Goal: Task Accomplishment & Management: Use online tool/utility

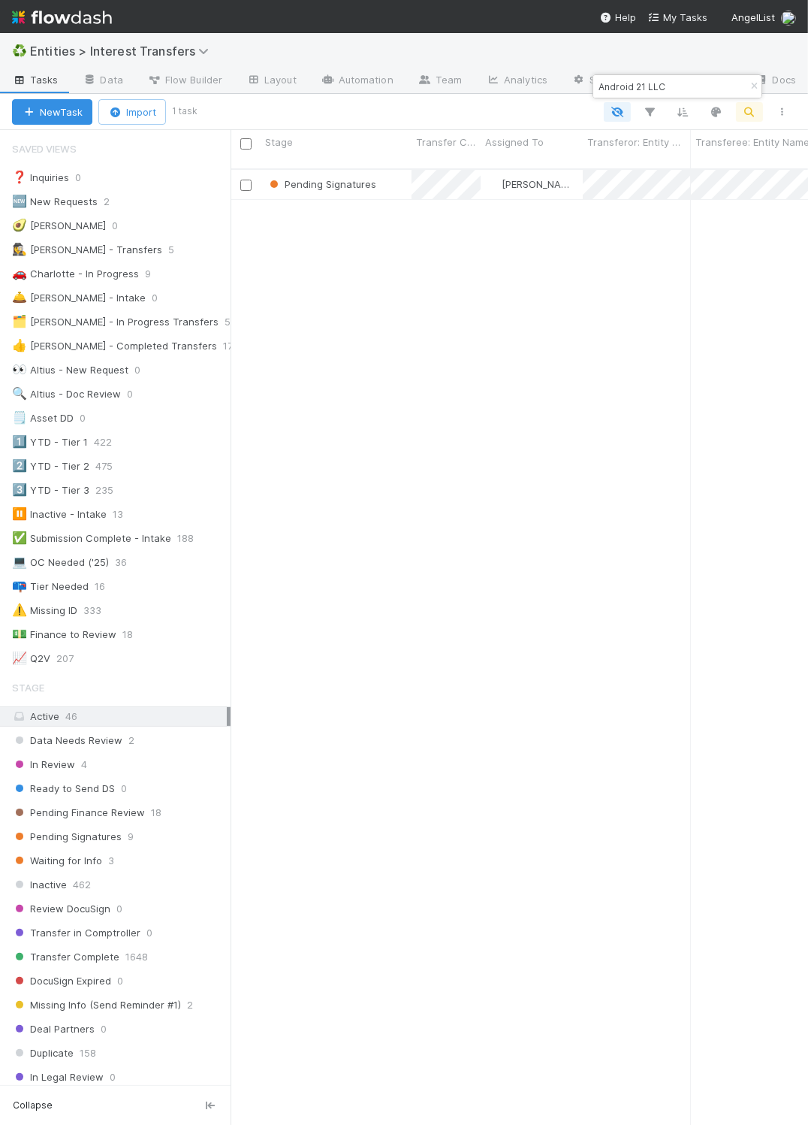
click at [633, 87] on input "Android 21 LLC" at bounding box center [671, 86] width 150 height 18
paste input "GTMfund,"
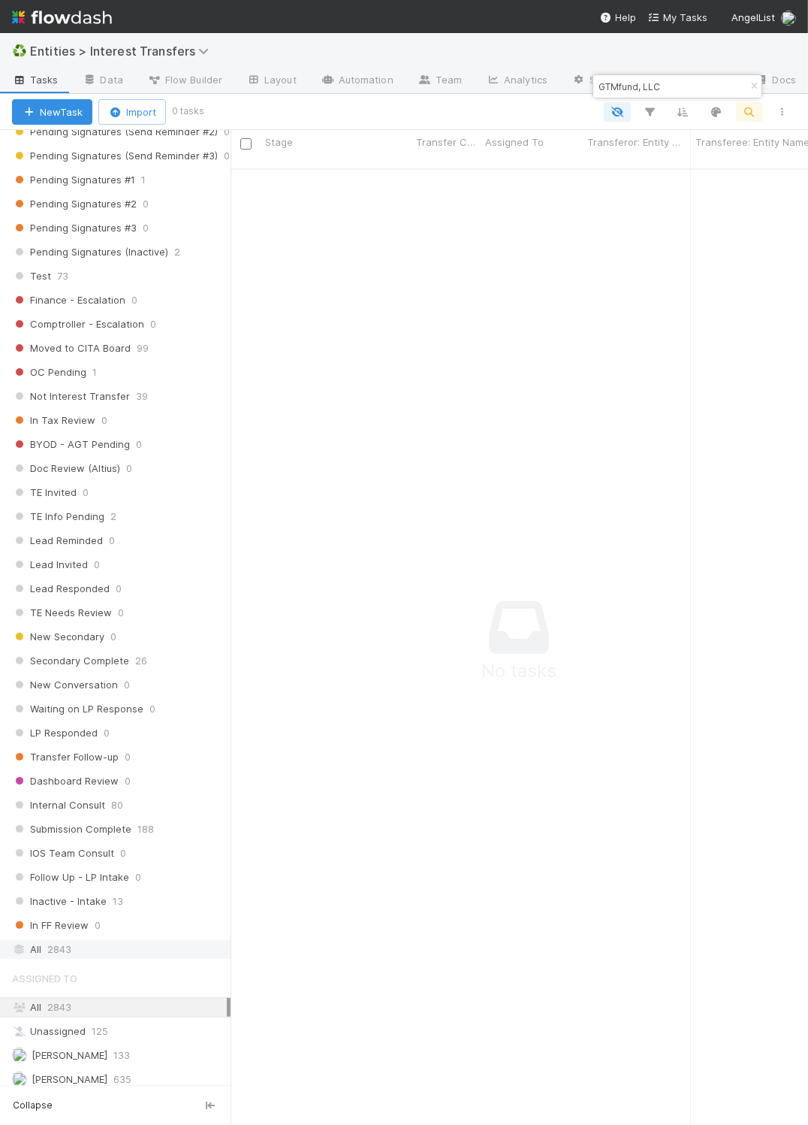
scroll to position [1331, 0]
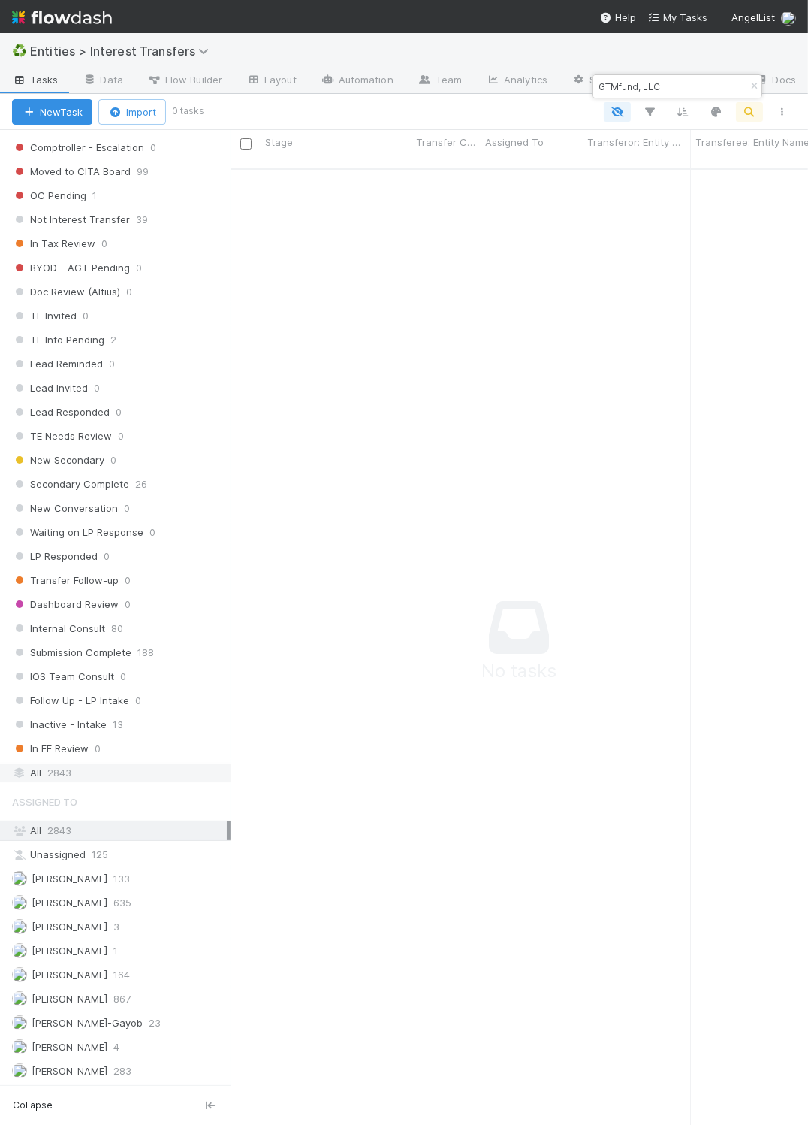
type input "GTMfund, LLC"
click at [131, 763] on div "All 2843" at bounding box center [119, 772] width 215 height 19
click at [173, 49] on span "Entities > Interest Transfers" at bounding box center [123, 51] width 186 height 15
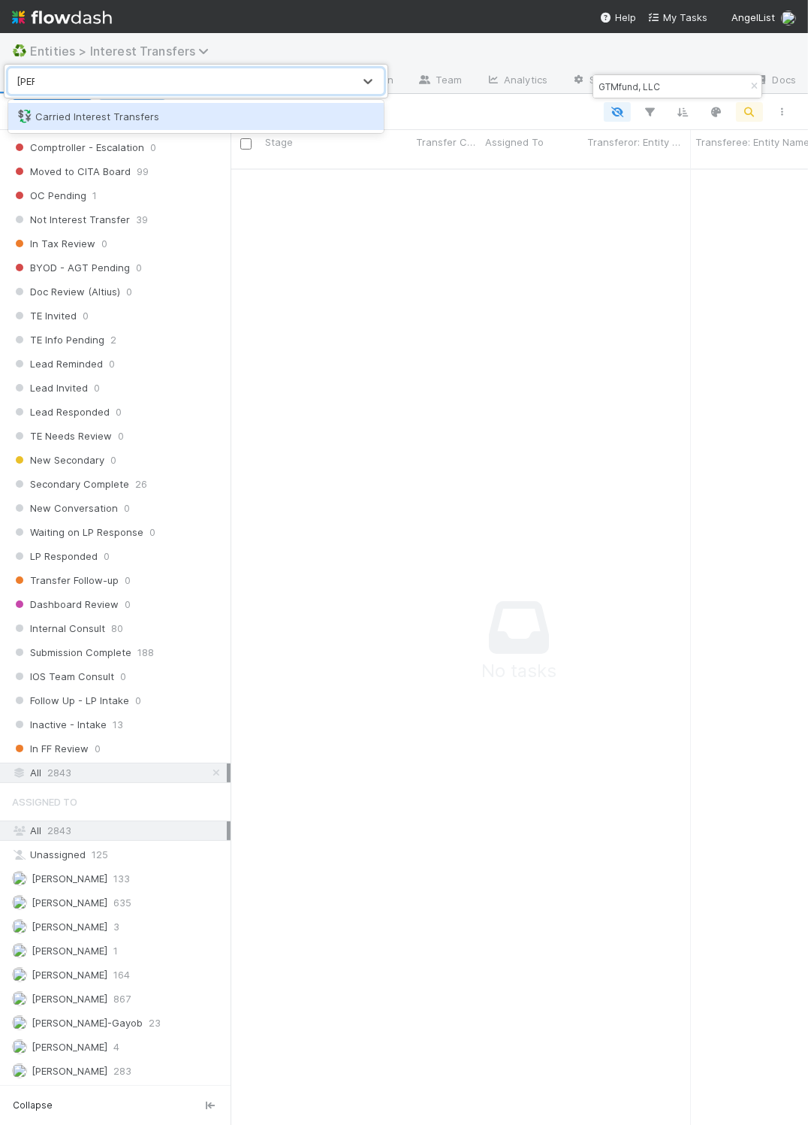
type input "[PERSON_NAME]"
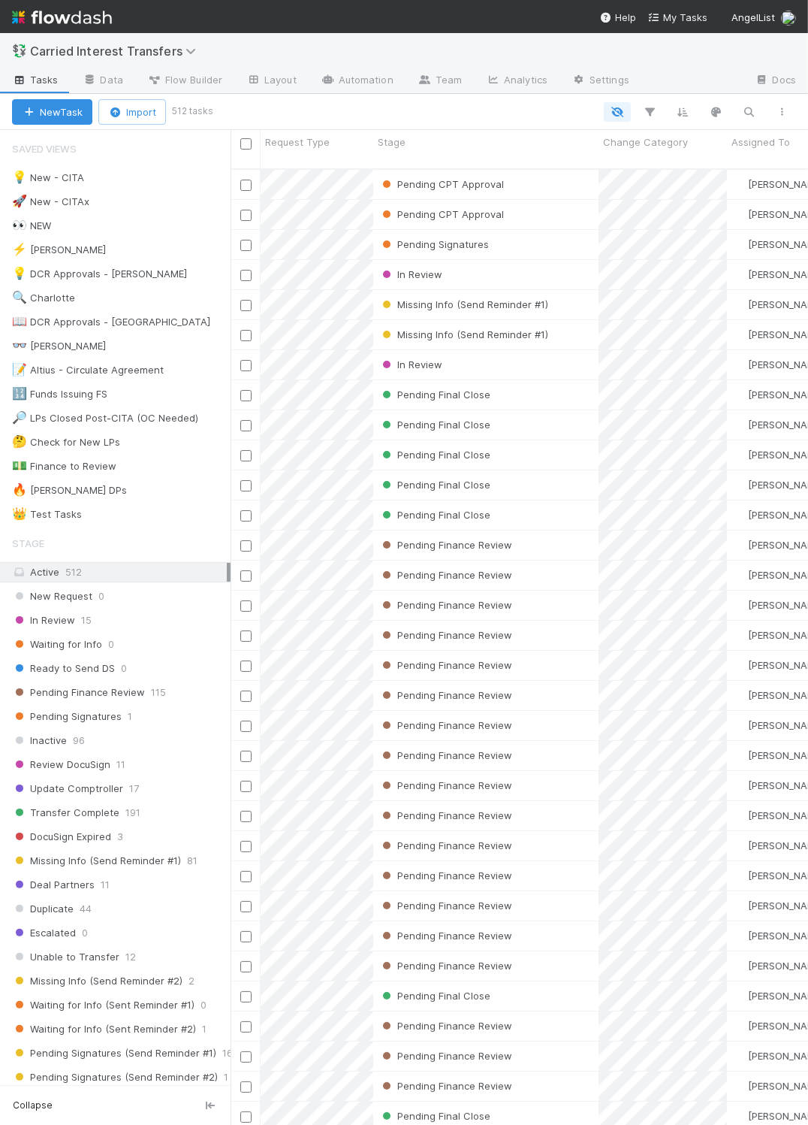
scroll to position [950, 561]
click at [745, 116] on icon "button" at bounding box center [749, 112] width 15 height 14
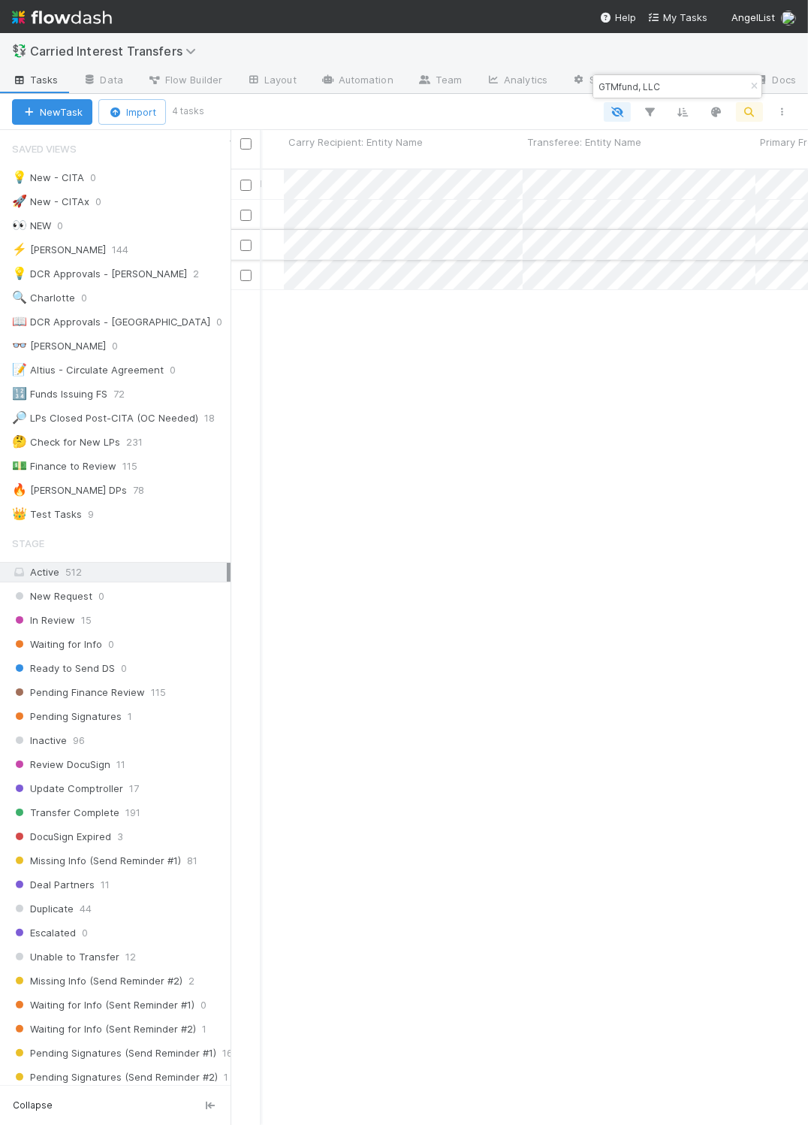
scroll to position [0, 0]
click at [634, 85] on input "GTMfund, LLC" at bounding box center [671, 86] width 150 height 18
paste input "P - B1, B2"
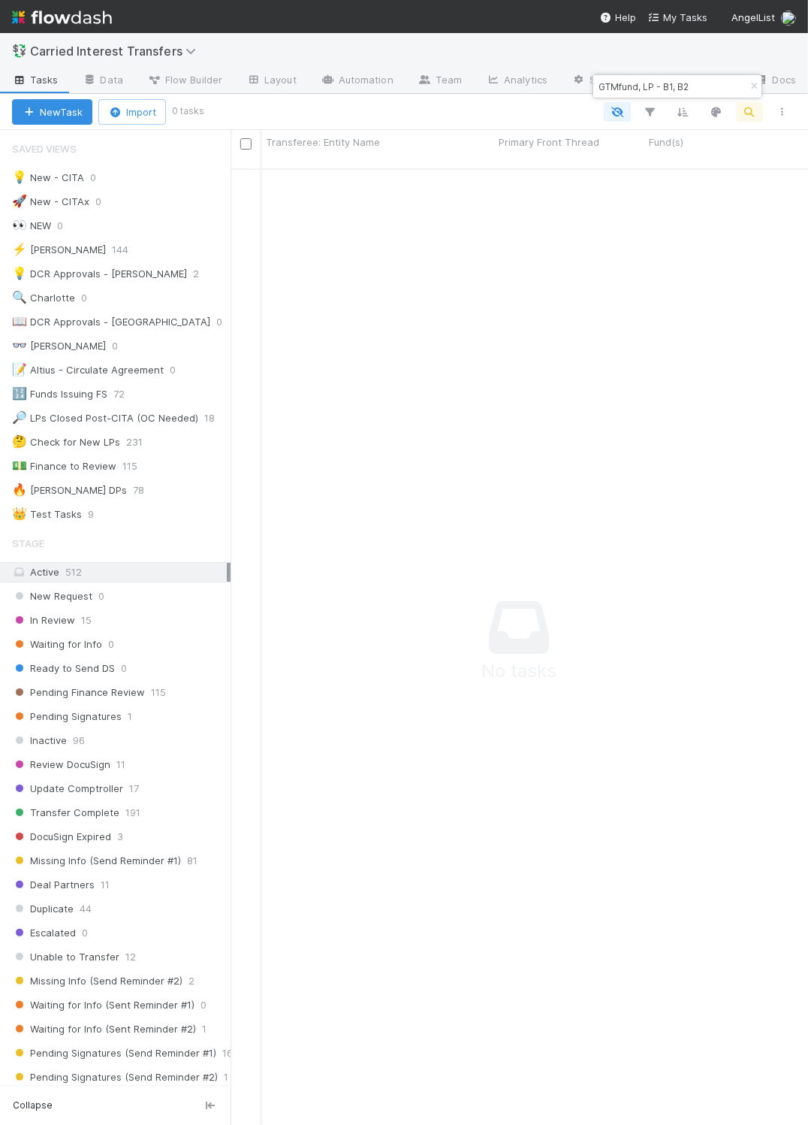
scroll to position [932, 545]
click at [675, 86] on input "GTMfund, LP - B1, B2" at bounding box center [671, 86] width 150 height 18
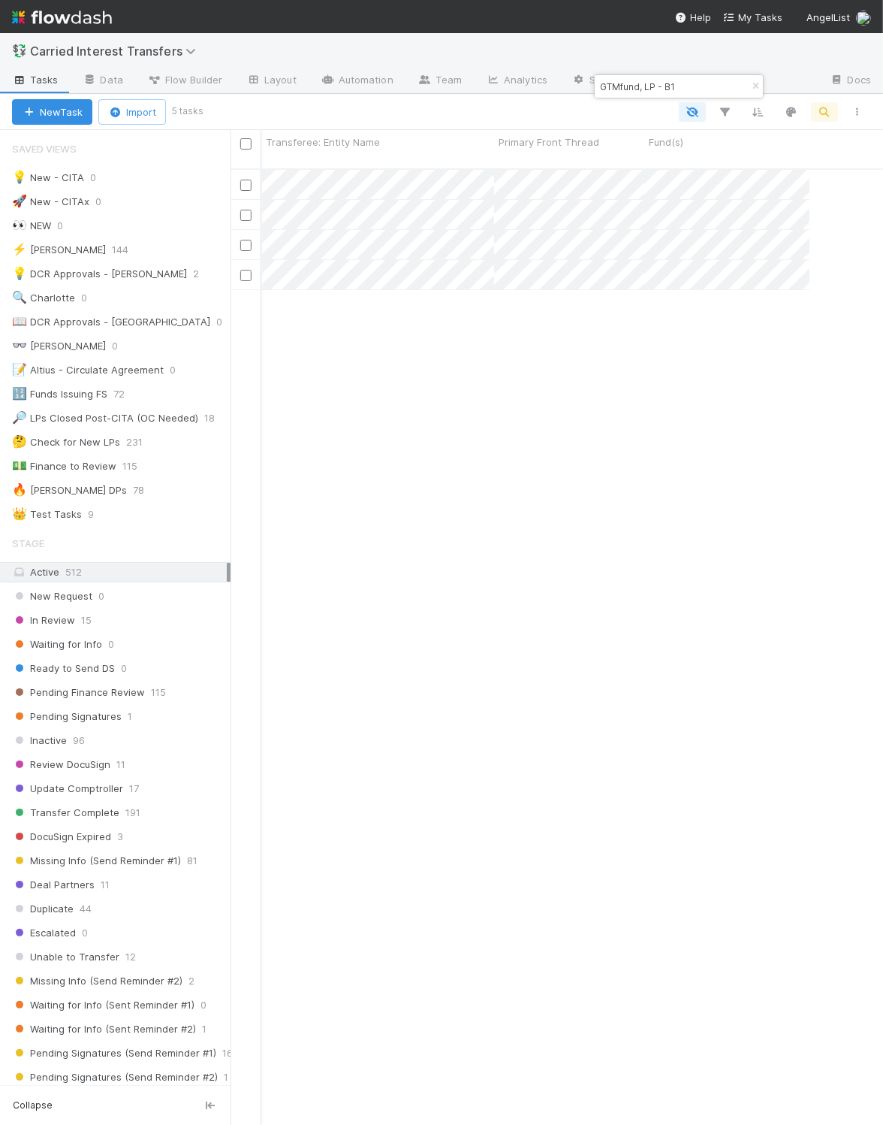
scroll to position [17, 17]
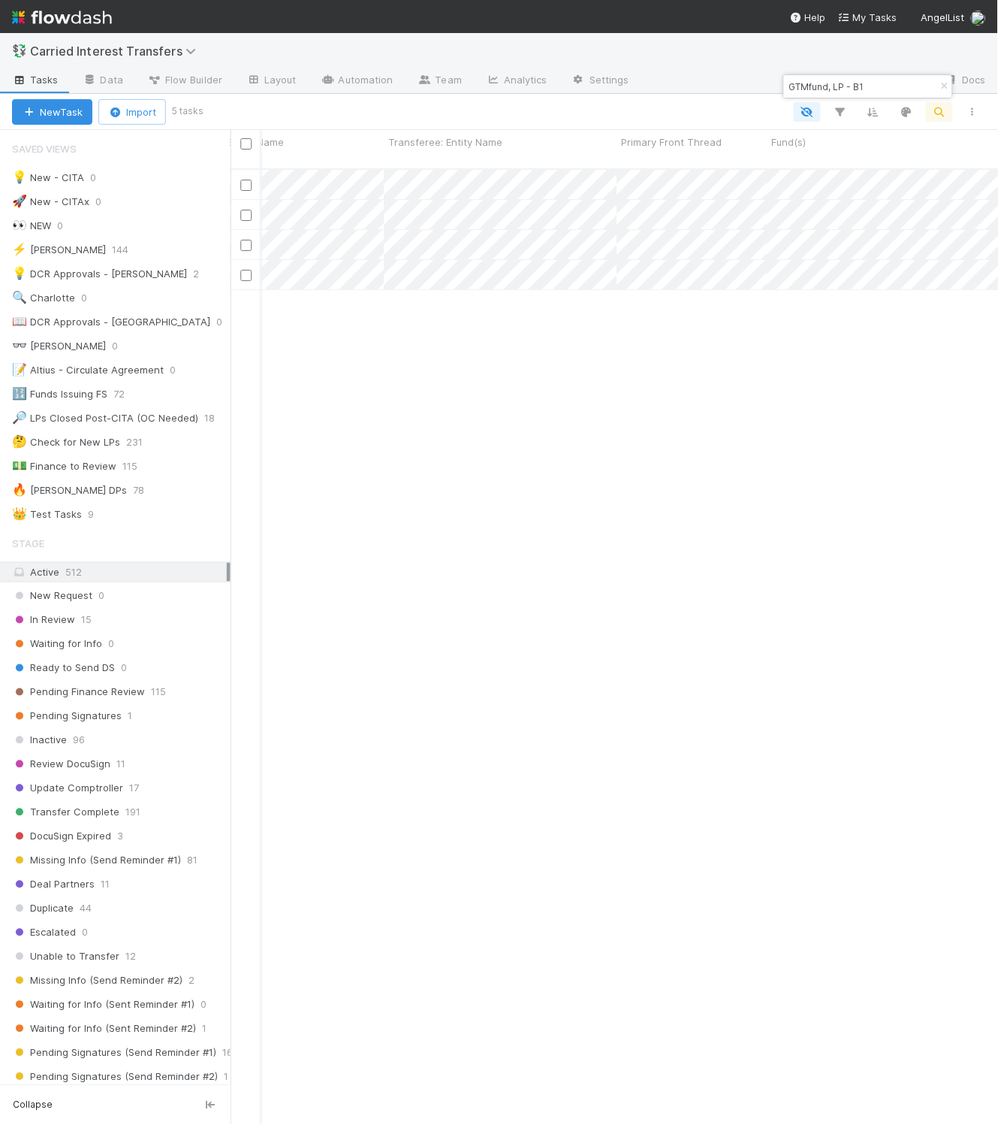
type input "GTMfund, LP - B1"
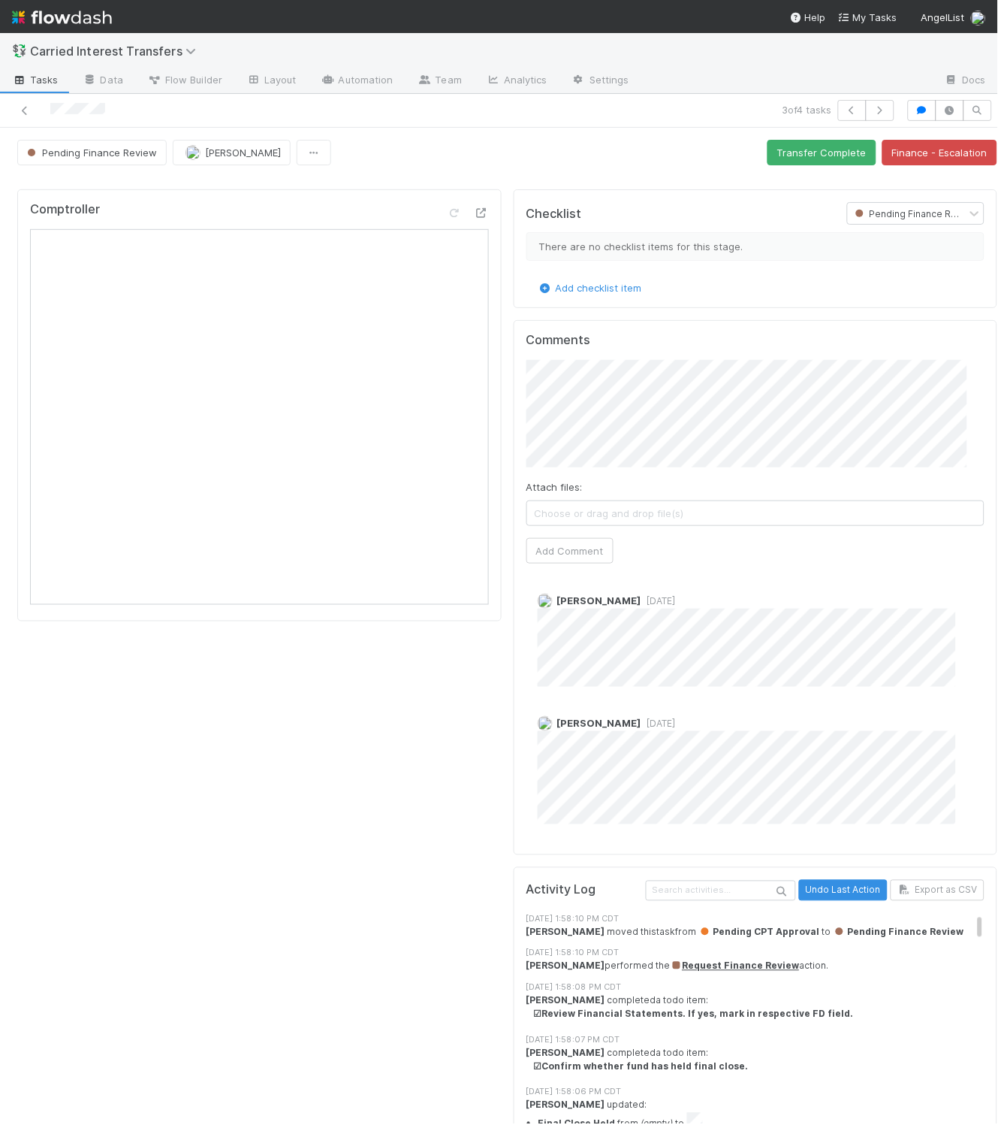
click at [465, 156] on div "Pending Finance Review Linda Ortiz Transfer Complete Finance - Escalation" at bounding box center [507, 153] width 980 height 26
click at [89, 158] on span "Pending Finance Review" at bounding box center [90, 152] width 133 height 12
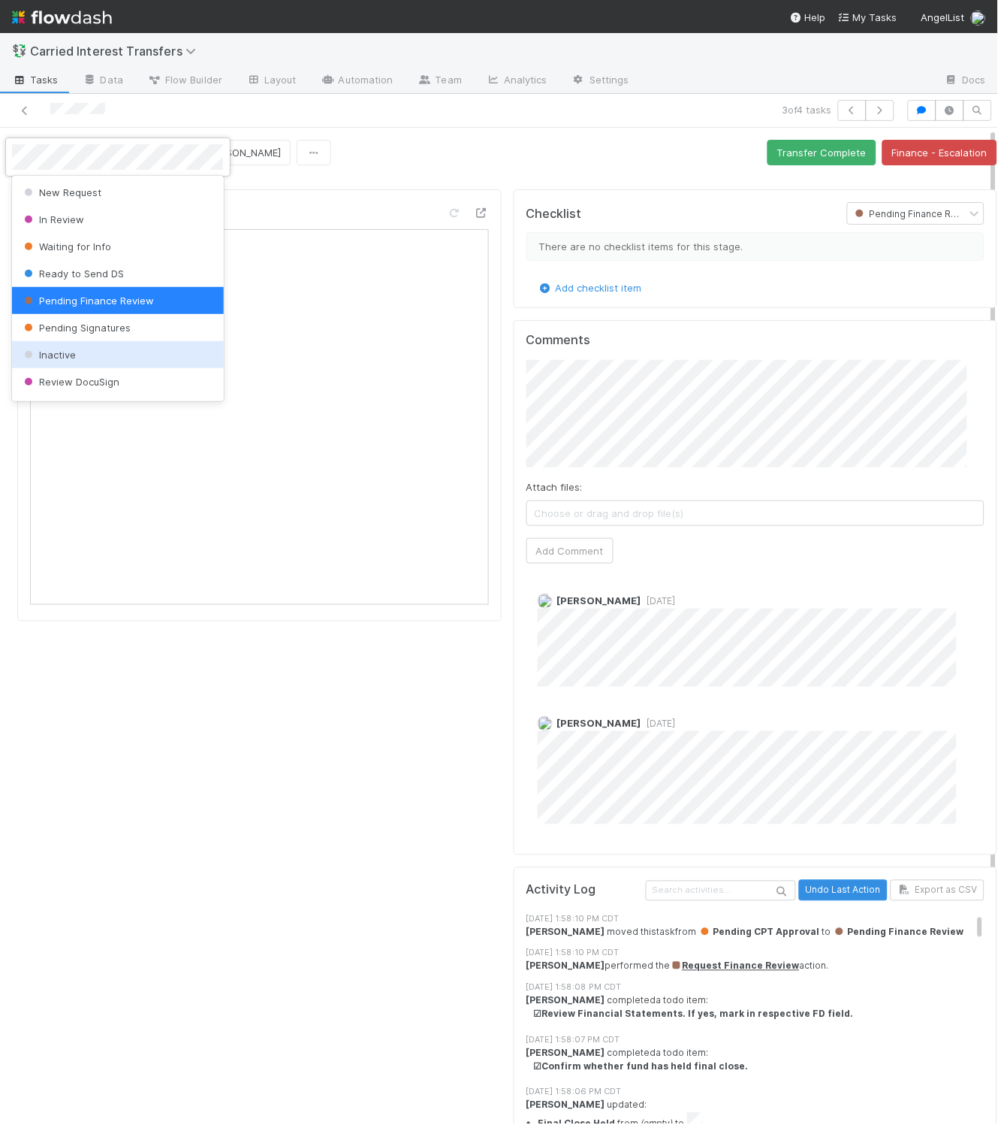
click at [357, 477] on div at bounding box center [499, 562] width 998 height 1125
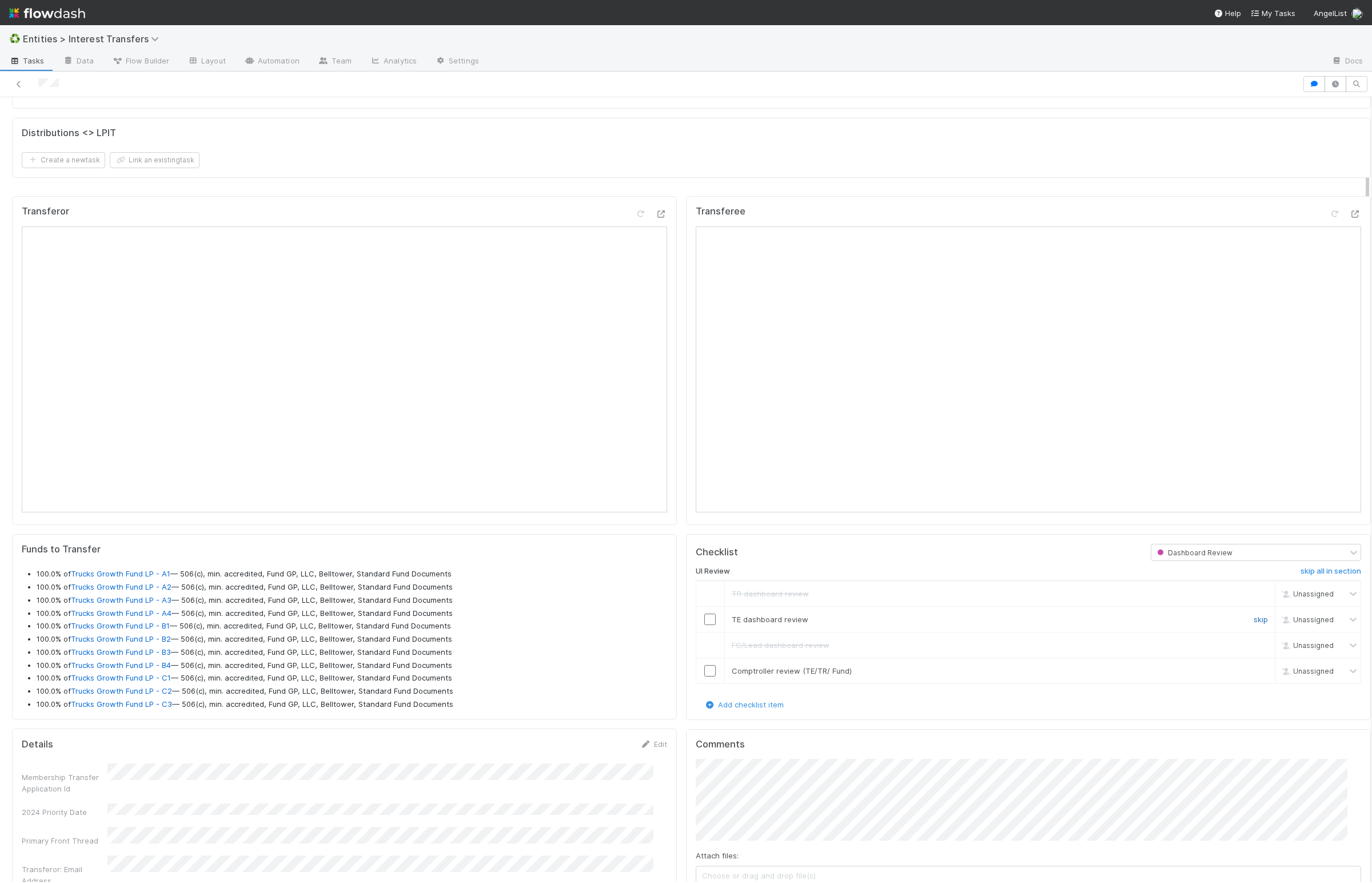
click at [993, 622] on link "skip" at bounding box center [1261, 620] width 14 height 9
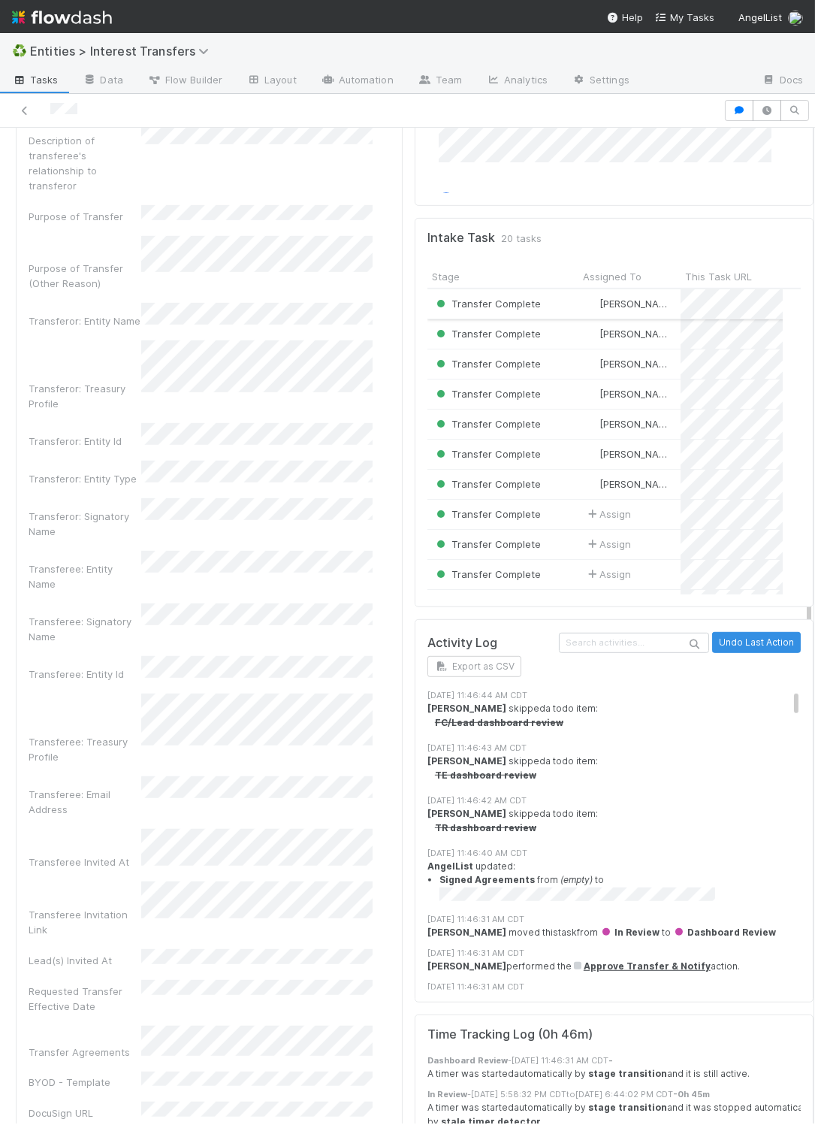
scroll to position [1587, 0]
click at [757, 104] on button "button" at bounding box center [767, 110] width 29 height 21
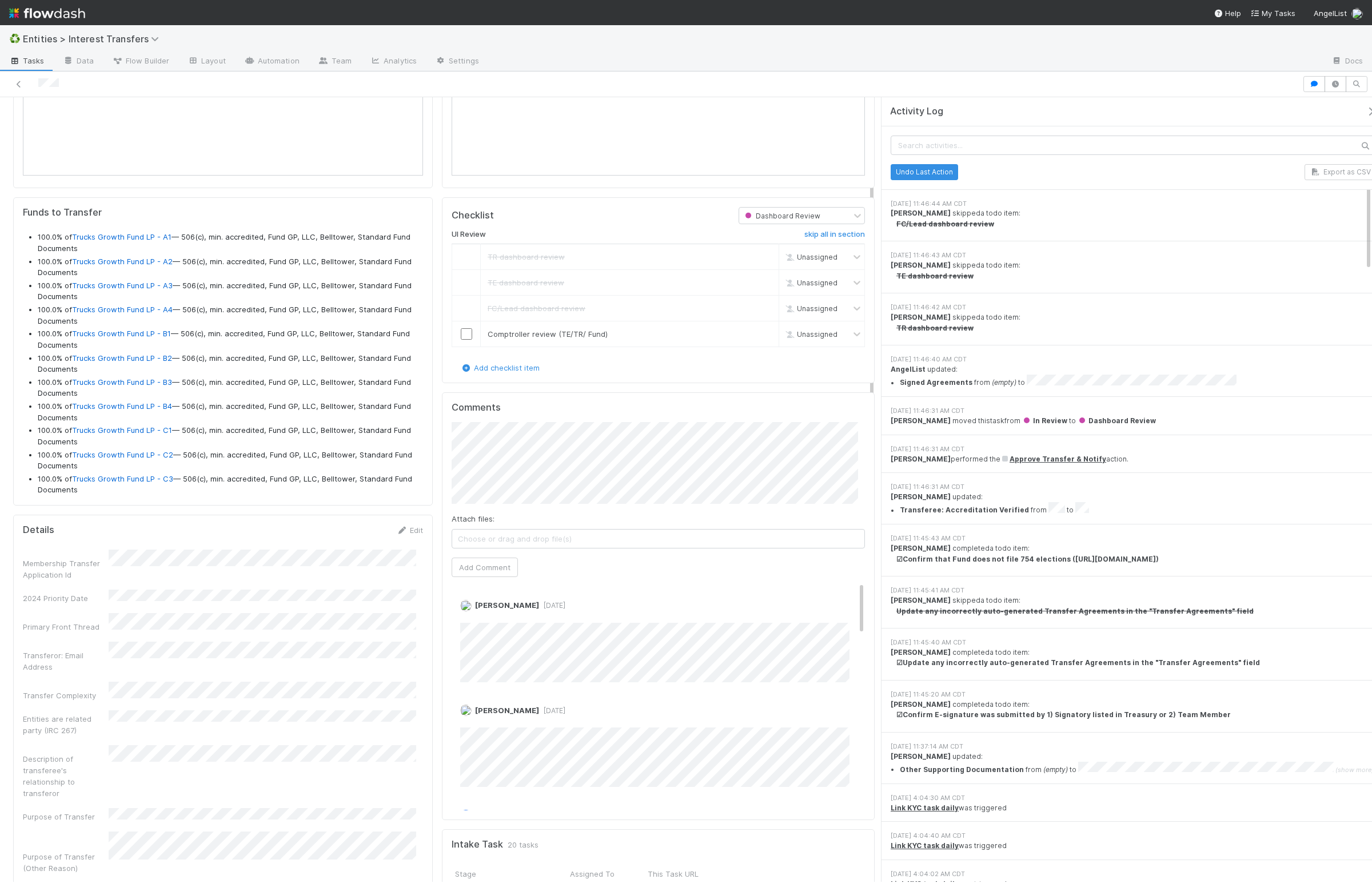
scroll to position [278, 0]
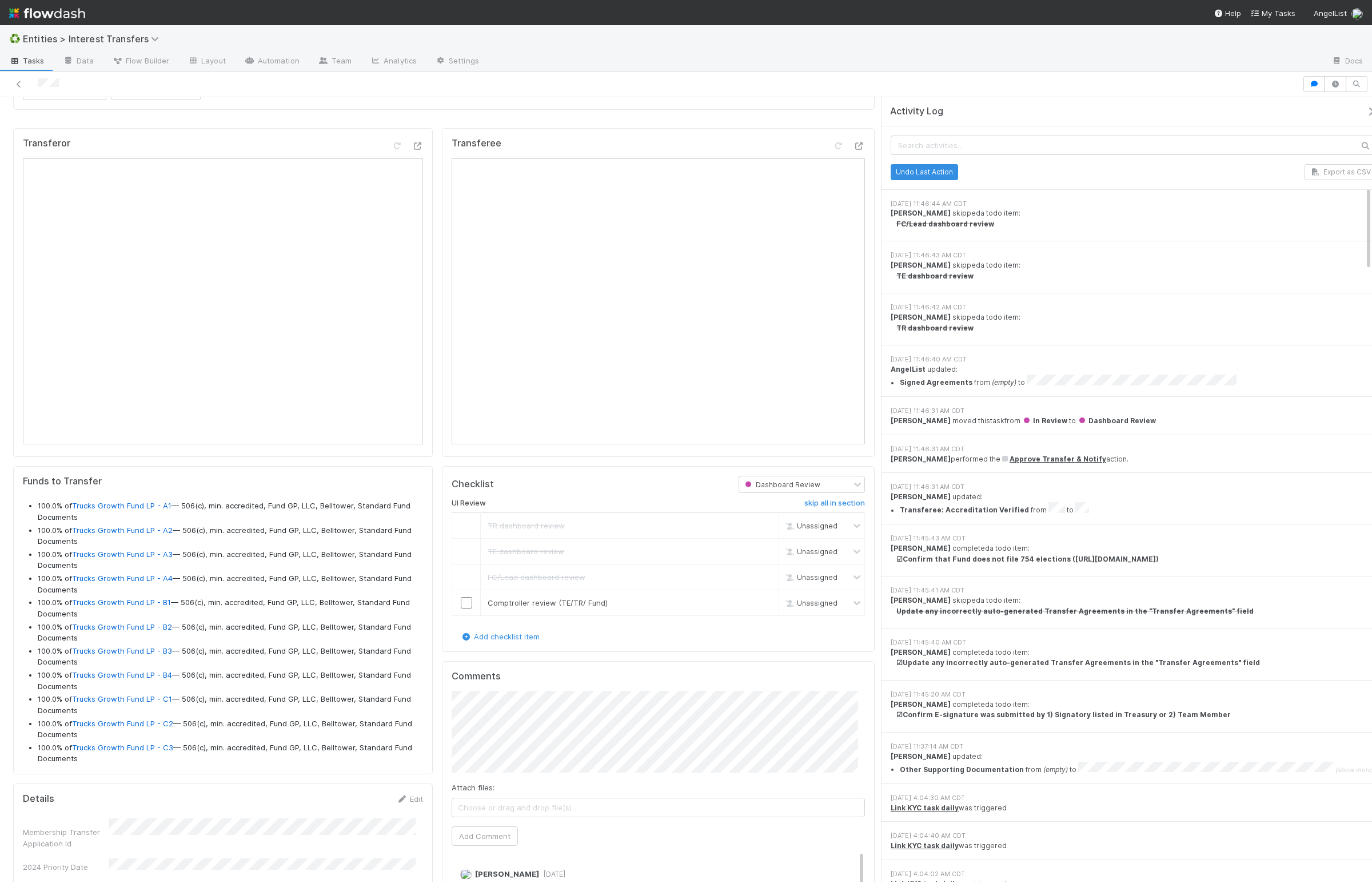
click at [993, 110] on icon "button" at bounding box center [1370, 111] width 11 height 9
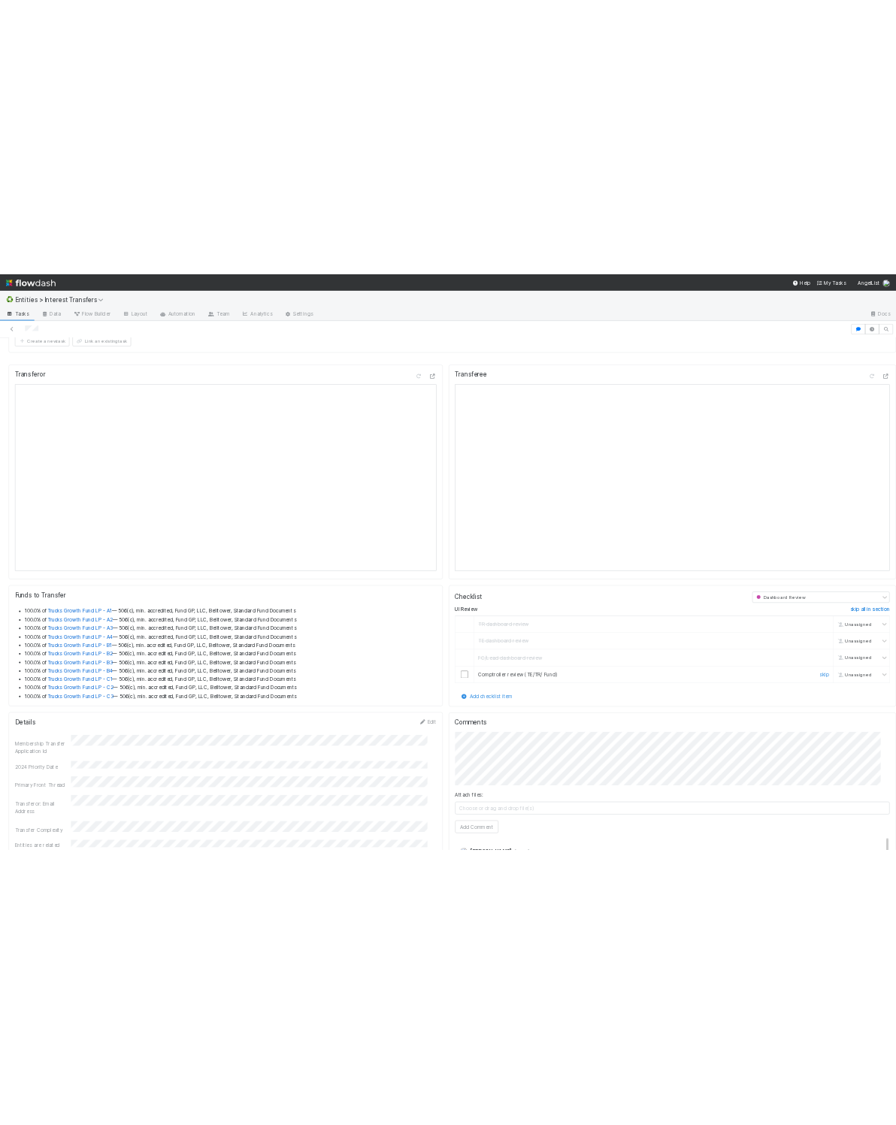
scroll to position [371, 0]
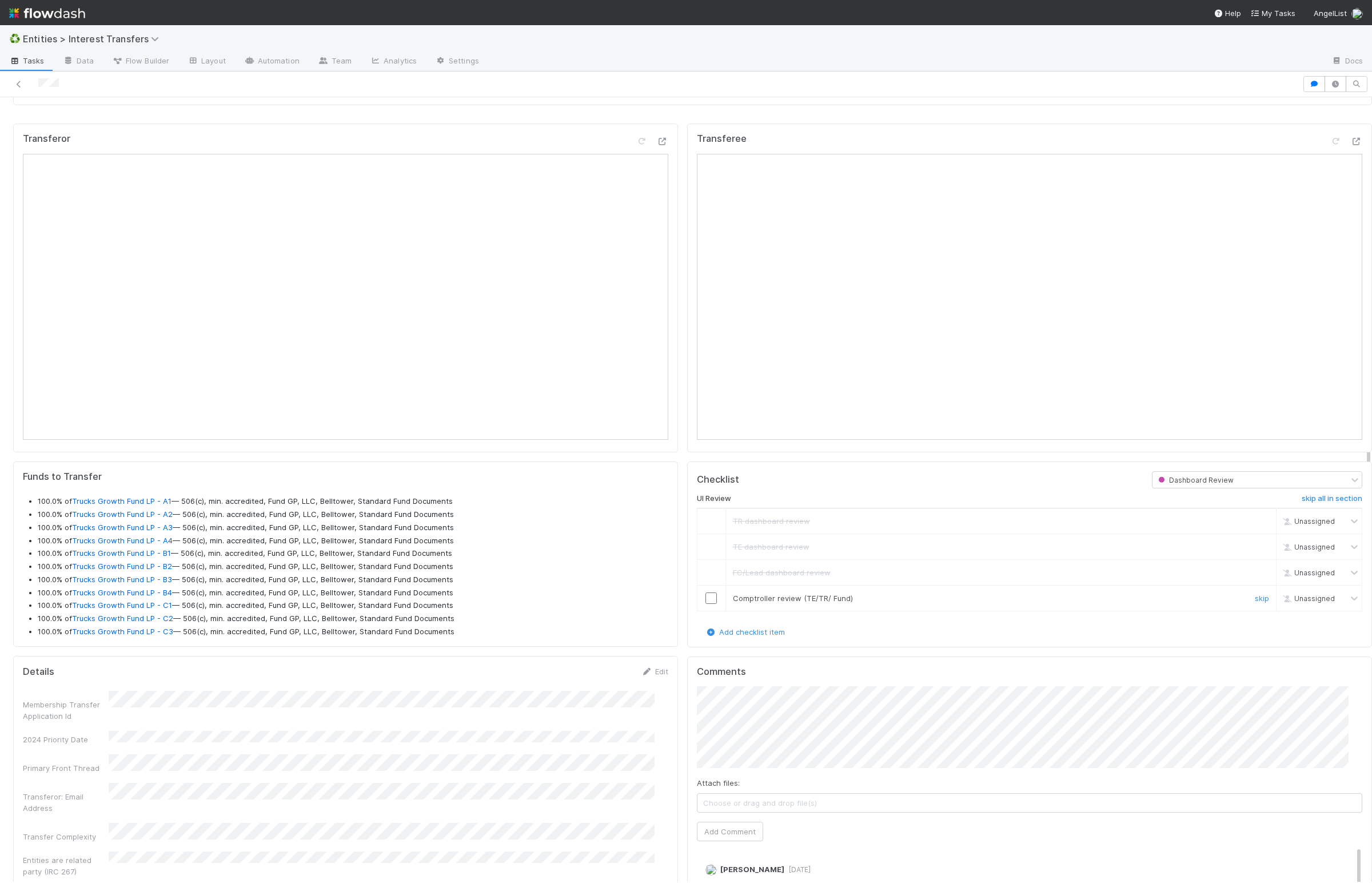
click at [705, 604] on input "checkbox" at bounding box center [711, 598] width 11 height 11
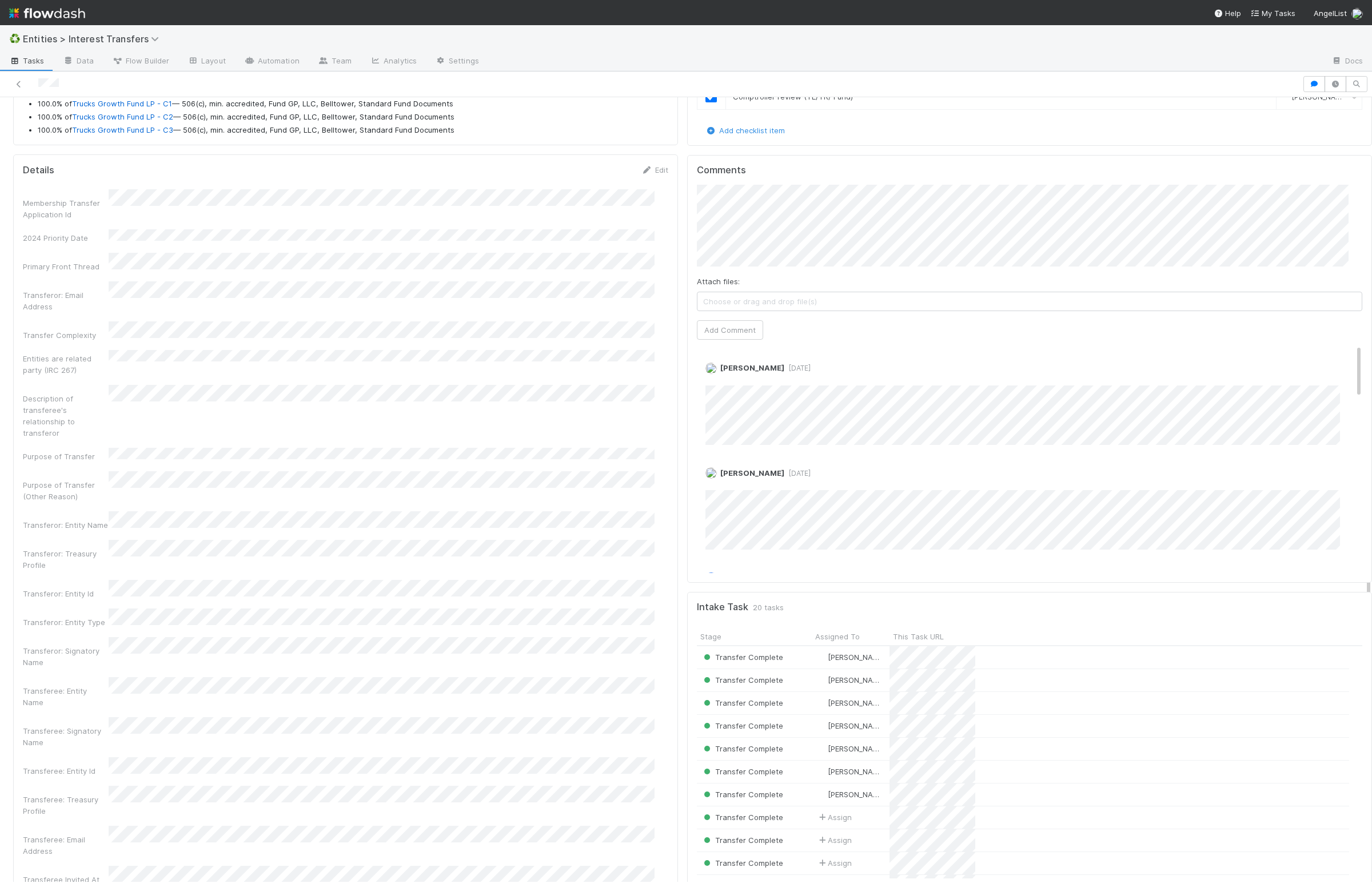
scroll to position [0, 0]
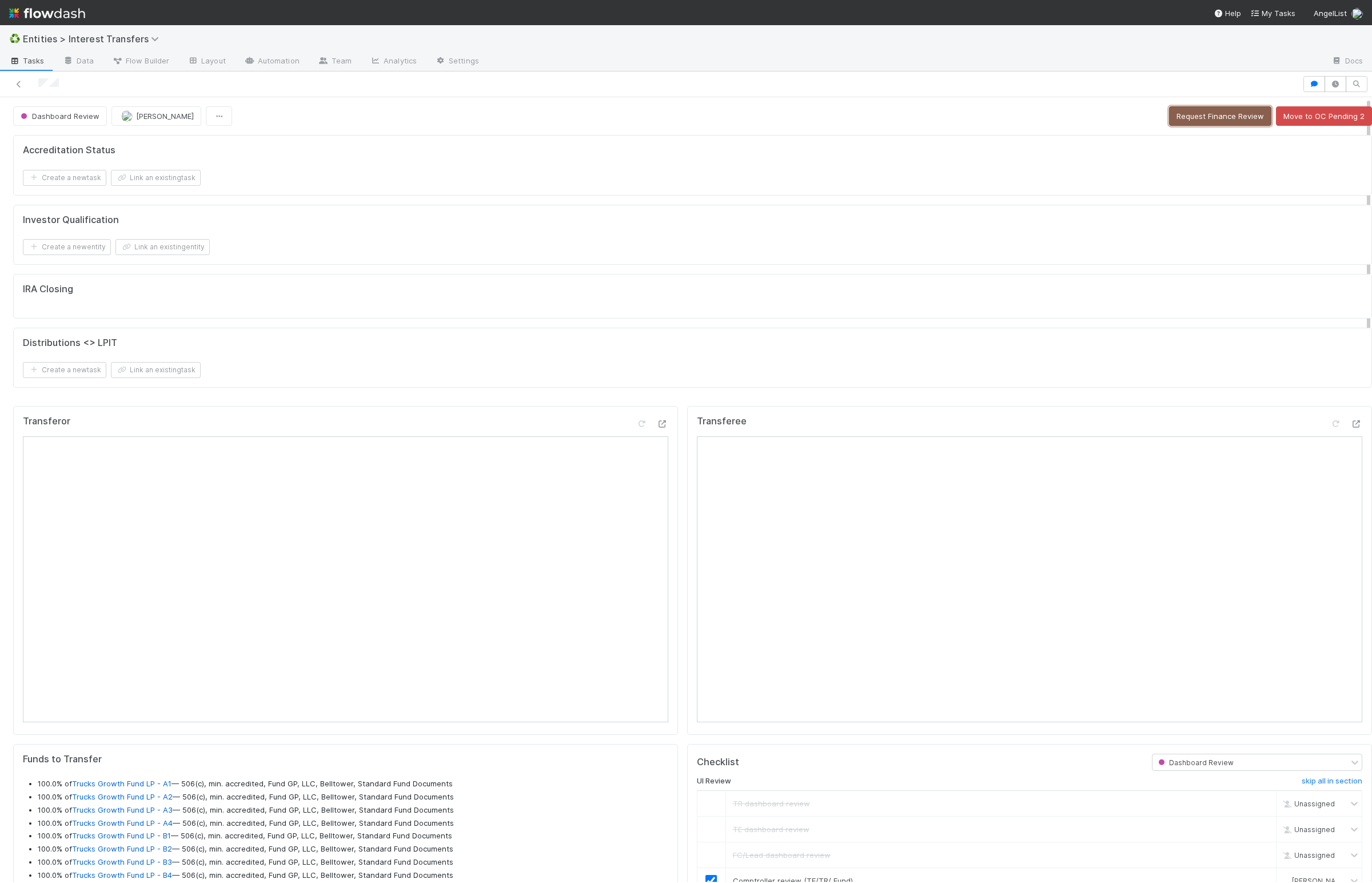
click at [993, 120] on button "Request Finance Review" at bounding box center [1220, 116] width 102 height 20
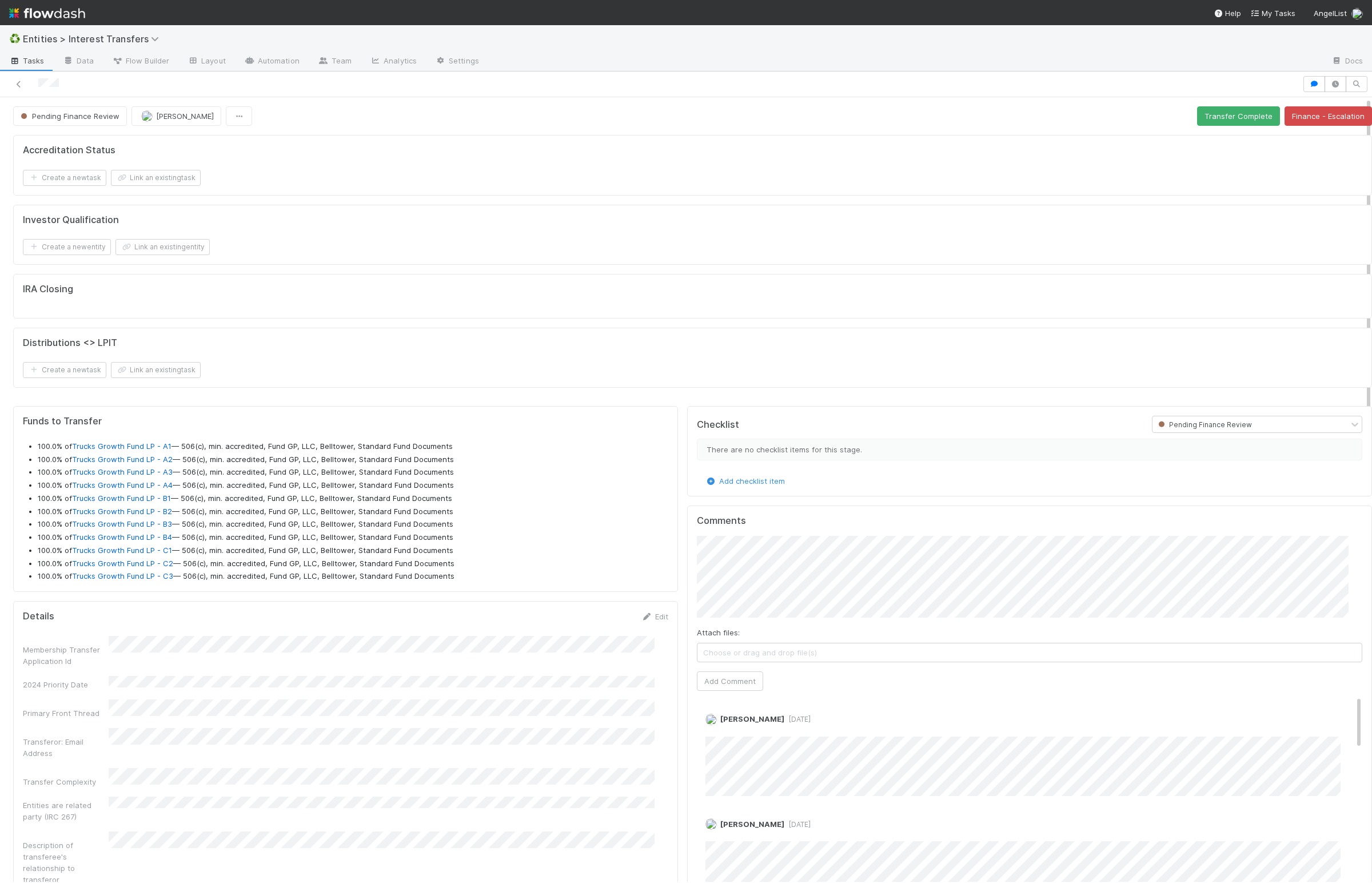
click at [519, 295] on div "IRA Closing" at bounding box center [692, 289] width 1339 height 11
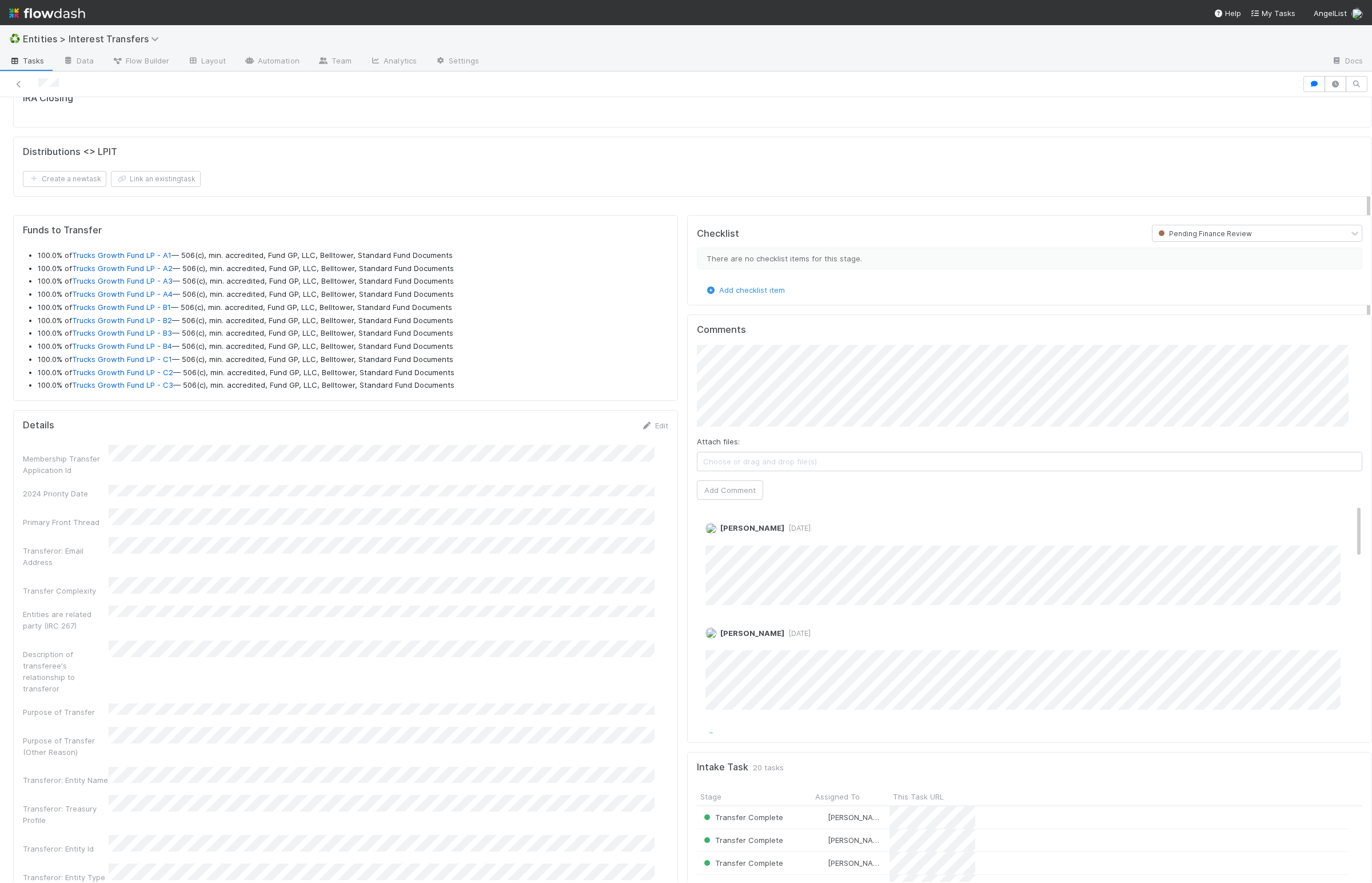
scroll to position [212, 0]
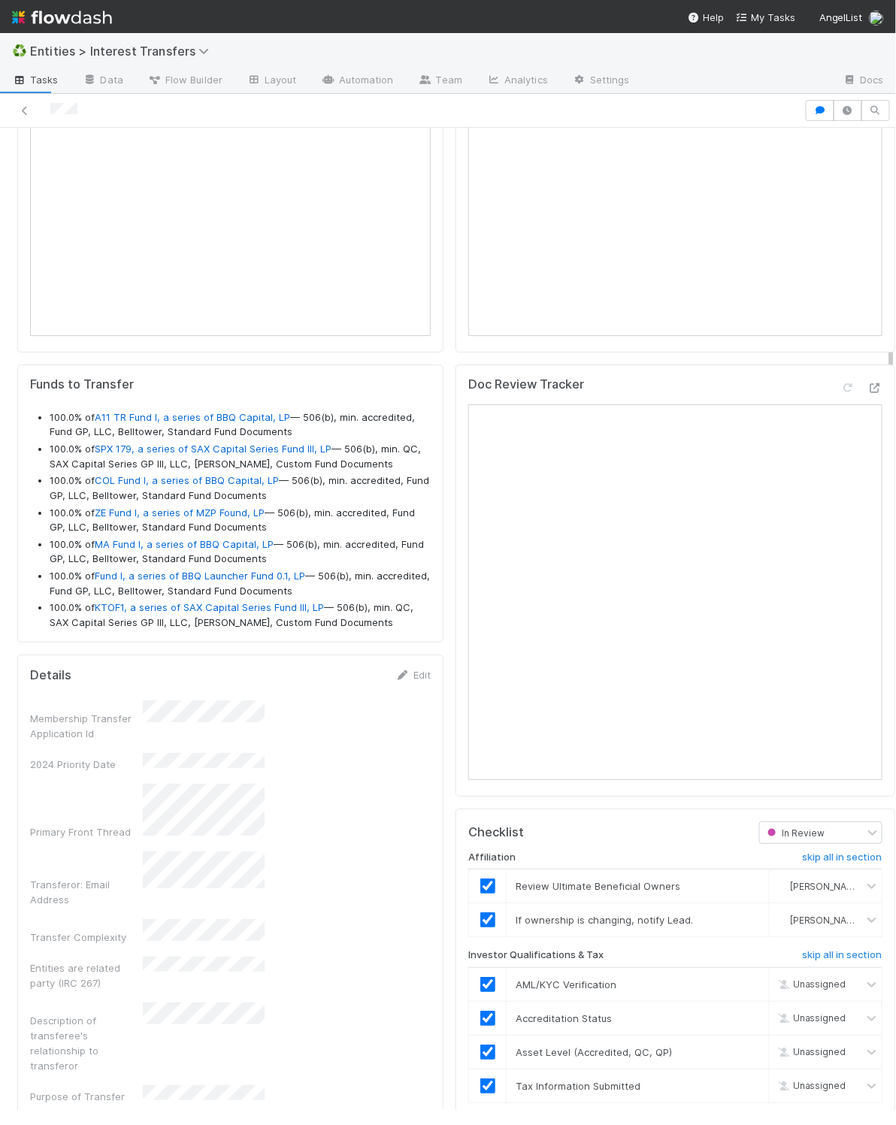
scroll to position [289, 379]
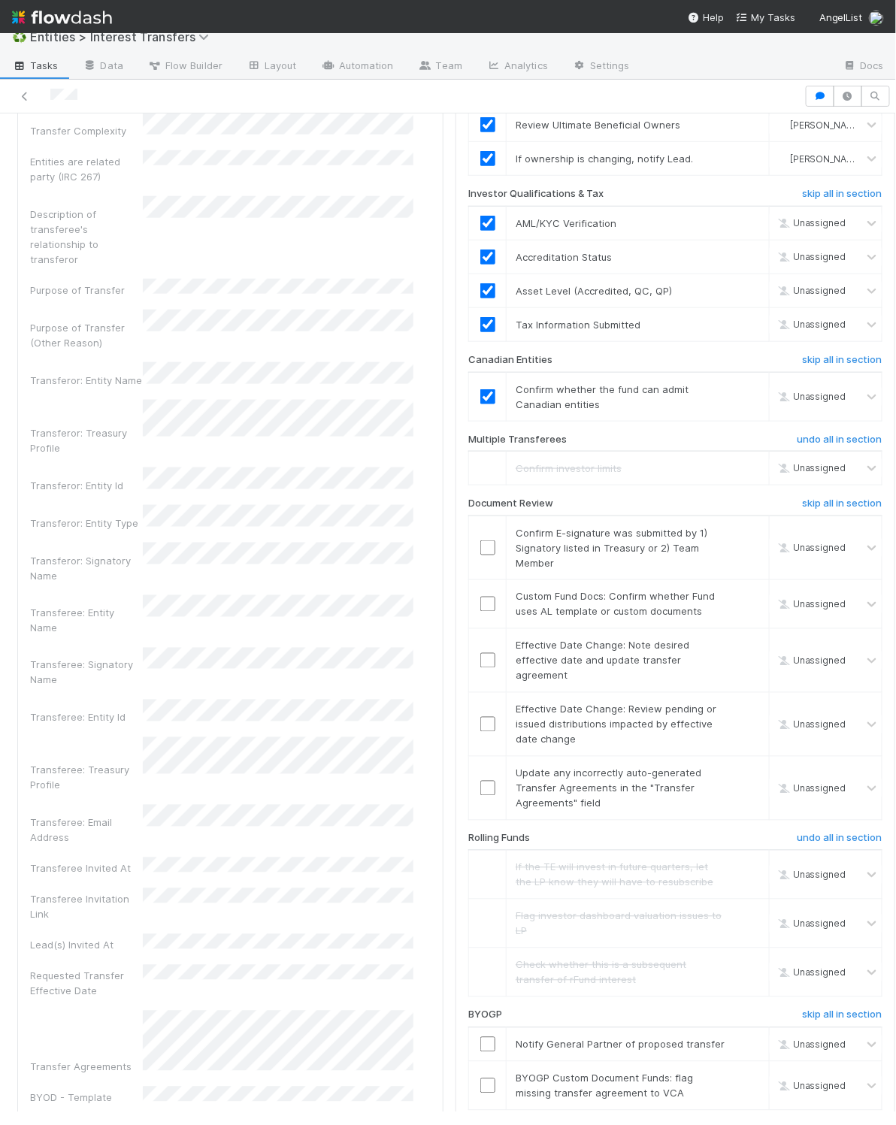
click at [455, 607] on div "Checklist In Review Affiliation skip all in section Review Ultimate Beneficial …" at bounding box center [674, 642] width 439 height 1190
click at [741, 651] on link "skip" at bounding box center [750, 645] width 19 height 12
click at [741, 715] on link "skip" at bounding box center [750, 709] width 19 height 12
click at [741, 651] on link "skip" at bounding box center [750, 645] width 19 height 12
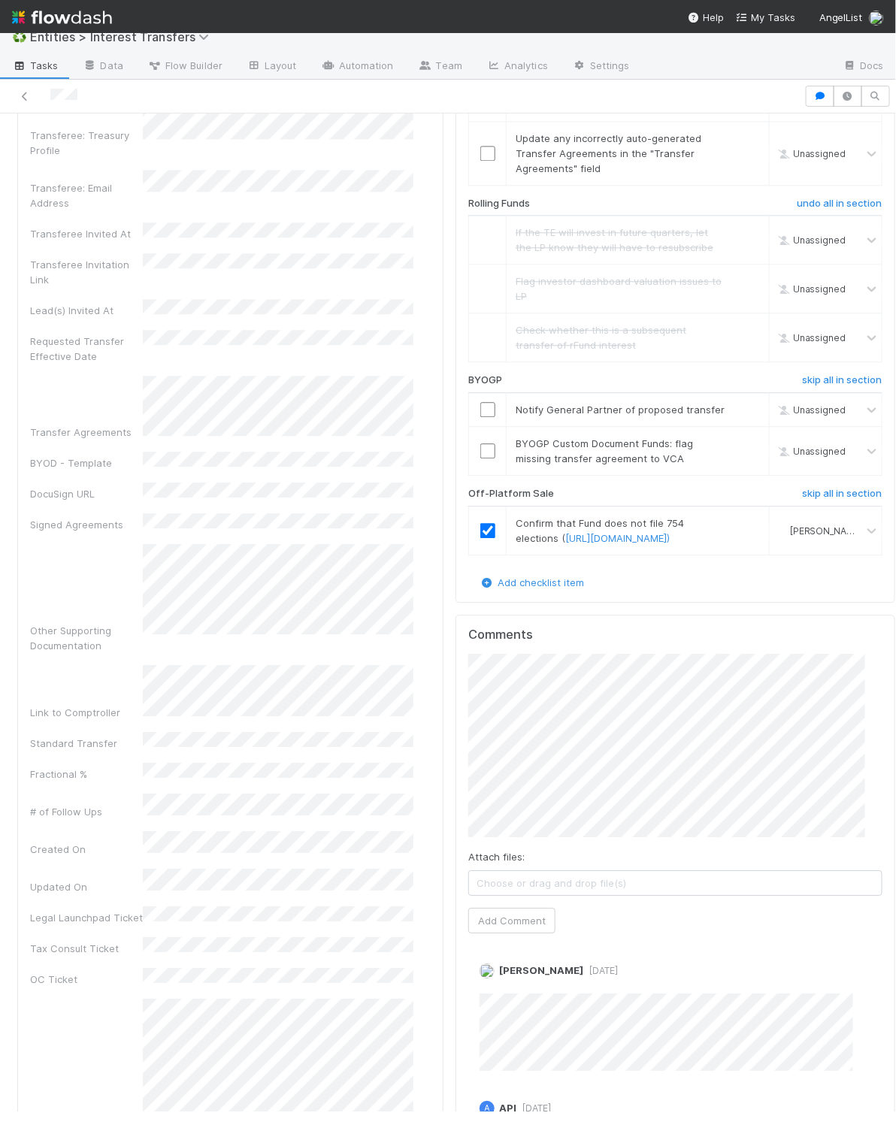
scroll to position [2702, 0]
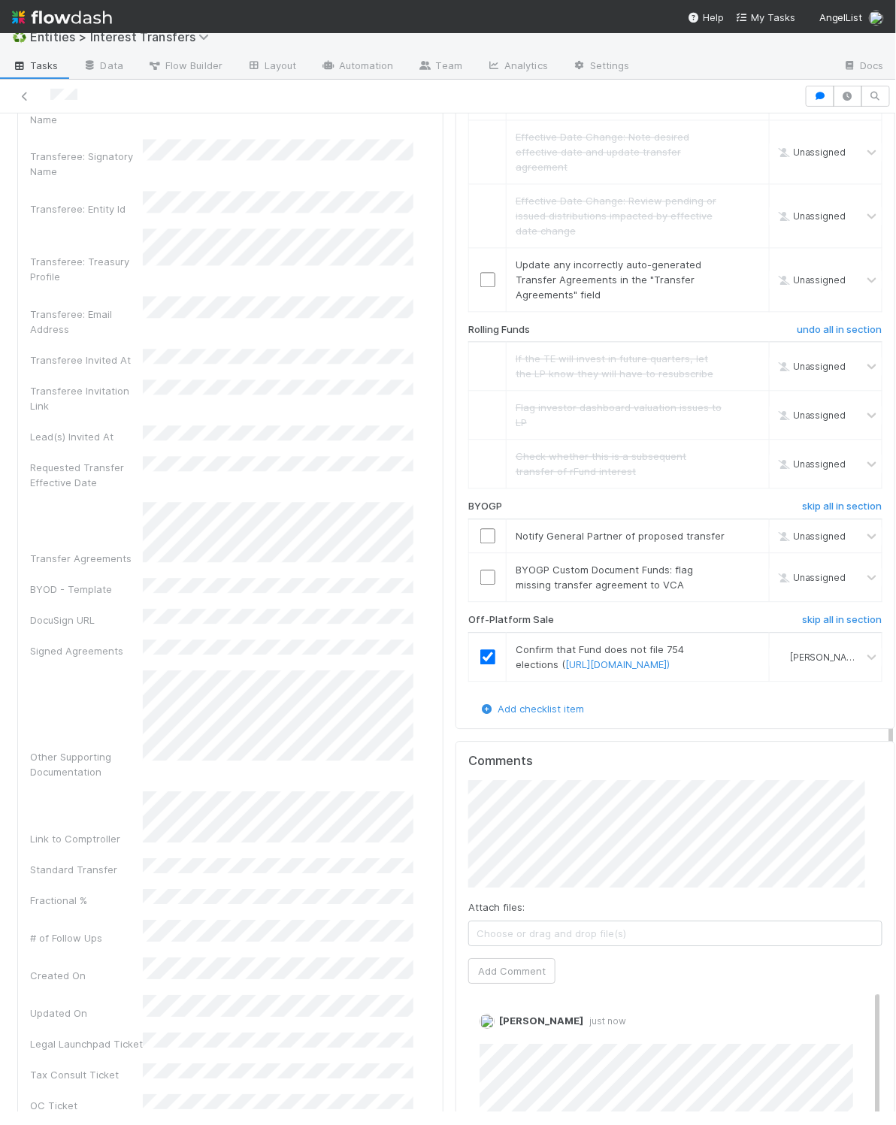
click at [430, 512] on div "Transferor Funds to Transfer 100.0% of A11 TR Fund I, a series of BBQ Capital, …" at bounding box center [230, 464] width 438 height 3638
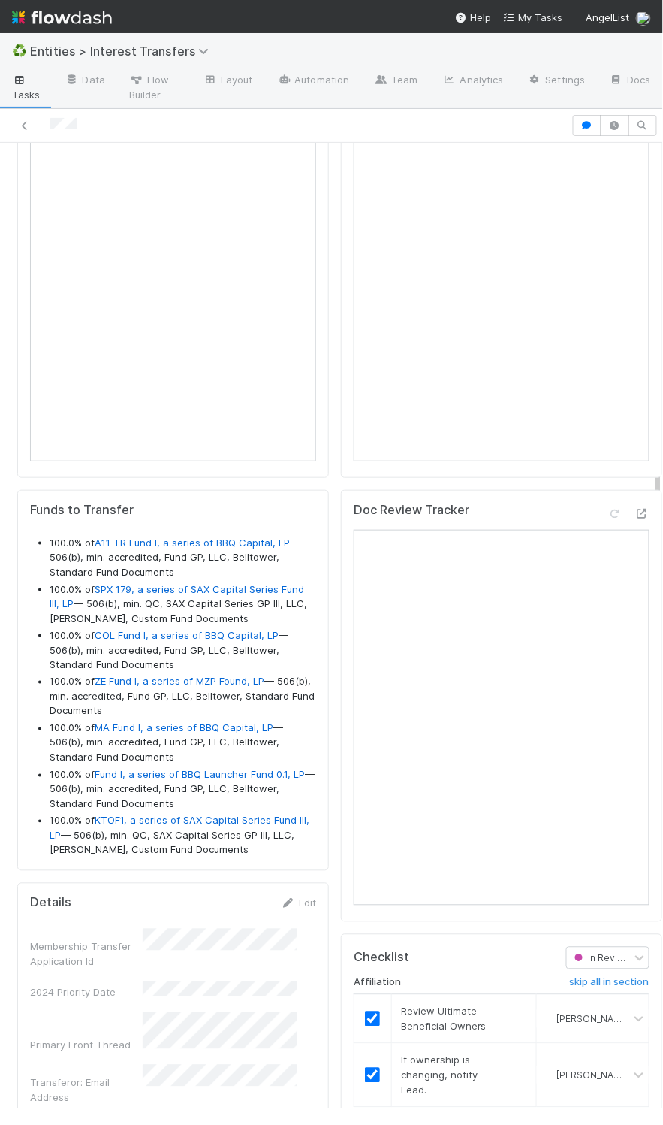
scroll to position [289, 262]
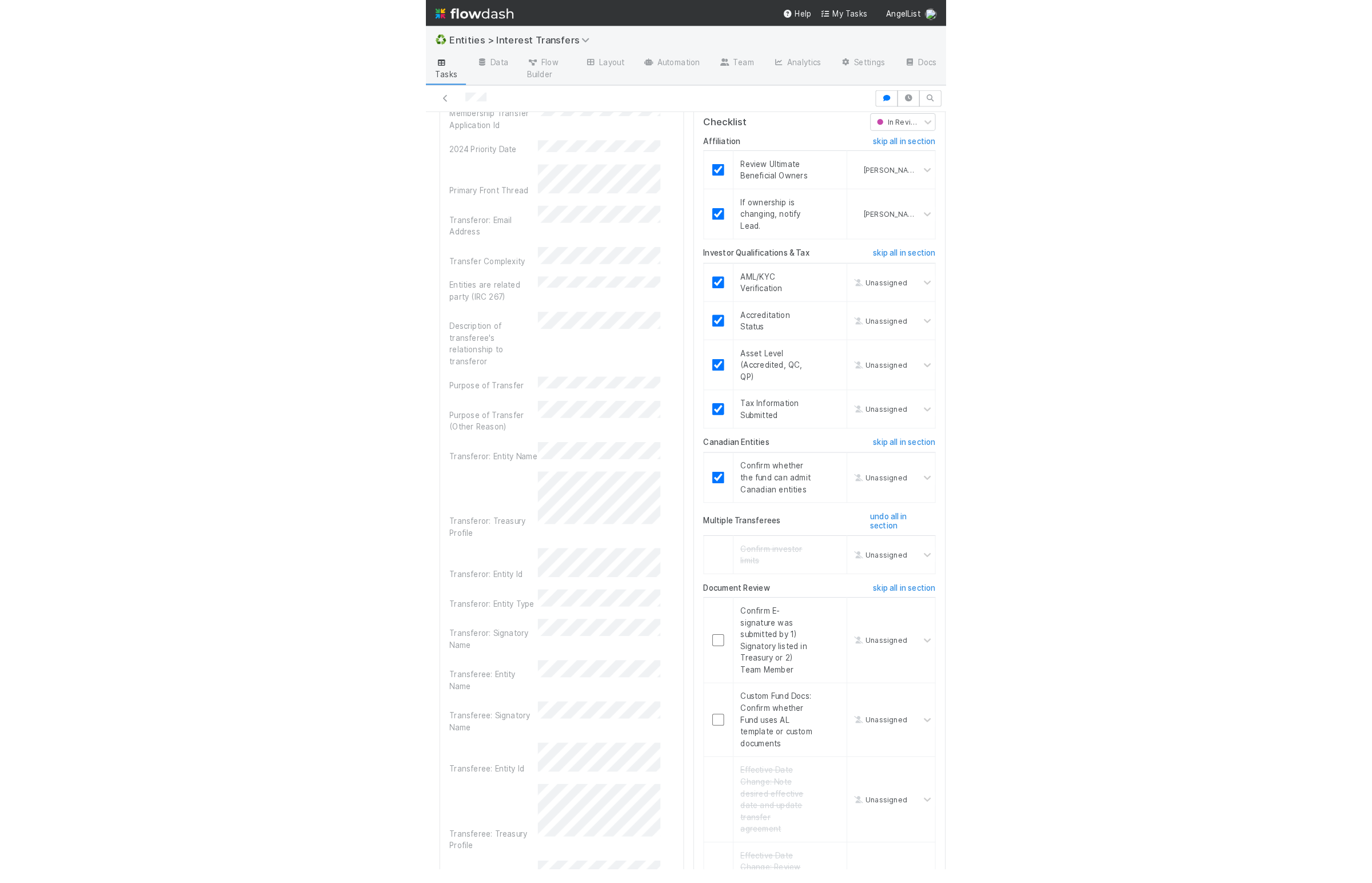
scroll to position [0, 0]
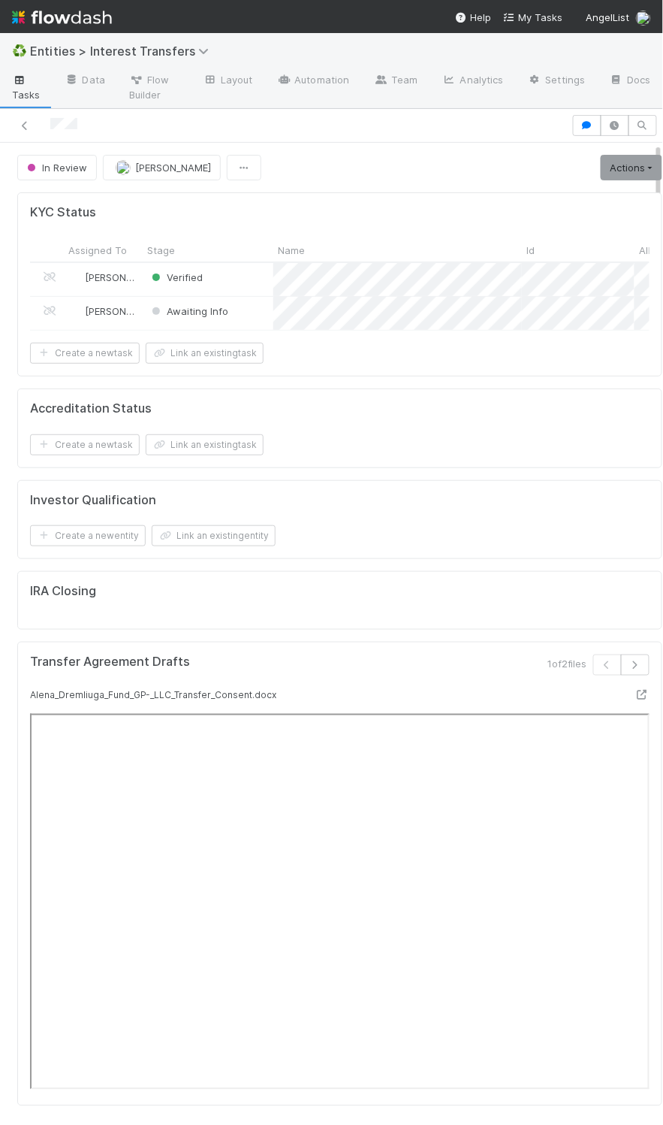
drag, startPoint x: 455, startPoint y: 212, endPoint x: 468, endPoint y: 210, distance: 13.7
click at [458, 210] on div "KYC Status Assigned To Stage Name Id All Pending Investments Special Email Rule…" at bounding box center [339, 284] width 645 height 184
click at [601, 177] on link "Actions" at bounding box center [632, 168] width 62 height 26
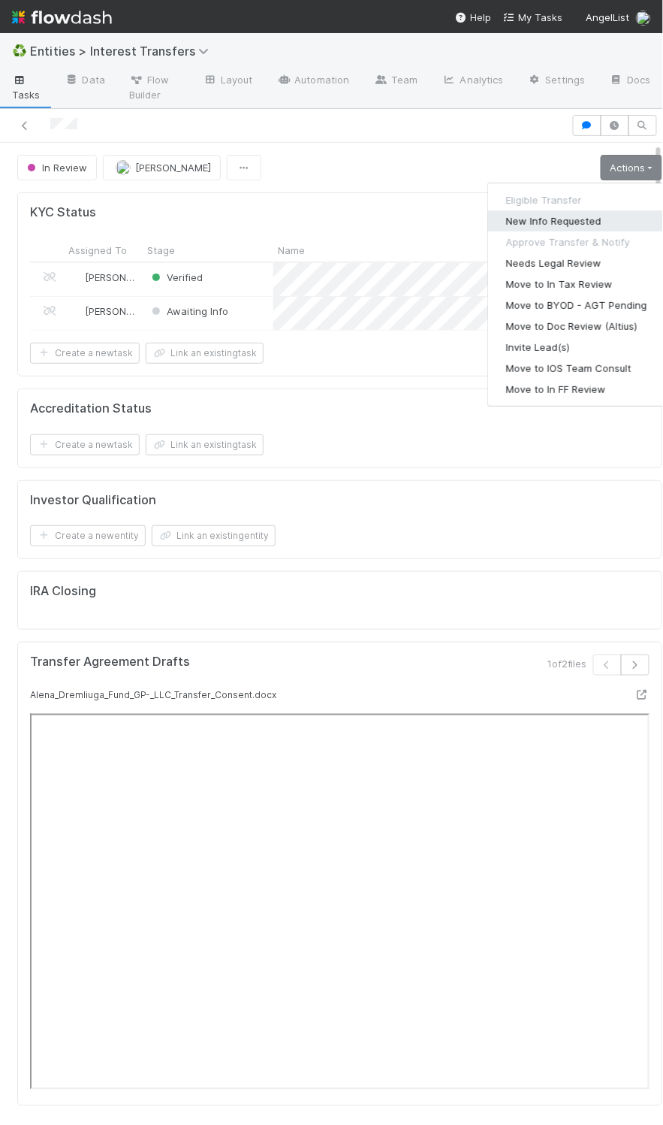
click at [572, 231] on button "New Info Requested" at bounding box center [576, 220] width 177 height 21
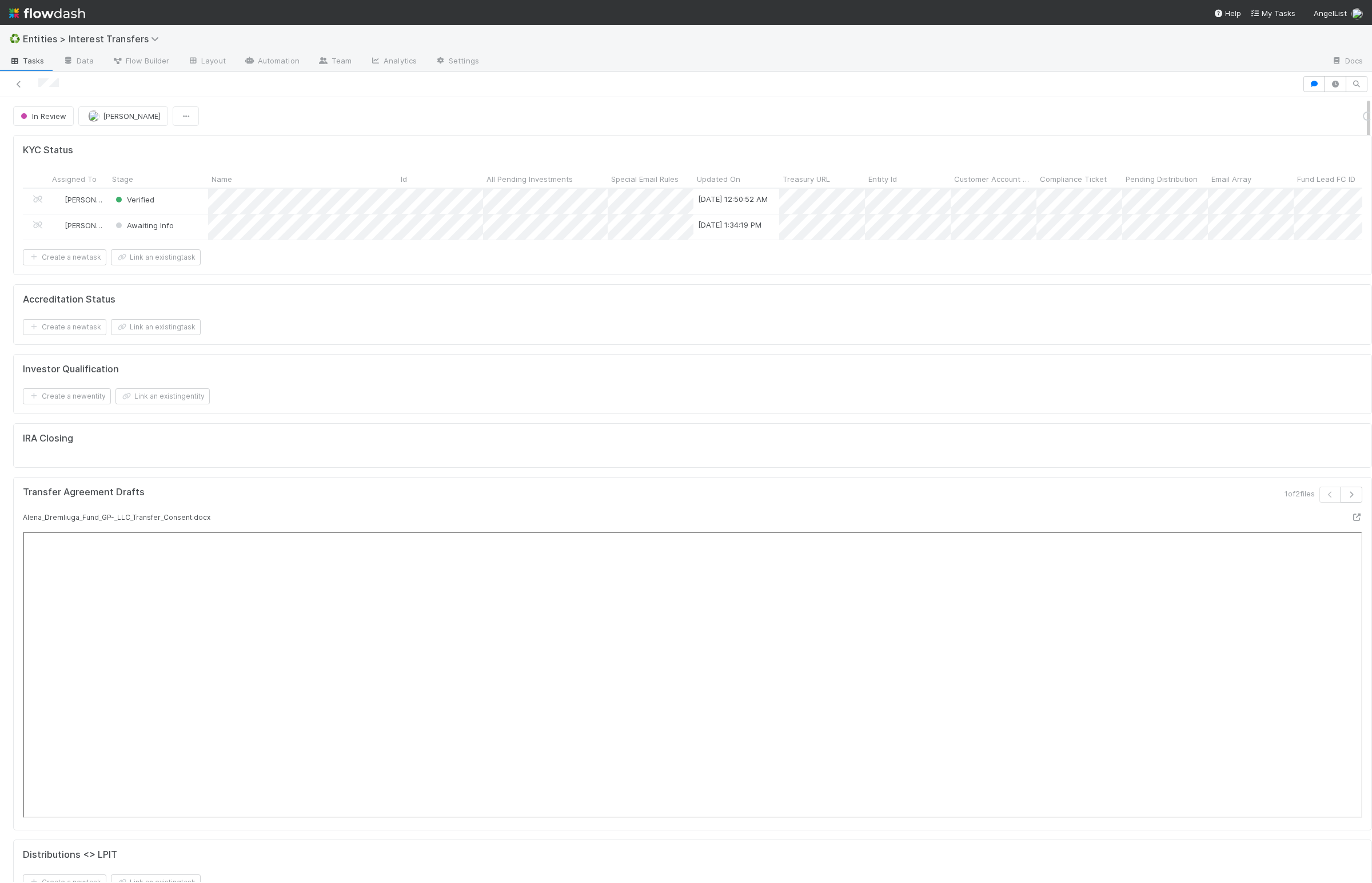
scroll to position [220, 640]
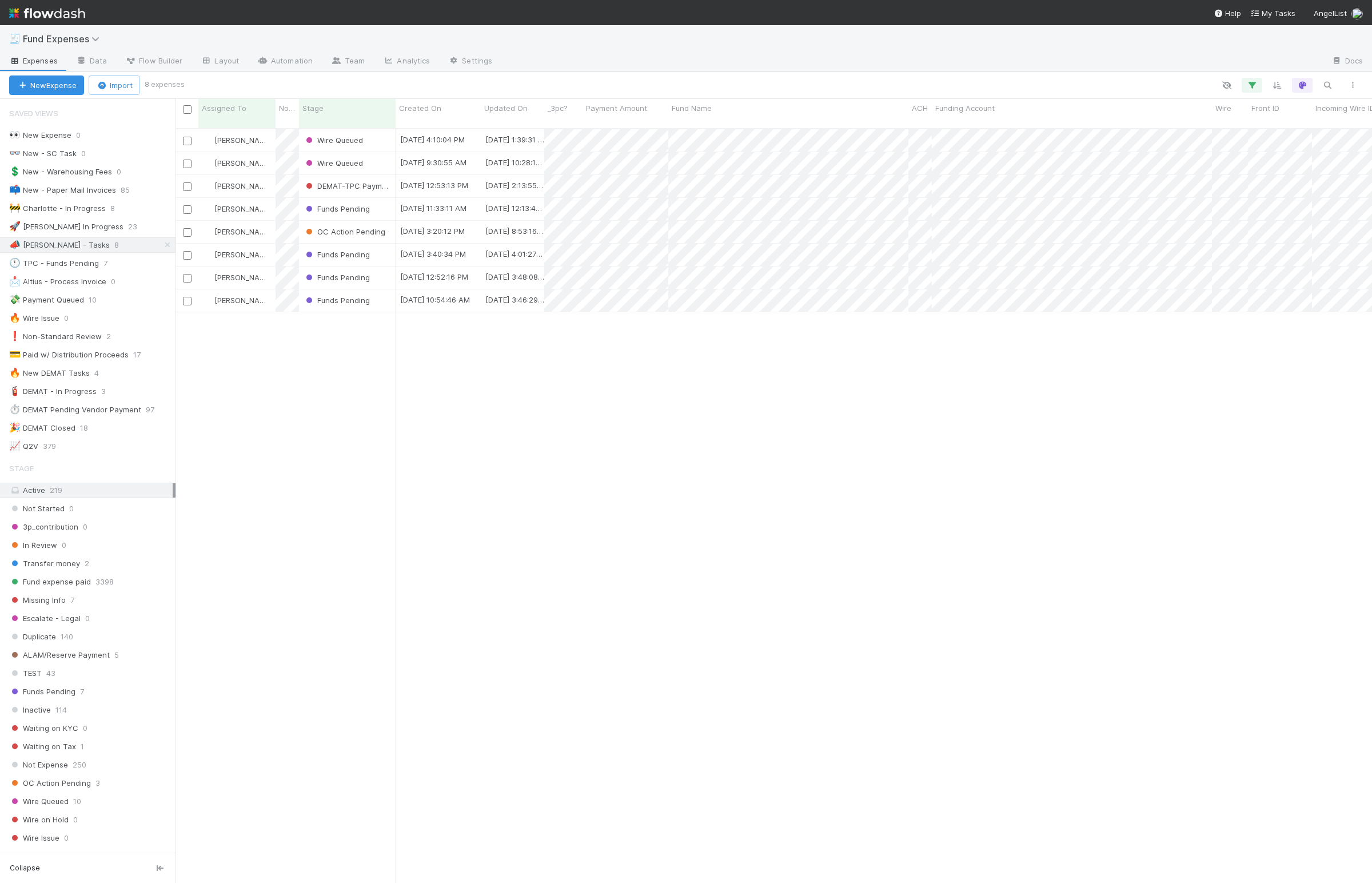
click at [329, 455] on div "[PERSON_NAME] Wire Queued [DATE] 4:10:04 PM [DATE] 1:39:31 PM 0 1 0 0 0 0 0 0 0…" at bounding box center [774, 510] width 1196 height 762
drag, startPoint x: 495, startPoint y: 410, endPoint x: 394, endPoint y: 203, distance: 230.3
click at [495, 409] on div "[PERSON_NAME] Wire Queued [DATE] 4:10:04 PM [DATE] 1:39:31 PM 0 1 0 0 0 0 0 0 0…" at bounding box center [774, 510] width 1196 height 762
click at [351, 114] on div "Stage" at bounding box center [347, 107] width 91 height 11
click at [359, 128] on div "Sort First → Last" at bounding box center [368, 129] width 130 height 18
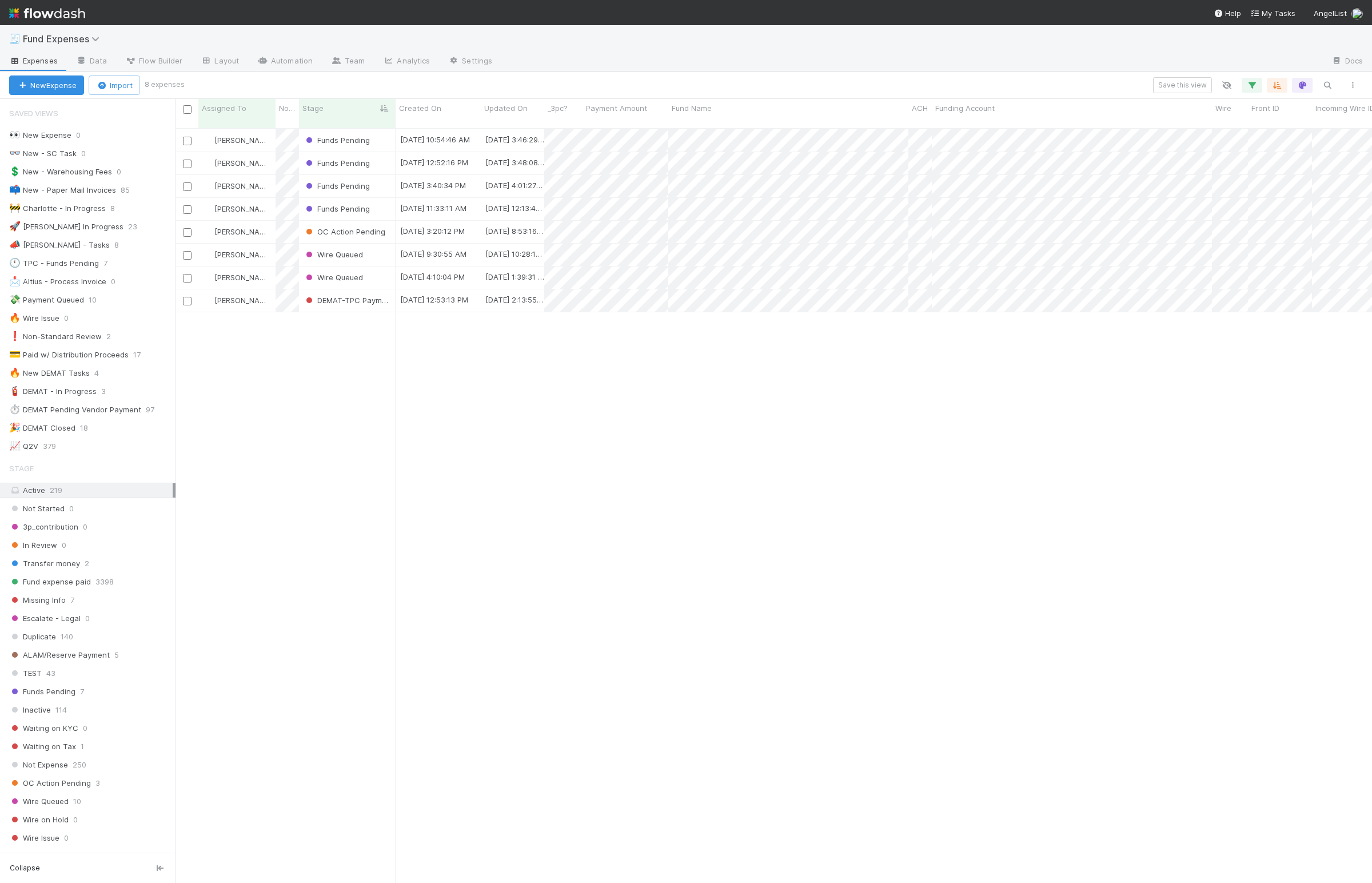
scroll to position [749, 1184]
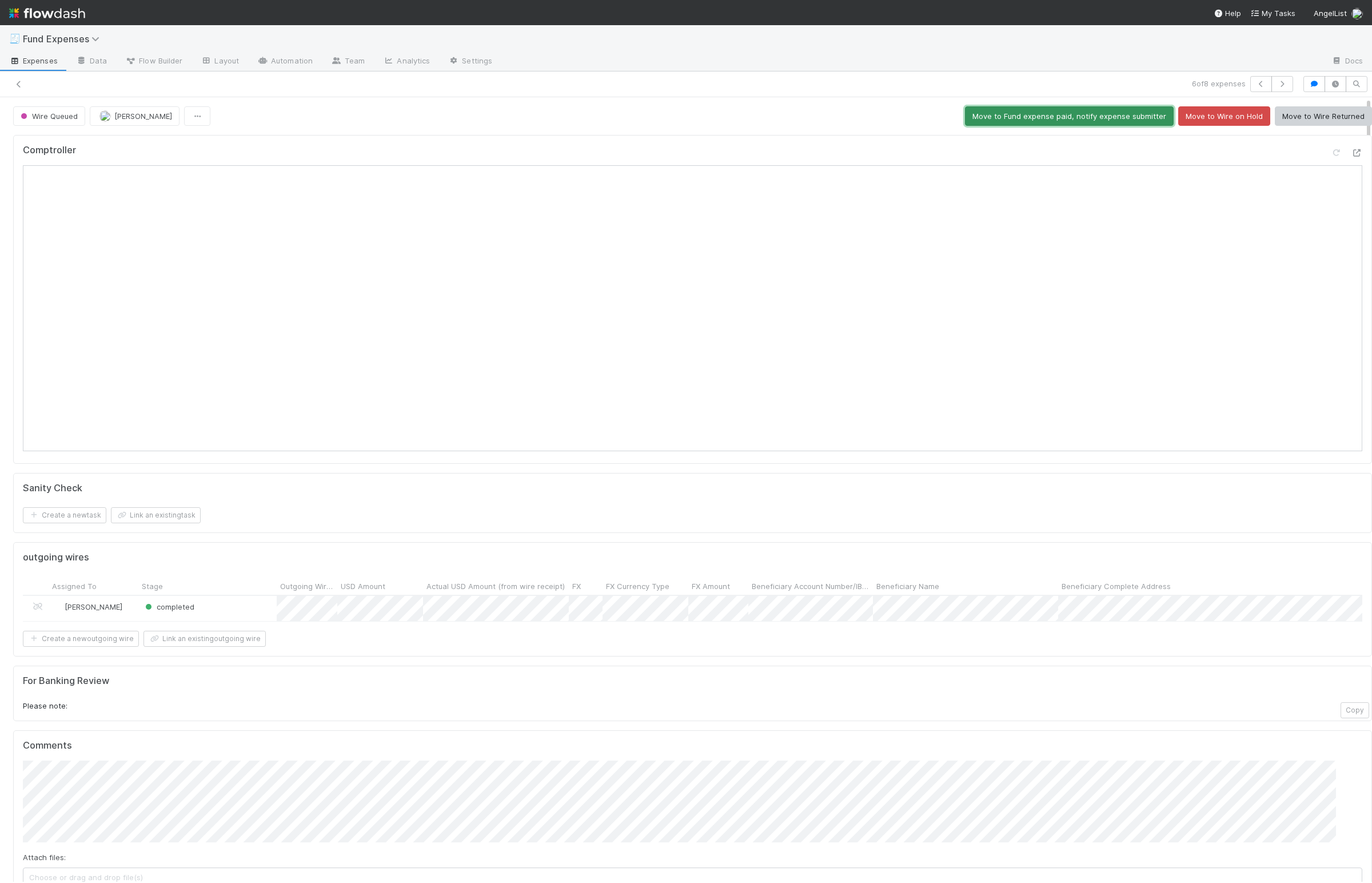
click at [1027, 110] on button "Move to Fund expense paid, notify expense submitter" at bounding box center [1069, 116] width 209 height 20
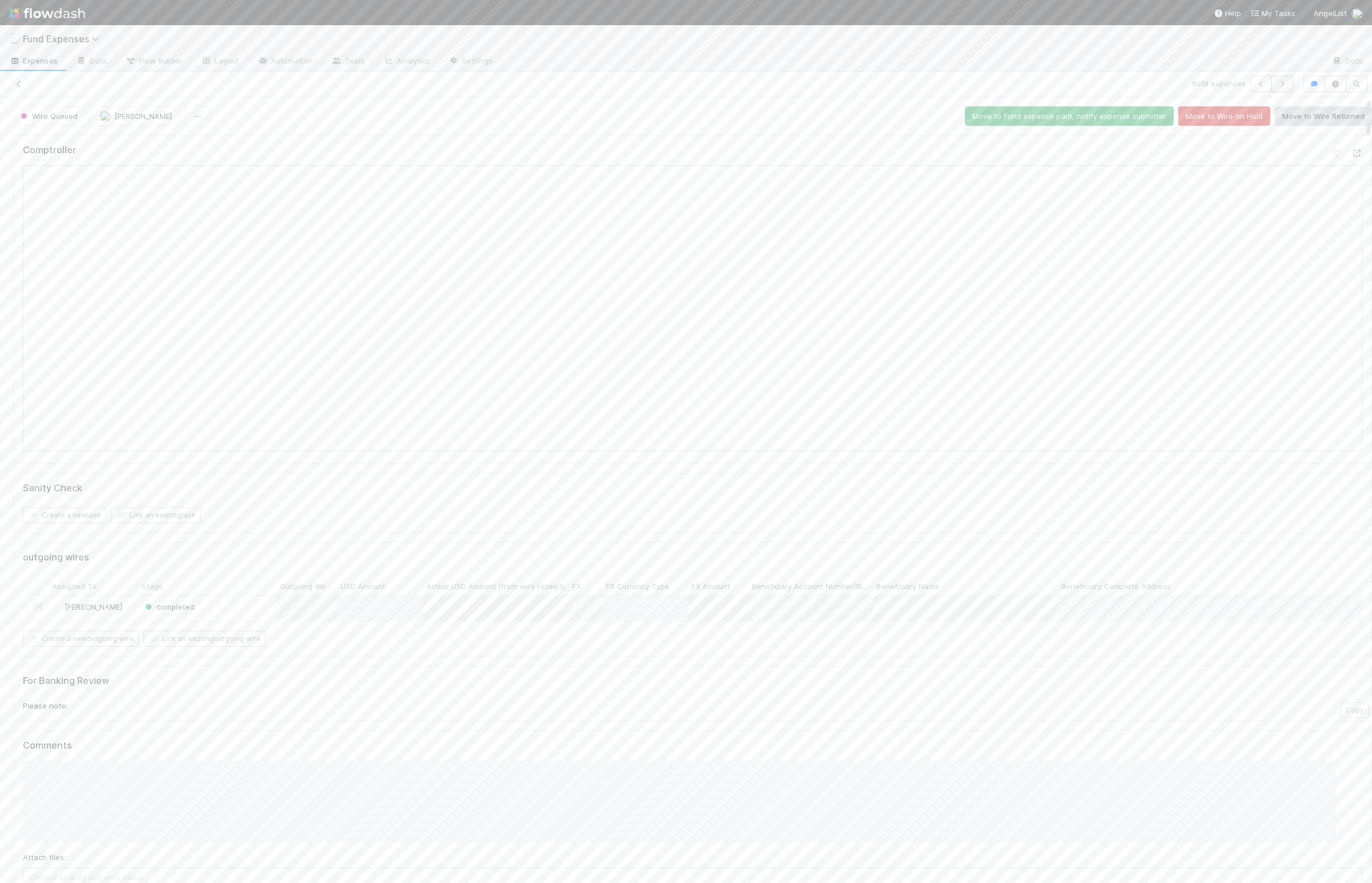
click at [1277, 88] on icon "button" at bounding box center [1282, 84] width 11 height 7
drag, startPoint x: 1034, startPoint y: 117, endPoint x: 1027, endPoint y: 118, distance: 7.1
click at [1034, 117] on button "Move to Fund expense paid, notify expense submitter" at bounding box center [1069, 116] width 209 height 20
click at [23, 84] on icon at bounding box center [18, 84] width 11 height 8
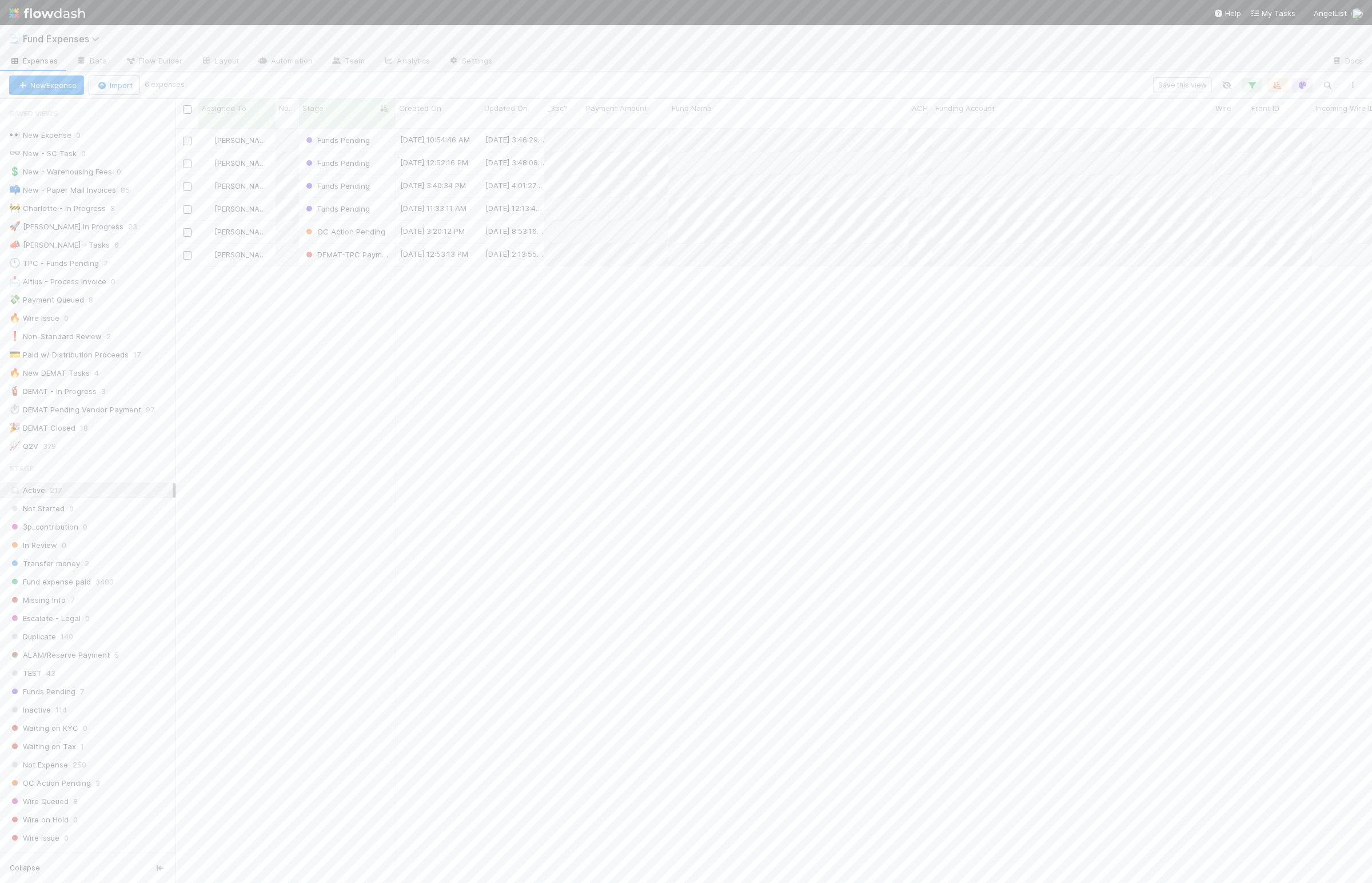
drag, startPoint x: 443, startPoint y: 355, endPoint x: 537, endPoint y: 361, distance: 94.2
click at [444, 356] on div "[PERSON_NAME] Funds Pending [DATE] 10:54:46 AM [DATE] 3:46:29 PM 0 0 0 0 0 0 0 …" at bounding box center [774, 510] width 1196 height 762
click at [571, 358] on div "[PERSON_NAME] Funds Pending [DATE] 10:54:46 AM [DATE] 3:46:29 PM 0 0 0 0 0 0 0 …" at bounding box center [774, 510] width 1196 height 762
click at [574, 355] on div "[PERSON_NAME] Funds Pending [DATE] 10:54:46 AM [DATE] 3:46:29 PM 0 0 0 0 0 0 0 …" at bounding box center [774, 510] width 1196 height 762
click at [571, 354] on div "[PERSON_NAME] Funds Pending [DATE] 10:54:46 AM [DATE] 3:46:29 PM 0 0 0 0 0 0 0 …" at bounding box center [774, 510] width 1196 height 762
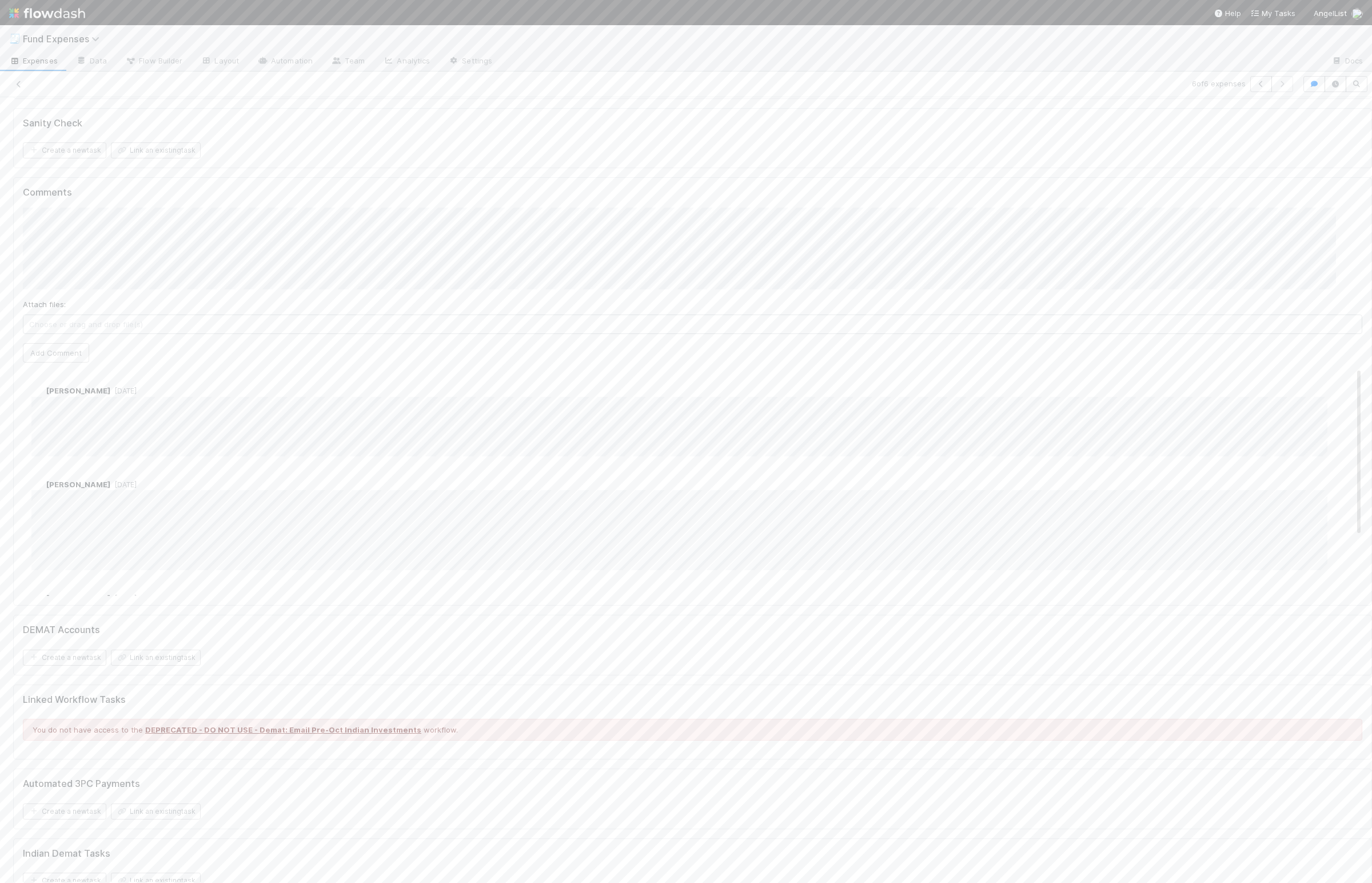
scroll to position [399, 0]
click at [70, 358] on button "Add Comment" at bounding box center [56, 359] width 66 height 20
click at [224, 114] on span "[PERSON_NAME]" at bounding box center [244, 116] width 58 height 9
click at [1256, 84] on icon "button" at bounding box center [1261, 84] width 11 height 7
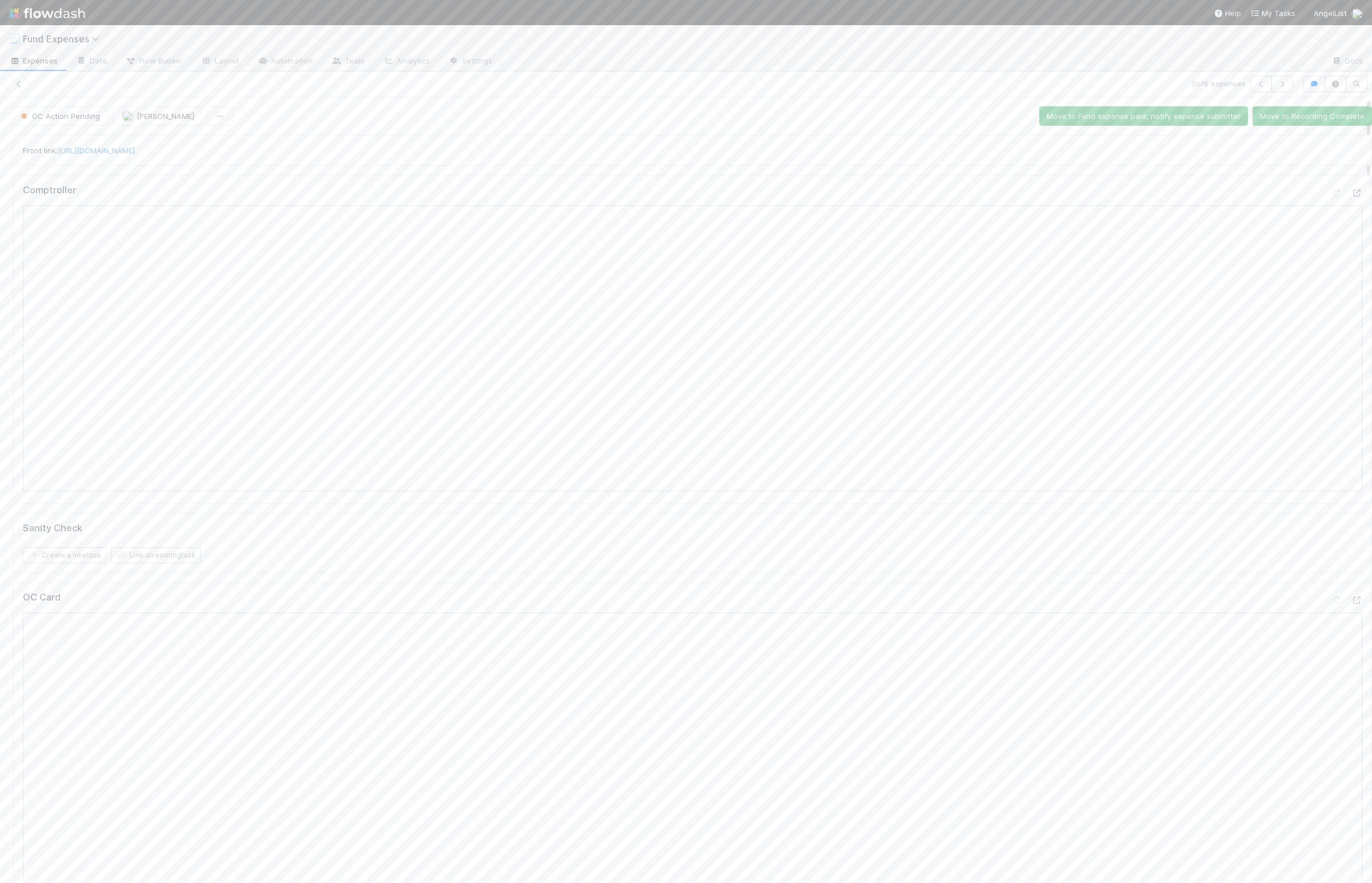
click at [306, 143] on div "Front link: https://app.frontapp.com/open/cnv_qim1qmf" at bounding box center [692, 150] width 1359 height 31
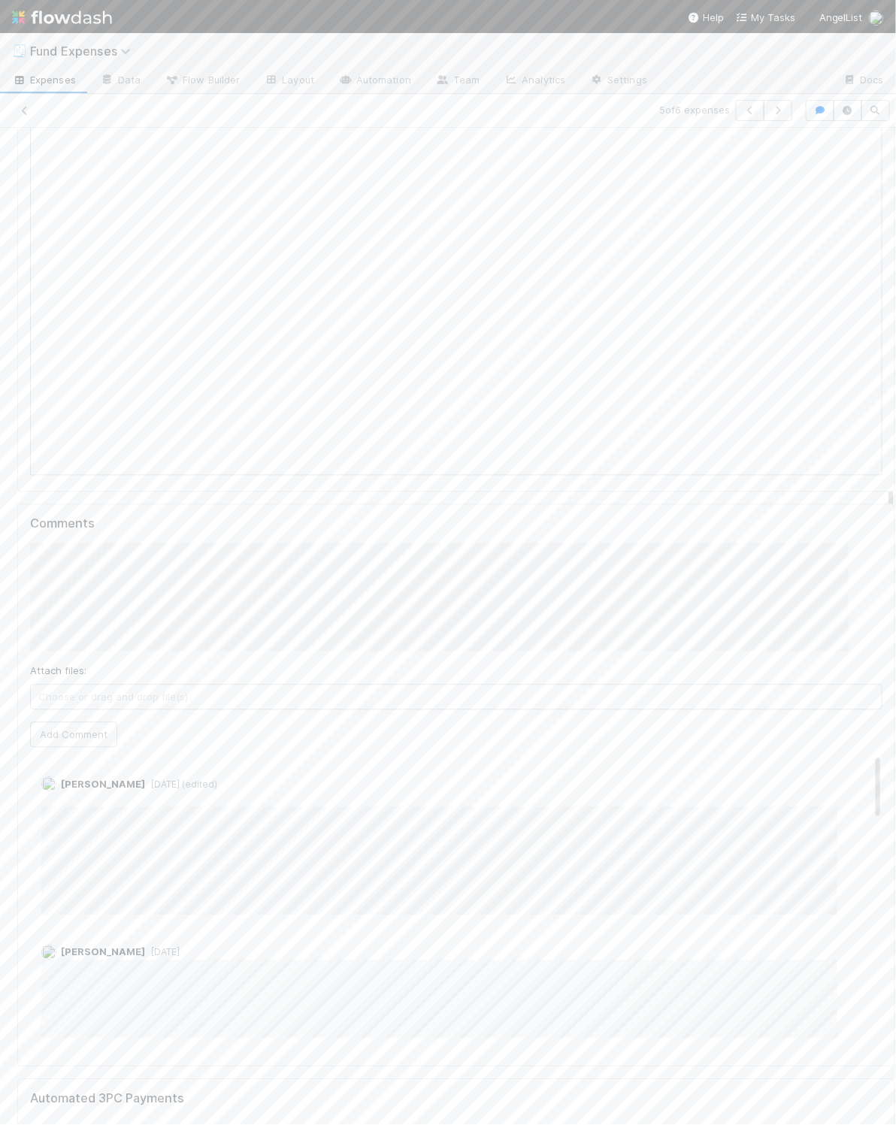
scroll to position [702, 0]
click at [422, 547] on div "Comments Attach files: Choose or drag and drop file(s) Add Comment Linda Ortiz …" at bounding box center [456, 787] width 852 height 537
click at [427, 534] on h5 "Comments" at bounding box center [456, 526] width 852 height 15
click at [461, 352] on div "Create a new task Link an existing task" at bounding box center [456, 350] width 852 height 21
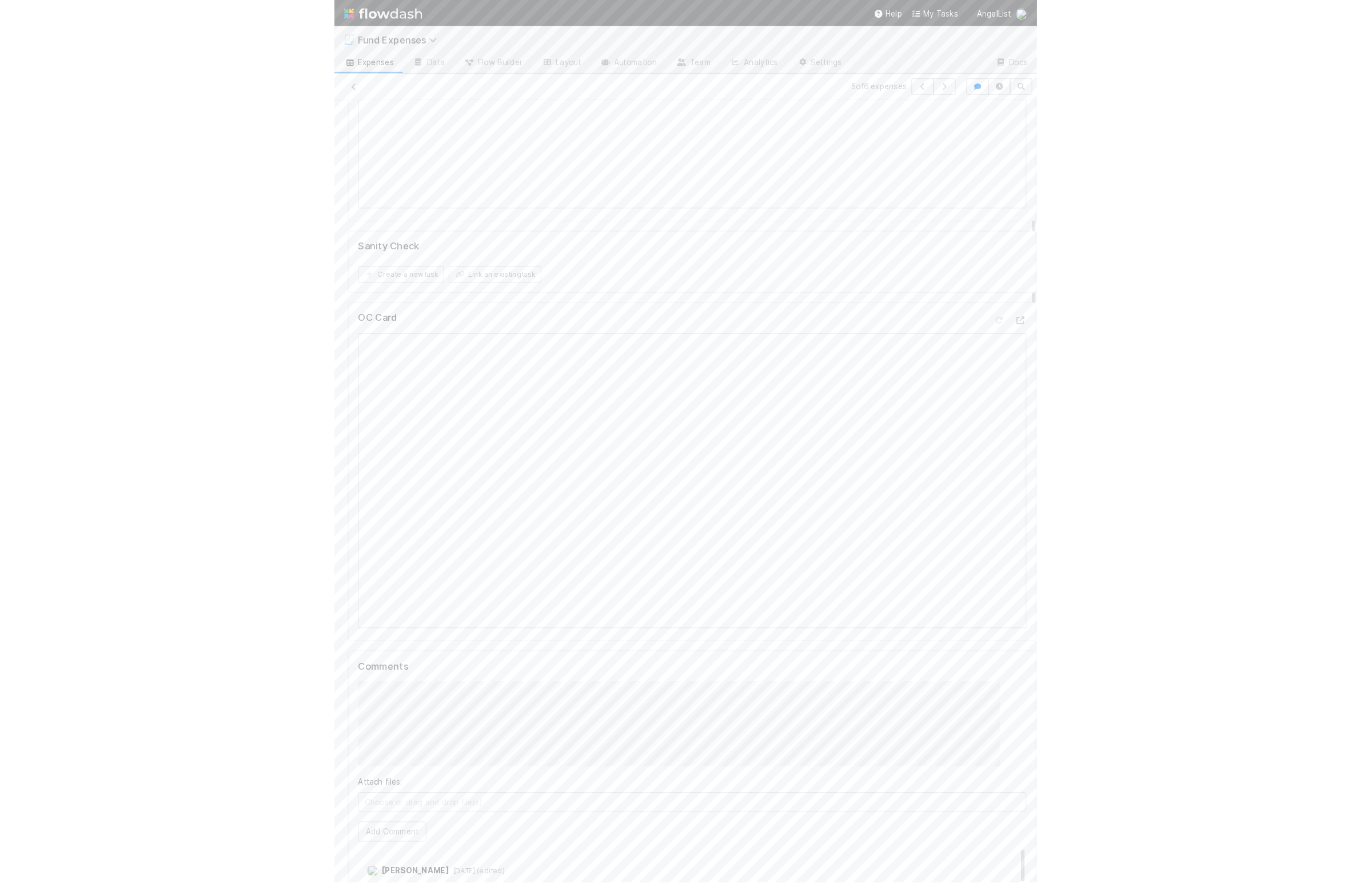
scroll to position [0, 0]
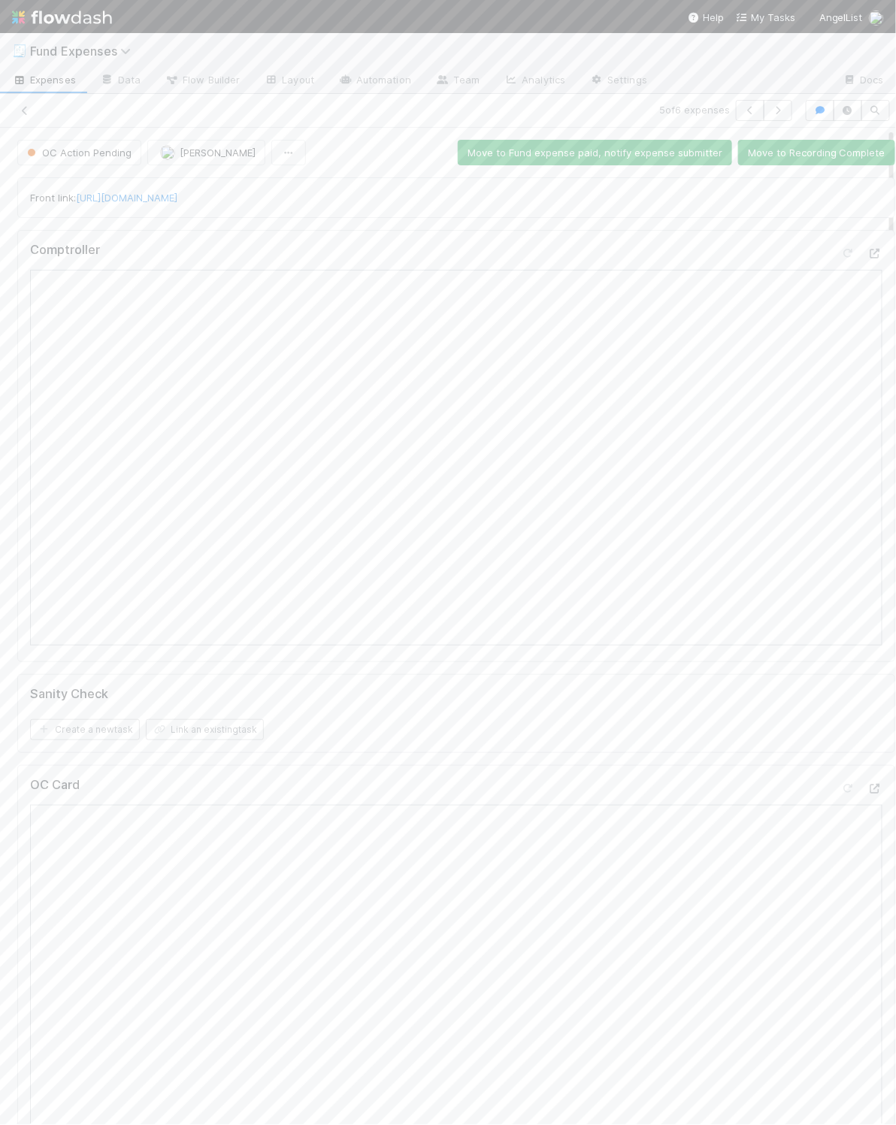
click at [557, 722] on form "Sanity Check Create a new task Link an existing task" at bounding box center [456, 714] width 852 height 54
click at [624, 761] on div "Front link: https://app.frontapp.com/open/cnv_qim1qmf Comptroller Sanity Check …" at bounding box center [456, 1071] width 890 height 1800
drag, startPoint x: 655, startPoint y: 213, endPoint x: 690, endPoint y: 206, distance: 36.0
click at [655, 211] on div "Front link: https://app.frontapp.com/open/cnv_qim1qmf" at bounding box center [455, 197] width 877 height 41
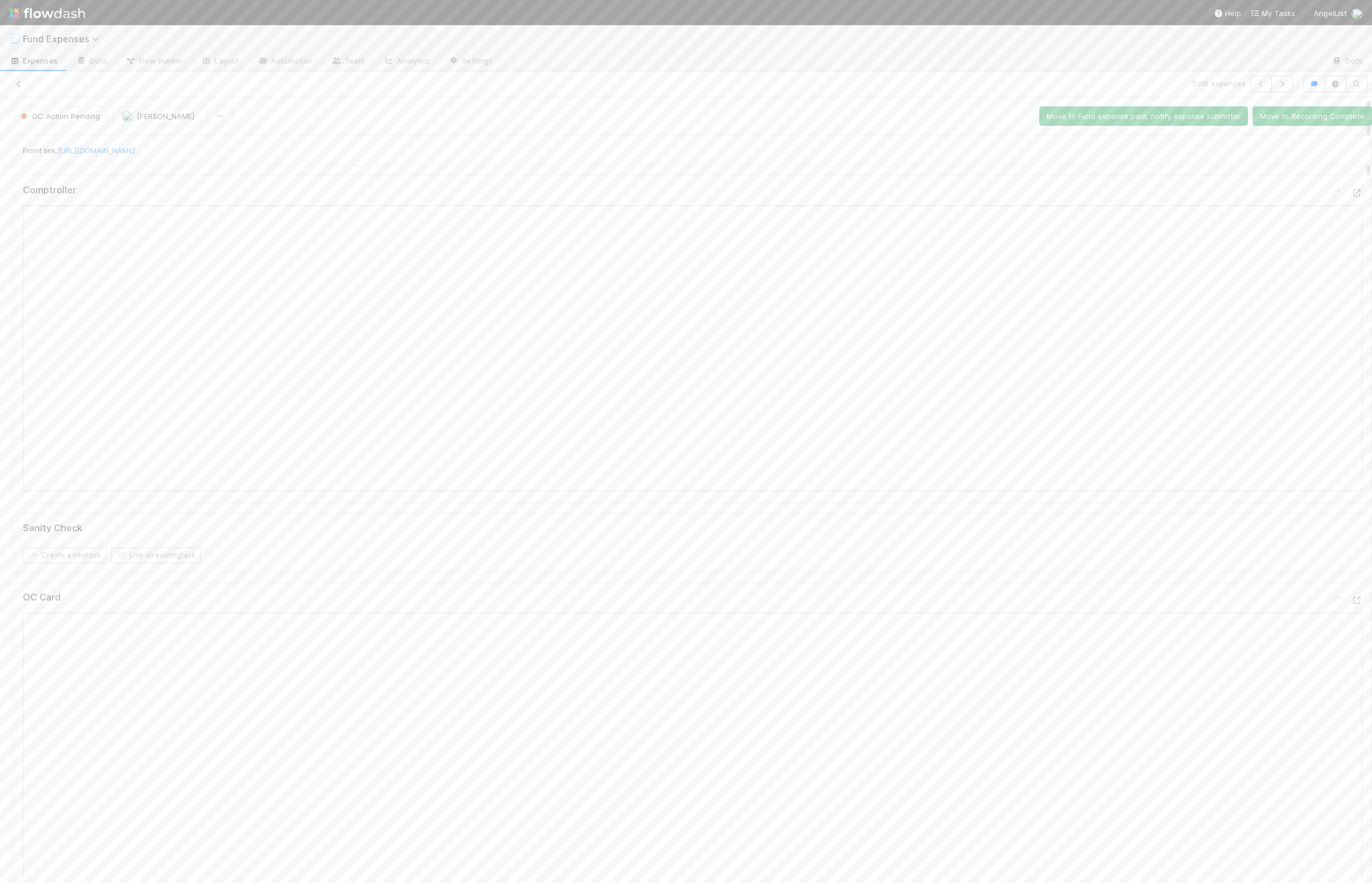
drag, startPoint x: 830, startPoint y: 144, endPoint x: 1038, endPoint y: 145, distance: 208.0
click at [838, 144] on div "Front link: https://app.frontapp.com/open/cnv_qim1qmf" at bounding box center [692, 150] width 1359 height 31
click at [1088, 114] on button "Move to Fund expense paid, notify expense submitter" at bounding box center [1144, 116] width 209 height 20
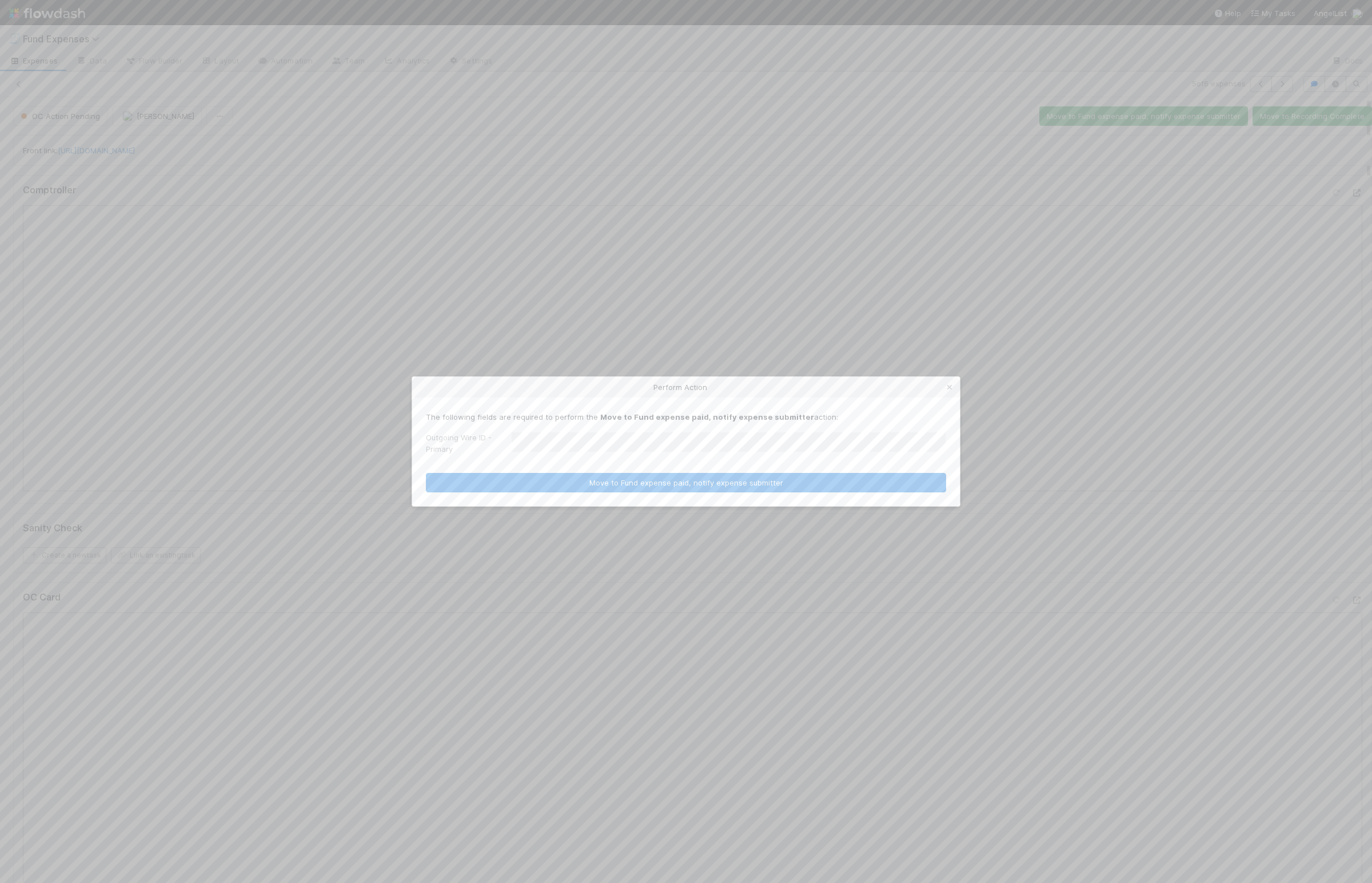
click at [426, 473] on button "Move to Fund expense paid, notify expense submitter" at bounding box center [686, 483] width 520 height 20
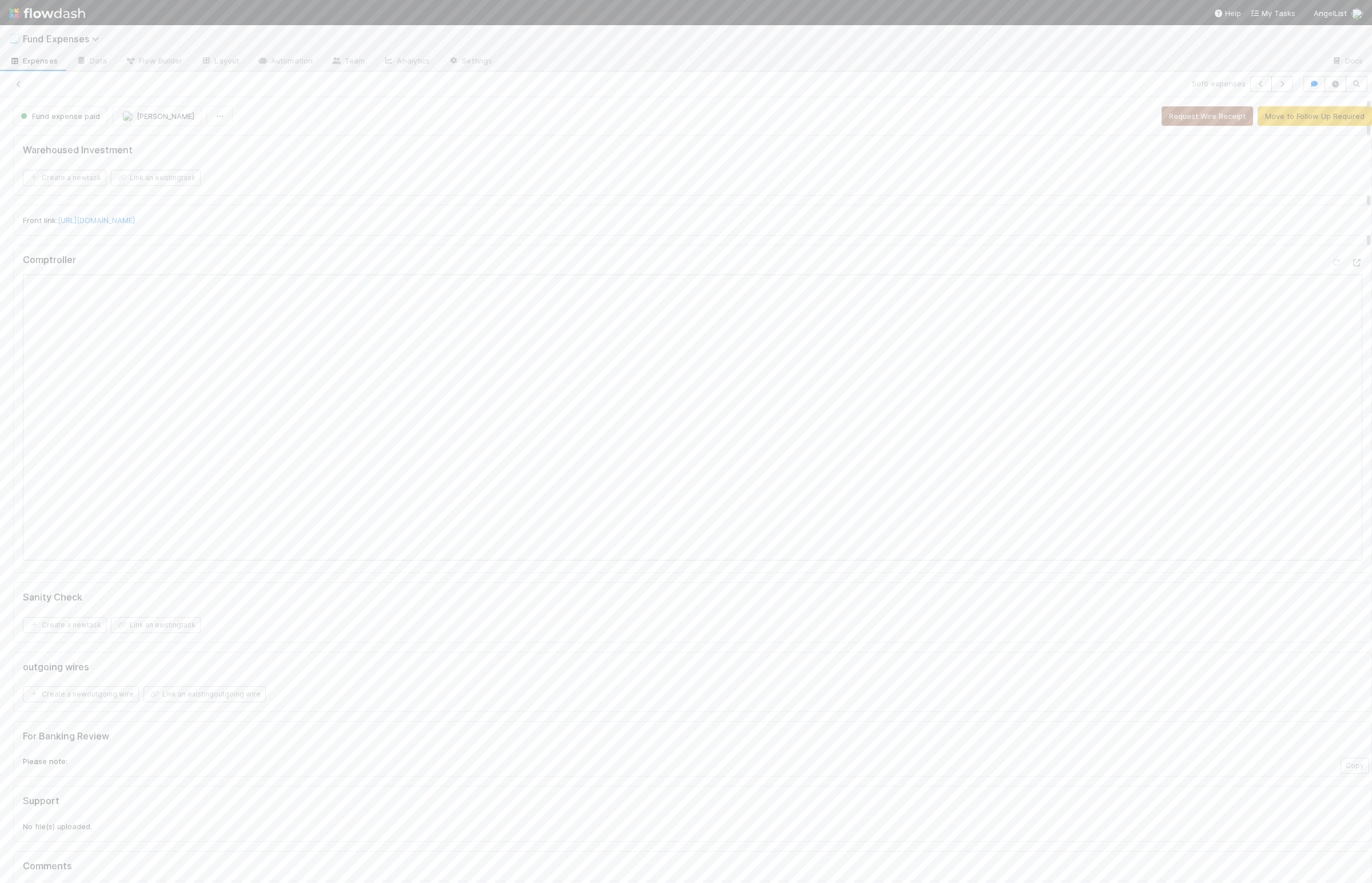
click at [578, 651] on div "Warehoused Investment Create a new task Link an existing task Front link: https…" at bounding box center [692, 823] width 1368 height 1385
click at [579, 653] on div "Warehoused Investment Create a new task Link an existing task Front link: https…" at bounding box center [692, 823] width 1368 height 1385
click at [576, 655] on div "Warehoused Investment Create a new task Link an existing task Front link: https…" at bounding box center [692, 823] width 1368 height 1385
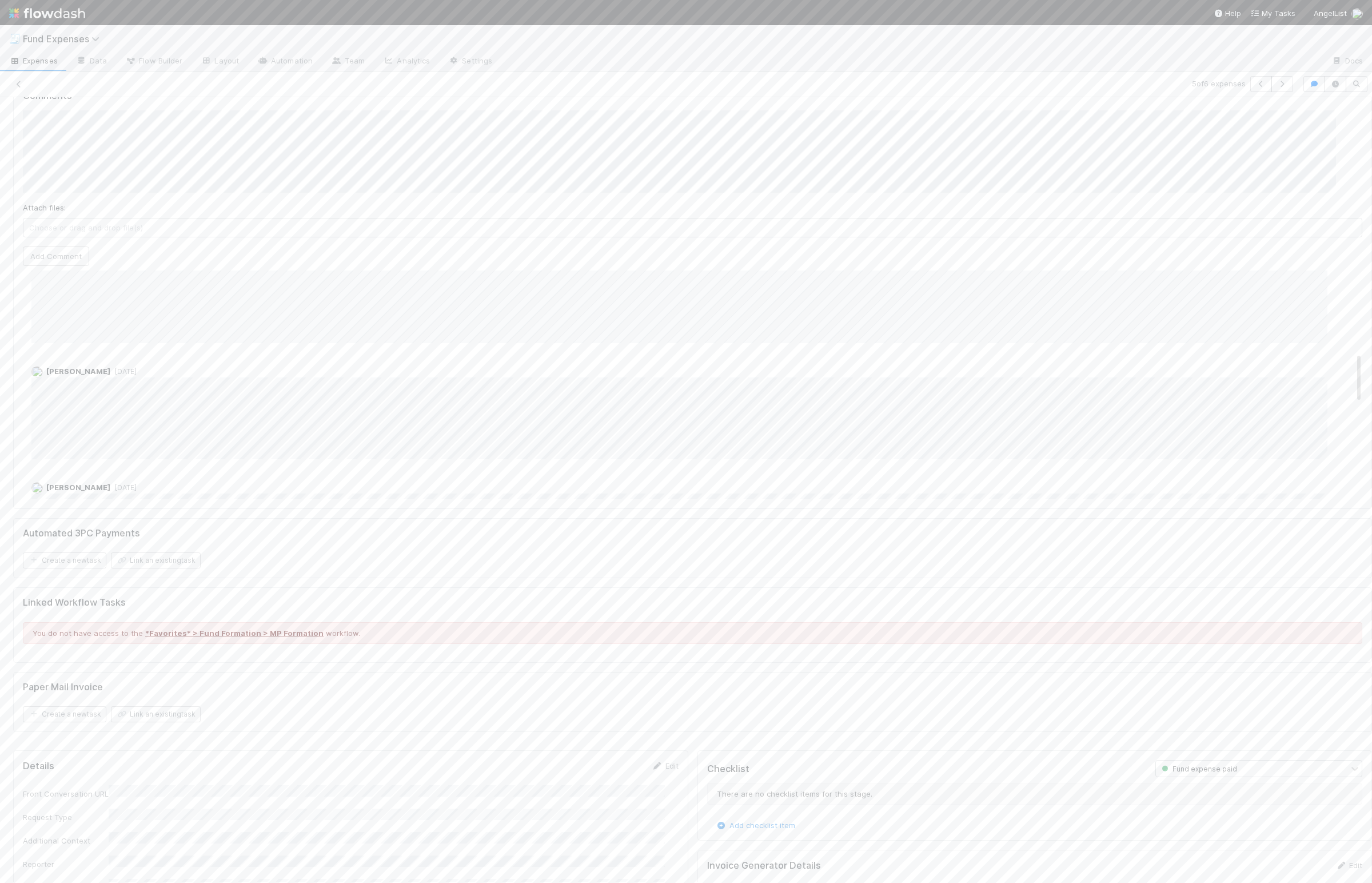
drag, startPoint x: 546, startPoint y: 795, endPoint x: 539, endPoint y: 795, distance: 7.0
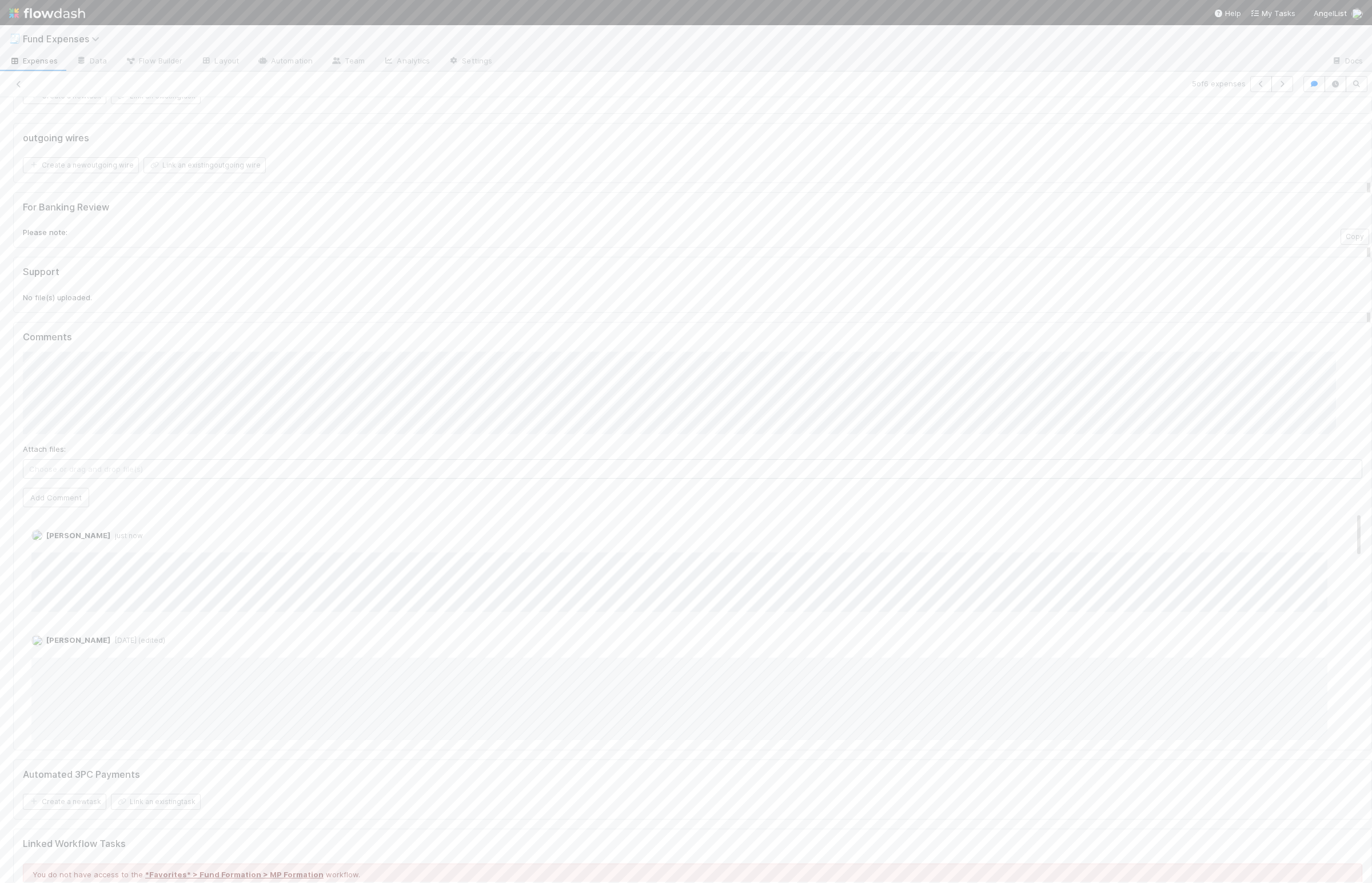
scroll to position [0, 0]
click at [21, 81] on icon at bounding box center [18, 84] width 11 height 8
click at [187, 137] on input "checkbox" at bounding box center [186, 141] width 8 height 8
click at [186, 160] on input "checkbox" at bounding box center [186, 164] width 8 height 8
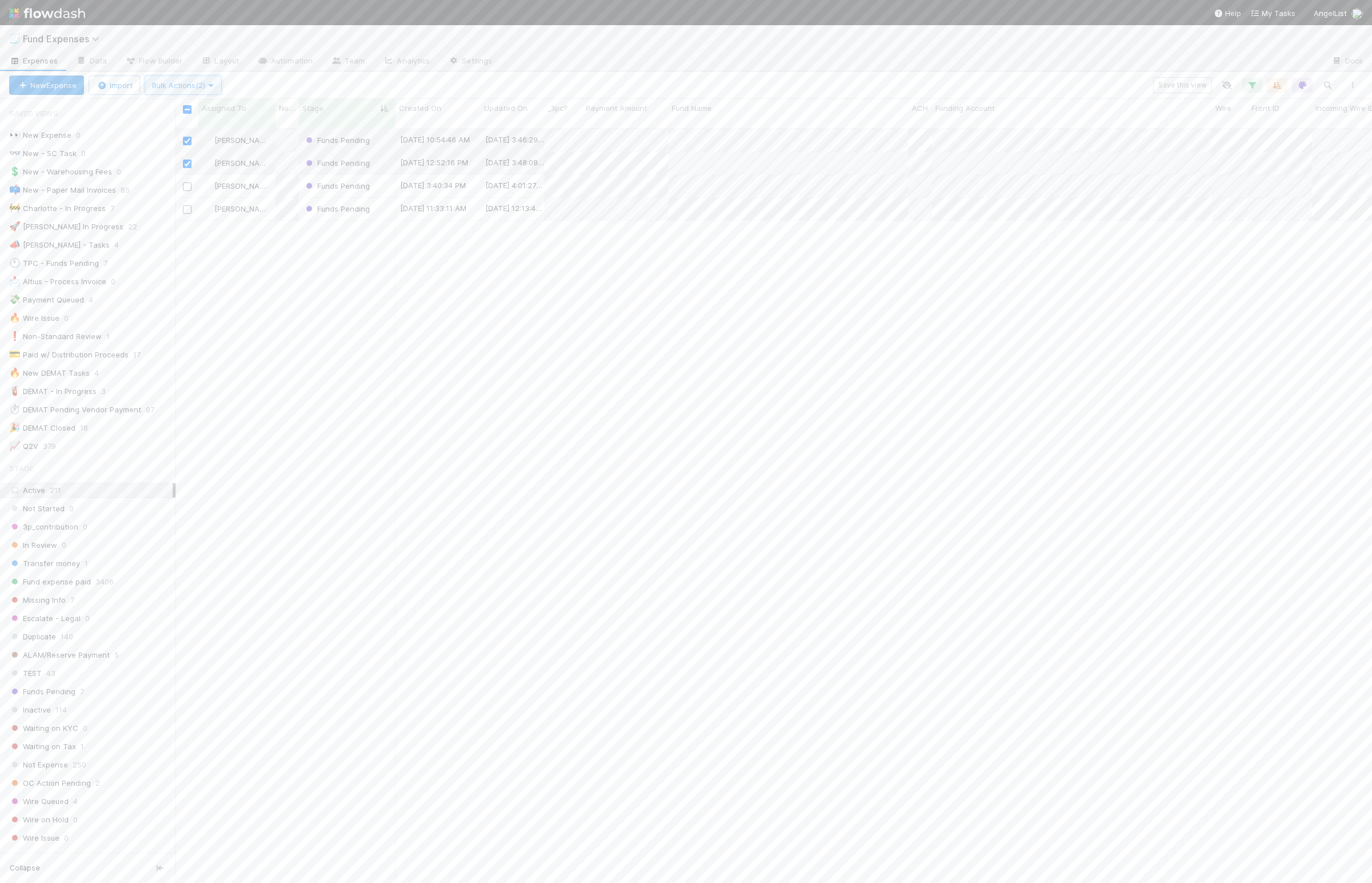
click at [189, 77] on button "Bulk Actions (2)" at bounding box center [183, 85] width 77 height 20
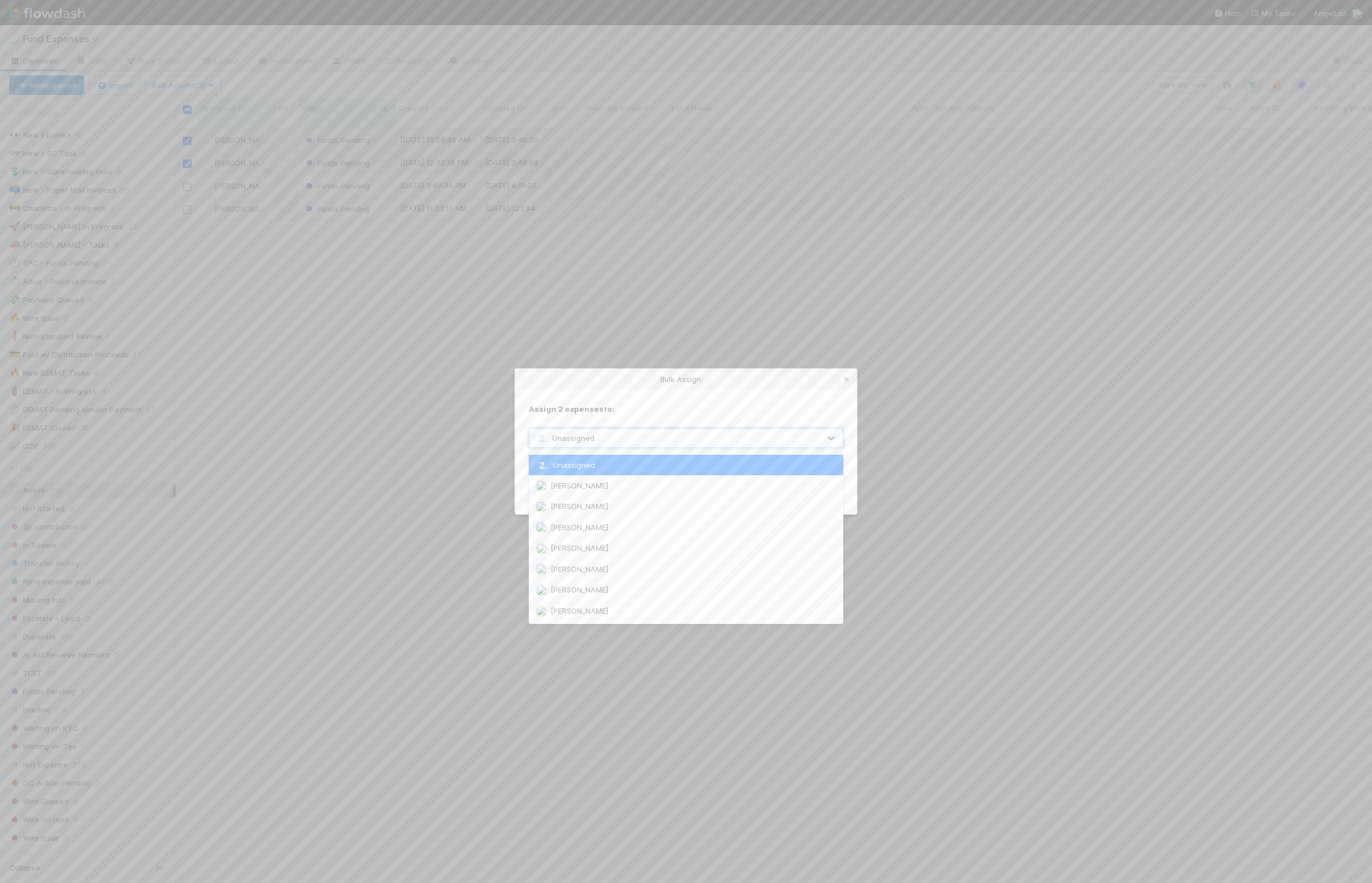
click at [549, 438] on span "Unassigned" at bounding box center [565, 438] width 59 height 9
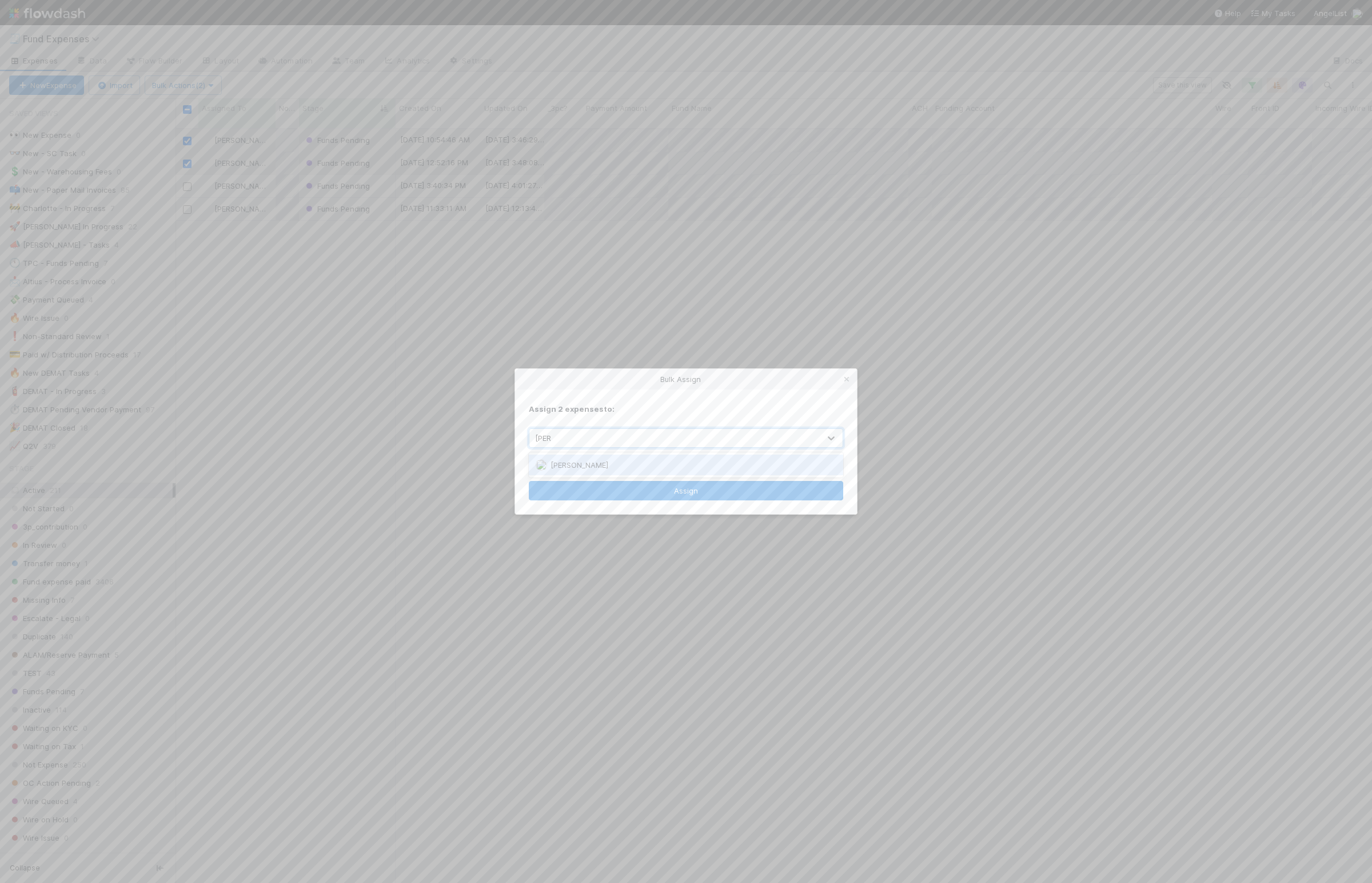
type input "Linda"
click at [608, 493] on button "Assign" at bounding box center [686, 491] width 314 height 20
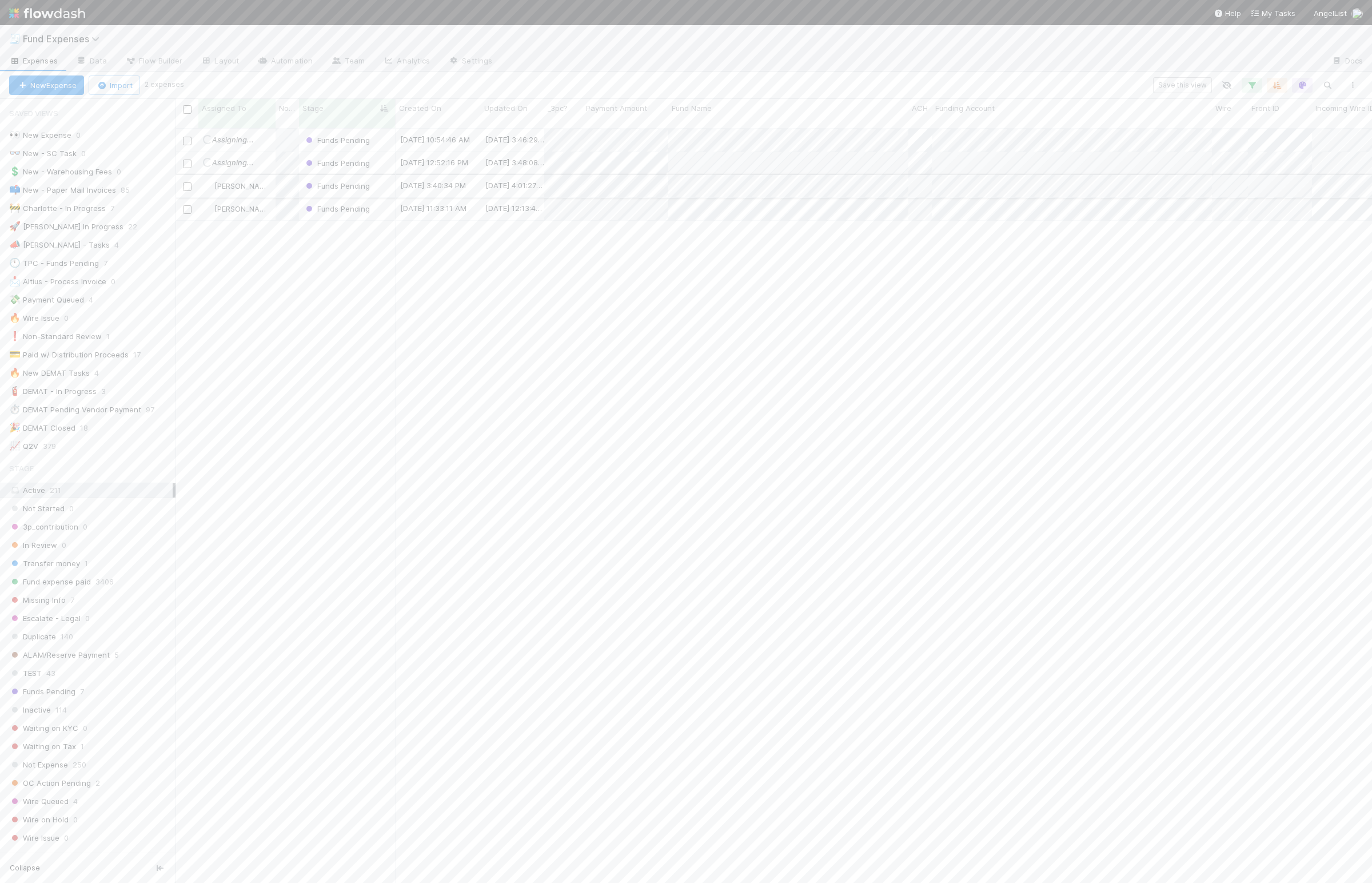
click at [187, 183] on input "checkbox" at bounding box center [186, 186] width 8 height 8
click at [189, 206] on input "checkbox" at bounding box center [186, 209] width 8 height 8
click at [194, 89] on button "Bulk Actions (2)" at bounding box center [183, 85] width 77 height 20
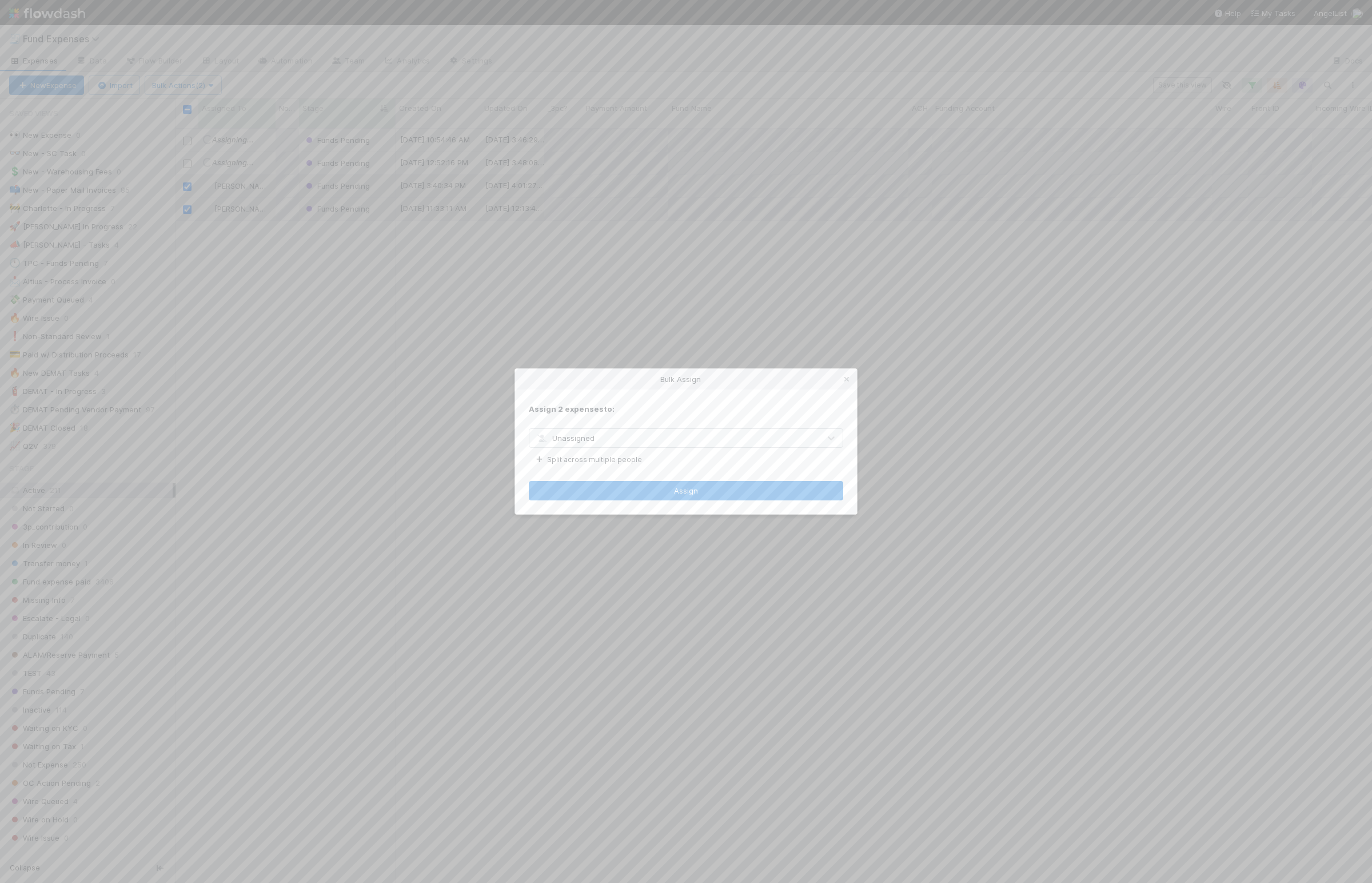
click at [615, 435] on div "Unassigned" at bounding box center [675, 438] width 291 height 18
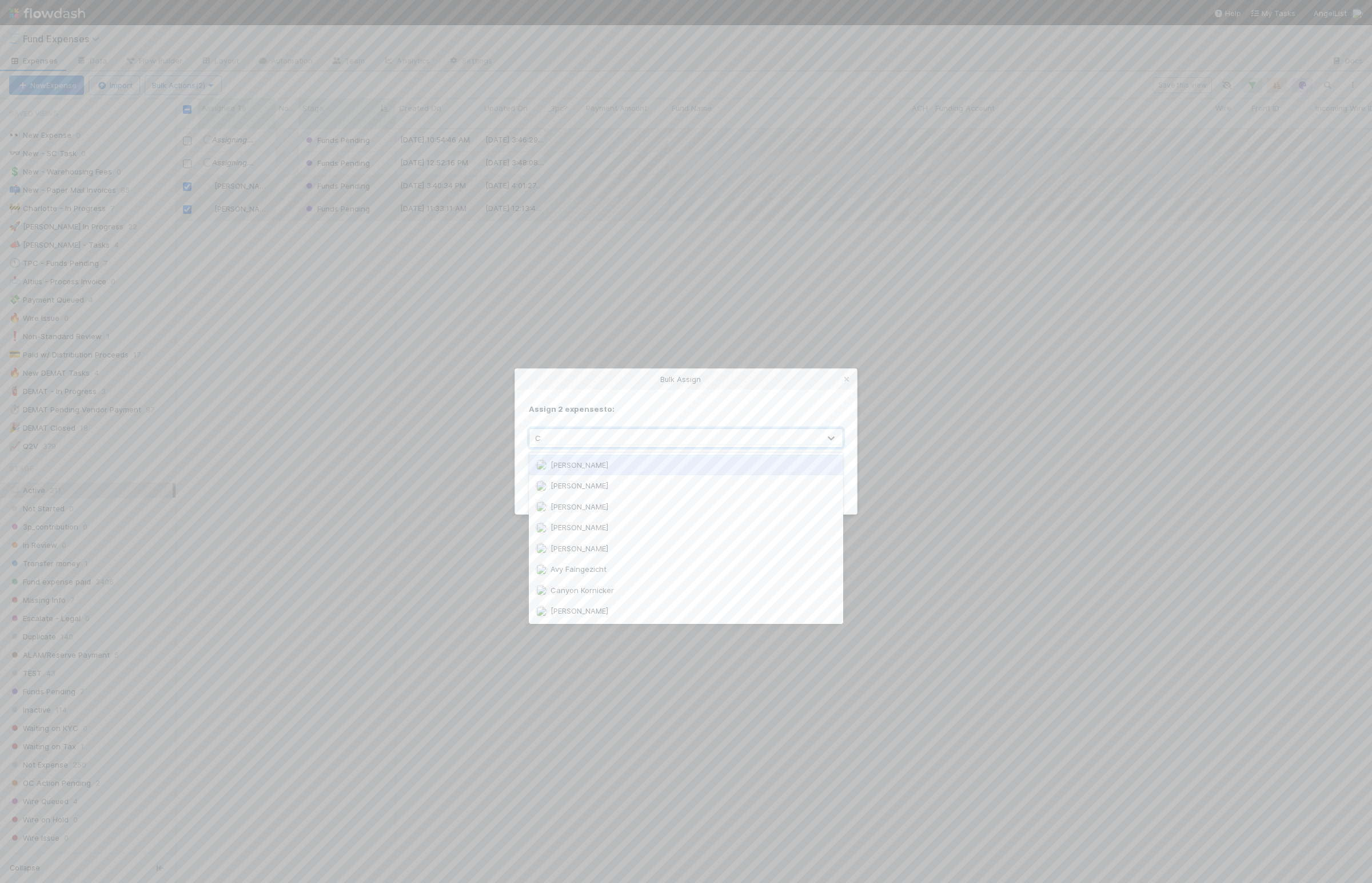
type input "Char"
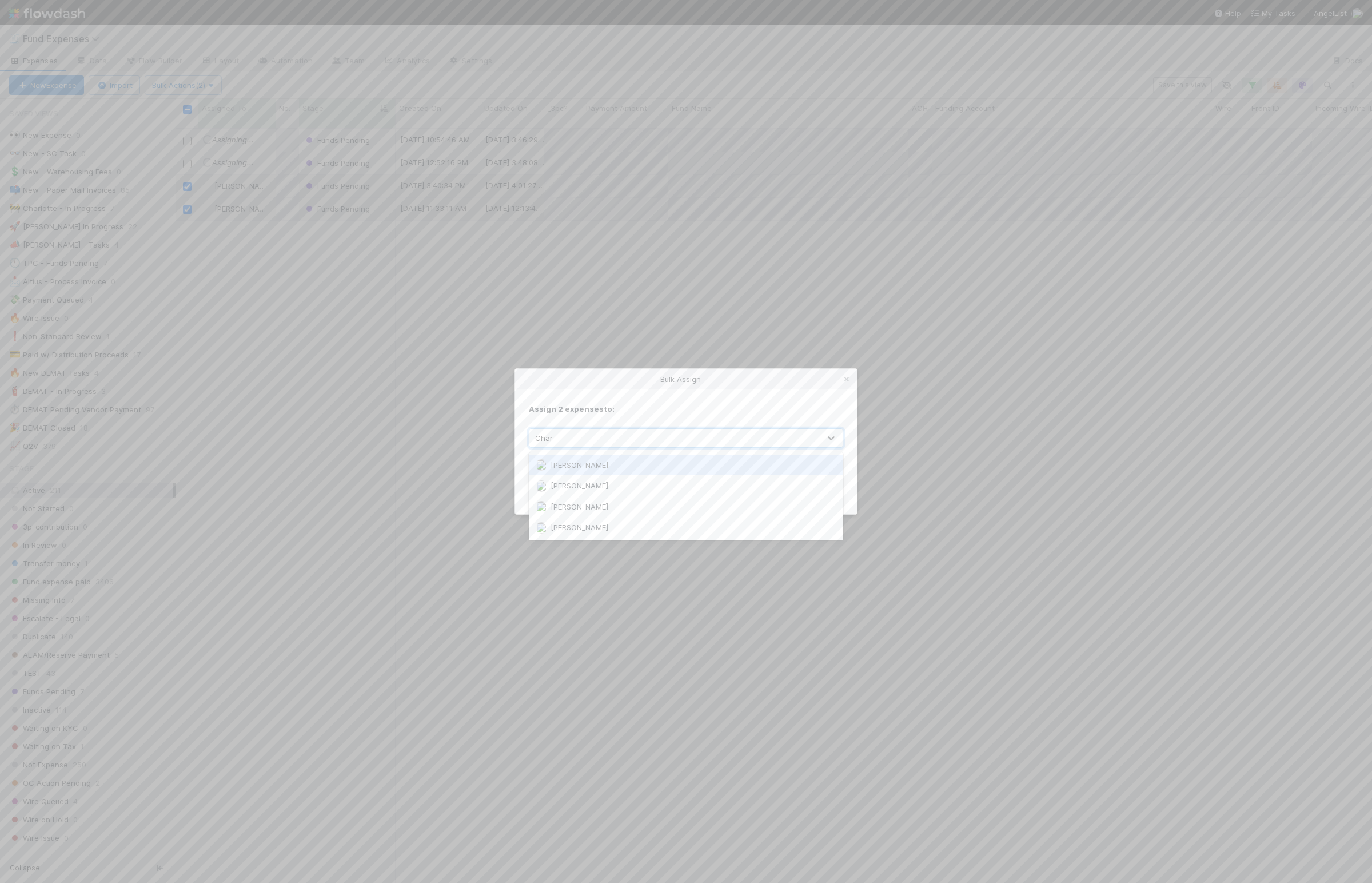
click at [610, 471] on div "[PERSON_NAME]" at bounding box center [686, 464] width 314 height 21
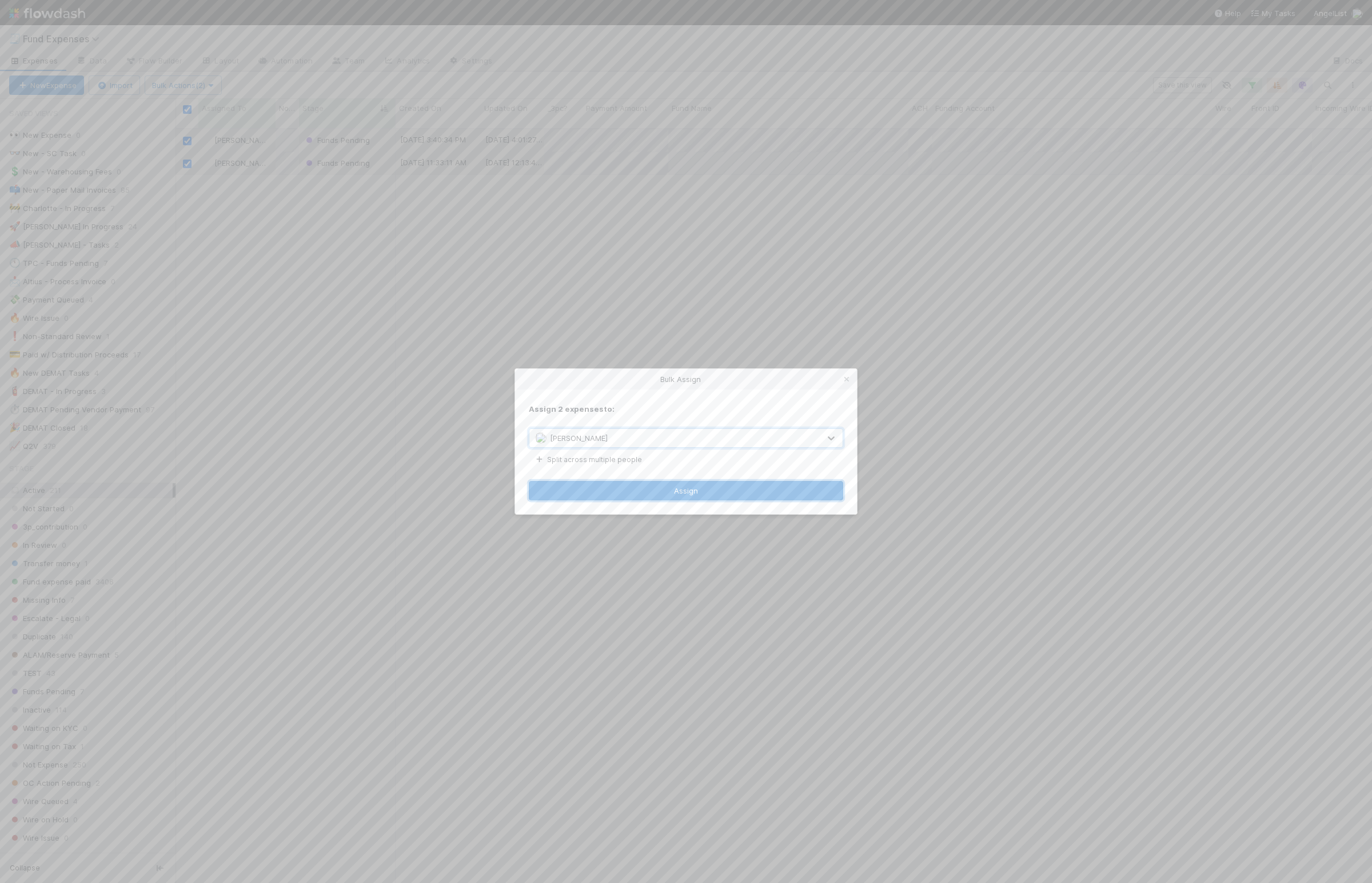
click at [637, 493] on button "Assign" at bounding box center [686, 491] width 314 height 20
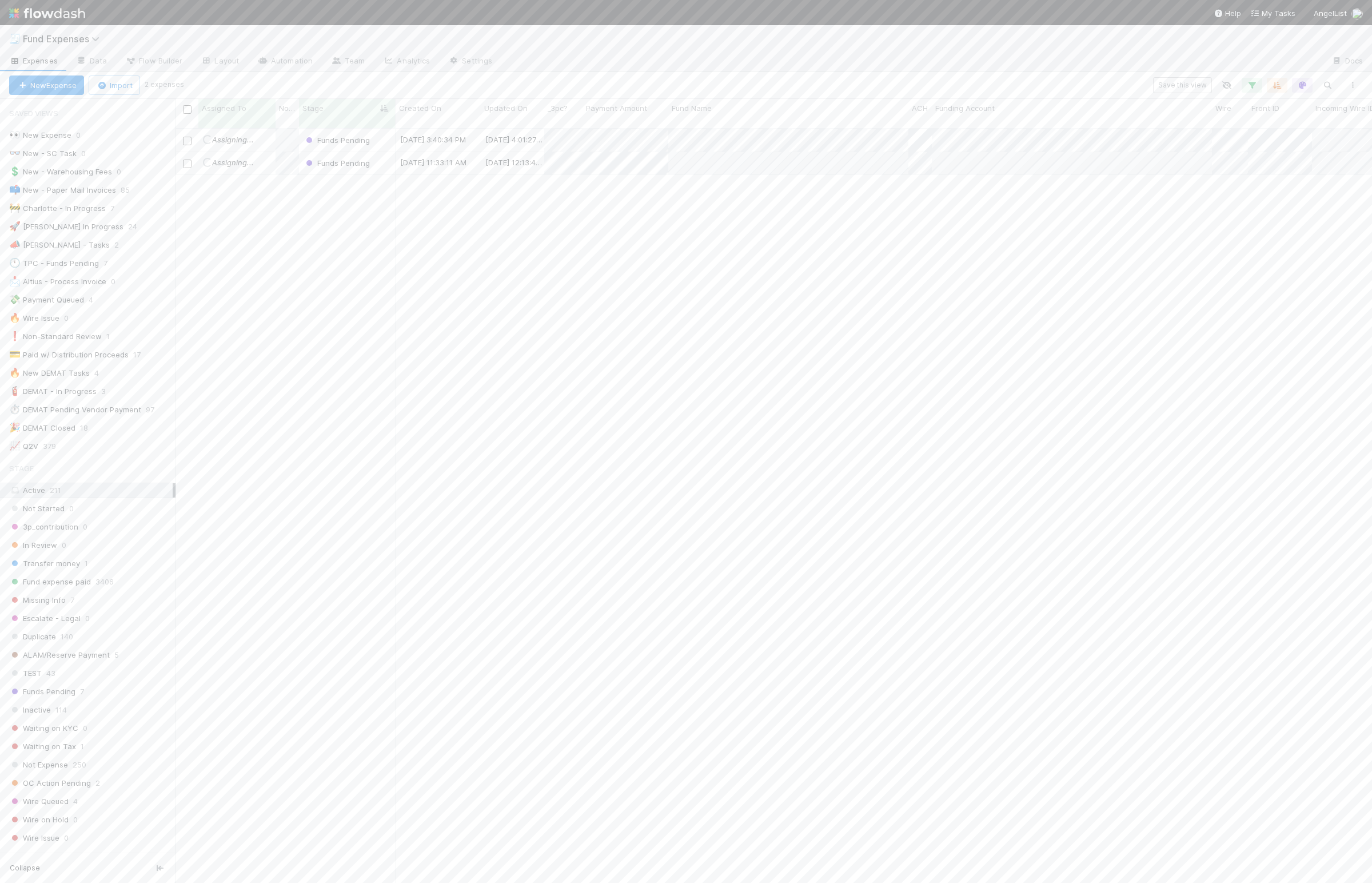
click at [301, 406] on div "Loading... Assigning... Funds Pending 7/11/25, 3:40:34 PM 7/11/25, 4:01:27 PM 0…" at bounding box center [774, 510] width 1196 height 762
click at [70, 225] on div "🚀 Linda In Progress" at bounding box center [66, 226] width 114 height 14
click at [298, 275] on div "Linda Ortiz Missing Info 8/22/25, 11:14:34 AM 8/22/25, 1:38:25 PM 0 0 0 0 0 0 0…" at bounding box center [774, 510] width 1196 height 762
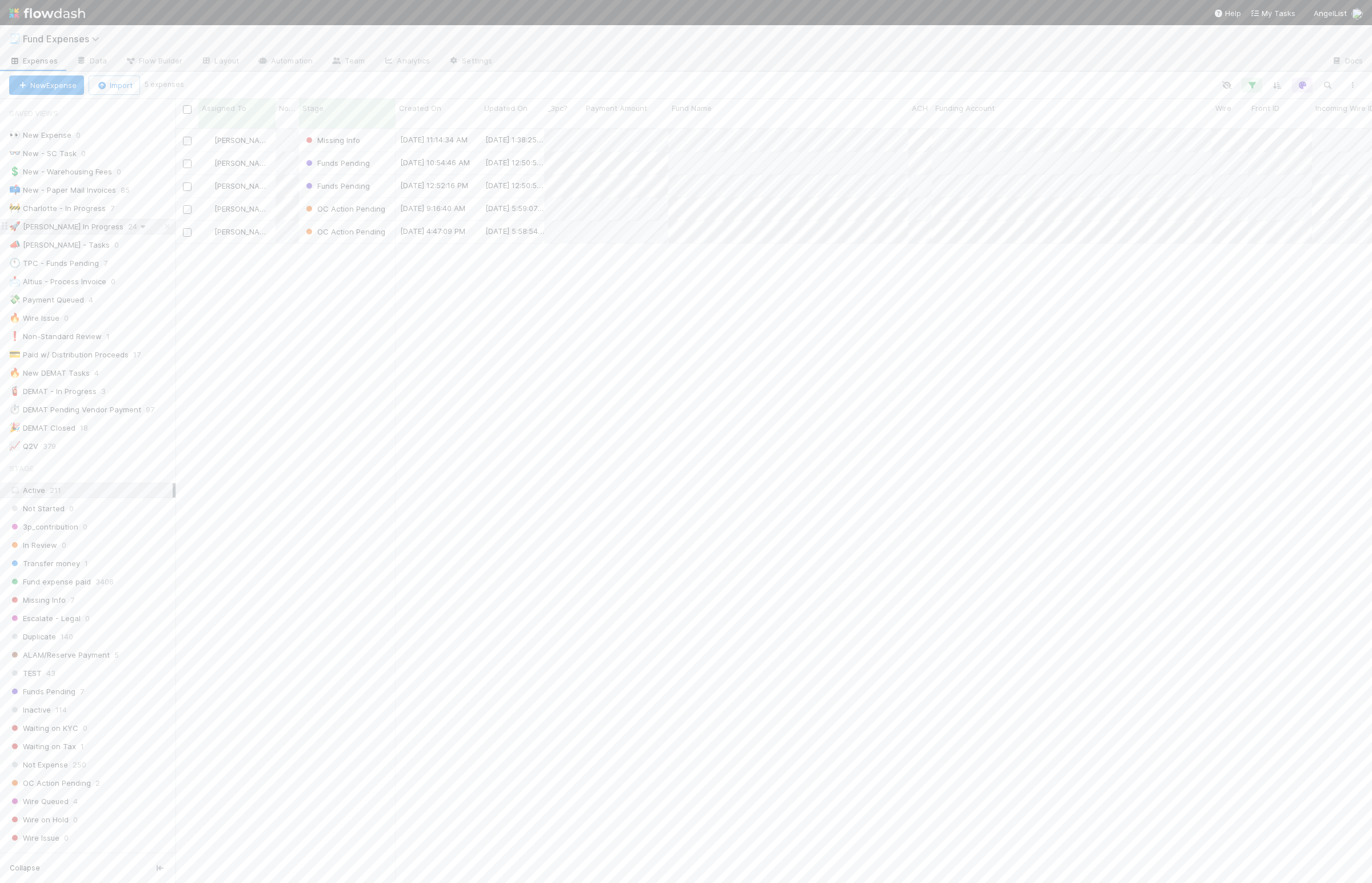
click at [137, 231] on icon at bounding box center [142, 227] width 11 height 8
click at [284, 300] on div "View Settings Default for everyone Rename this view Delete this view" at bounding box center [686, 442] width 1372 height 883
click at [282, 300] on div "Linda Ortiz Missing Info 8/22/25, 11:14:34 AM 8/22/25, 1:38:25 PM 0 0 0 0 0 0 0…" at bounding box center [774, 510] width 1196 height 762
click at [282, 301] on div "Linda Ortiz Missing Info 8/22/25, 11:14:34 AM 8/22/25, 1:38:25 PM 0 0 0 0 0 0 0…" at bounding box center [774, 510] width 1196 height 762
click at [1250, 86] on icon "button" at bounding box center [1252, 85] width 11 height 11
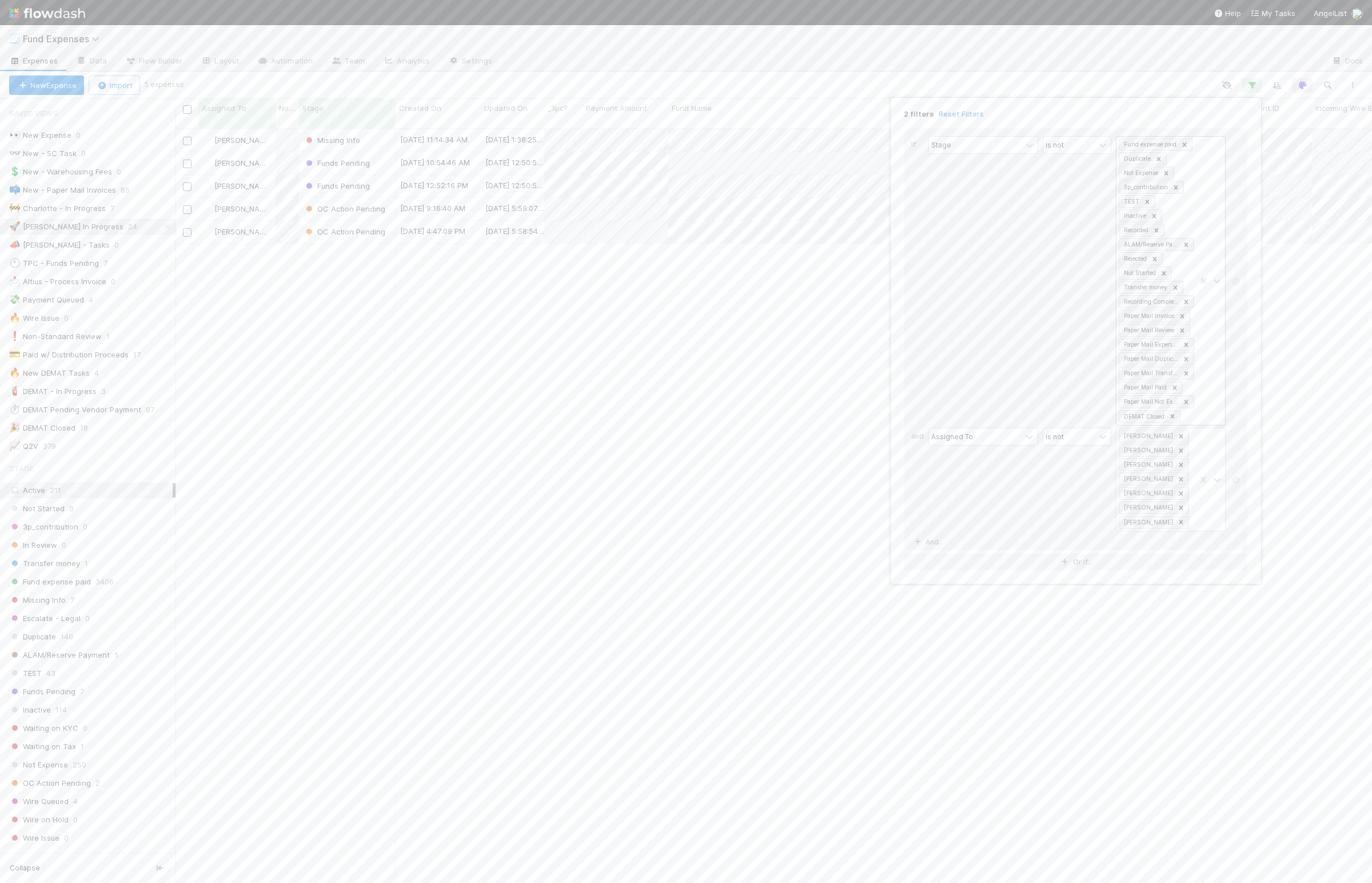
click at [1196, 425] on div at bounding box center [1210, 281] width 30 height 288
click at [707, 466] on div "2 filters Reset Filters If Stage is not Fund expense paid Duplicate Not Expense…" at bounding box center [686, 442] width 1372 height 883
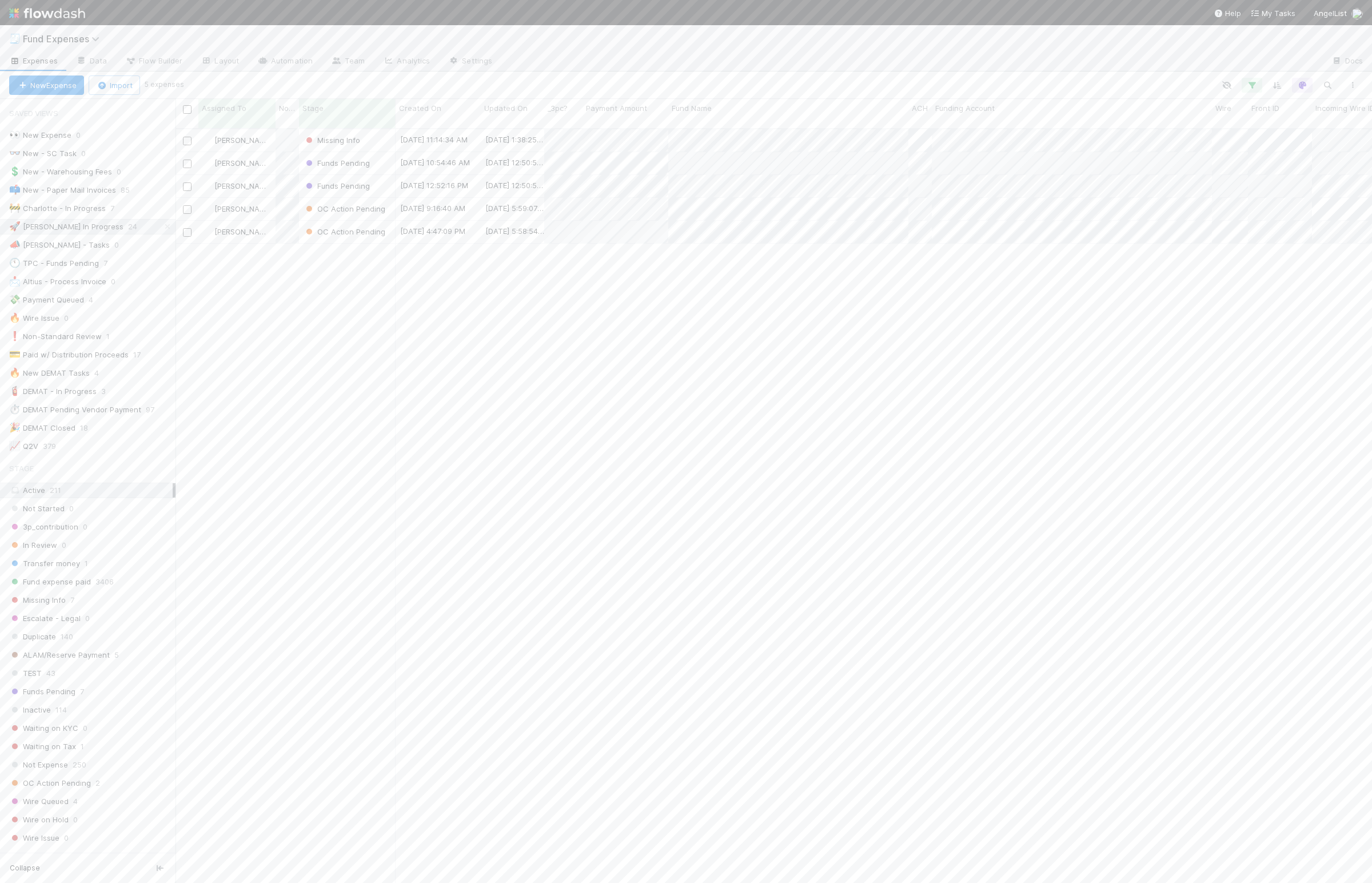
click at [217, 278] on div "Linda Ortiz Missing Info 8/22/25, 11:14:34 AM 8/22/25, 1:38:25 PM 0 0 0 0 0 0 0…" at bounding box center [774, 510] width 1196 height 762
click at [162, 228] on icon at bounding box center [167, 227] width 11 height 8
drag, startPoint x: 446, startPoint y: 74, endPoint x: 454, endPoint y: 79, distance: 9.4
click at [446, 73] on div at bounding box center [686, 442] width 1372 height 883
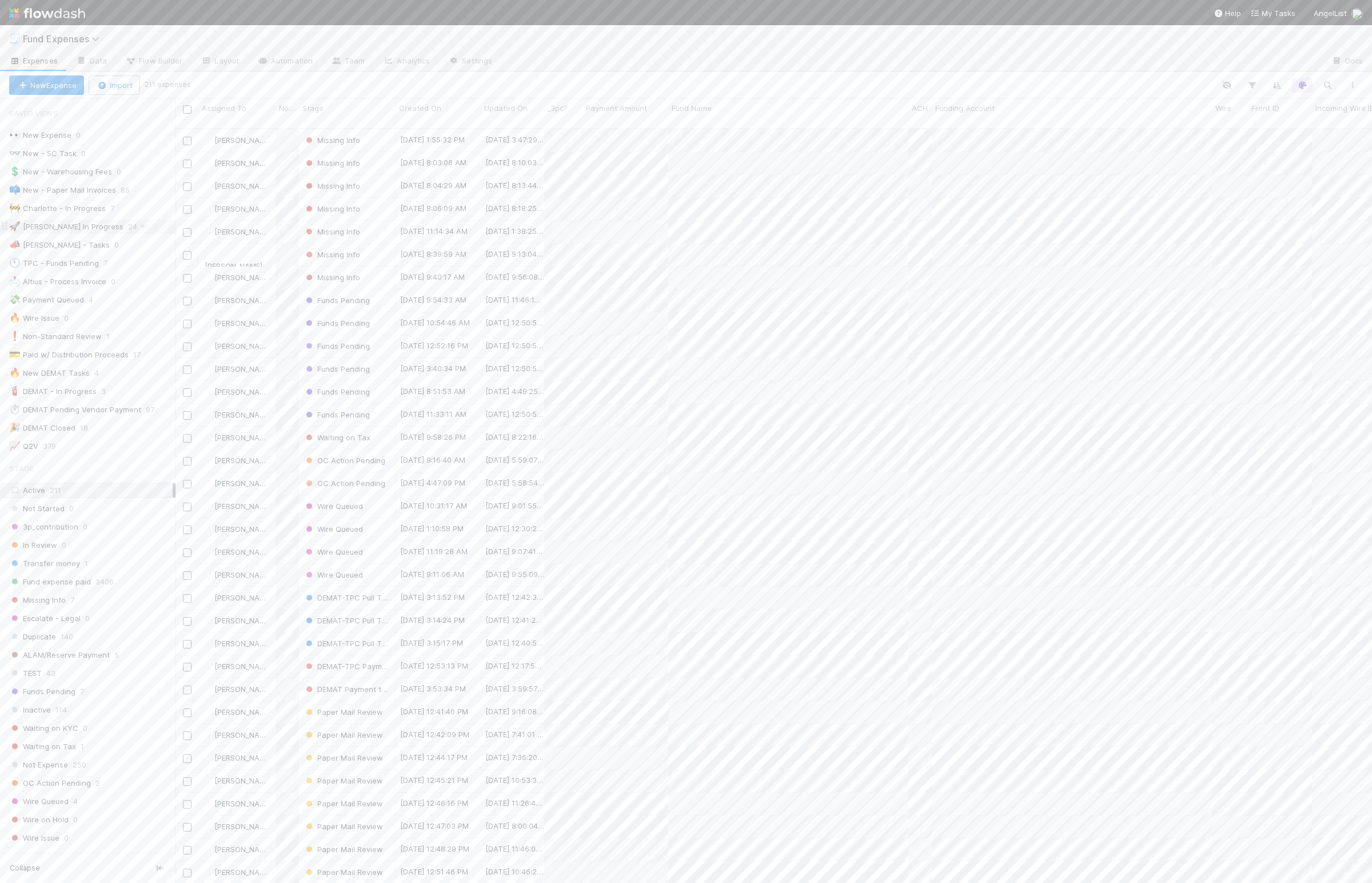
click at [72, 226] on div "🚀 Linda In Progress" at bounding box center [66, 226] width 114 height 14
click at [339, 381] on div "Linda Ortiz Missing Info 8/22/25, 11:14:34 AM 8/22/25, 1:38:25 PM 0 0 0 0 0 0 0…" at bounding box center [774, 510] width 1196 height 762
drag, startPoint x: 376, startPoint y: 381, endPoint x: 456, endPoint y: 390, distance: 80.5
click at [376, 381] on div "Linda Ortiz Missing Info 8/22/25, 11:14:34 AM 8/22/25, 1:38:25 PM 0 0 0 0 0 0 0…" at bounding box center [774, 510] width 1196 height 762
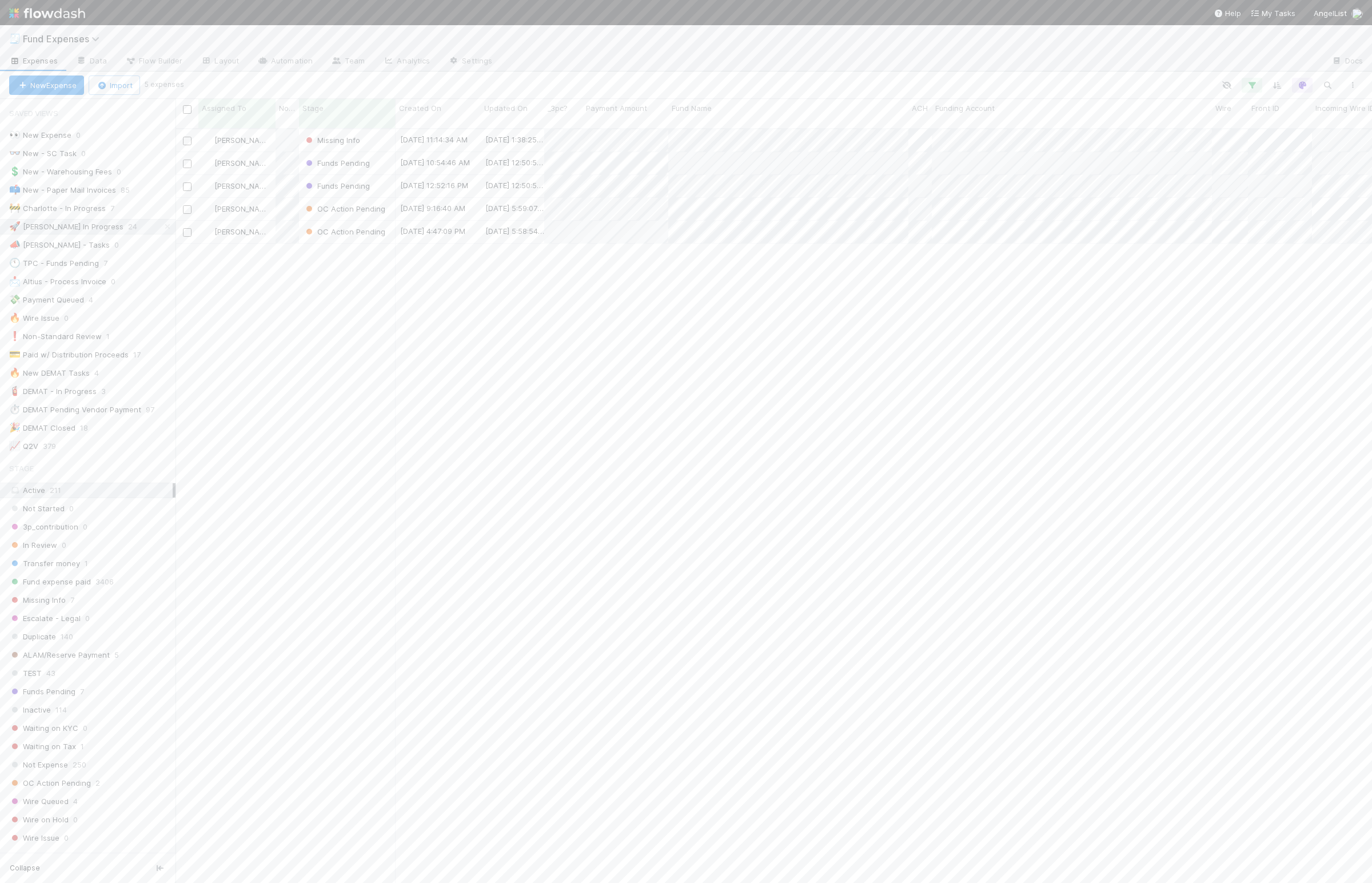
click at [460, 390] on div "Linda Ortiz Missing Info 8/22/25, 11:14:34 AM 8/22/25, 1:38:25 PM 0 0 0 0 0 0 0…" at bounding box center [774, 510] width 1196 height 762
click at [460, 389] on div "Linda Ortiz Missing Info 8/22/25, 11:14:34 AM 8/22/25, 1:38:25 PM 0 0 0 0 0 0 0…" at bounding box center [774, 510] width 1196 height 762
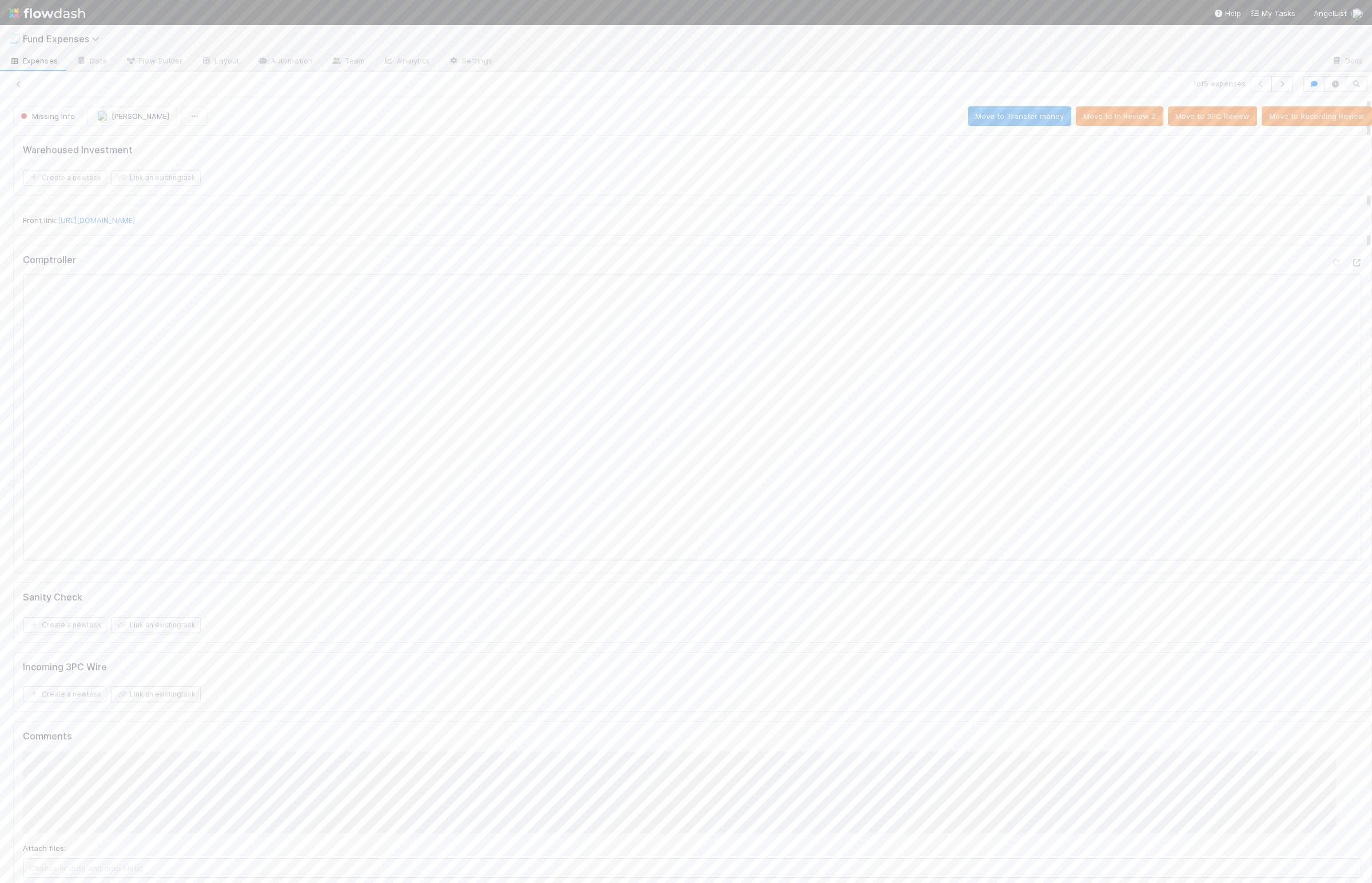
click at [438, 219] on div "Front link: https://app.frontapp.com/open/cnv_qqa9ddz" at bounding box center [692, 220] width 1339 height 11
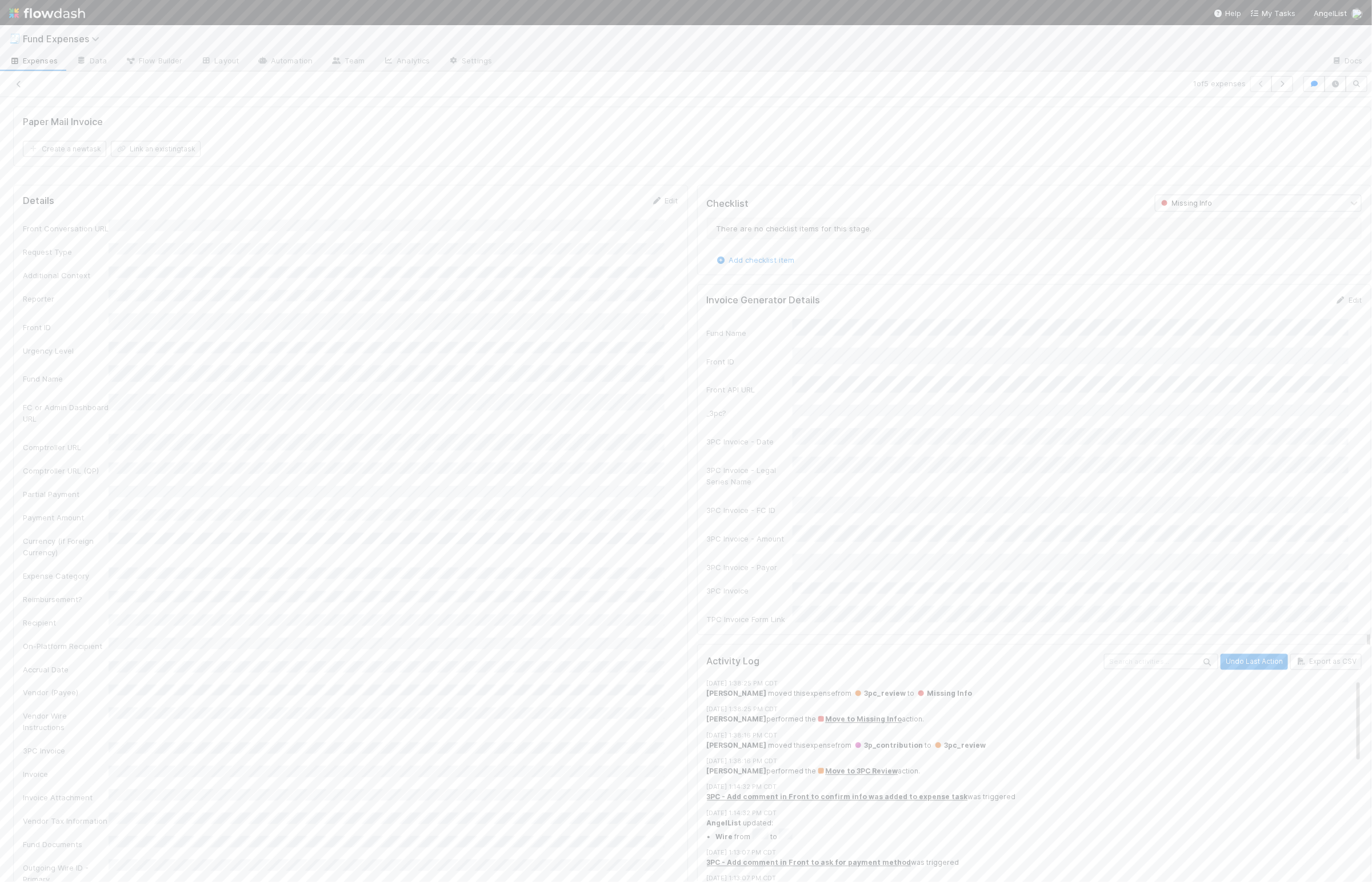
scroll to position [1122, 0]
click at [658, 203] on link "Edit" at bounding box center [664, 198] width 27 height 9
click at [601, 506] on button "Save" at bounding box center [617, 497] width 33 height 20
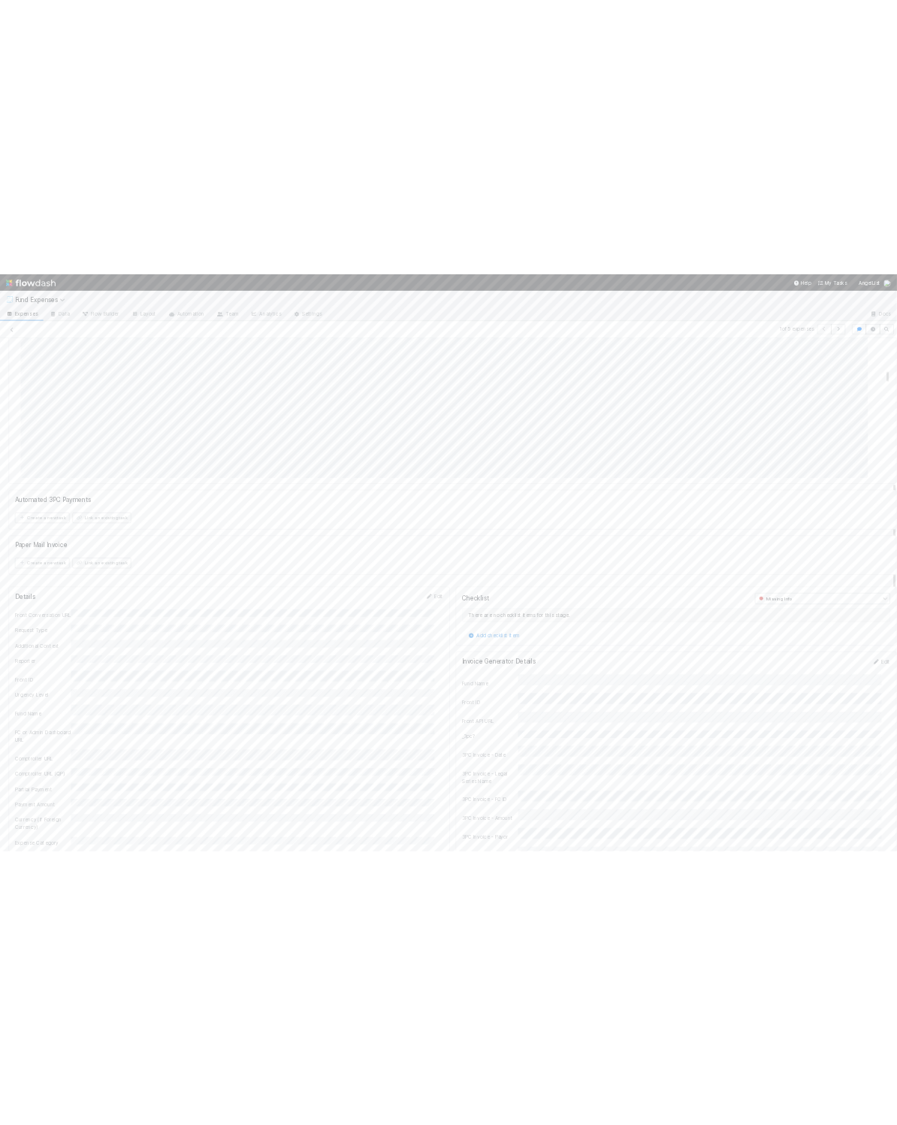
scroll to position [0, 0]
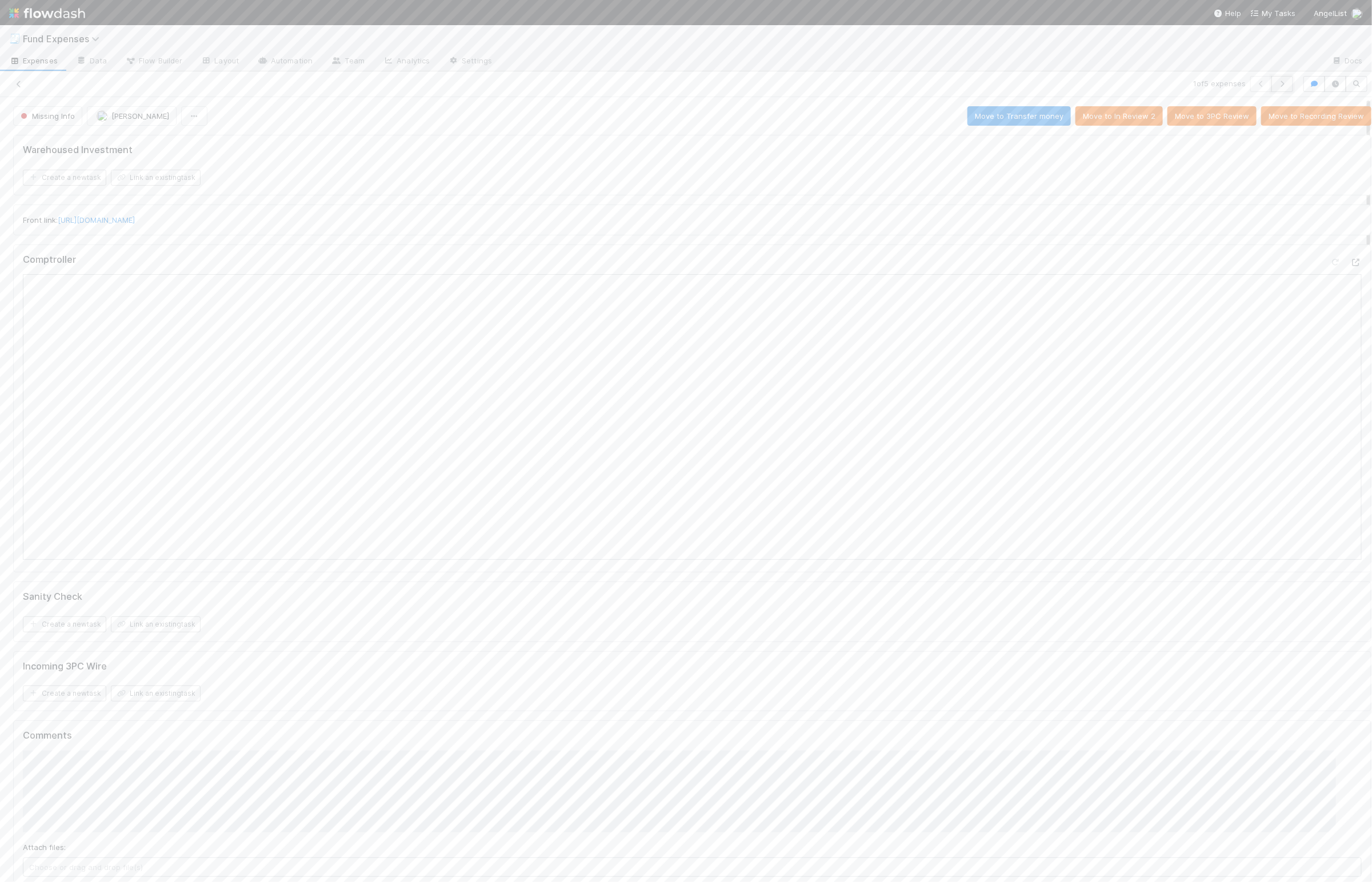
click at [1276, 85] on icon "button" at bounding box center [1281, 84] width 11 height 7
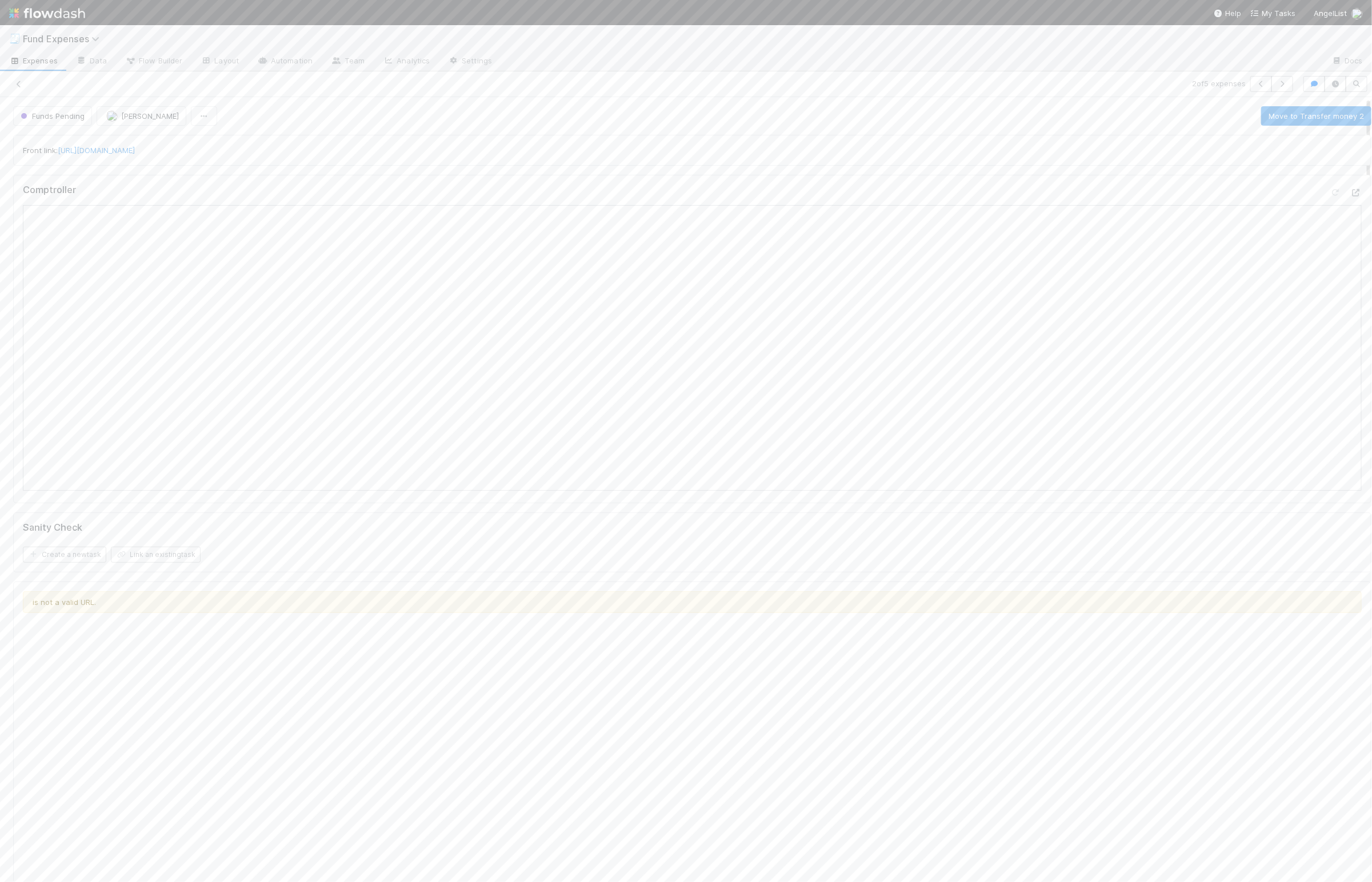
drag, startPoint x: 436, startPoint y: 169, endPoint x: 331, endPoint y: 165, distance: 105.1
click at [429, 168] on div "Front link: https://app.frontapp.com/open/cnv_pxwyi87 Comptroller Sanity Check …" at bounding box center [692, 740] width 1367 height 1220
click at [268, 154] on div "Front link: https://app.frontapp.com/open/cnv_pxwyi87" at bounding box center [692, 150] width 1339 height 11
drag, startPoint x: 869, startPoint y: 135, endPoint x: 343, endPoint y: 148, distance: 526.2
click at [847, 132] on div "Front link: https://app.frontapp.com/open/cnv_pxwyi87 Comptroller Sanity Check …" at bounding box center [692, 740] width 1367 height 1220
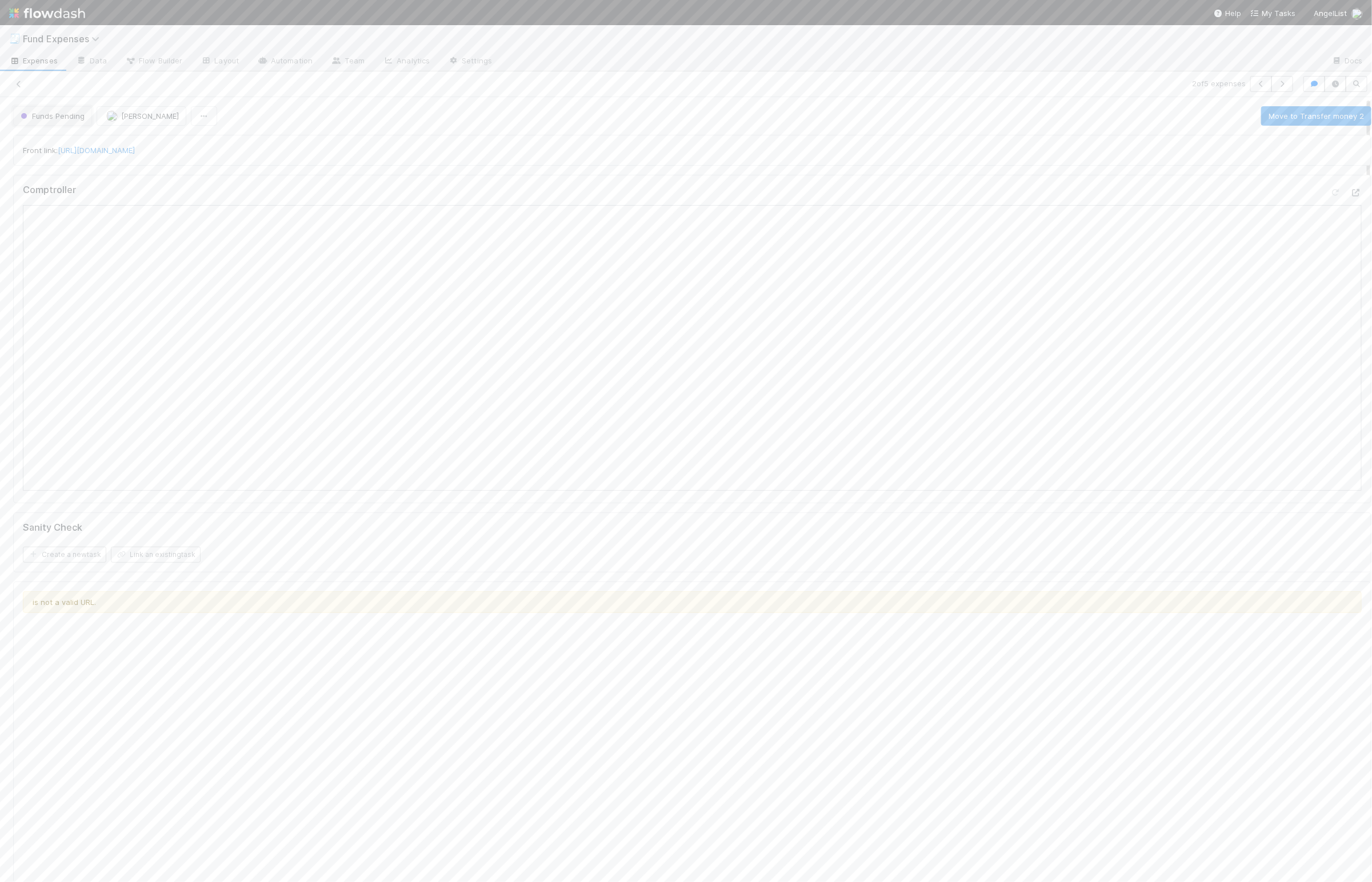
click at [75, 117] on span "Funds Pending" at bounding box center [51, 116] width 66 height 9
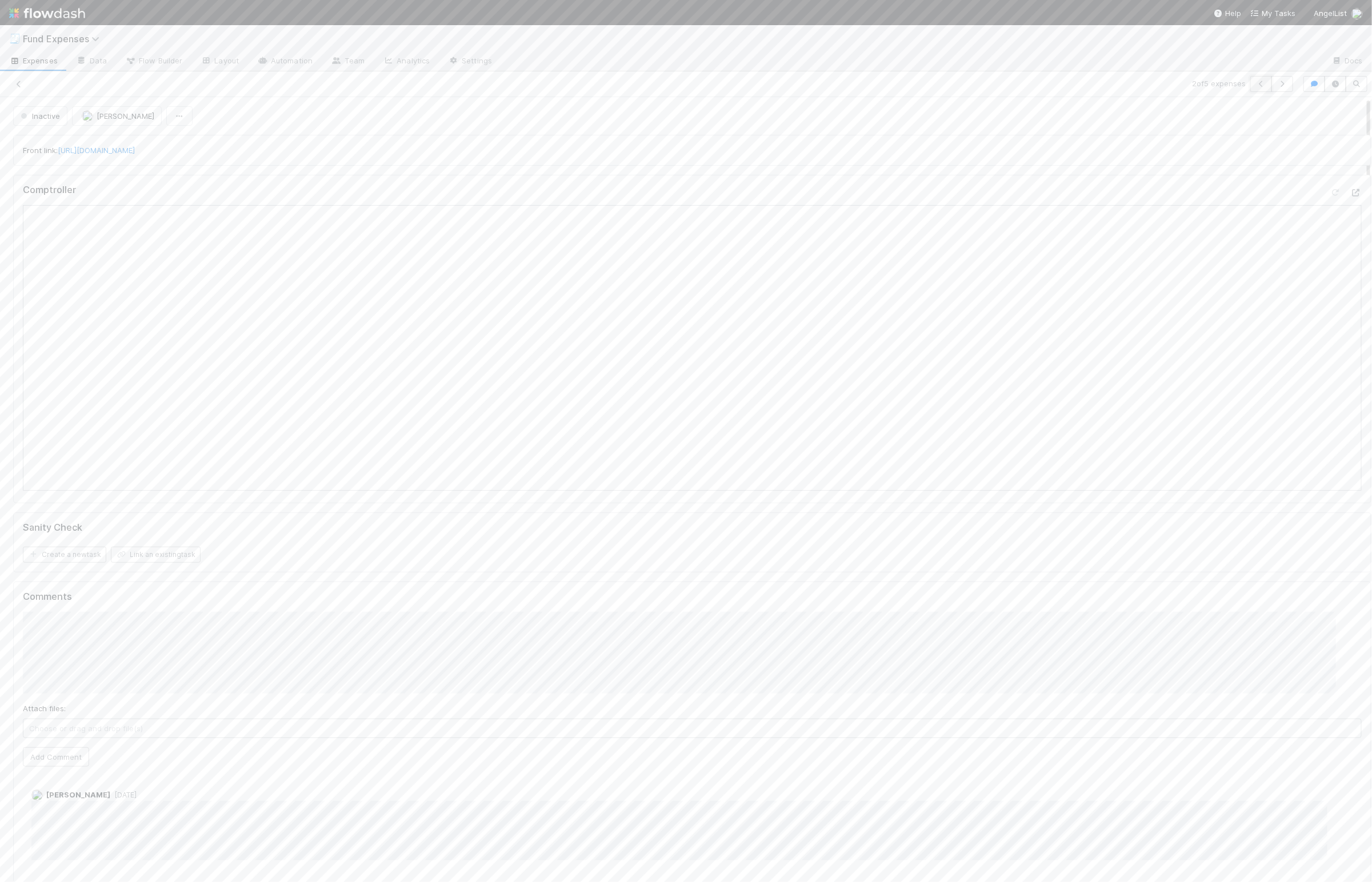
click at [1256, 86] on icon "button" at bounding box center [1261, 84] width 11 height 7
drag, startPoint x: 812, startPoint y: 195, endPoint x: 773, endPoint y: 195, distance: 39.0
click at [812, 195] on div "Warehoused Investment Create a new task Link an existing task" at bounding box center [692, 165] width 1358 height 61
click at [1276, 87] on icon "button" at bounding box center [1281, 84] width 11 height 7
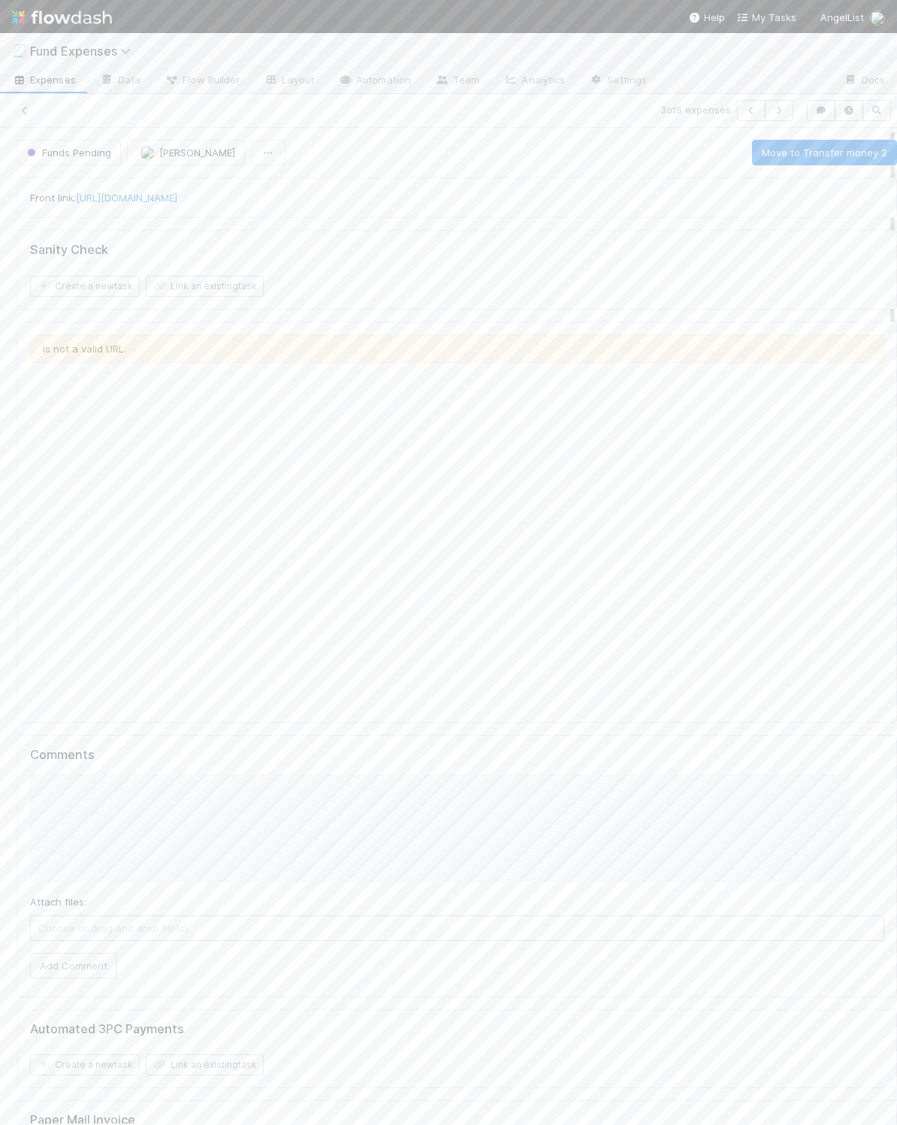
click at [521, 256] on div "Sanity Check" at bounding box center [457, 250] width 854 height 15
click at [524, 257] on div "Sanity Check" at bounding box center [457, 250] width 854 height 15
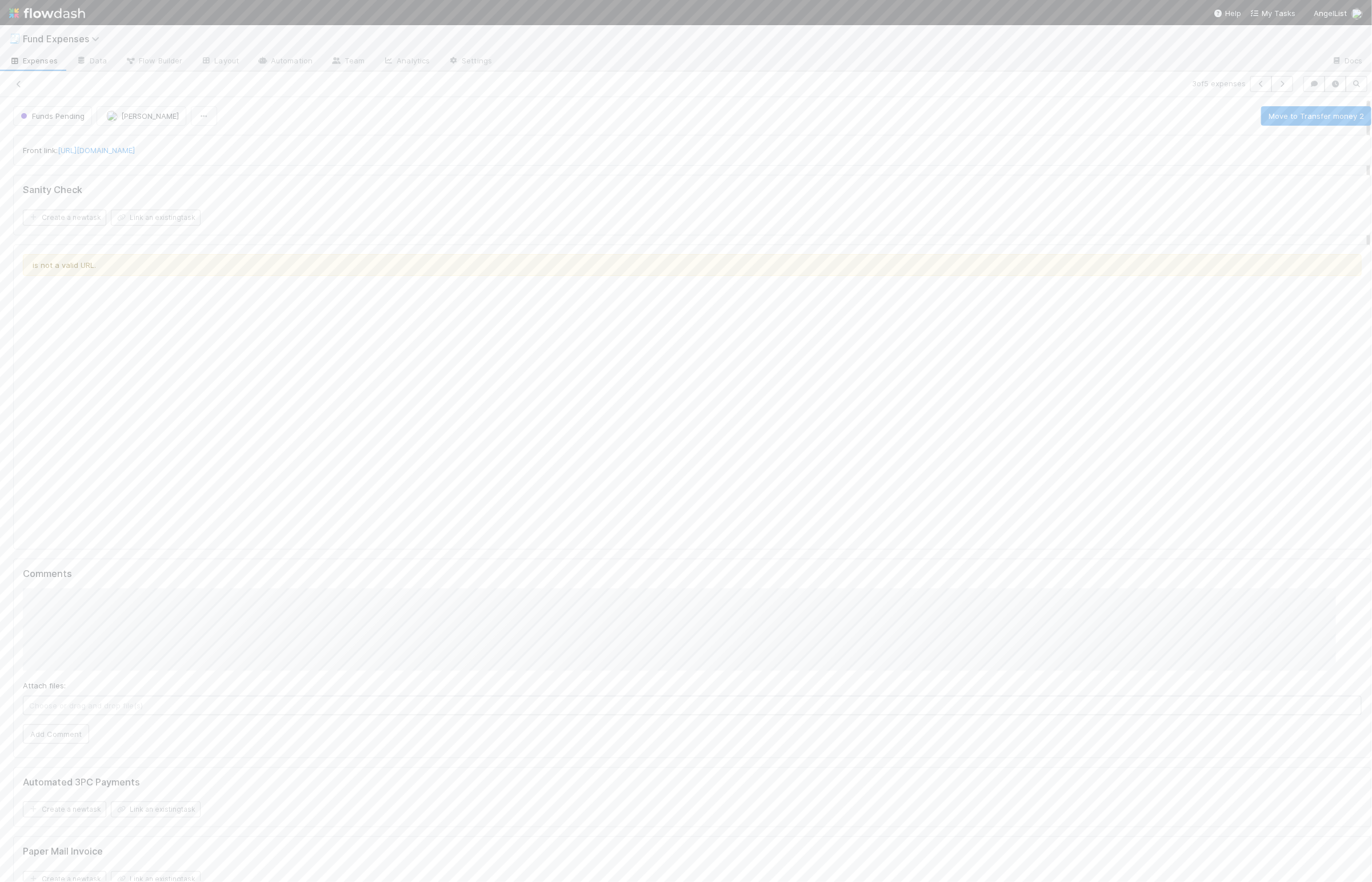
click at [966, 170] on div "Front link: https://app.frontapp.com/open/cnv_qajyitj Sanity Check Create a new…" at bounding box center [692, 519] width 1367 height 779
click at [56, 111] on button "Funds Pending" at bounding box center [52, 116] width 79 height 20
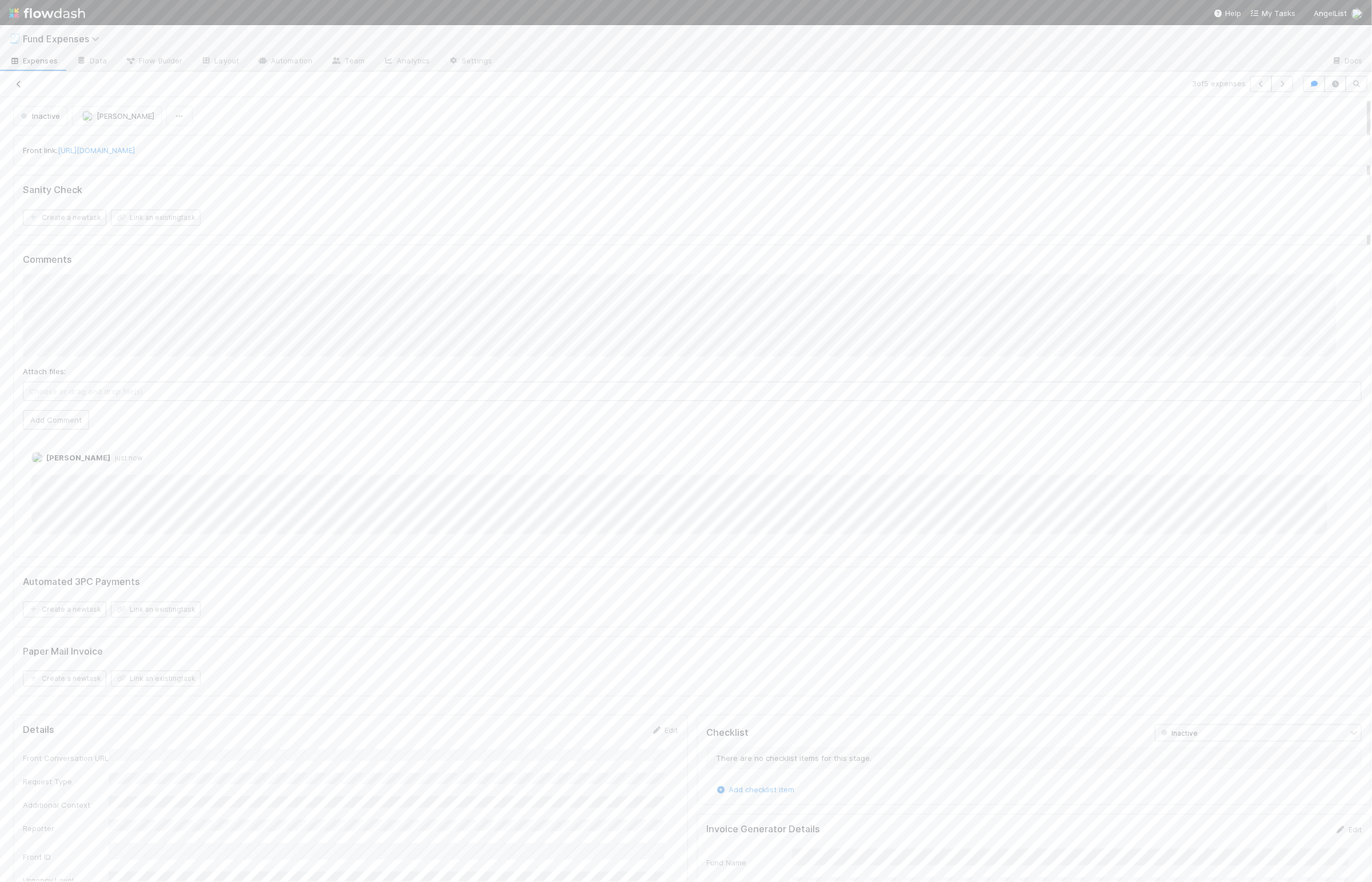
click at [21, 84] on icon at bounding box center [18, 84] width 11 height 8
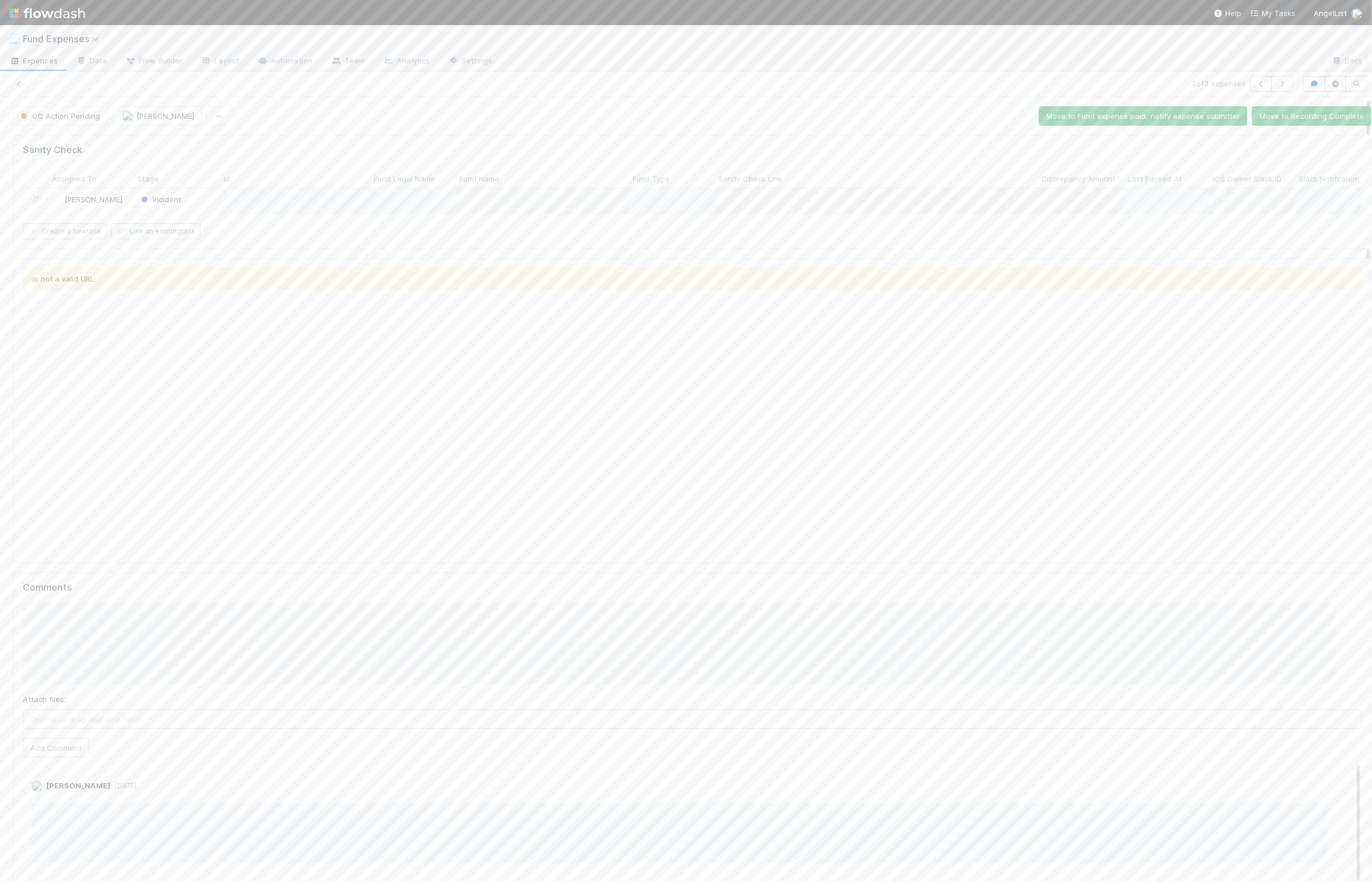
drag, startPoint x: 548, startPoint y: 595, endPoint x: 541, endPoint y: 594, distance: 7.1
click at [548, 595] on div "Comments Attach files: Choose or drag and drop file(s) Add Comment Linda Ortiz …" at bounding box center [692, 786] width 1358 height 428
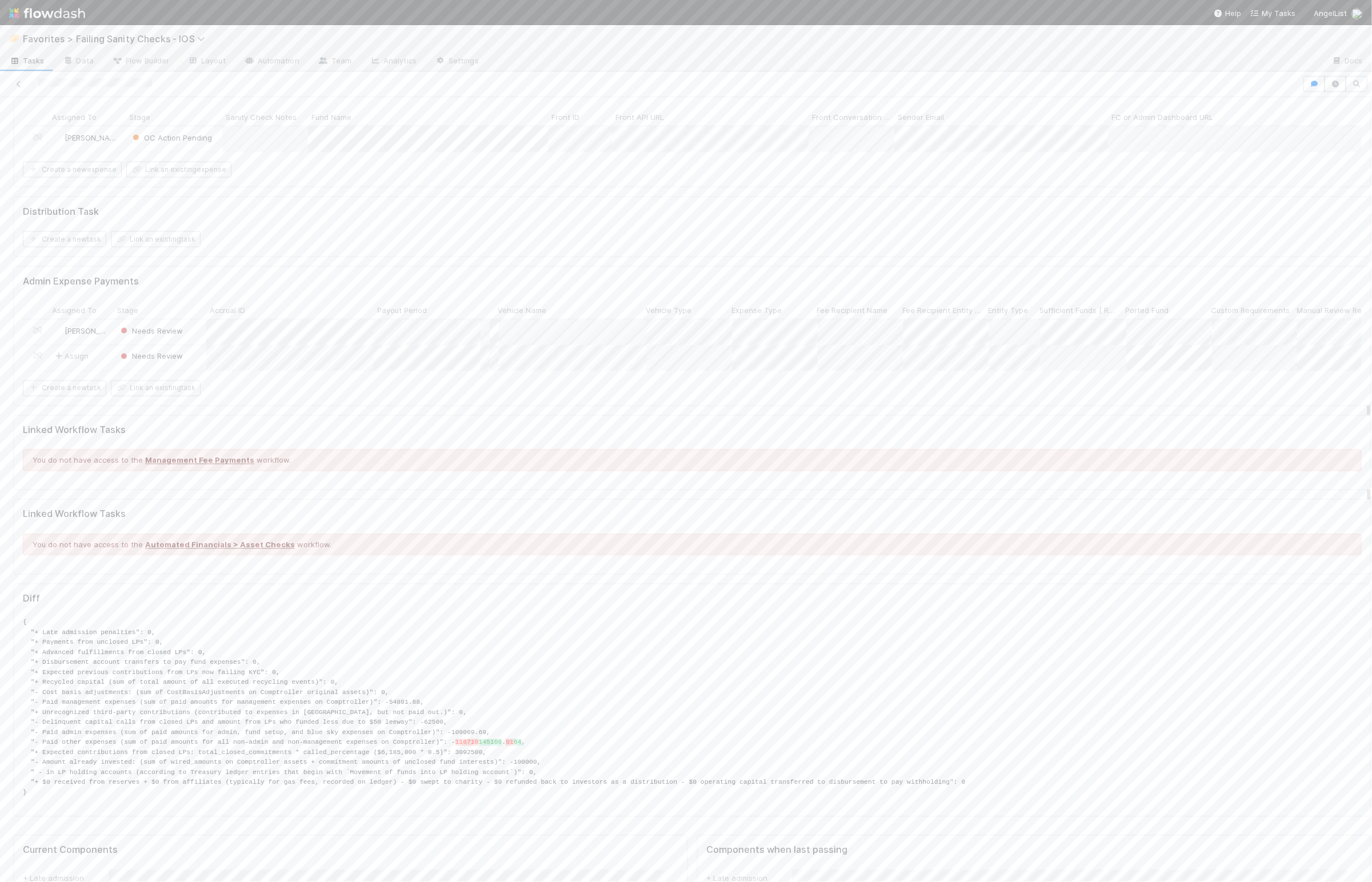
scroll to position [1161, 0]
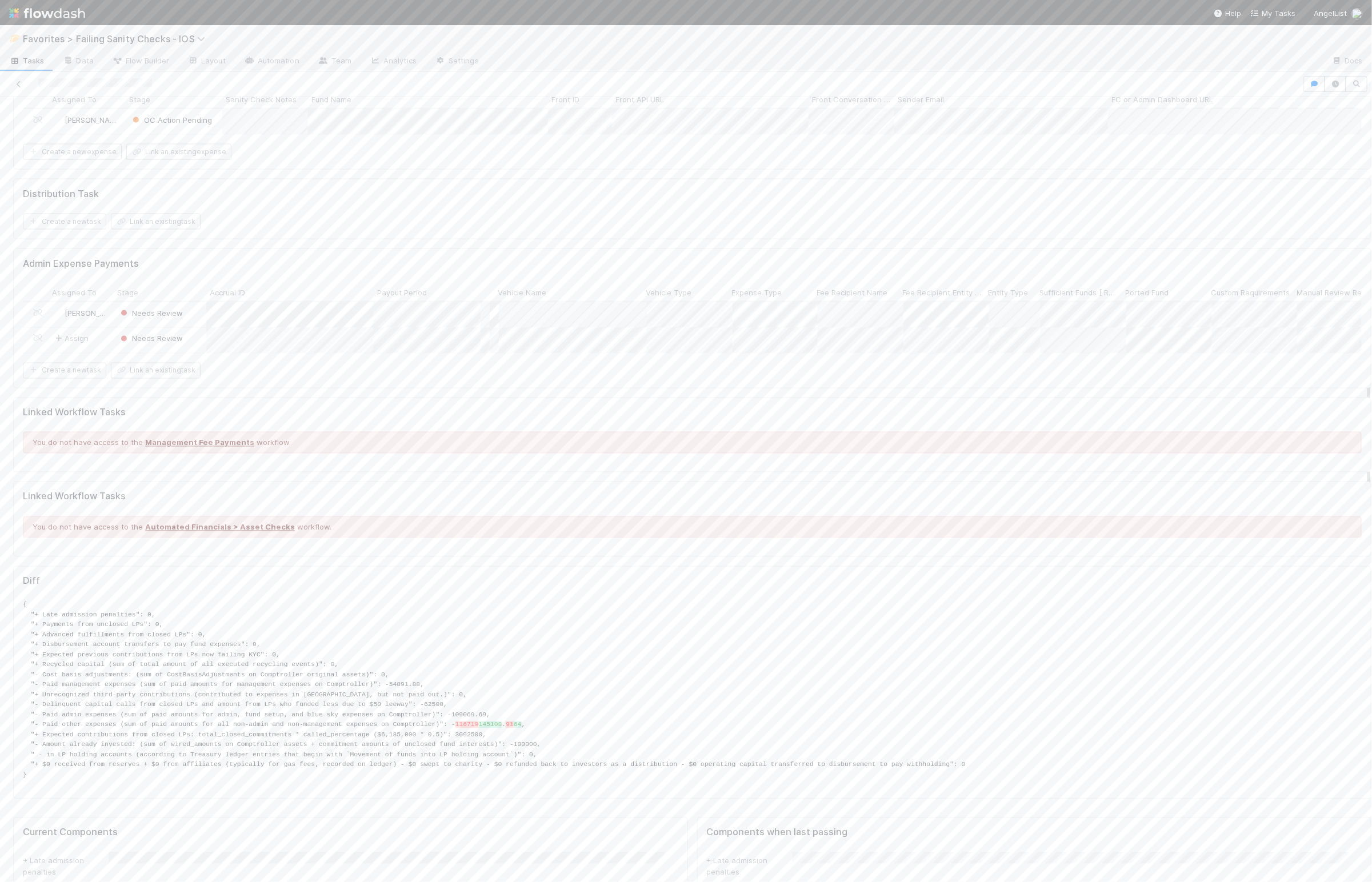
drag, startPoint x: 651, startPoint y: 823, endPoint x: 687, endPoint y: 807, distance: 39.4
click at [651, 852] on div "+ Late admission penalties" at bounding box center [351, 865] width 656 height 26
drag, startPoint x: 686, startPoint y: 794, endPoint x: 684, endPoint y: 801, distance: 7.3
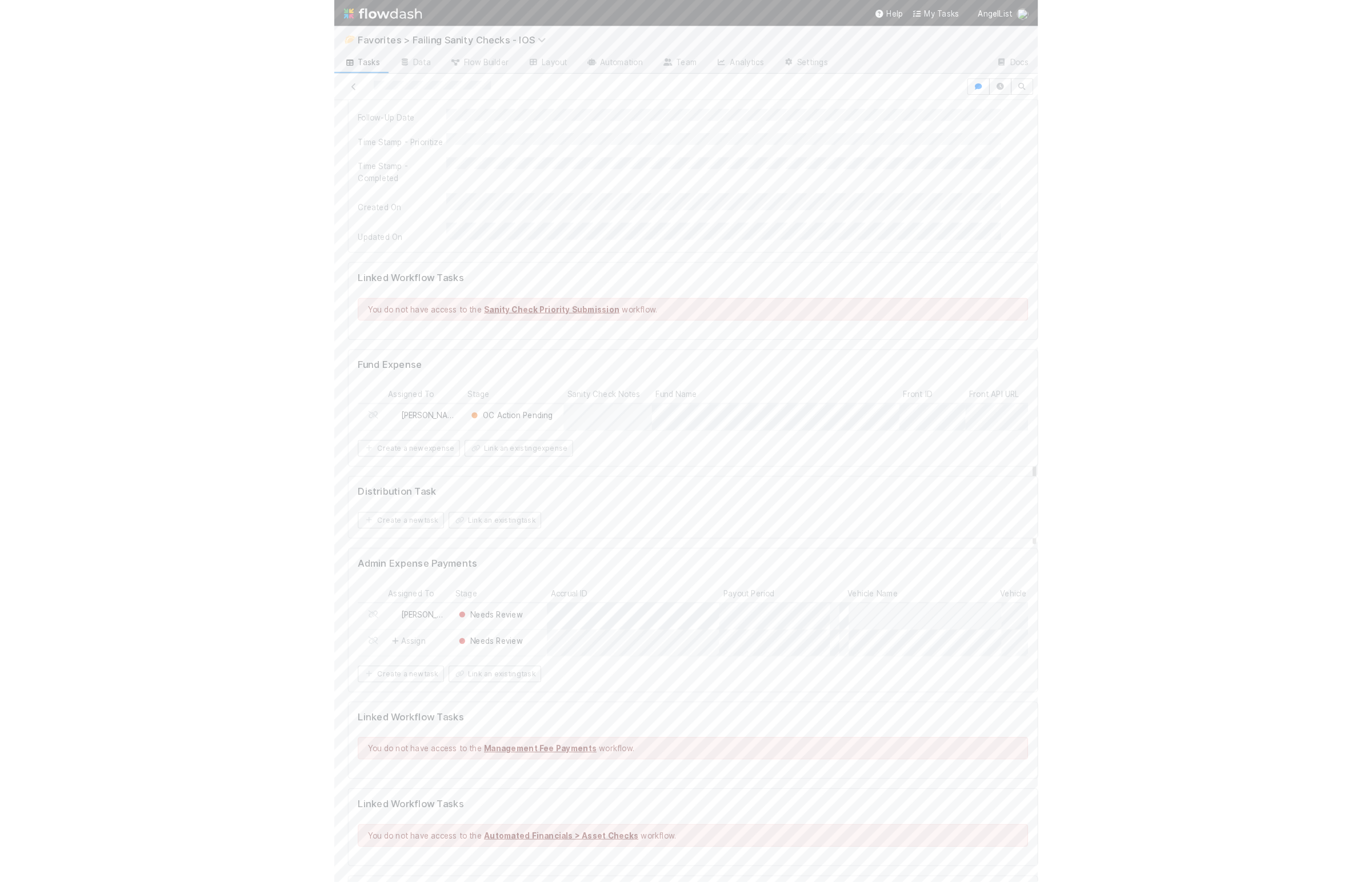
scroll to position [0, 0]
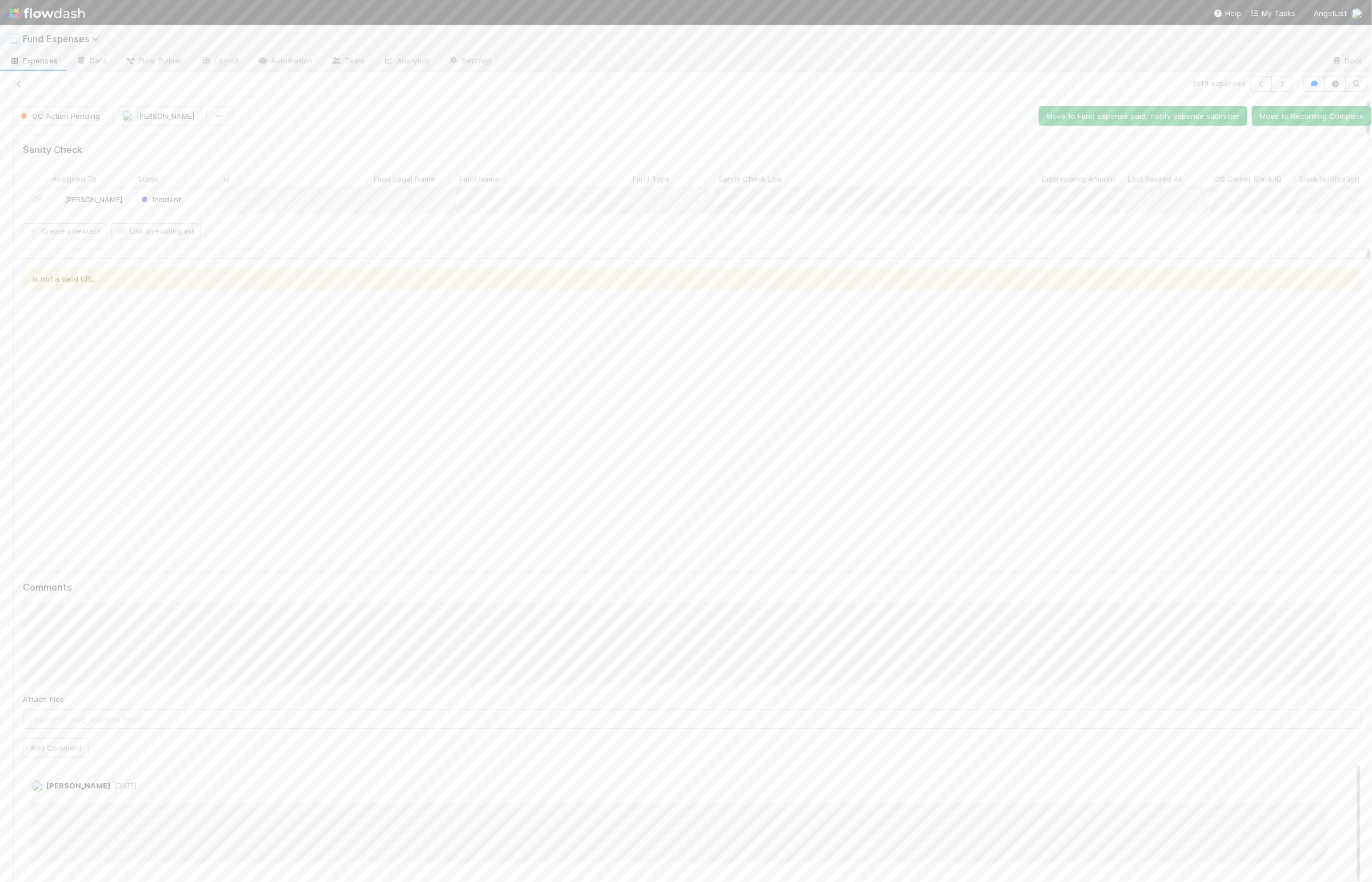
click at [573, 123] on div "OC Action Pending Linda Ortiz Move to Fund expense paid, notify expense submitt…" at bounding box center [692, 116] width 1358 height 20
drag, startPoint x: 567, startPoint y: 126, endPoint x: 562, endPoint y: 128, distance: 5.4
click at [567, 125] on div "OC Action Pending Linda Ortiz Move to Fund expense paid, notify expense submitt…" at bounding box center [692, 116] width 1358 height 20
drag, startPoint x: 401, startPoint y: 116, endPoint x: 392, endPoint y: 117, distance: 9.1
click at [399, 116] on div "OC Action Pending Linda Ortiz Move to Fund expense paid, notify expense submitt…" at bounding box center [692, 116] width 1358 height 20
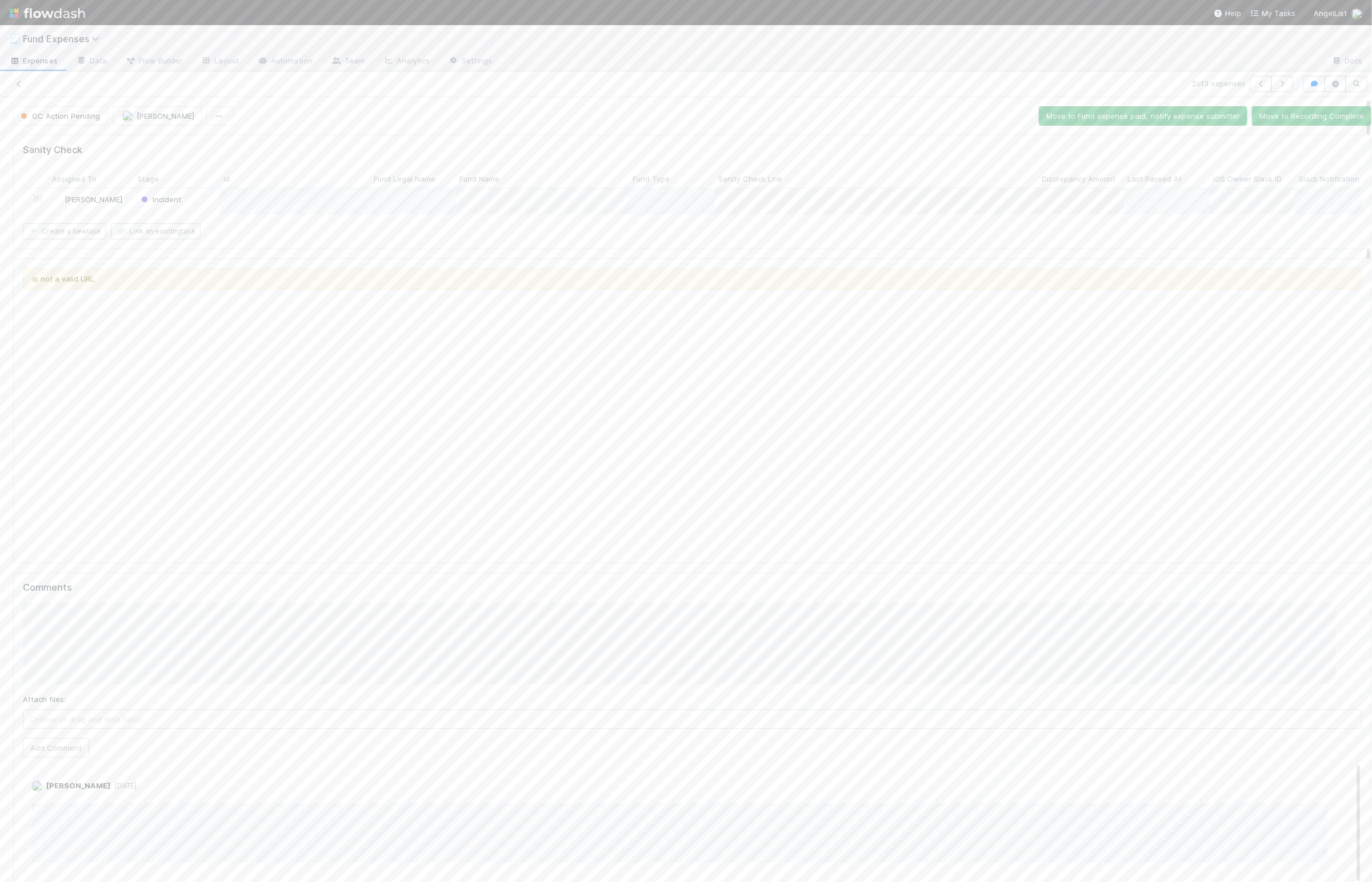
drag, startPoint x: 389, startPoint y: 116, endPoint x: 367, endPoint y: 121, distance: 22.6
click at [389, 116] on div "OC Action Pending Linda Ortiz Move to Fund expense paid, notify expense submitt…" at bounding box center [692, 116] width 1358 height 20
drag, startPoint x: 295, startPoint y: 128, endPoint x: 288, endPoint y: 128, distance: 7.0
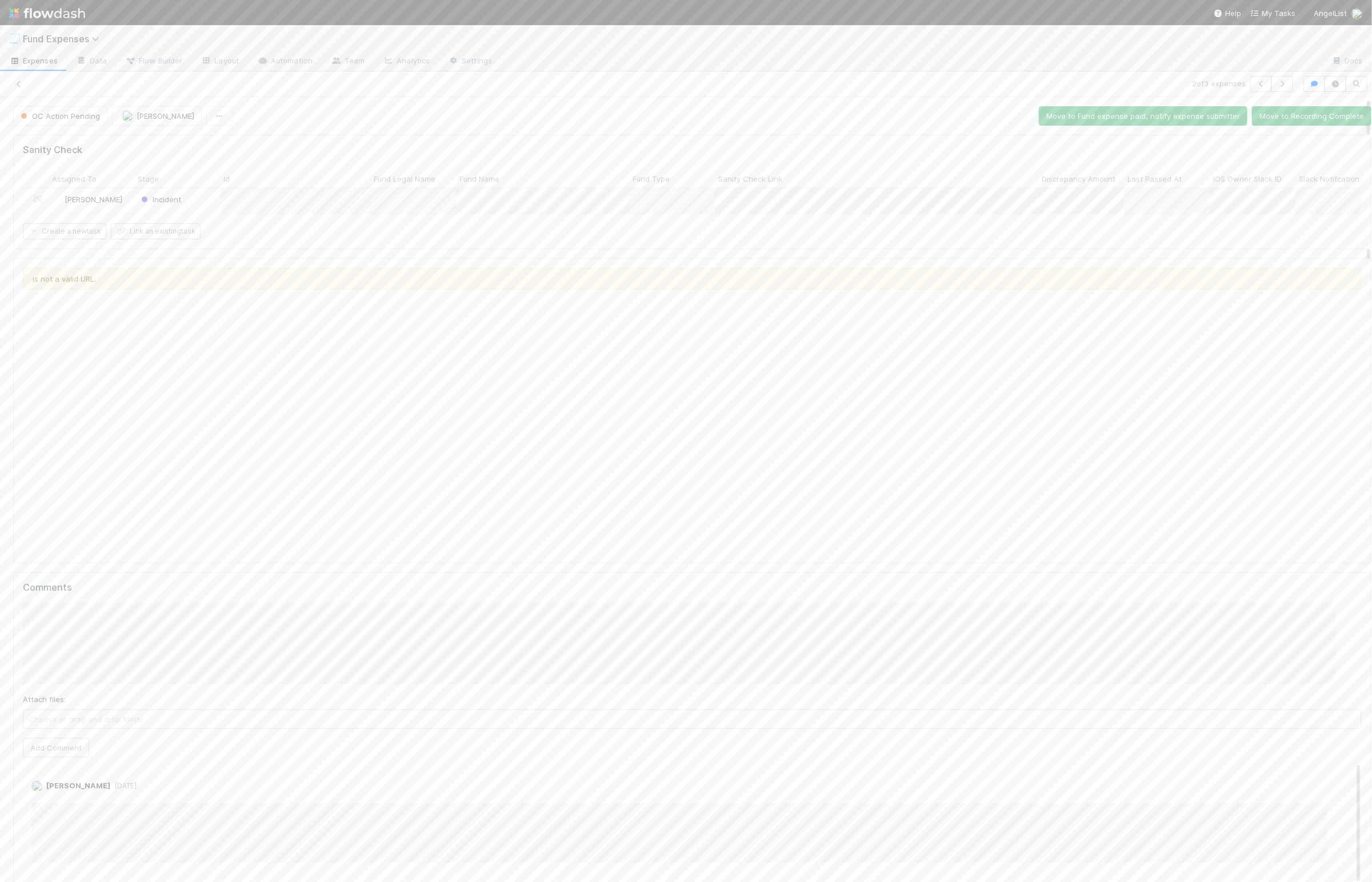
click at [285, 125] on div "OC Action Pending Linda Ortiz Move to Fund expense paid, notify expense submitt…" at bounding box center [692, 116] width 1358 height 20
click at [369, 109] on div "OC Action Pending Linda Ortiz Move to Fund expense paid, notify expense submitt…" at bounding box center [692, 116] width 1358 height 20
click at [371, 111] on div "OC Action Pending Linda Ortiz Move to Fund expense paid, notify expense submitt…" at bounding box center [692, 116] width 1358 height 20
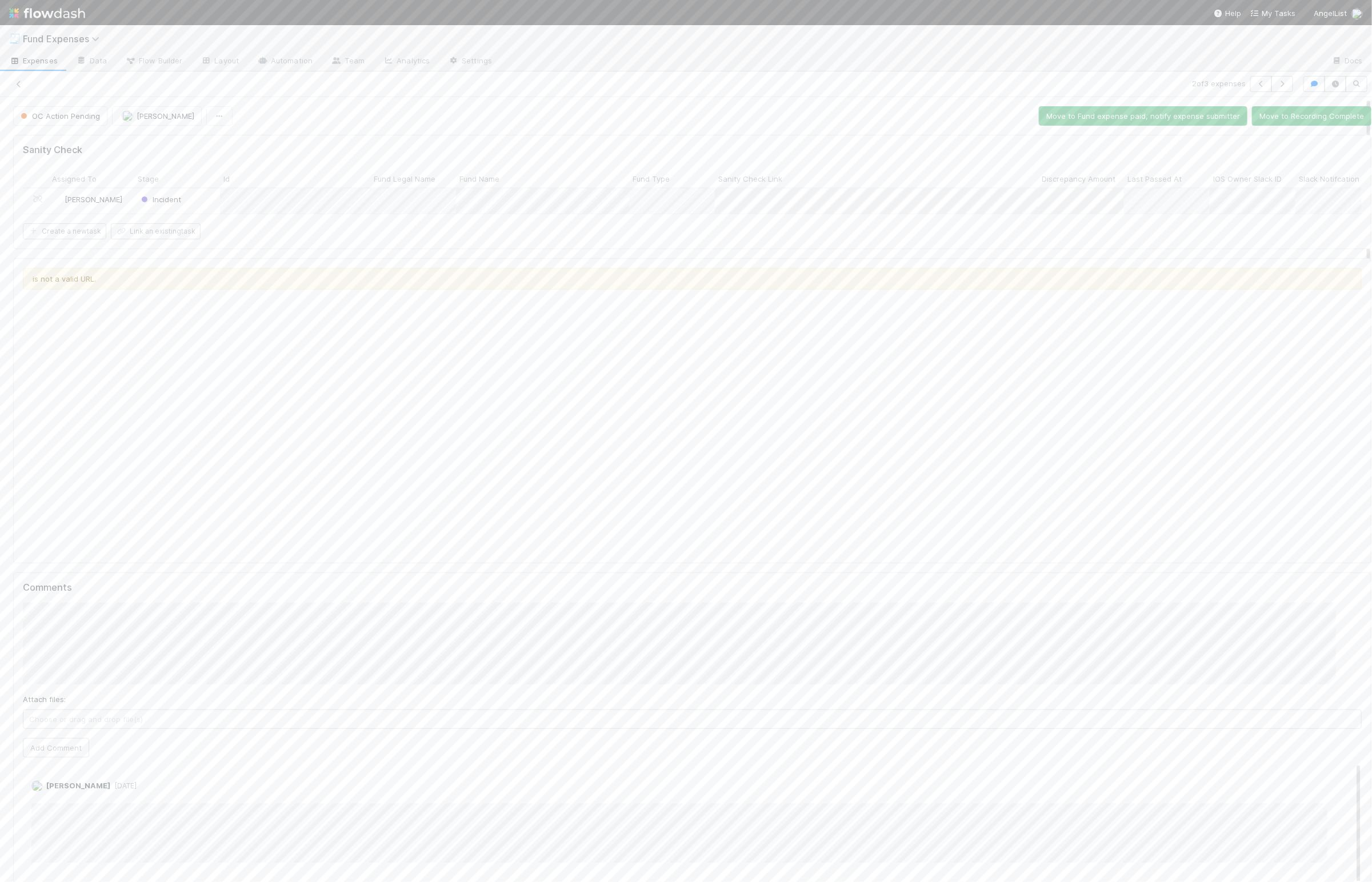
click at [369, 115] on div "OC Action Pending Linda Ortiz Move to Fund expense paid, notify expense submitt…" at bounding box center [692, 116] width 1358 height 20
click at [691, 84] on div "2 of 3 expenses" at bounding box center [975, 84] width 644 height 16
click at [1276, 86] on icon "button" at bounding box center [1281, 84] width 11 height 7
click at [557, 167] on form "Sanity Check Assigned To Stage Id Fund Legal Name Fund Name Fund Type Sanity Ch…" at bounding box center [692, 192] width 1339 height 95
click at [23, 88] on link at bounding box center [18, 84] width 11 height 11
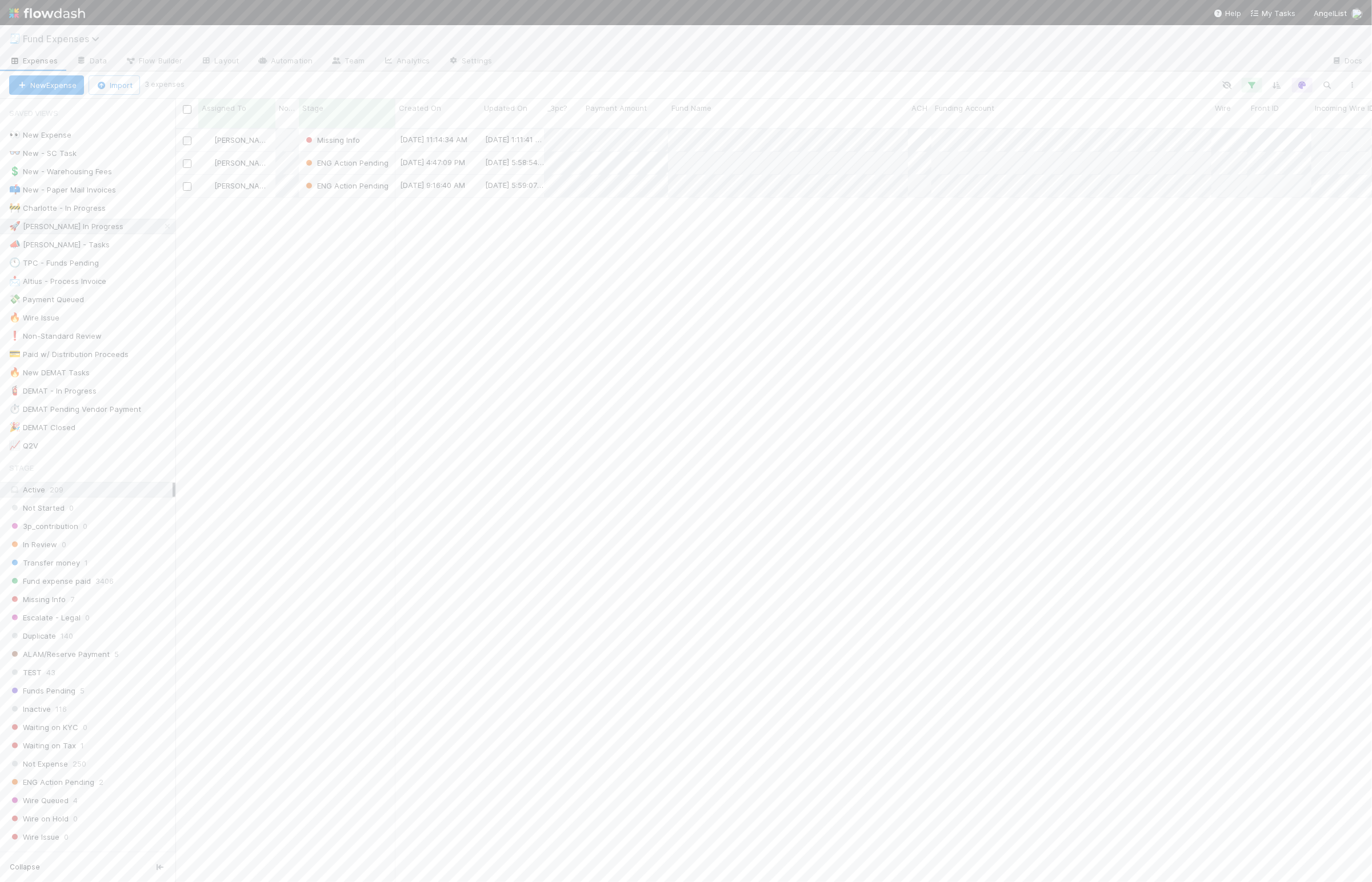
click at [65, 39] on span "Fund Expenses" at bounding box center [64, 39] width 82 height 11
type input "interest"
click at [328, 627] on div "option [Deprecated board] RFund Quarterly Rollovers focused, 1 of 84. 84 result…" at bounding box center [686, 441] width 1372 height 882
click at [78, 38] on span "Fund Expenses" at bounding box center [64, 39] width 82 height 11
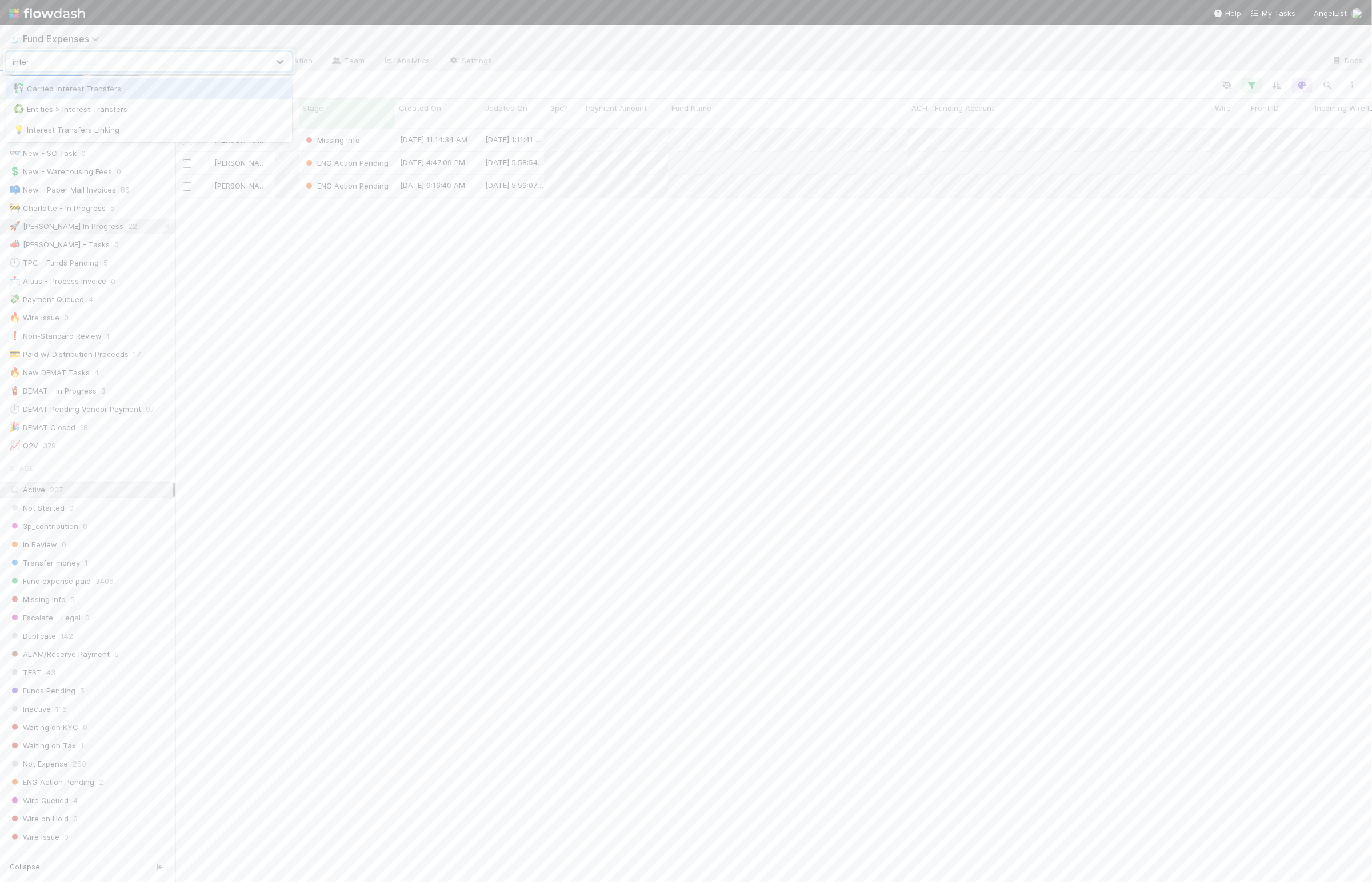
type input "interest"
click at [146, 111] on div "♻️ Entities > Interest Transfers" at bounding box center [149, 109] width 272 height 11
drag, startPoint x: 433, startPoint y: 247, endPoint x: 310, endPoint y: 111, distance: 183.4
click at [429, 243] on div "Pending Signatures Charlotte Mas 7/1/25, 11:19:44 AM 8/22/25, 2:22:11 PM 2 0 0 …" at bounding box center [773, 509] width 1196 height 761
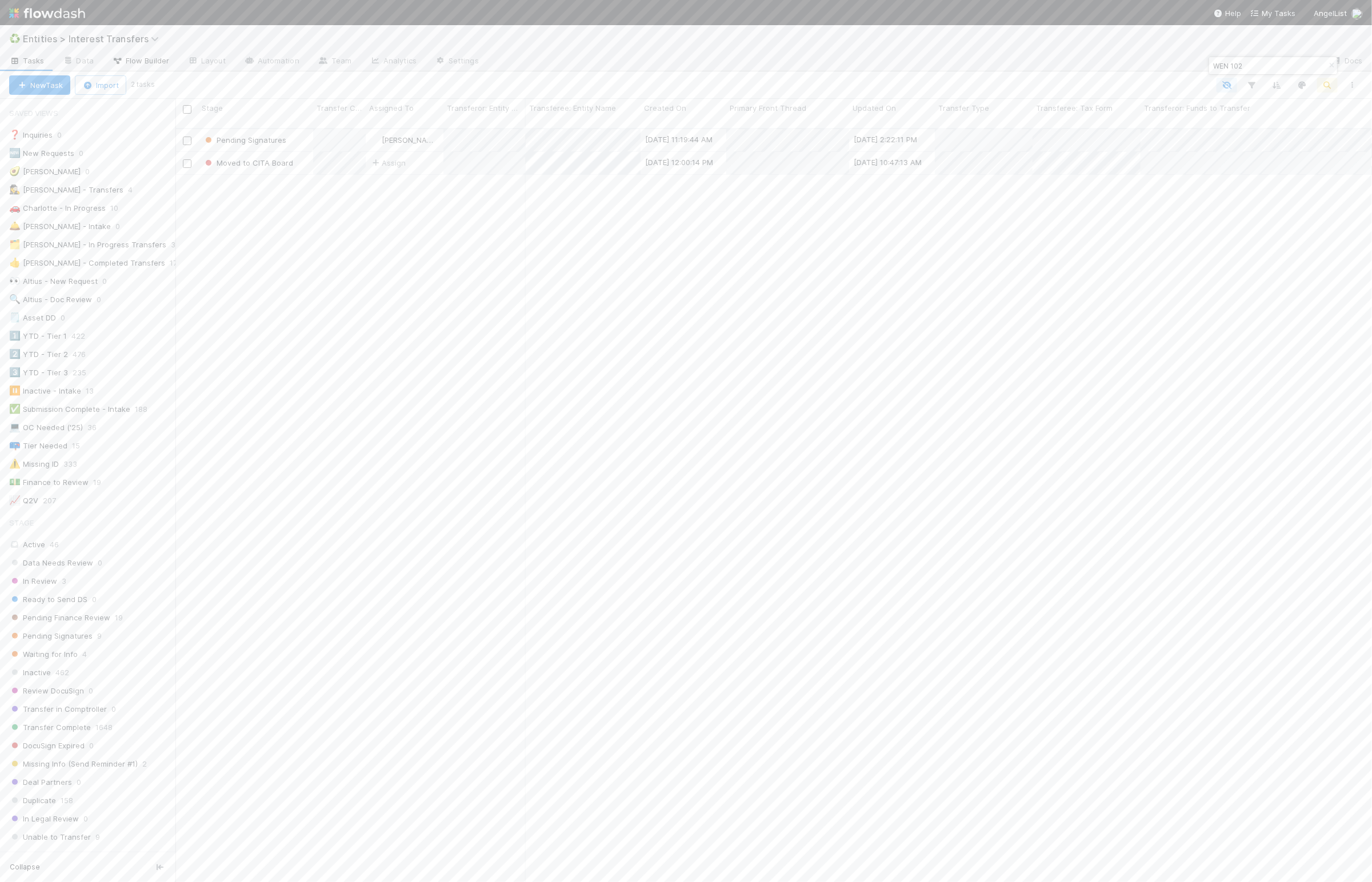
click at [155, 60] on span "Flow Builder" at bounding box center [140, 60] width 57 height 11
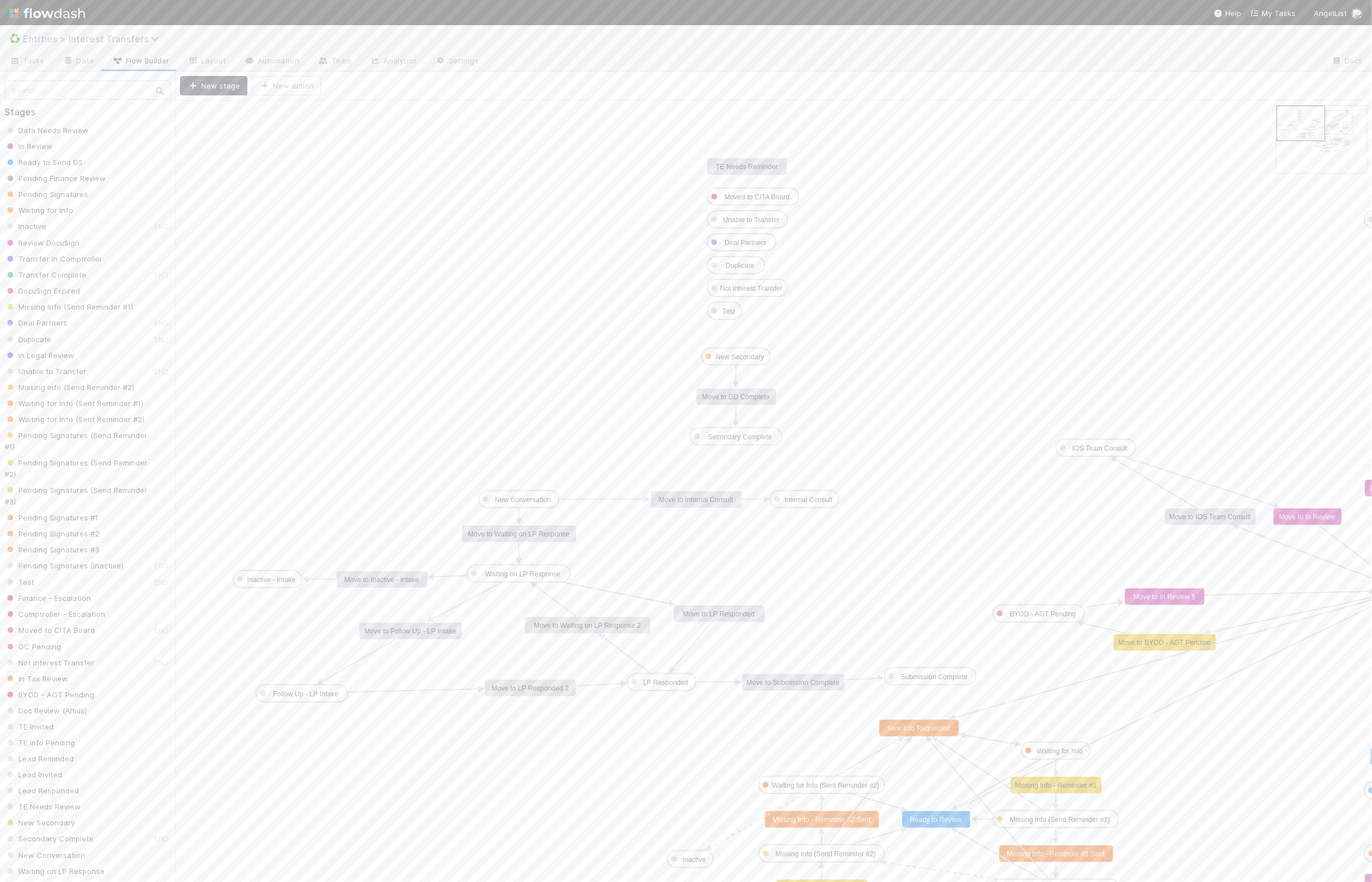
click at [121, 41] on span "Entities > Interest Transfers" at bounding box center [94, 39] width 141 height 11
type input "Fund Ex"
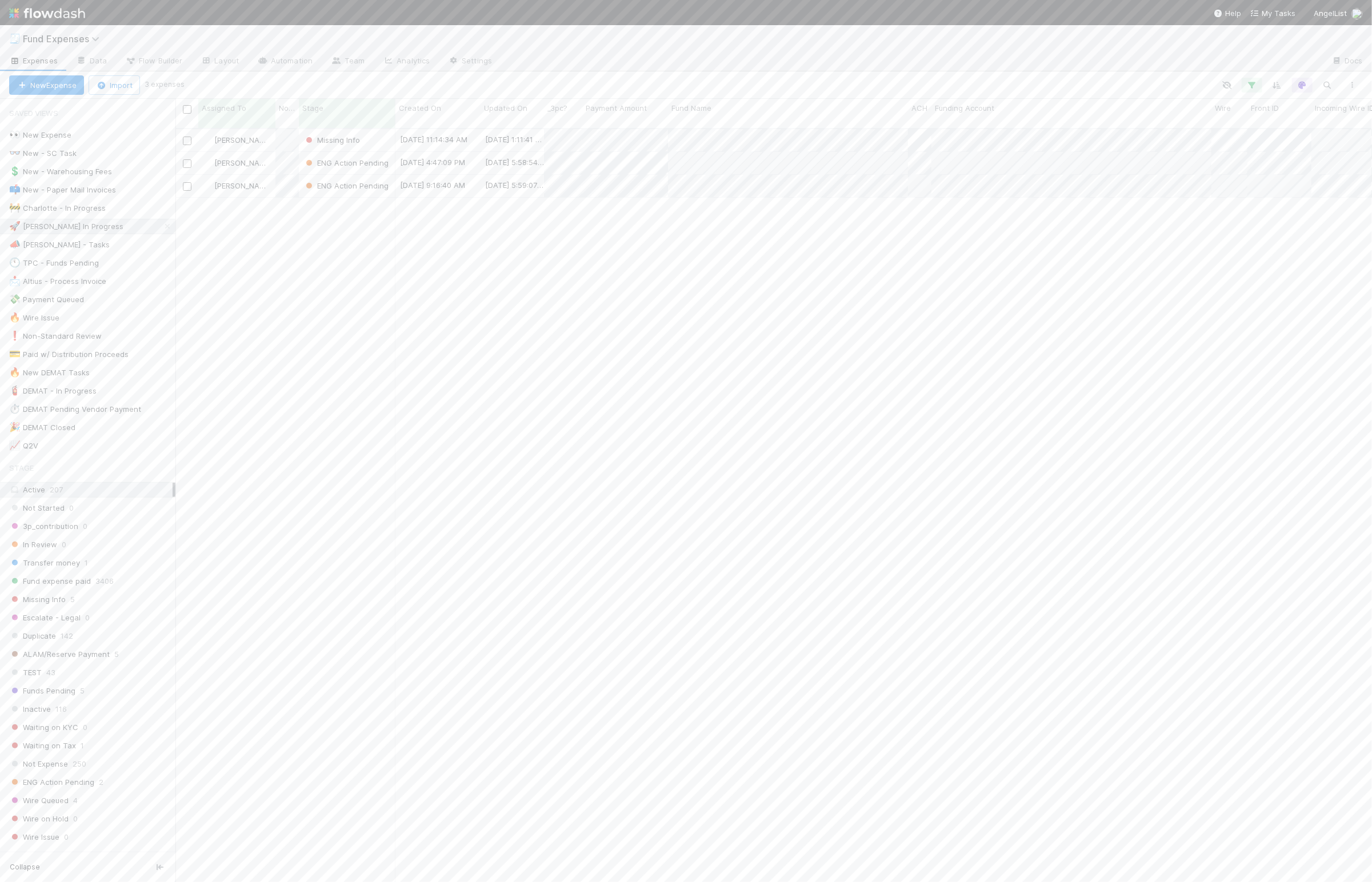
scroll to position [748, 1184]
click at [162, 59] on span "Flow Builder" at bounding box center [154, 60] width 57 height 11
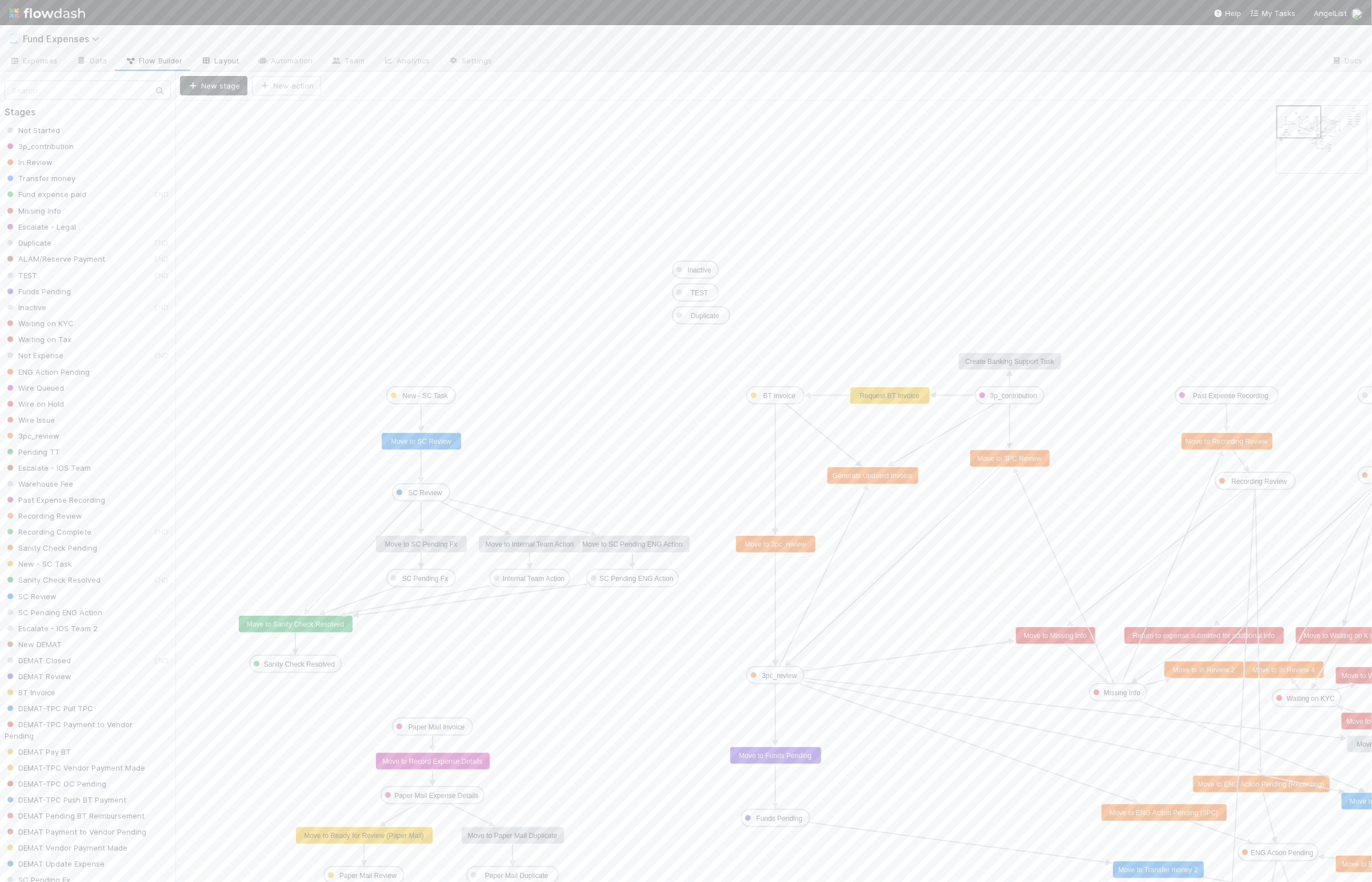
click at [212, 57] on link "Layout" at bounding box center [220, 62] width 56 height 18
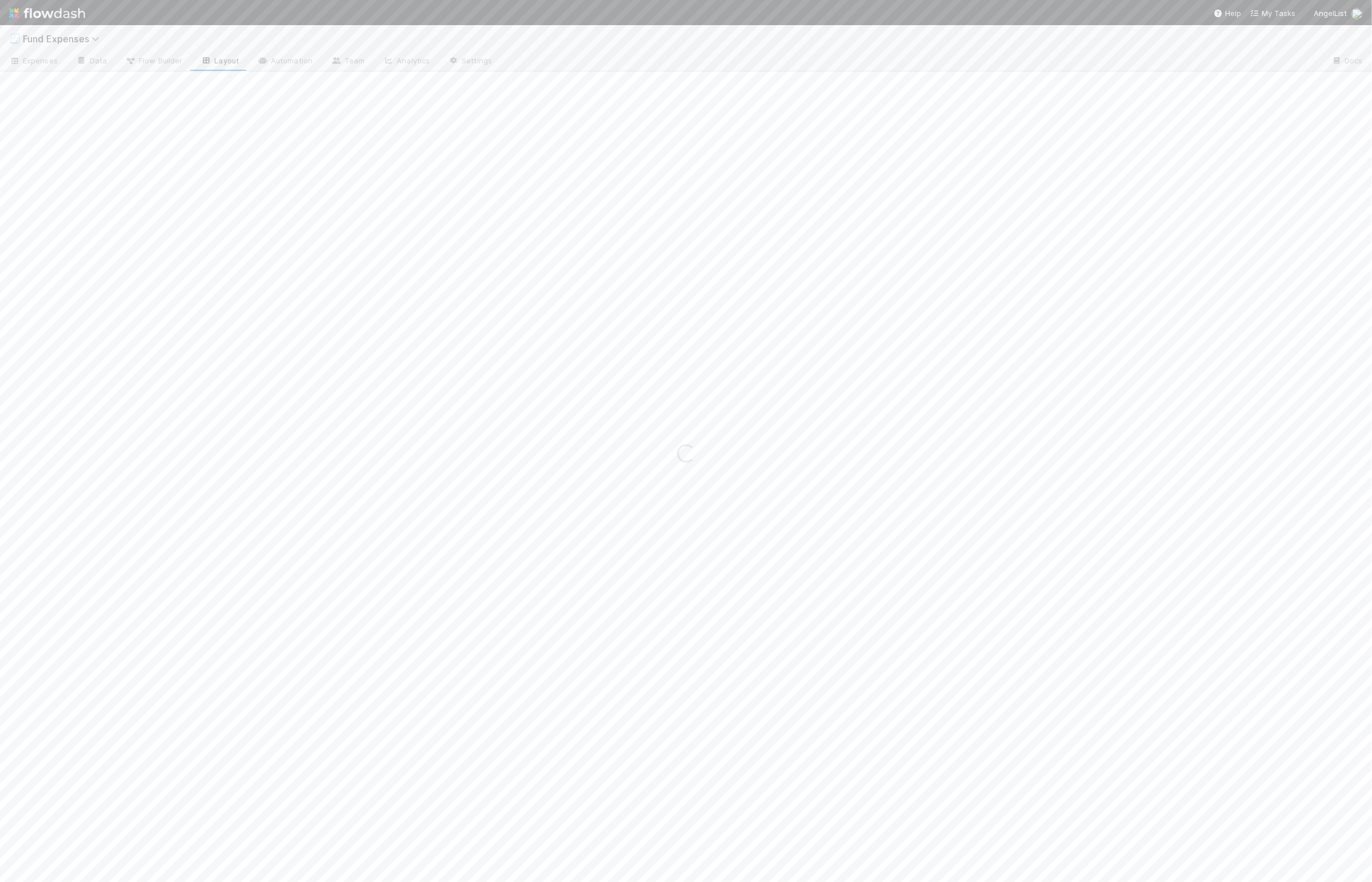
click at [88, 65] on div "Loading..." at bounding box center [686, 453] width 1372 height 857
click at [90, 61] on div "Loading..." at bounding box center [686, 453] width 1372 height 857
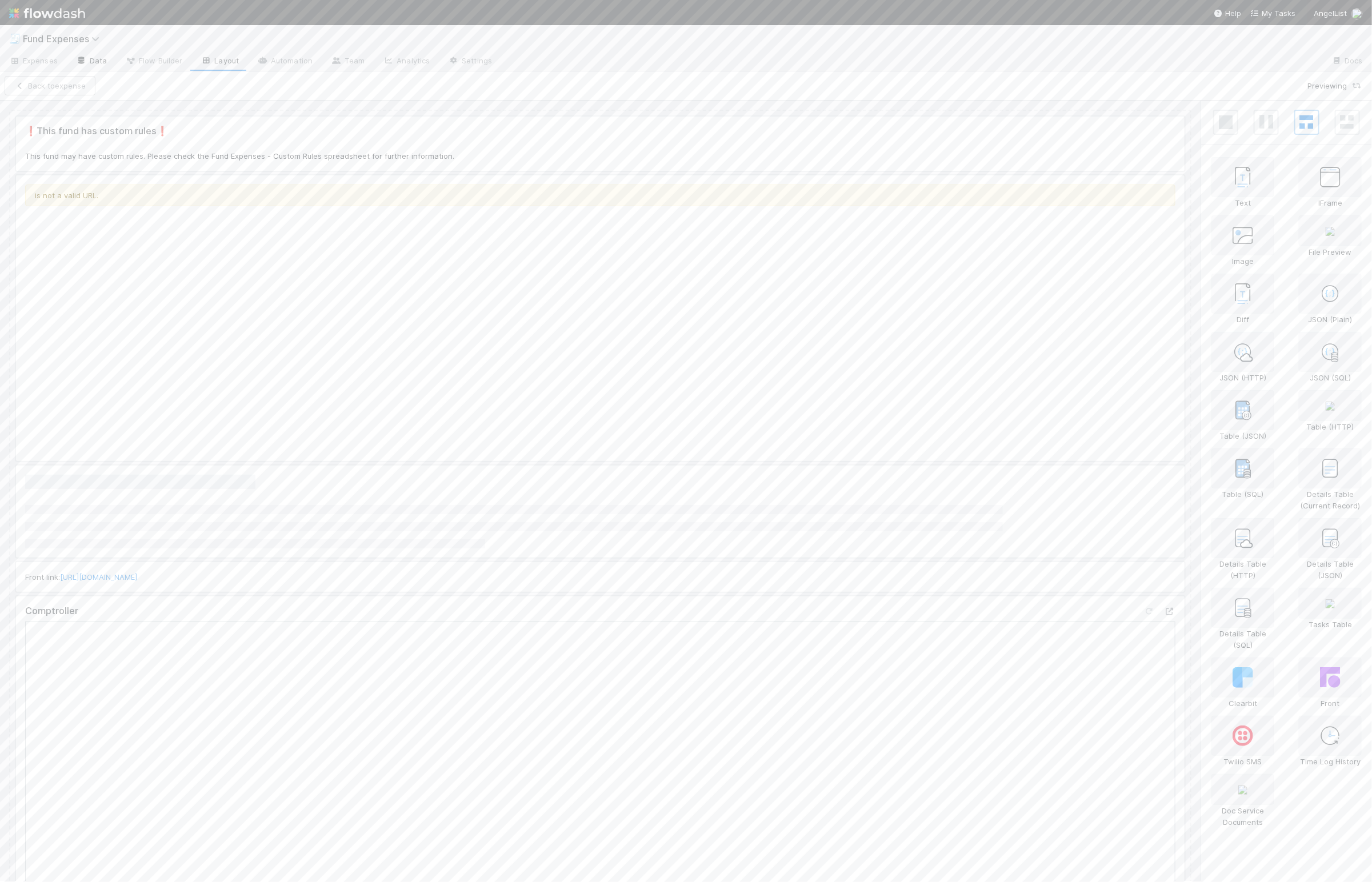
click at [97, 56] on link "Data" at bounding box center [91, 62] width 49 height 18
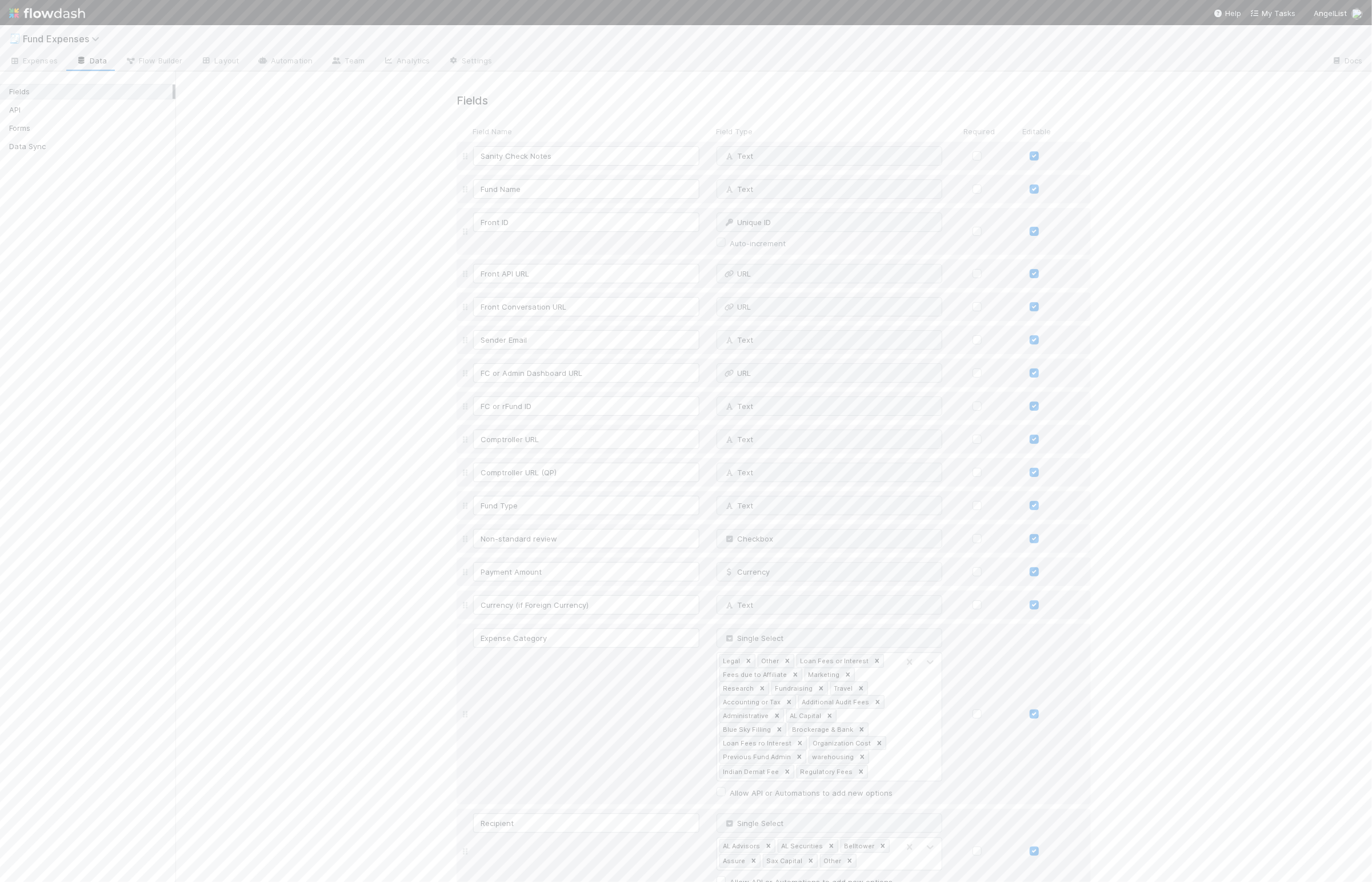
click at [602, 176] on input "OC Ticket" at bounding box center [586, 166] width 227 height 20
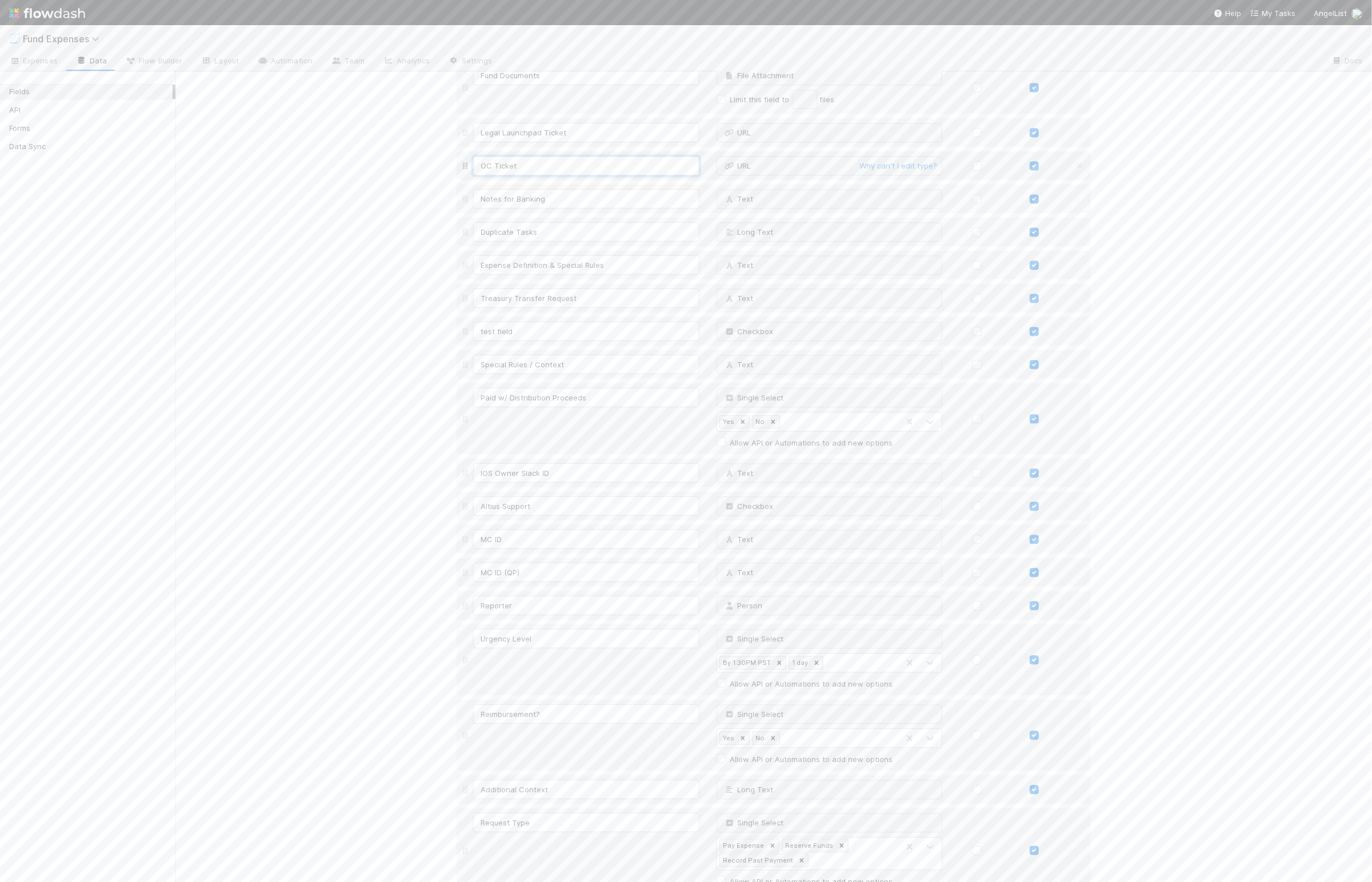
drag, startPoint x: 468, startPoint y: 185, endPoint x: 478, endPoint y: 185, distance: 10.0
click at [473, 176] on input "OC Ticket" at bounding box center [586, 166] width 227 height 20
click at [492, 176] on input "OC Ticket" at bounding box center [586, 166] width 227 height 20
click at [478, 176] on input "OC Ticket" at bounding box center [586, 166] width 227 height 20
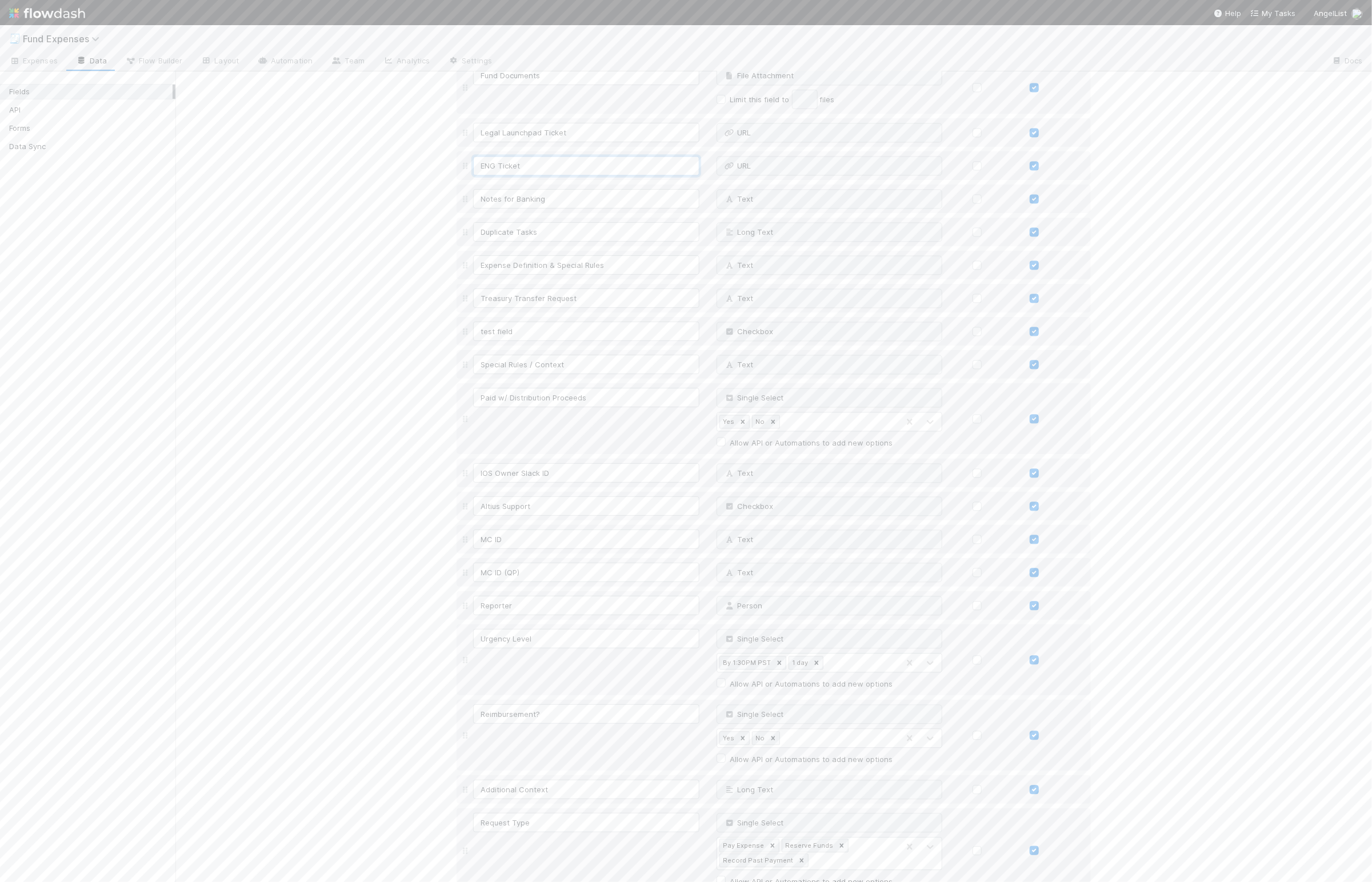
type input "ENG Ticket"
drag, startPoint x: 372, startPoint y: 300, endPoint x: 399, endPoint y: 297, distance: 27.2
click at [493, 869] on button "Save Changes" at bounding box center [490, 863] width 68 height 20
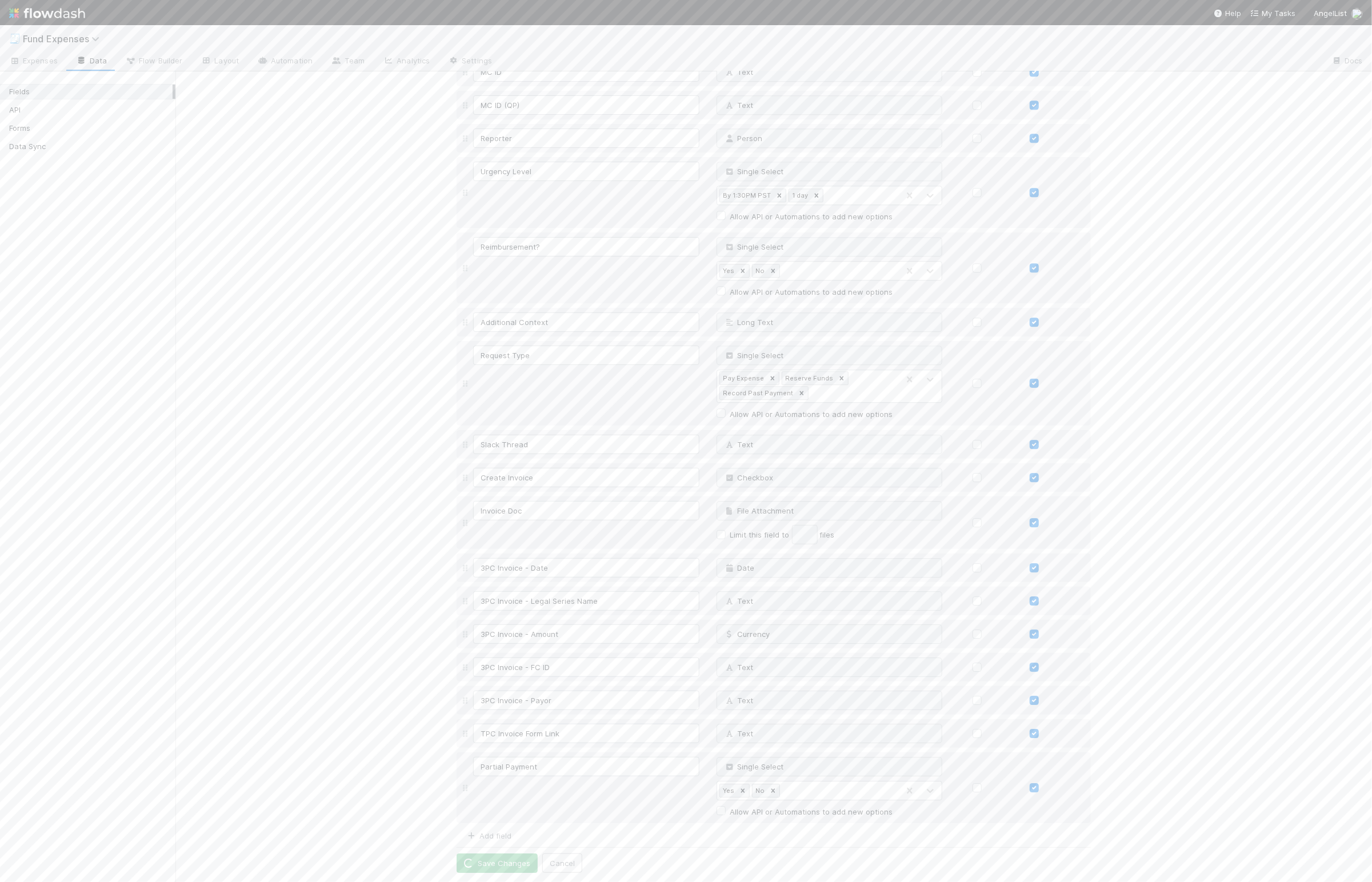
scroll to position [2032, 0]
drag, startPoint x: 296, startPoint y: 212, endPoint x: 205, endPoint y: 96, distance: 147.4
click at [58, 37] on span "Fund Expenses" at bounding box center [64, 39] width 82 height 11
type input "Interest"
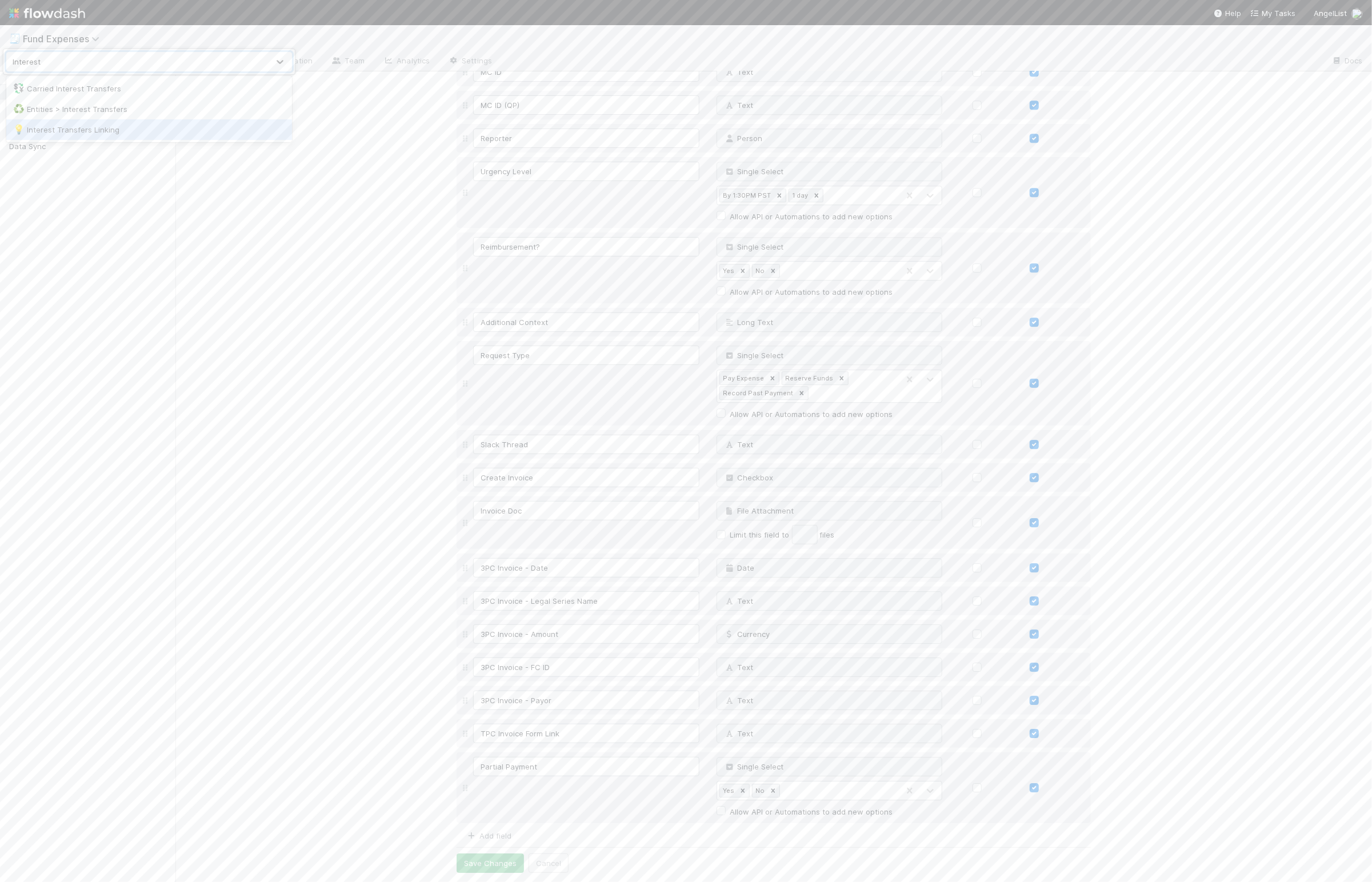
click at [84, 120] on div "💡 Interest Transfers Linking" at bounding box center [149, 129] width 286 height 21
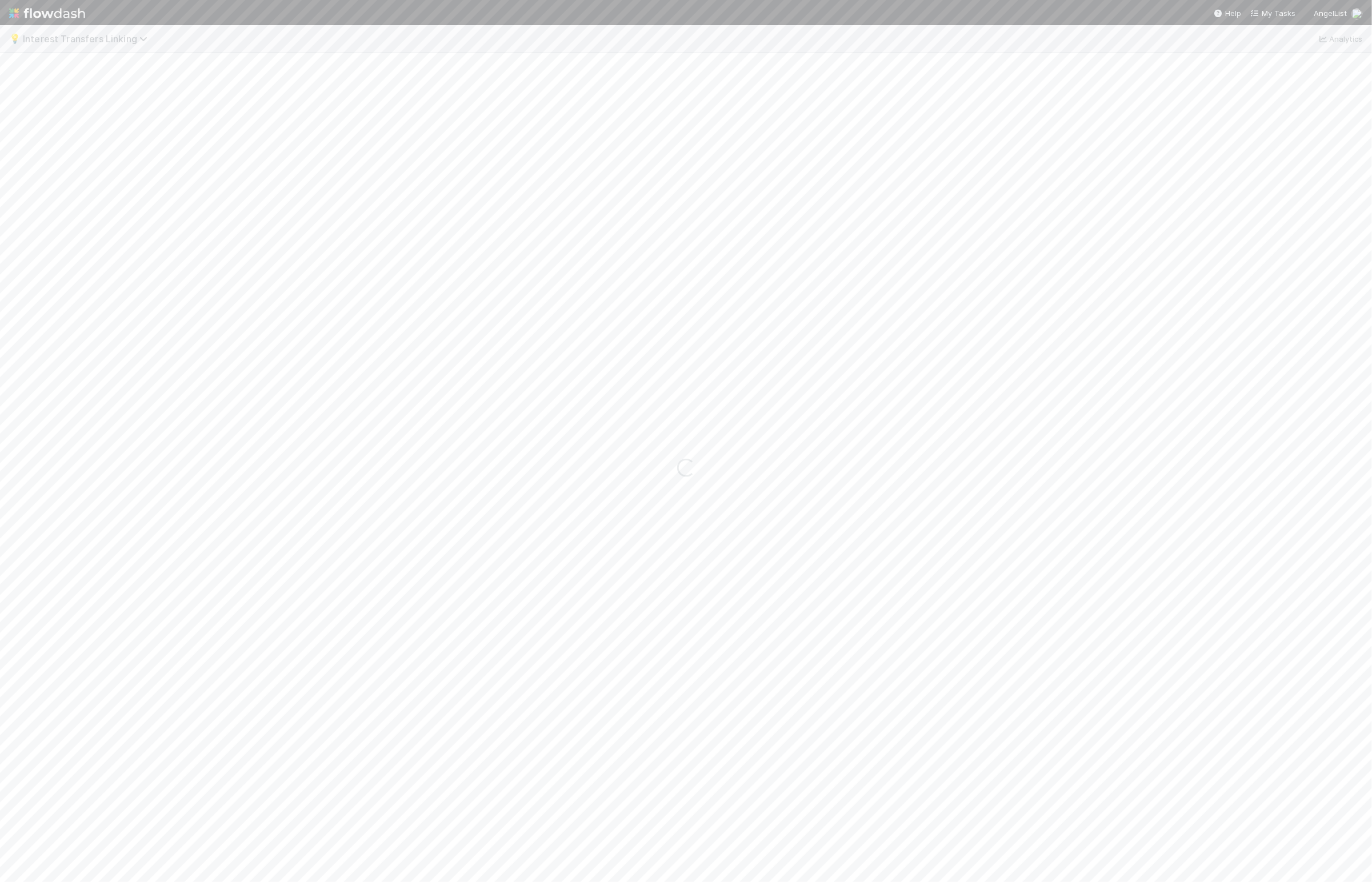
click at [71, 40] on span "Interest Transfers Linking" at bounding box center [87, 39] width 130 height 11
type input "Interest"
click at [97, 99] on div "♻️ Entities > Interest Transfers" at bounding box center [149, 109] width 286 height 21
click at [113, 103] on div "Loading..." at bounding box center [686, 477] width 1372 height 811
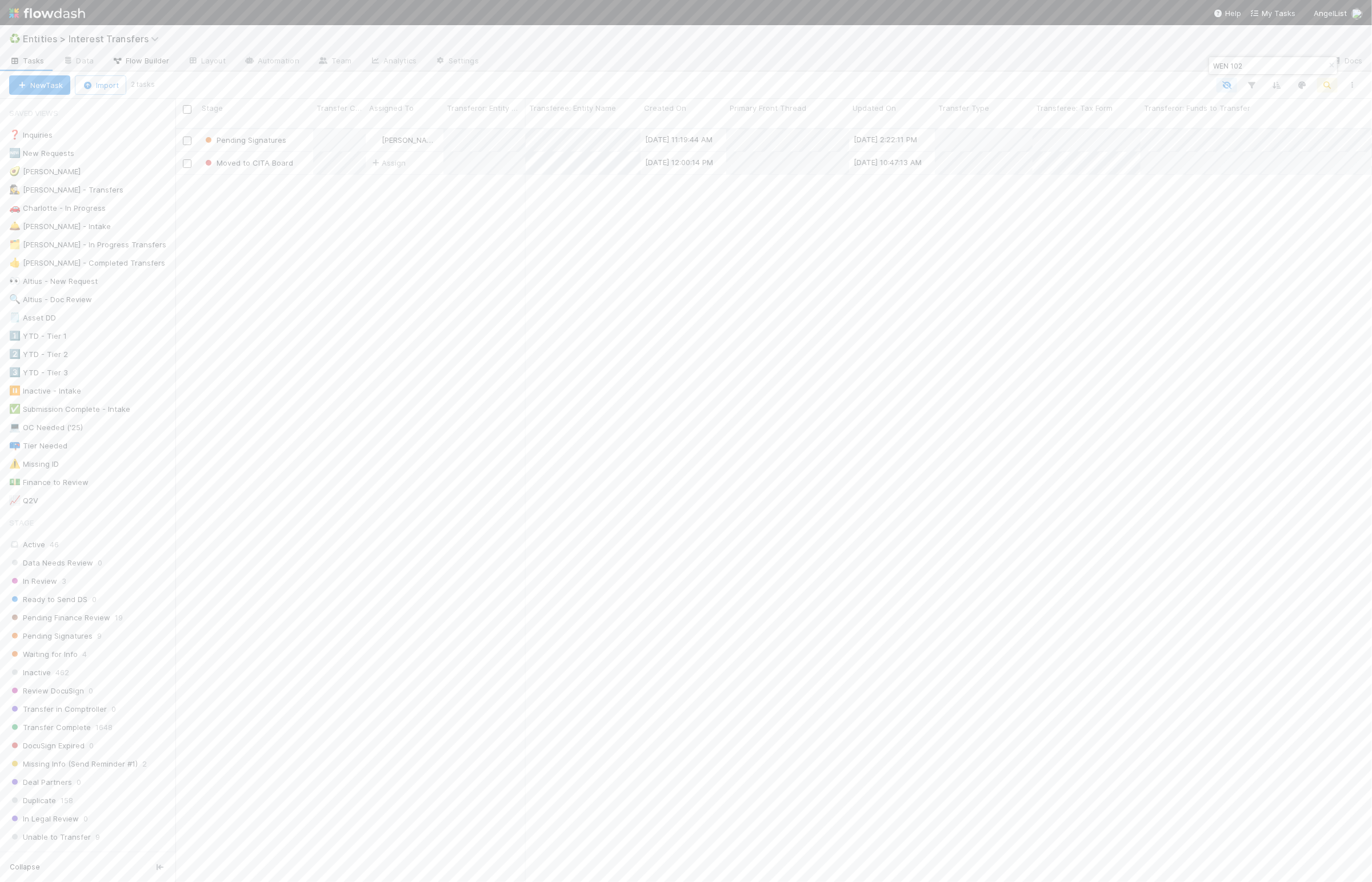
scroll to position [748, 1184]
click at [201, 61] on link "Layout" at bounding box center [206, 62] width 56 height 18
click at [154, 61] on span "Flow Builder" at bounding box center [140, 60] width 57 height 11
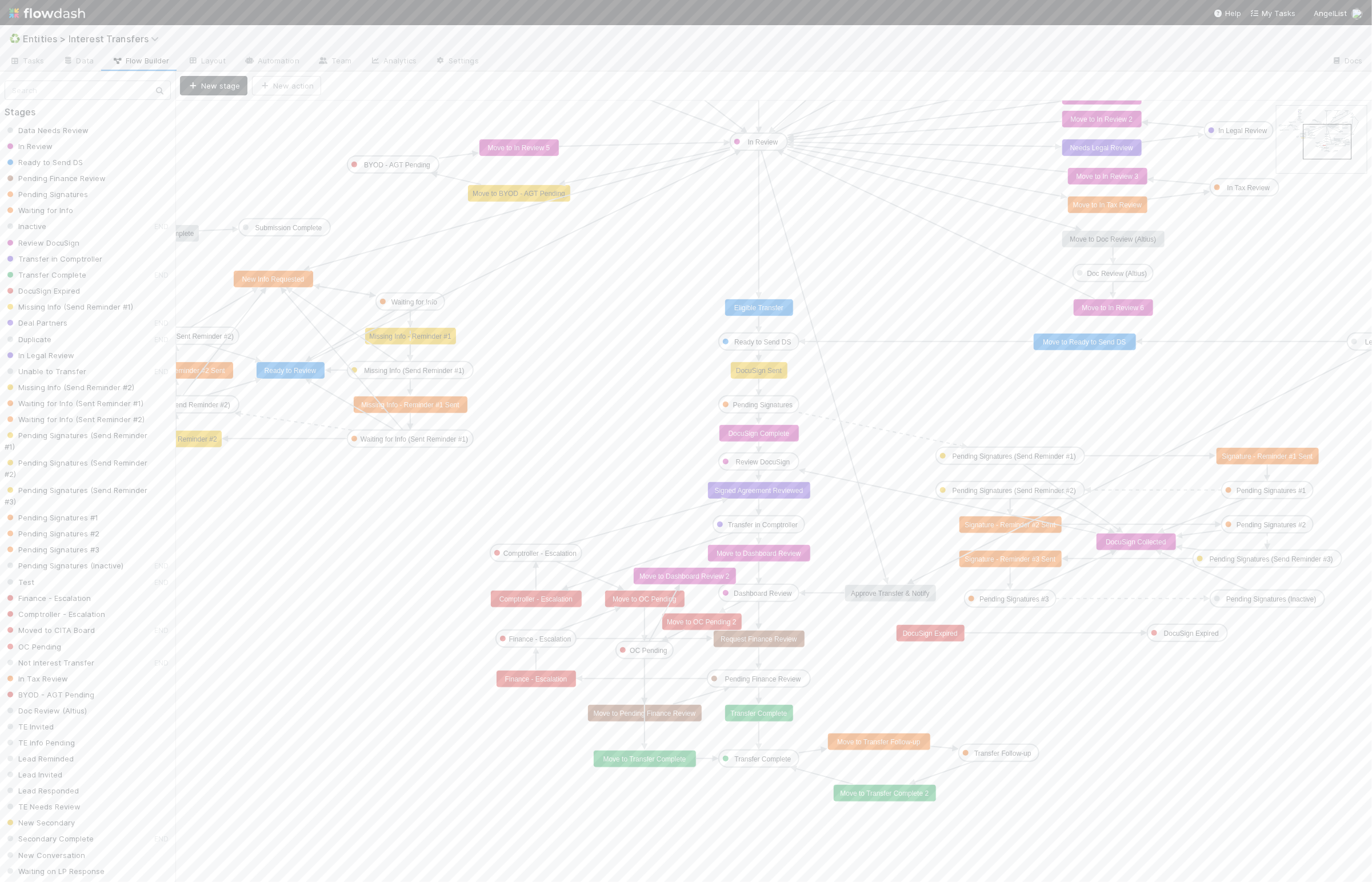
drag, startPoint x: 1311, startPoint y: 130, endPoint x: 1338, endPoint y: 148, distance: 32.4
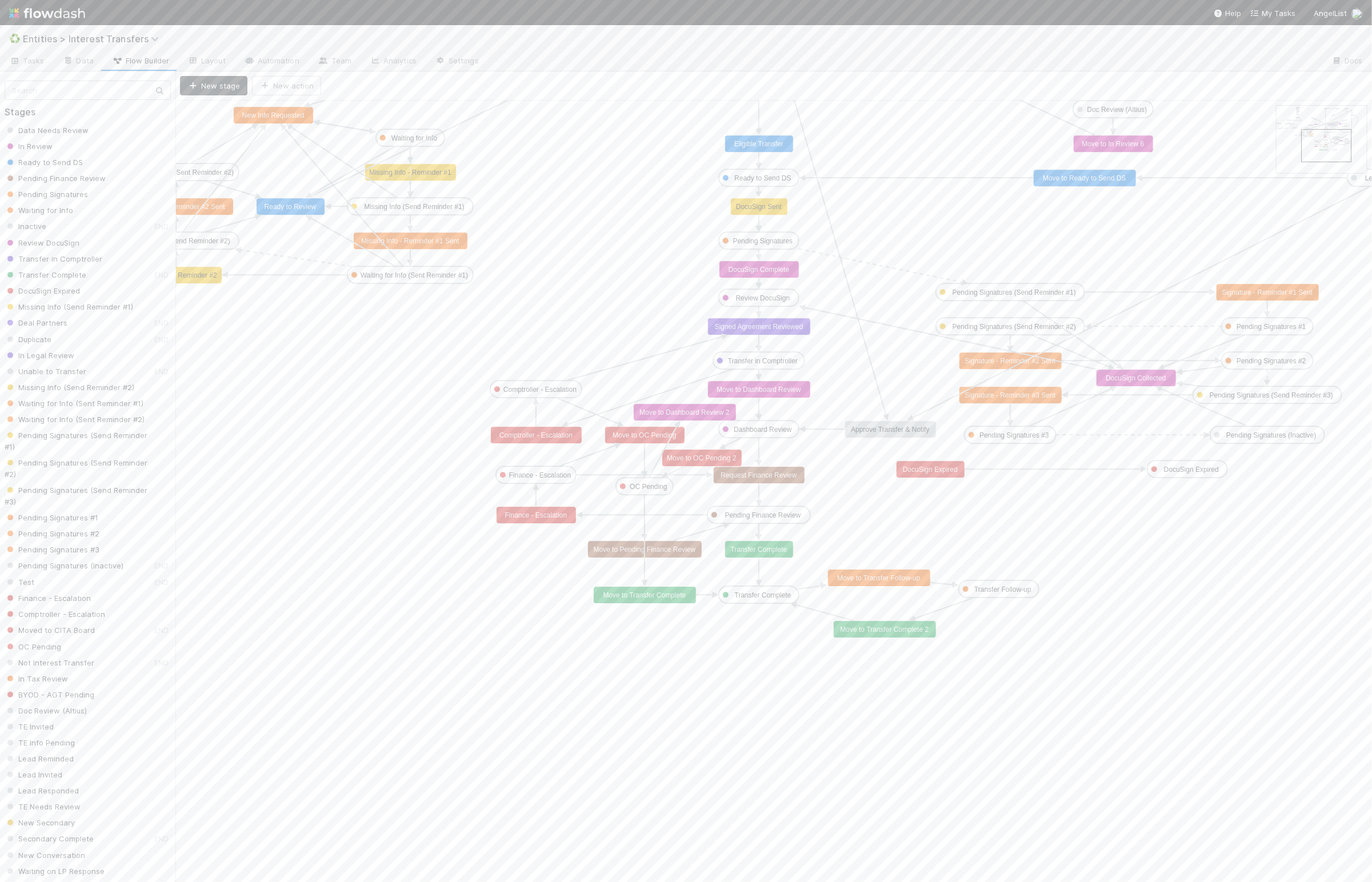
drag, startPoint x: 1327, startPoint y: 144, endPoint x: 1329, endPoint y: 151, distance: 7.3
click at [649, 490] on text "OC Pending" at bounding box center [648, 487] width 37 height 8
click at [51, 144] on input "OC Pending" at bounding box center [105, 144] width 130 height 20
click at [91, 146] on input "Pending" at bounding box center [105, 144] width 130 height 20
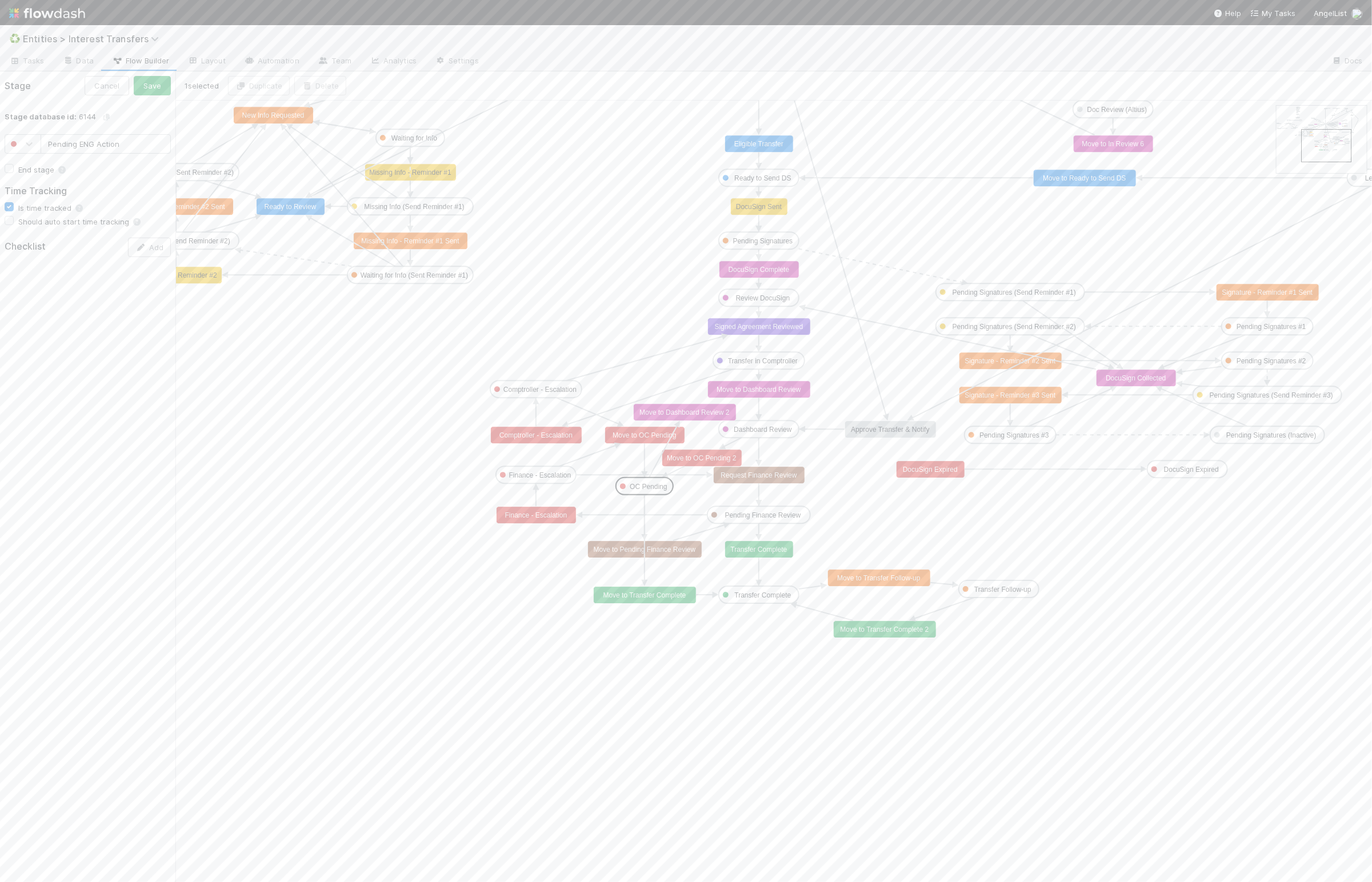
click at [81, 146] on input "Pending ENG Action" at bounding box center [105, 144] width 130 height 20
type input "Pending ENG Action"
click at [155, 87] on button "Save" at bounding box center [152, 86] width 37 height 20
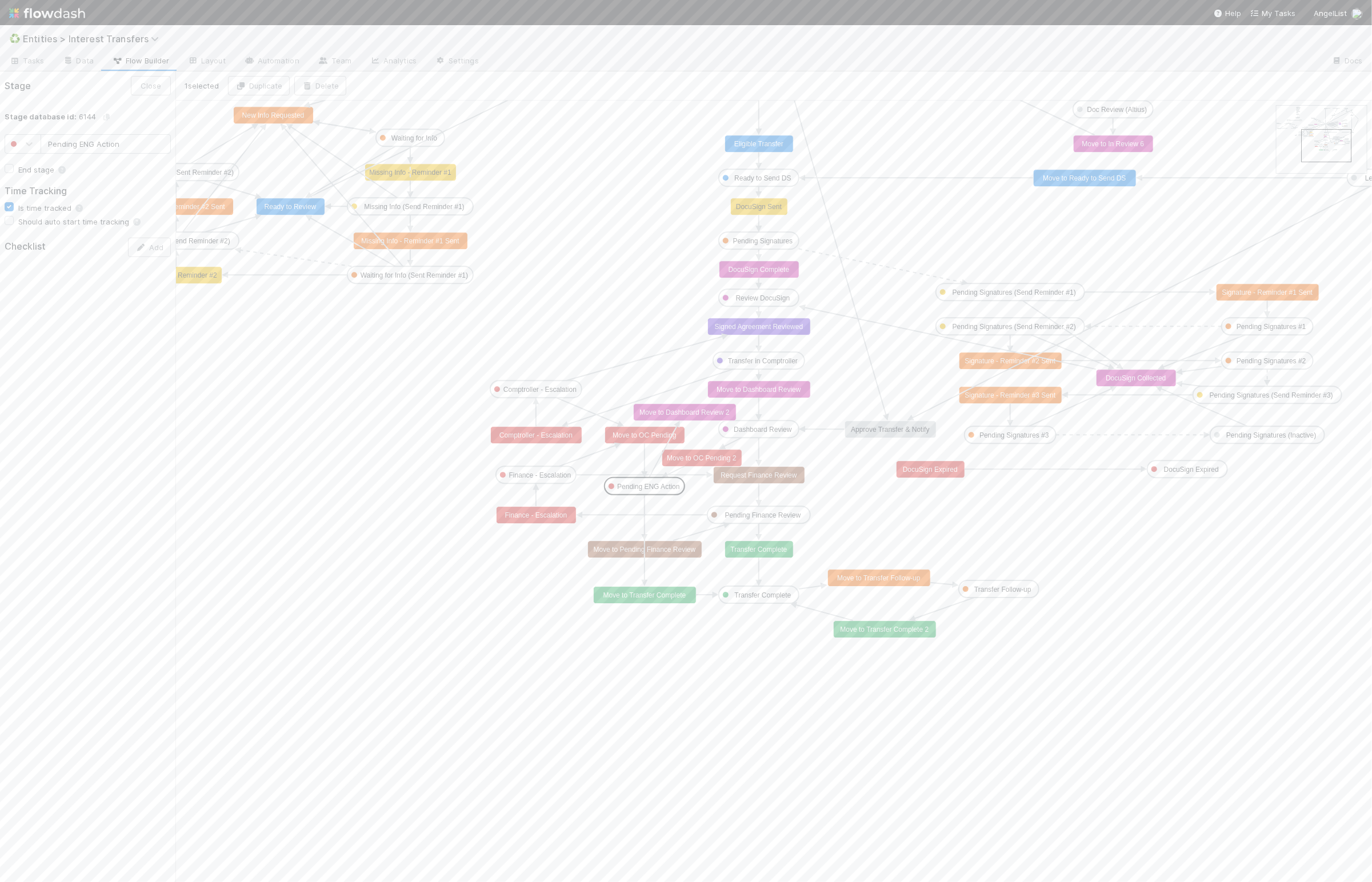
click at [698, 461] on text "Move to OC Pending 2" at bounding box center [702, 458] width 70 height 8
drag, startPoint x: 79, startPoint y: 119, endPoint x: 158, endPoint y: 122, distance: 79.1
click at [158, 122] on input "Move to OC Pending 2" at bounding box center [105, 119] width 130 height 20
drag, startPoint x: 119, startPoint y: 119, endPoint x: 81, endPoint y: 119, distance: 38.0
click at [81, 119] on input "Move to OC Pending 2" at bounding box center [105, 119] width 130 height 20
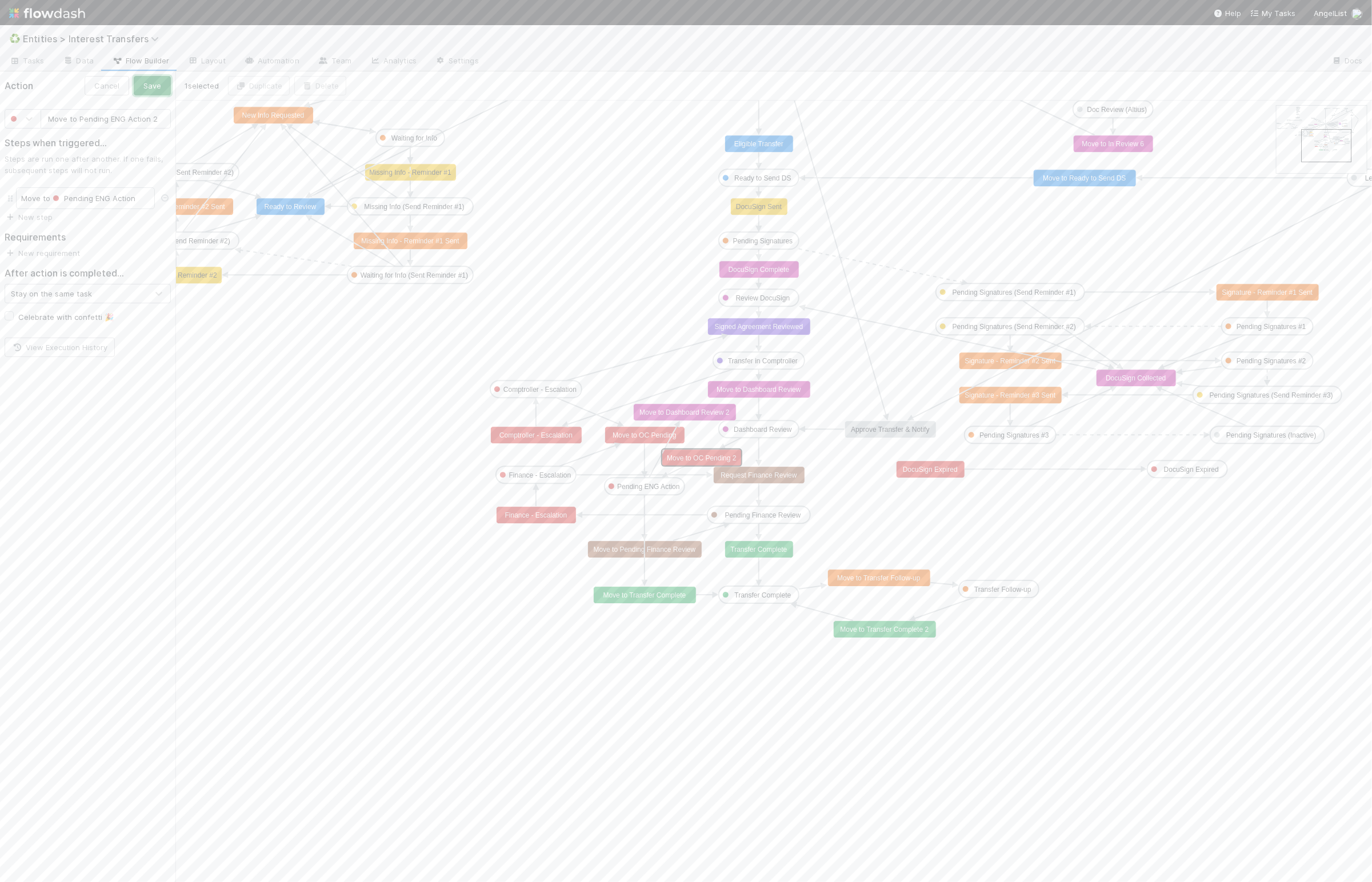
click at [150, 86] on button "Save" at bounding box center [152, 86] width 37 height 20
click at [639, 435] on text "Move to OC Pending" at bounding box center [643, 435] width 63 height 8
drag, startPoint x: 80, startPoint y: 119, endPoint x: 130, endPoint y: 117, distance: 50.0
click at [130, 117] on input "Move to OC Pending" at bounding box center [105, 119] width 130 height 20
paste input "Pending ENG Action"
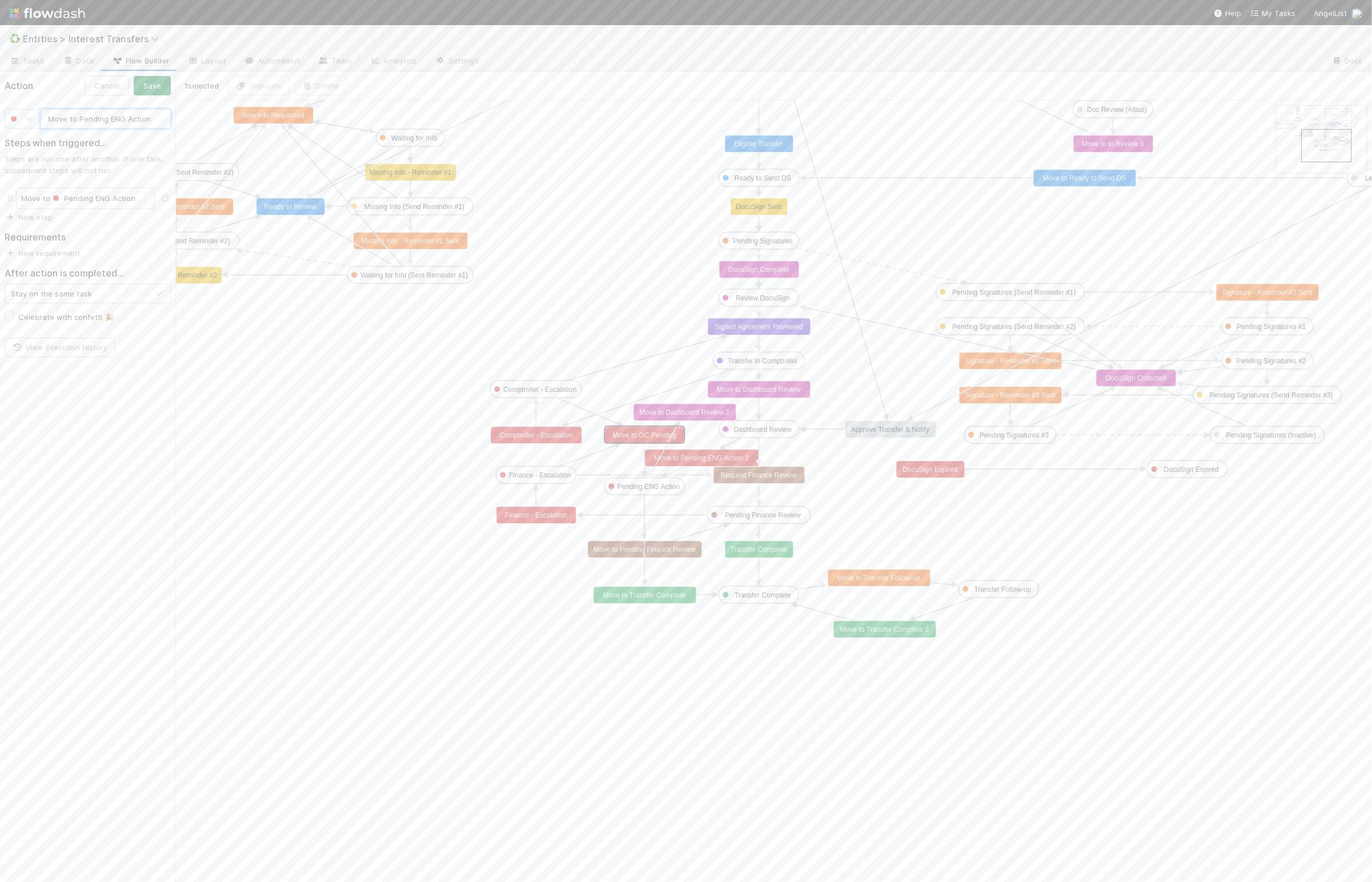
type input "Move to Pending ENG Action"
click at [148, 91] on button "Save" at bounding box center [152, 86] width 37 height 20
drag, startPoint x: 160, startPoint y: 84, endPoint x: 197, endPoint y: 155, distance: 80.1
click at [160, 84] on button "Close" at bounding box center [151, 86] width 40 height 20
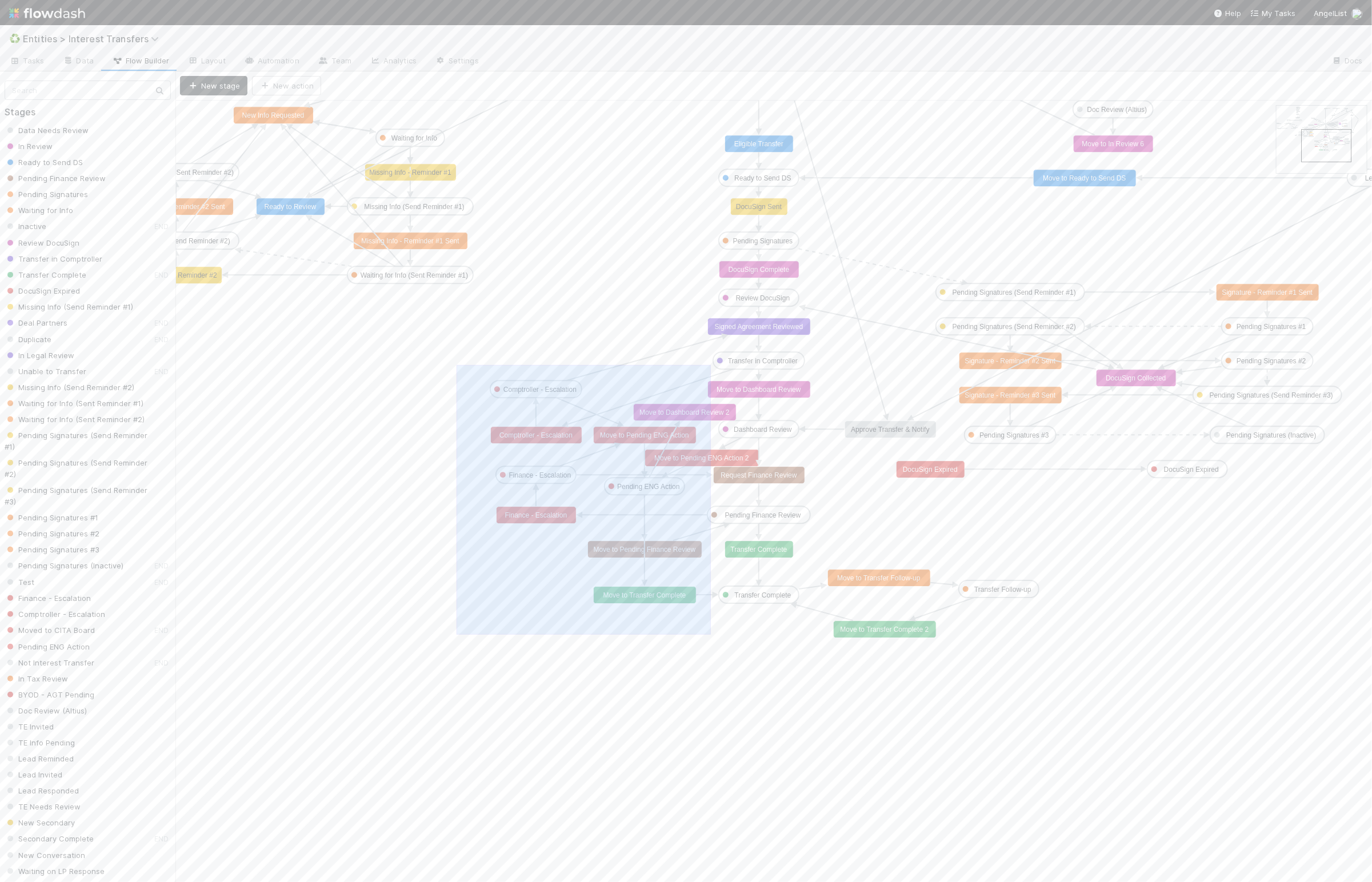
drag, startPoint x: 459, startPoint y: 366, endPoint x: 707, endPoint y: 635, distance: 365.9
click at [711, 636] on icon "Data Needs Review In Review Ready to Send DS Pending Finance Review Pending Sig…" at bounding box center [1179, 646] width 2006 height 1093
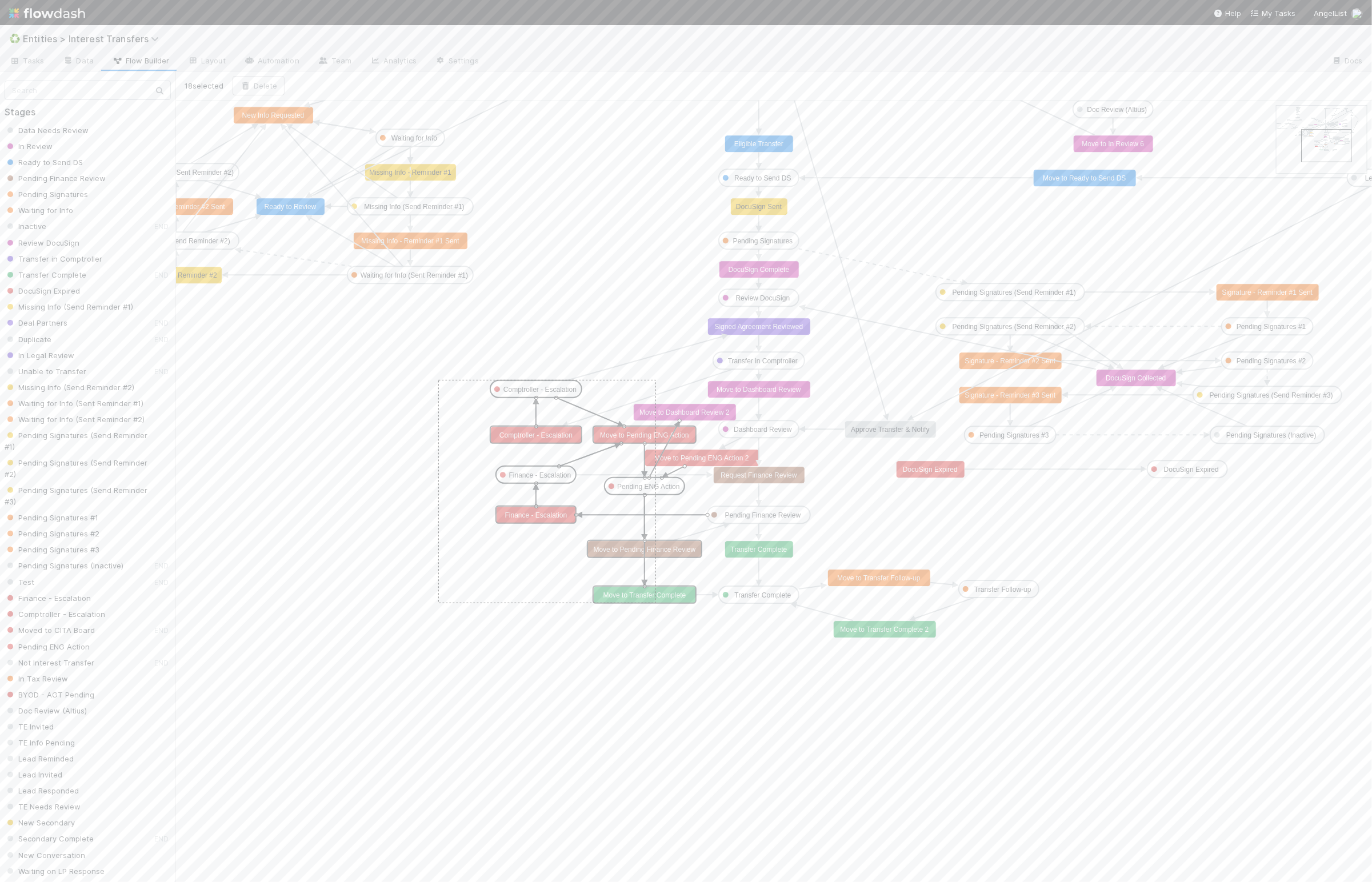
drag, startPoint x: 660, startPoint y: 550, endPoint x: 608, endPoint y: 550, distance: 52.0
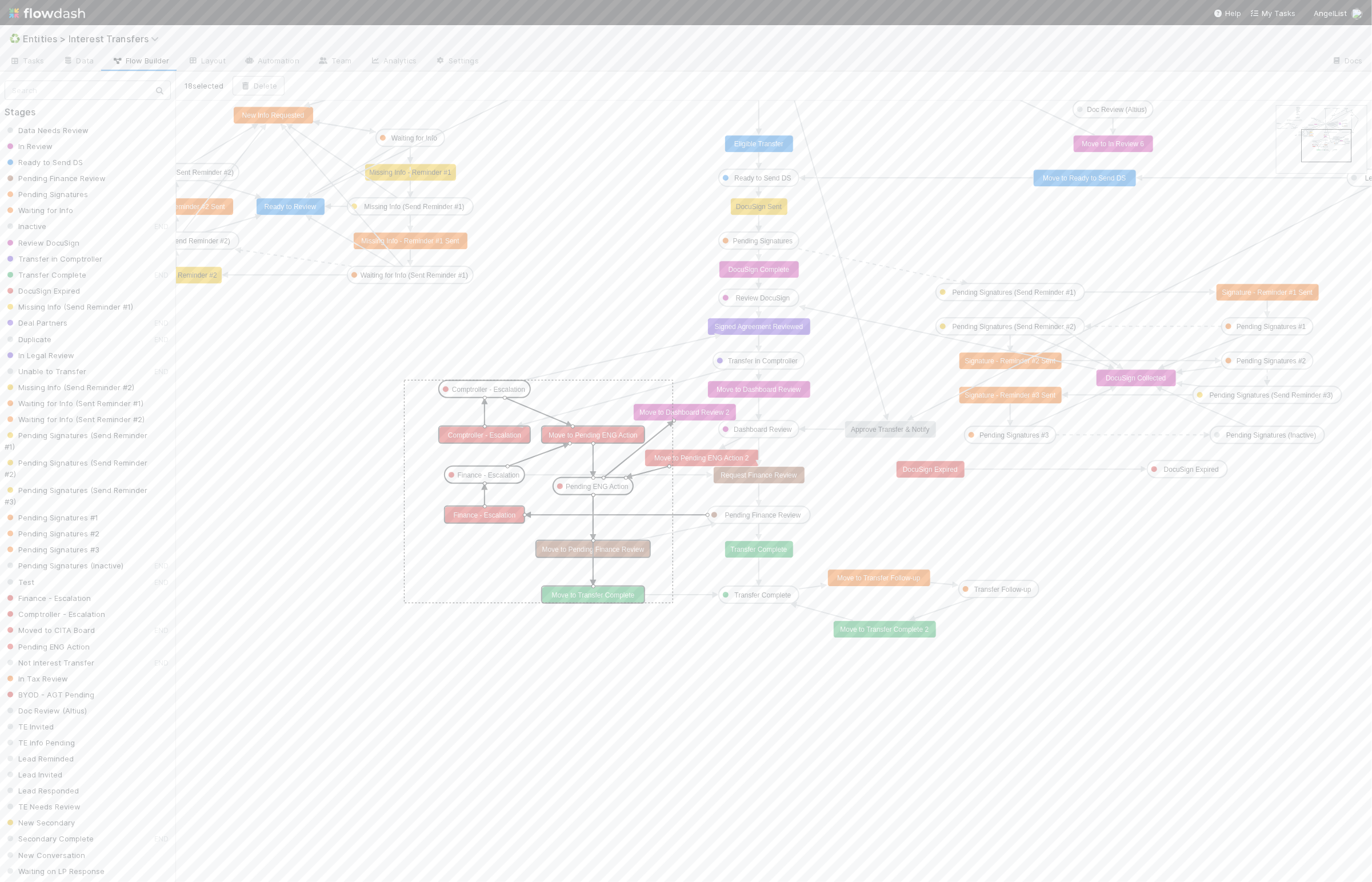
drag, startPoint x: 608, startPoint y: 550, endPoint x: 569, endPoint y: 547, distance: 39.1
drag, startPoint x: 461, startPoint y: 388, endPoint x: 463, endPoint y: 360, distance: 28.1
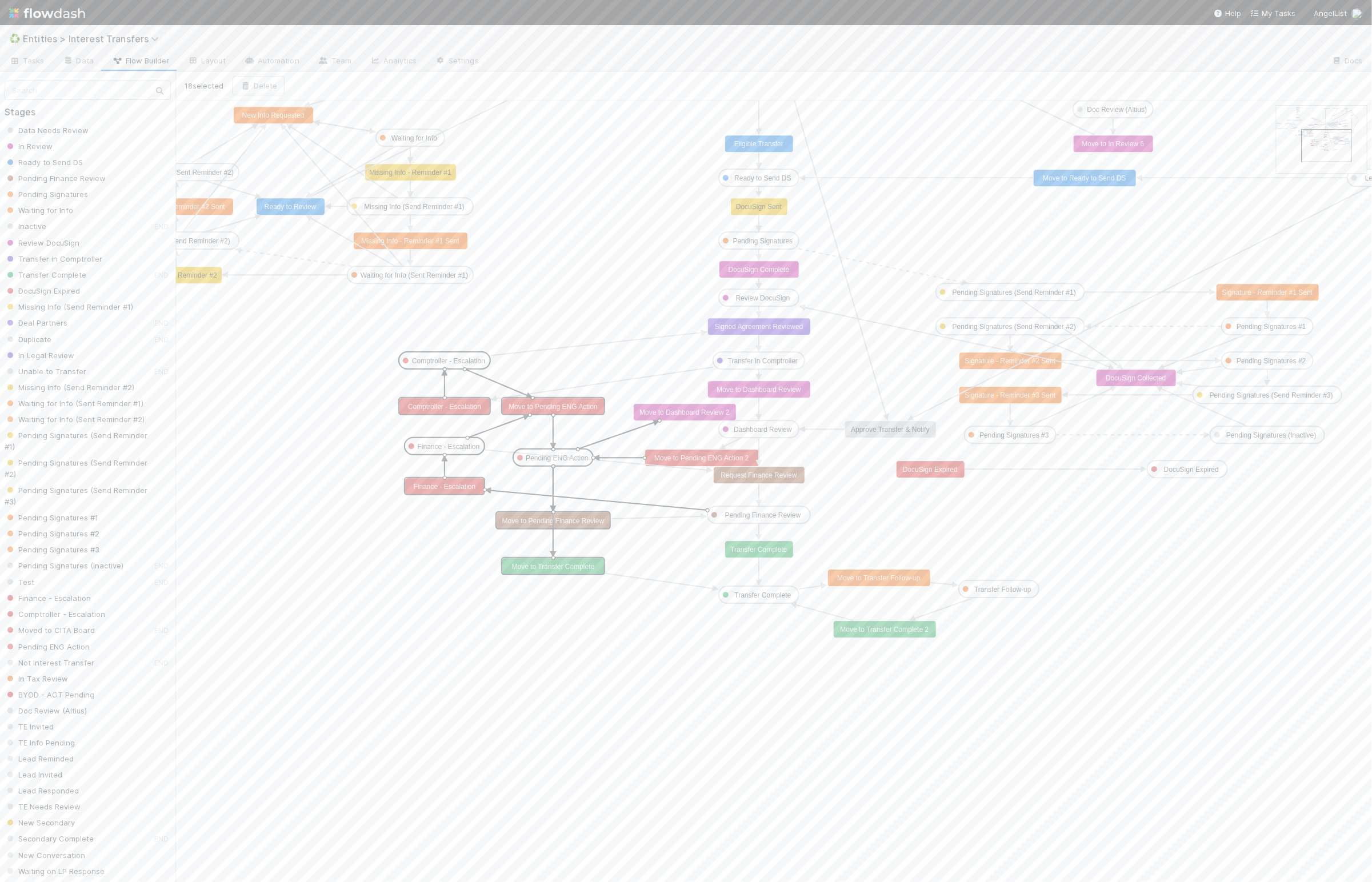
drag, startPoint x: 557, startPoint y: 638, endPoint x: 552, endPoint y: 601, distance: 37.3
click at [557, 638] on icon "Data Needs Review In Review Ready to Send DS Pending Finance Review Pending Sig…" at bounding box center [1179, 646] width 2006 height 1093
drag, startPoint x: 538, startPoint y: 522, endPoint x: 538, endPoint y: 512, distance: 10.0
drag, startPoint x: 564, startPoint y: 567, endPoint x: 562, endPoint y: 601, distance: 34.1
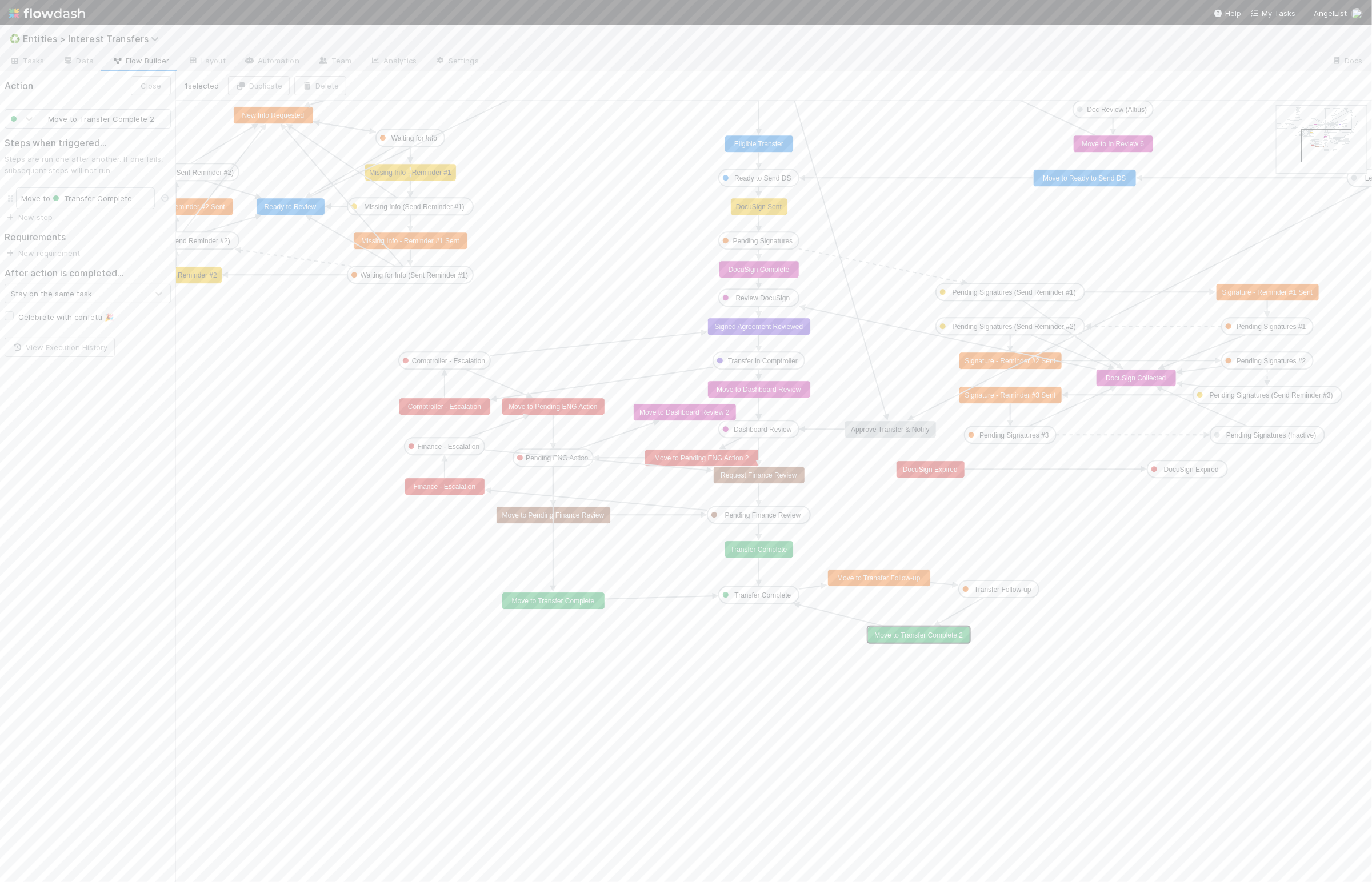
drag, startPoint x: 913, startPoint y: 628, endPoint x: 944, endPoint y: 632, distance: 31.3
type input "Move to Transfer Follow-up"
drag, startPoint x: 913, startPoint y: 580, endPoint x: 970, endPoint y: 585, distance: 57.2
drag, startPoint x: 986, startPoint y: 585, endPoint x: 1043, endPoint y: 596, distance: 58.1
drag, startPoint x: 911, startPoint y: 566, endPoint x: 905, endPoint y: 577, distance: 12.5
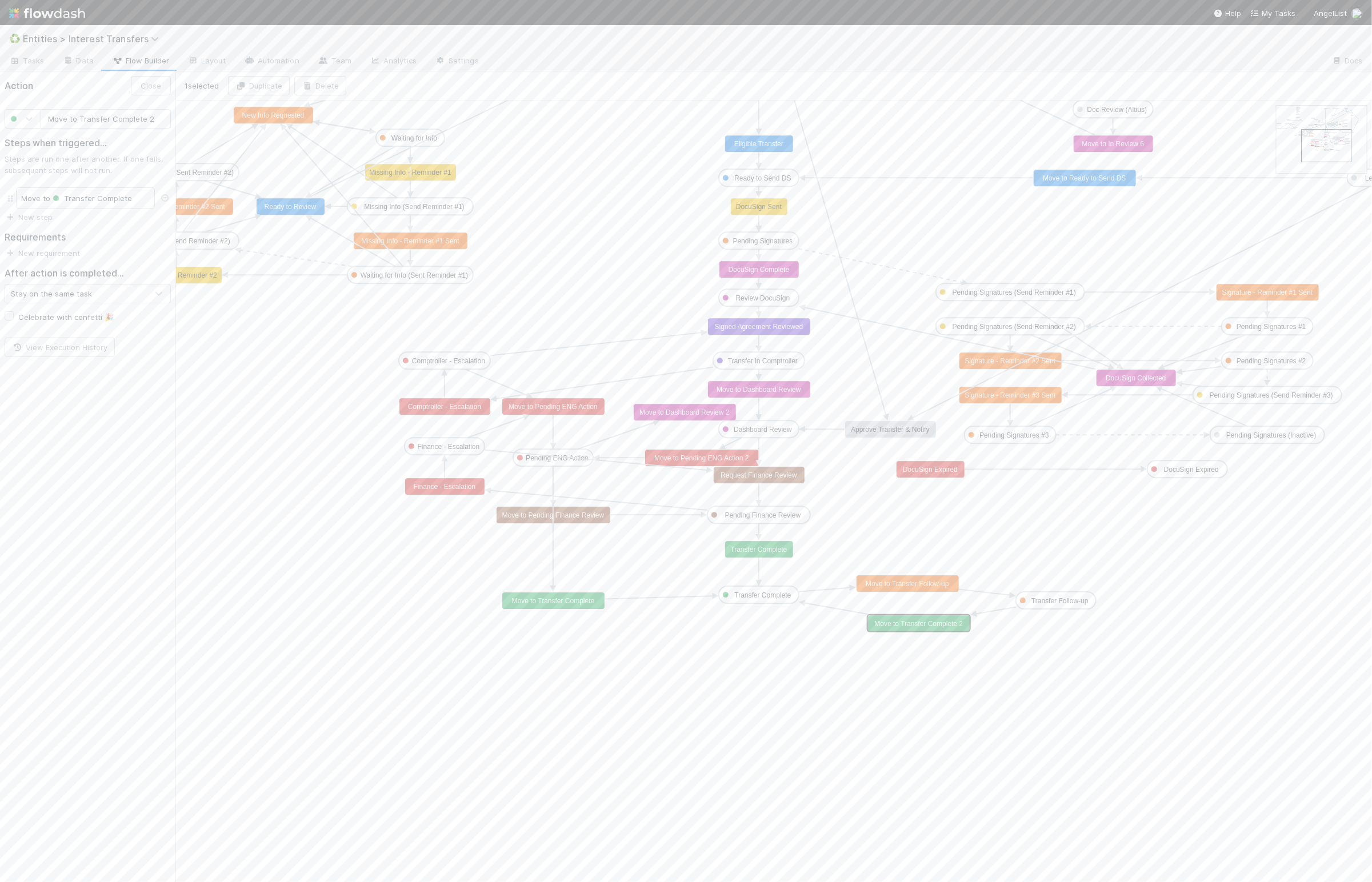
drag, startPoint x: 923, startPoint y: 642, endPoint x: 923, endPoint y: 628, distance: 14.0
type input "Request Finance Review"
drag, startPoint x: 737, startPoint y: 479, endPoint x: 736, endPoint y: 488, distance: 9.1
drag, startPoint x: 750, startPoint y: 549, endPoint x: 750, endPoint y: 557, distance: 8.0
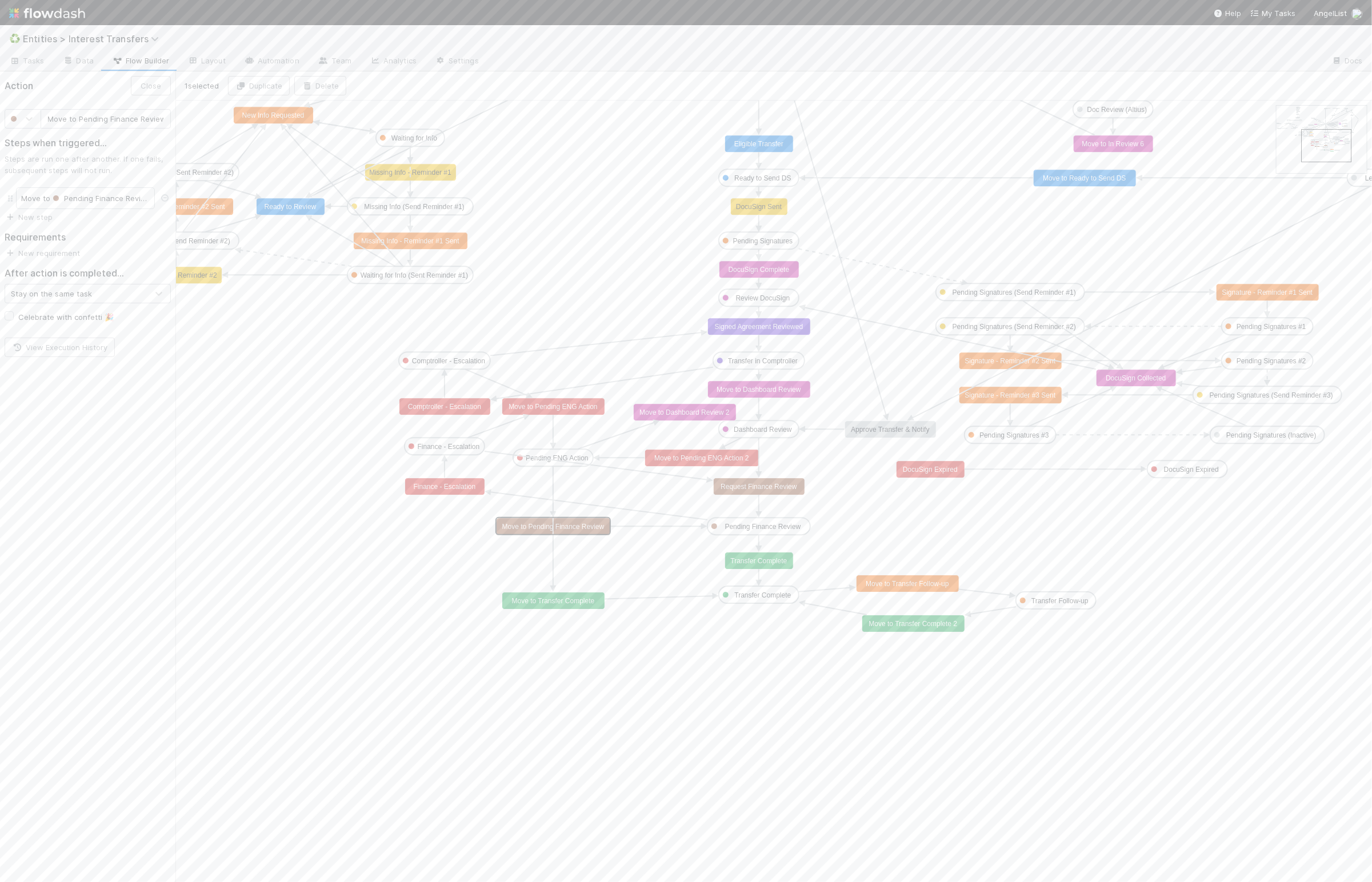
drag, startPoint x: 576, startPoint y: 512, endPoint x: 576, endPoint y: 525, distance: 13.0
type input "Request Finance Review"
drag, startPoint x: 743, startPoint y: 485, endPoint x: 743, endPoint y: 492, distance: 7.0
drag, startPoint x: 453, startPoint y: 445, endPoint x: 448, endPoint y: 464, distance: 19.6
drag, startPoint x: 449, startPoint y: 488, endPoint x: 425, endPoint y: 513, distance: 34.7
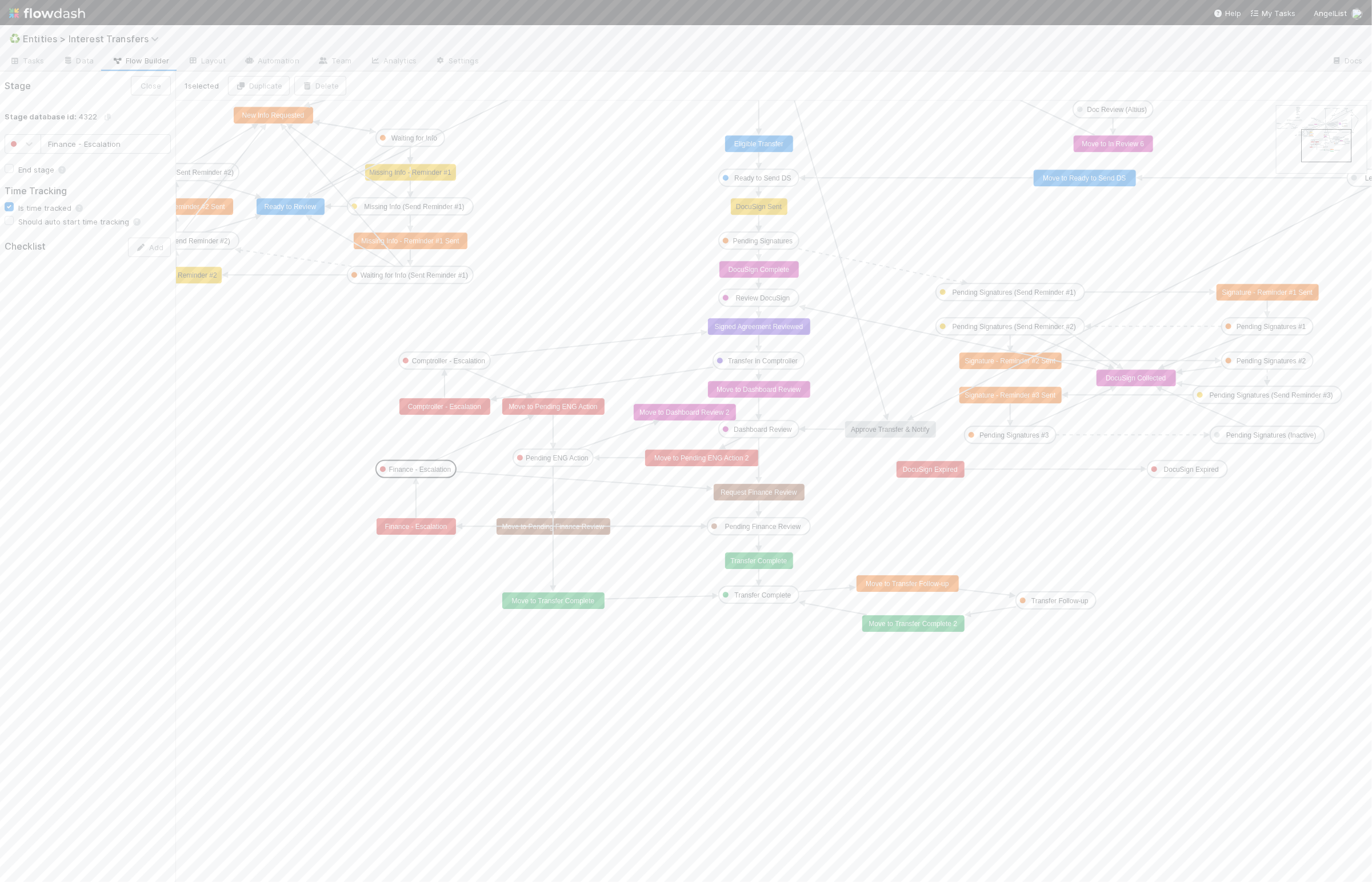
drag, startPoint x: 426, startPoint y: 464, endPoint x: 576, endPoint y: 465, distance: 150.0
drag, startPoint x: 552, startPoint y: 458, endPoint x: 554, endPoint y: 470, distance: 12.2
type input "Finance - Escalation"
drag, startPoint x: 443, startPoint y: 471, endPoint x: 443, endPoint y: 481, distance: 10.0
drag, startPoint x: 670, startPoint y: 463, endPoint x: 642, endPoint y: 460, distance: 28.2
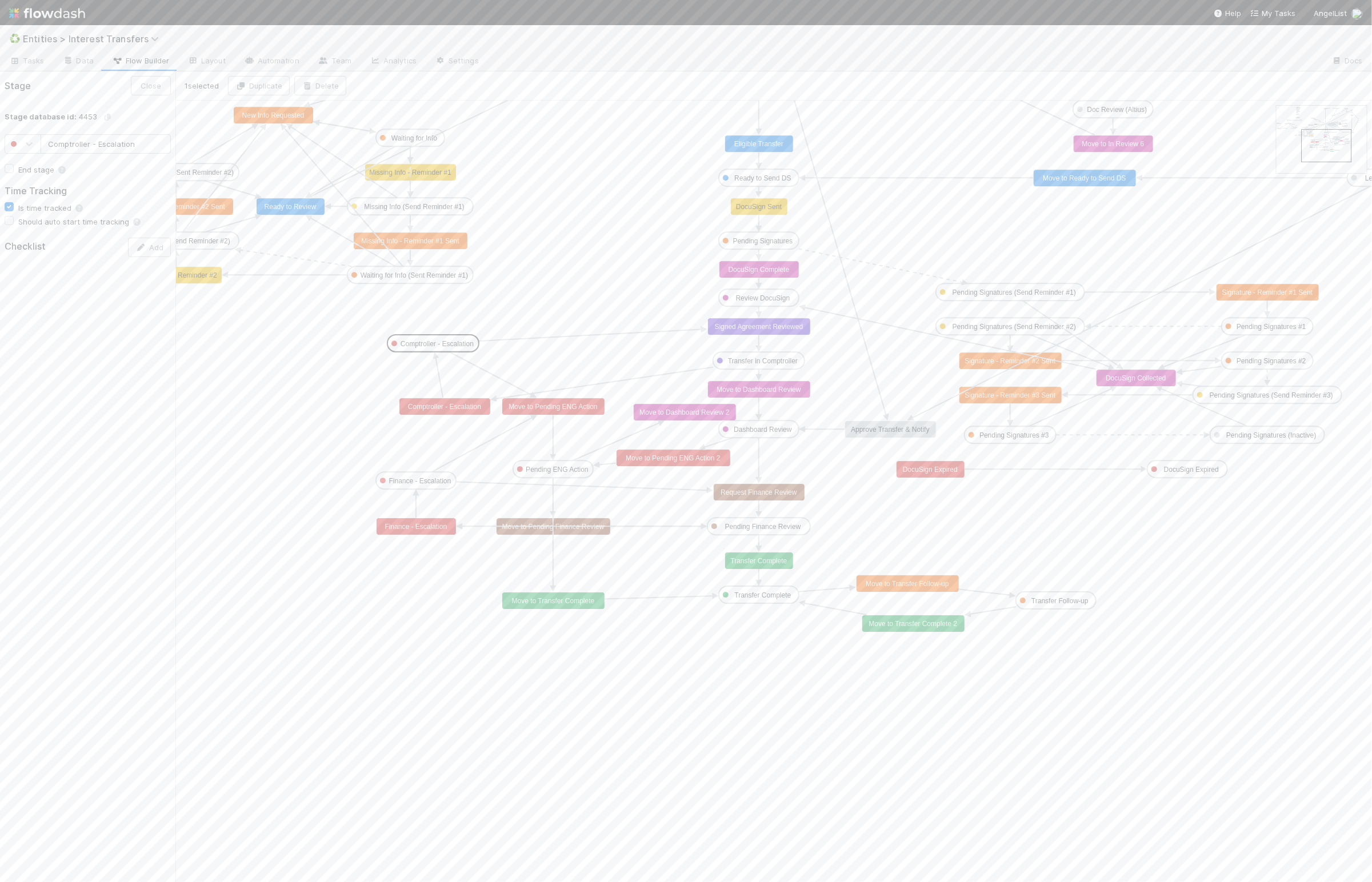
drag, startPoint x: 440, startPoint y: 361, endPoint x: 428, endPoint y: 345, distance: 20.0
click at [700, 330] on icon at bounding box center [590, 335] width 223 height 12
drag, startPoint x: 707, startPoint y: 330, endPoint x: 713, endPoint y: 358, distance: 28.6
click at [557, 389] on icon at bounding box center [604, 382] width 217 height 31
drag, startPoint x: 455, startPoint y: 405, endPoint x: 607, endPoint y: 374, distance: 155.1
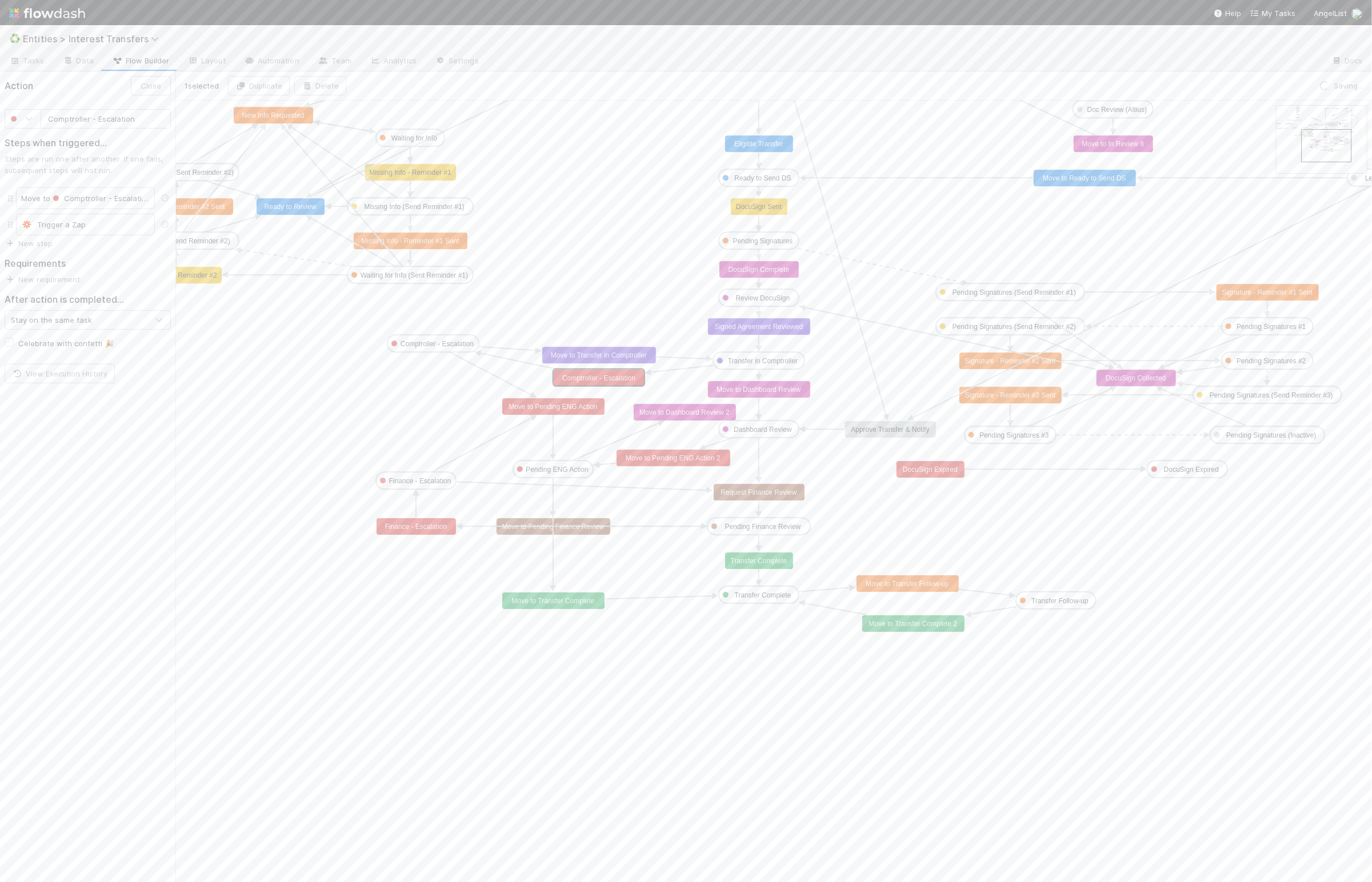
type input "Move to Transfer in Comptroller"
drag, startPoint x: 599, startPoint y: 356, endPoint x: 599, endPoint y: 344, distance: 12.0
drag, startPoint x: 453, startPoint y: 346, endPoint x: 495, endPoint y: 400, distance: 68.4
drag, startPoint x: 529, startPoint y: 405, endPoint x: 392, endPoint y: 421, distance: 137.9
drag, startPoint x: 433, startPoint y: 363, endPoint x: 418, endPoint y: 369, distance: 16.2
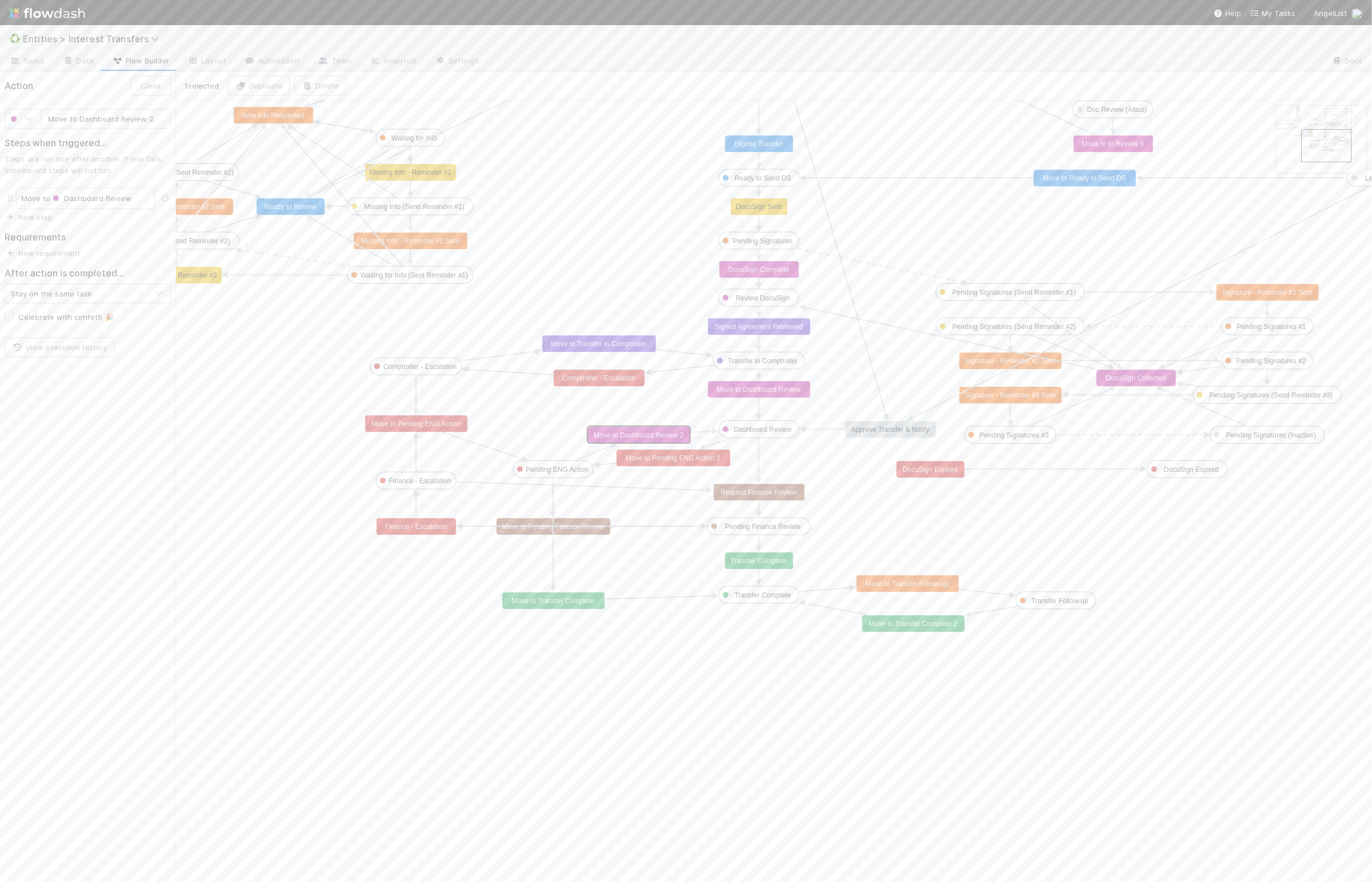
drag, startPoint x: 697, startPoint y: 411, endPoint x: 651, endPoint y: 431, distance: 50.2
type input "Move to Pending ENG Action 2"
drag, startPoint x: 653, startPoint y: 461, endPoint x: 637, endPoint y: 463, distance: 16.1
drag, startPoint x: 573, startPoint y: 469, endPoint x: 622, endPoint y: 437, distance: 58.5
drag, startPoint x: 640, startPoint y: 436, endPoint x: 648, endPoint y: 430, distance: 10.0
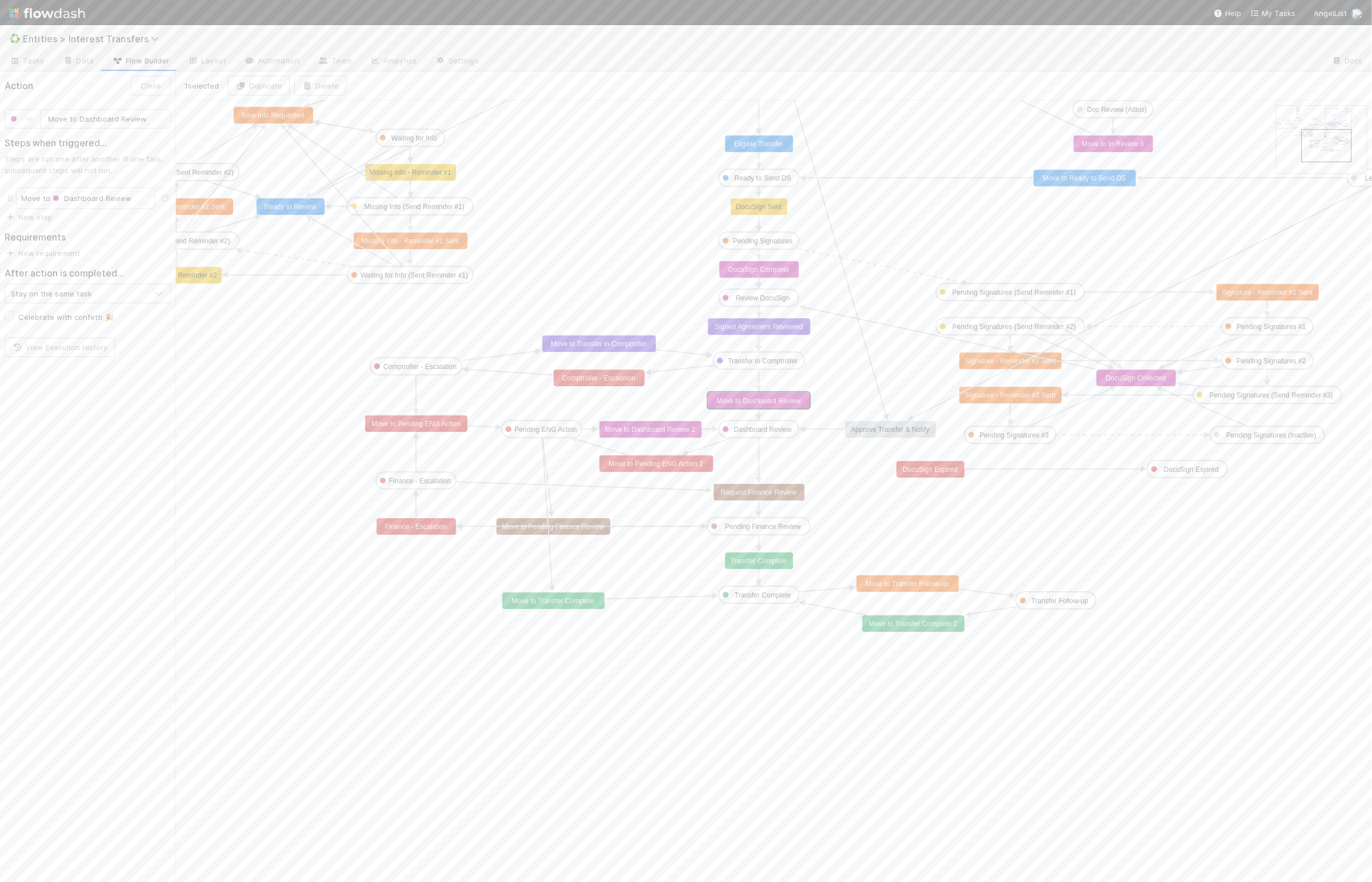
drag, startPoint x: 766, startPoint y: 396, endPoint x: 766, endPoint y: 404, distance: 8.0
drag, startPoint x: 759, startPoint y: 400, endPoint x: 758, endPoint y: 406, distance: 6.1
drag, startPoint x: 676, startPoint y: 427, endPoint x: 675, endPoint y: 405, distance: 22.0
type input "Move to Pending ENG Action 2"
drag, startPoint x: 684, startPoint y: 466, endPoint x: 729, endPoint y: 439, distance: 52.5
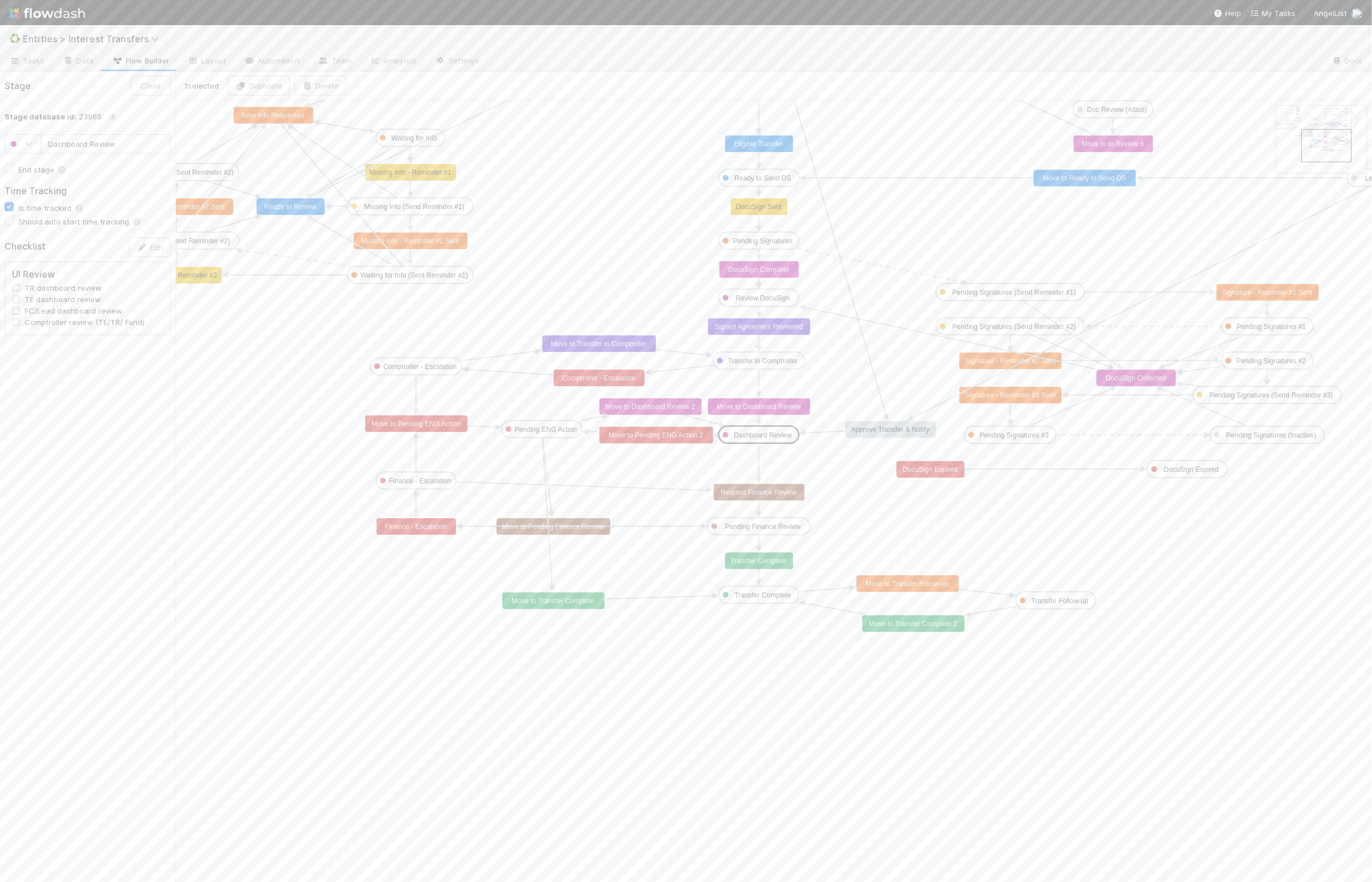
type input "Pending ENG Action"
checkbox input "false"
drag, startPoint x: 442, startPoint y: 428, endPoint x: 441, endPoint y: 437, distance: 9.1
drag, startPoint x: 874, startPoint y: 427, endPoint x: 857, endPoint y: 433, distance: 18.0
type input "DocuSign Expired"
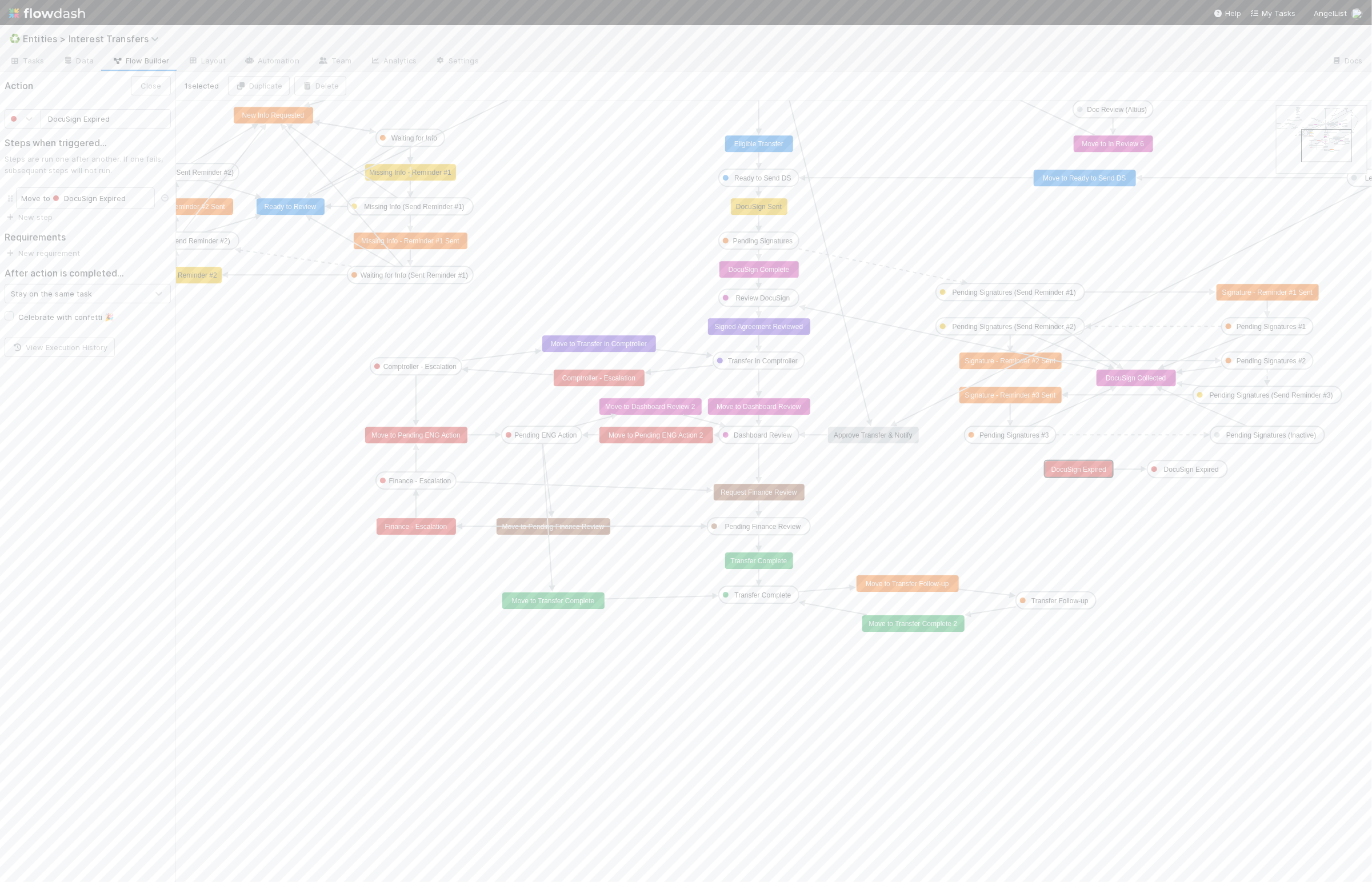
drag, startPoint x: 940, startPoint y: 470, endPoint x: 1089, endPoint y: 471, distance: 149.0
click at [1166, 472] on text "DocuSign Expired" at bounding box center [1191, 469] width 55 height 8
drag, startPoint x: 1000, startPoint y: 495, endPoint x: 992, endPoint y: 495, distance: 8.0
click at [1000, 495] on icon "Data Needs Review In Review Ready to Send DS Pending Finance Review Pending Sig…" at bounding box center [1179, 644] width 2006 height 1087
drag, startPoint x: 873, startPoint y: 438, endPoint x: 888, endPoint y: 181, distance: 257.4
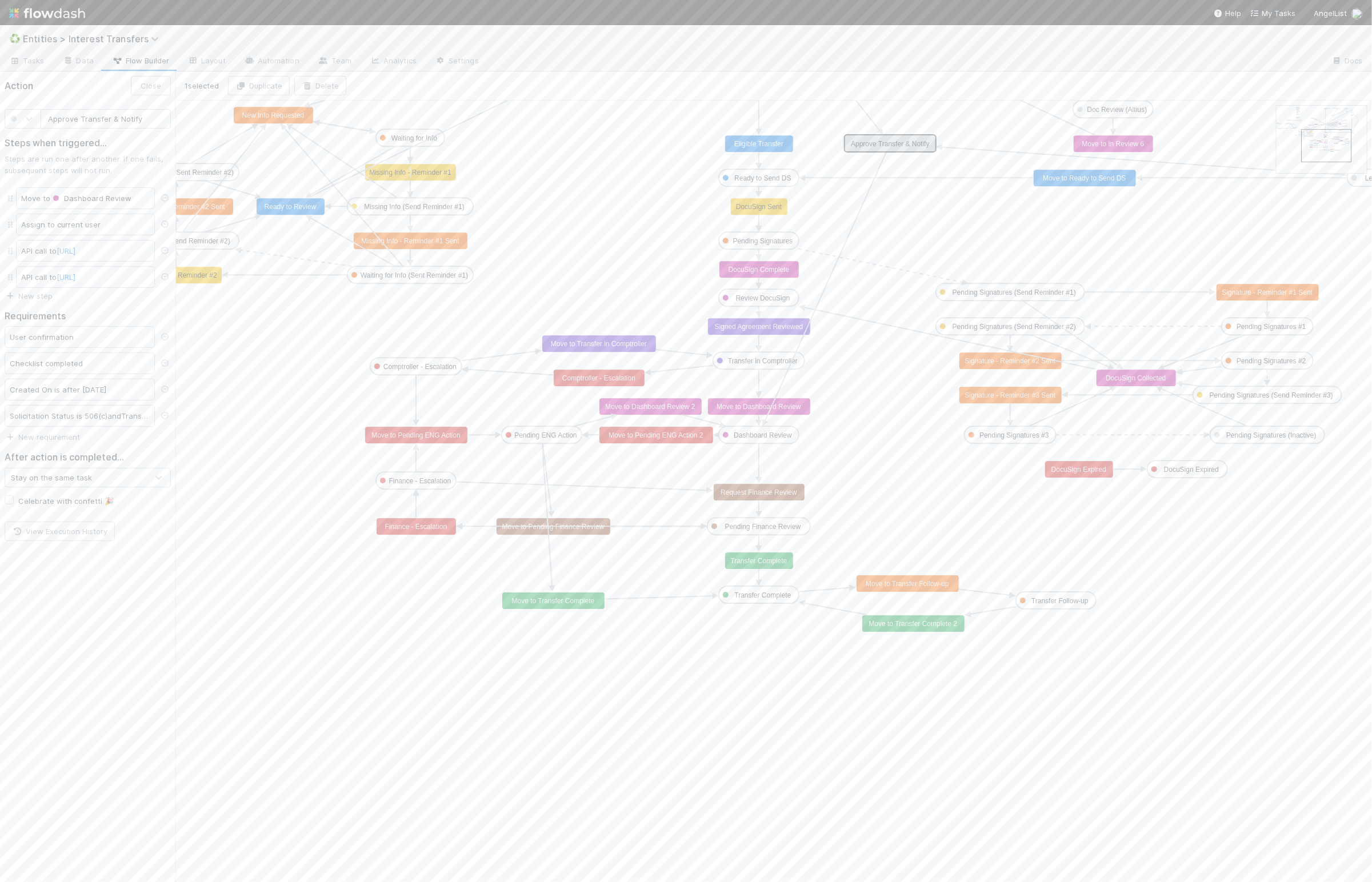
drag, startPoint x: 897, startPoint y: 183, endPoint x: 897, endPoint y: 146, distance: 37.0
click at [151, 85] on button "Close" at bounding box center [151, 86] width 40 height 20
click at [79, 57] on link "Data" at bounding box center [78, 62] width 49 height 18
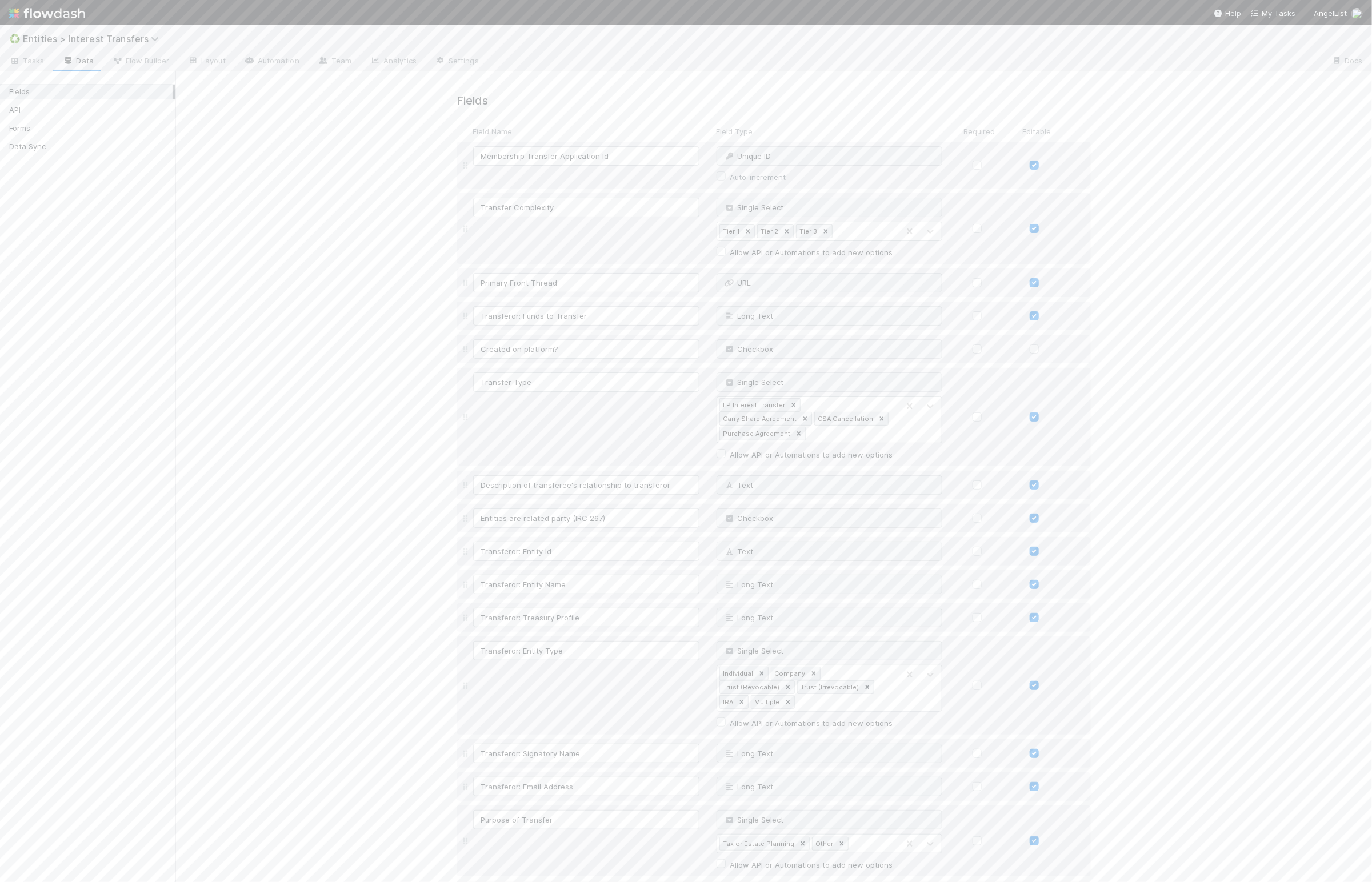
click at [479, 281] on input "OC Ticket" at bounding box center [586, 288] width 227 height 20
click at [505, 866] on button "Save Changes" at bounding box center [490, 863] width 68 height 20
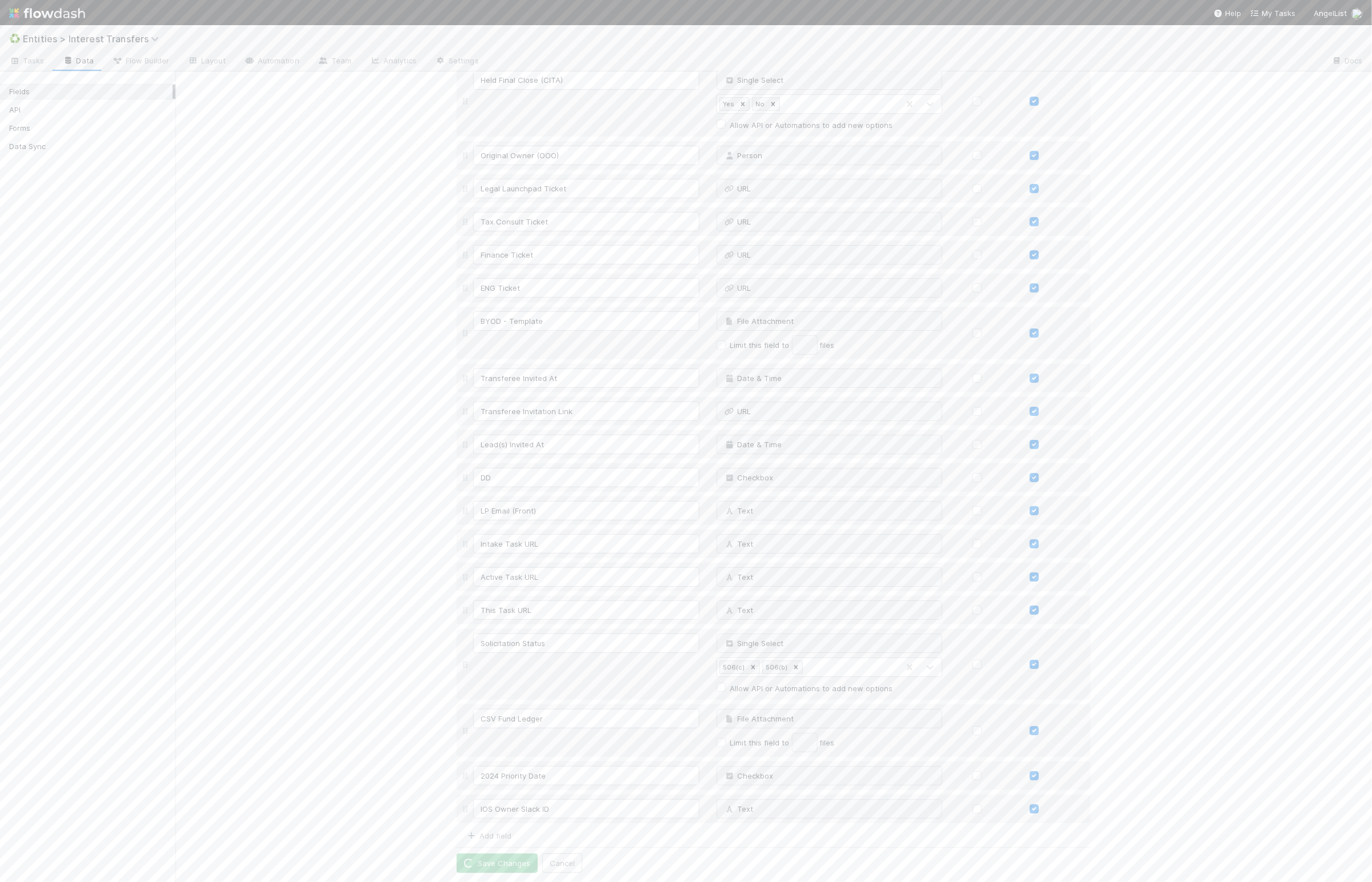
type input "ENG Ticket"
click at [84, 40] on span "Entities > Interest Transfers" at bounding box center [94, 39] width 141 height 11
type input "Carried"
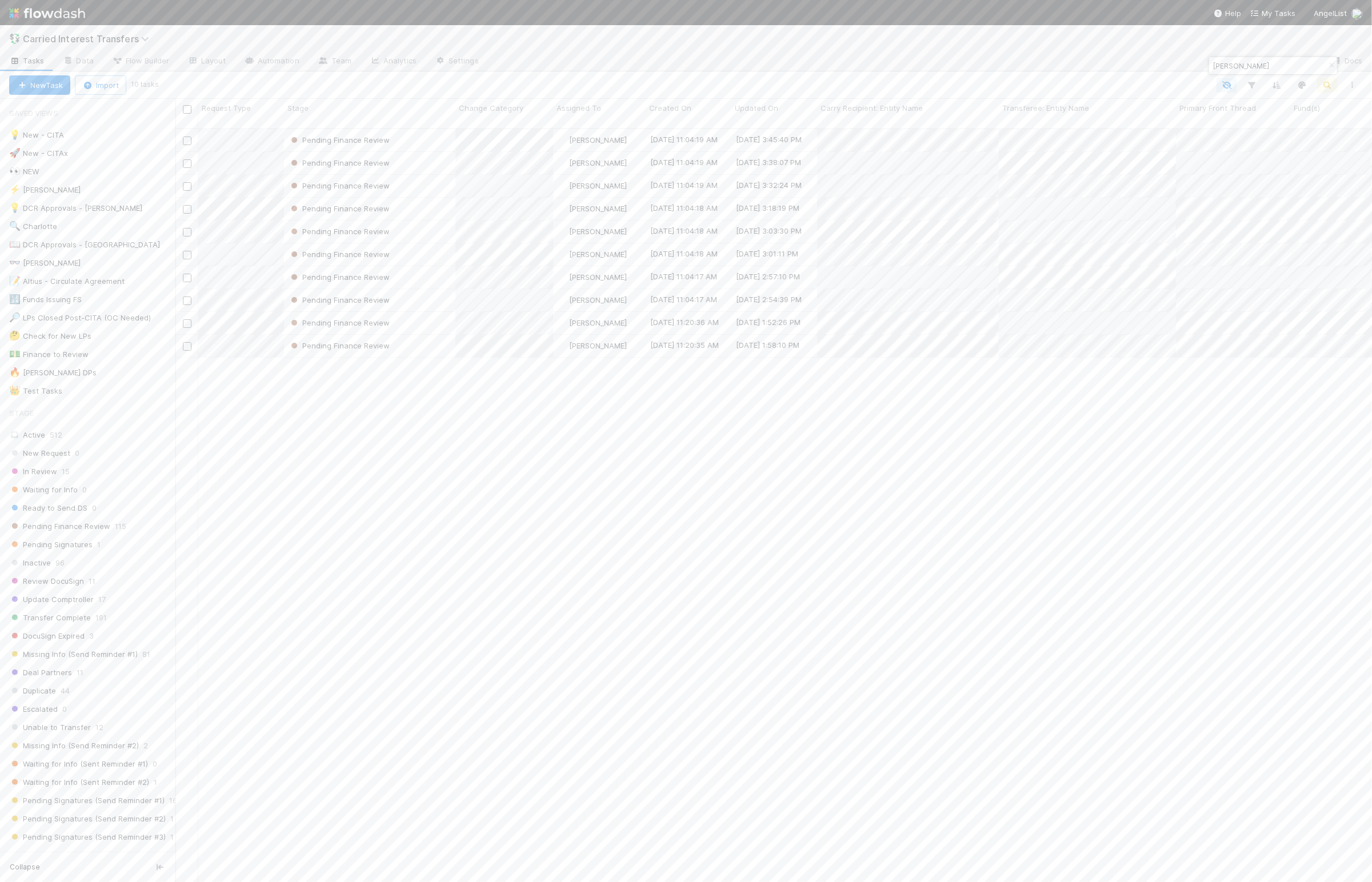
scroll to position [748, 1184]
click at [149, 59] on span "Flow Builder" at bounding box center [140, 60] width 57 height 11
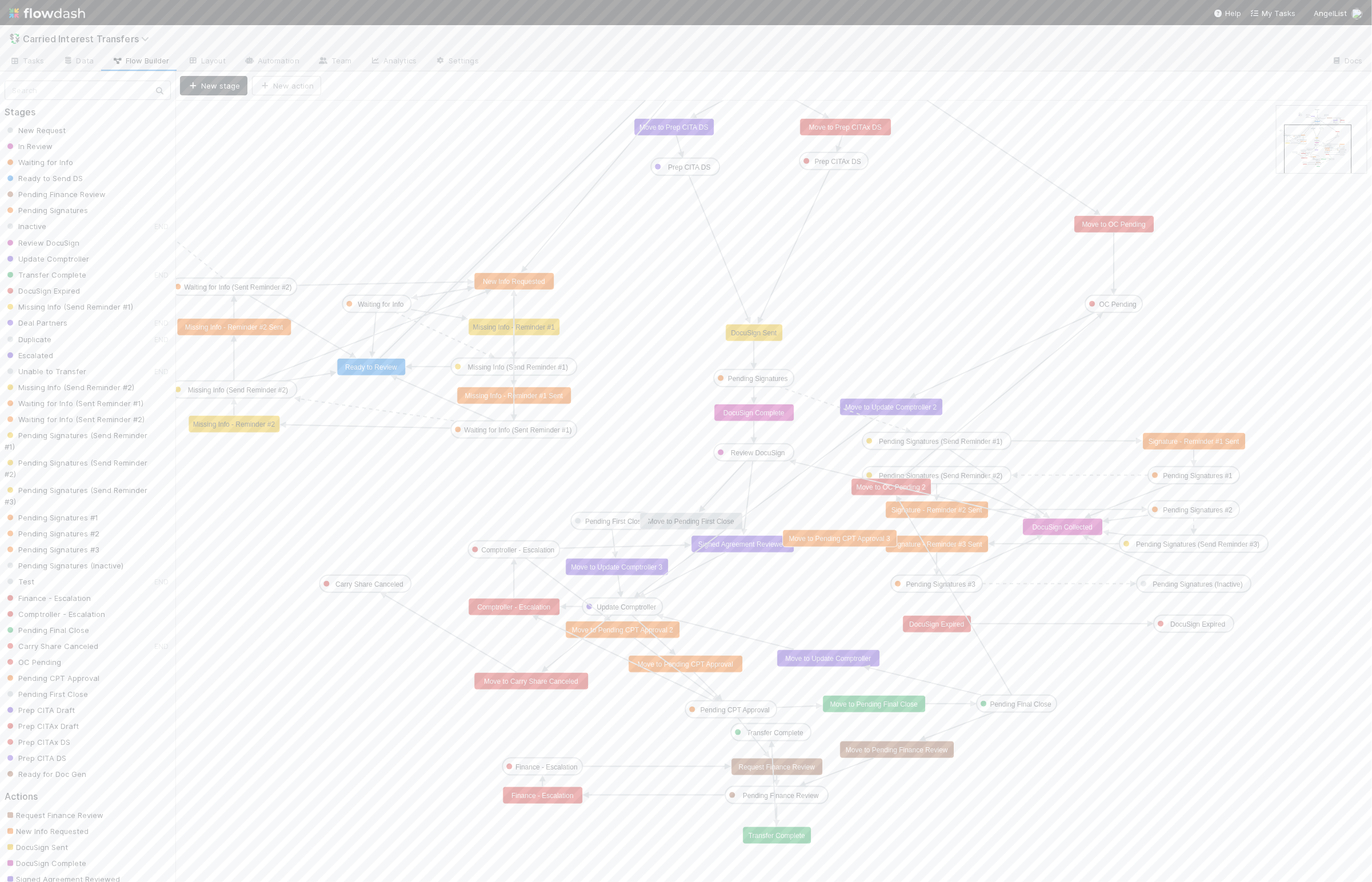
drag, startPoint x: 1320, startPoint y: 135, endPoint x: 1327, endPoint y: 153, distance: 19.3
click at [751, 713] on text "Pending CPT Approval" at bounding box center [735, 710] width 69 height 8
type input "Pending First Close"
drag, startPoint x: 608, startPoint y: 524, endPoint x: 612, endPoint y: 482, distance: 42.2
drag, startPoint x: 614, startPoint y: 571, endPoint x: 625, endPoint y: 585, distance: 17.8
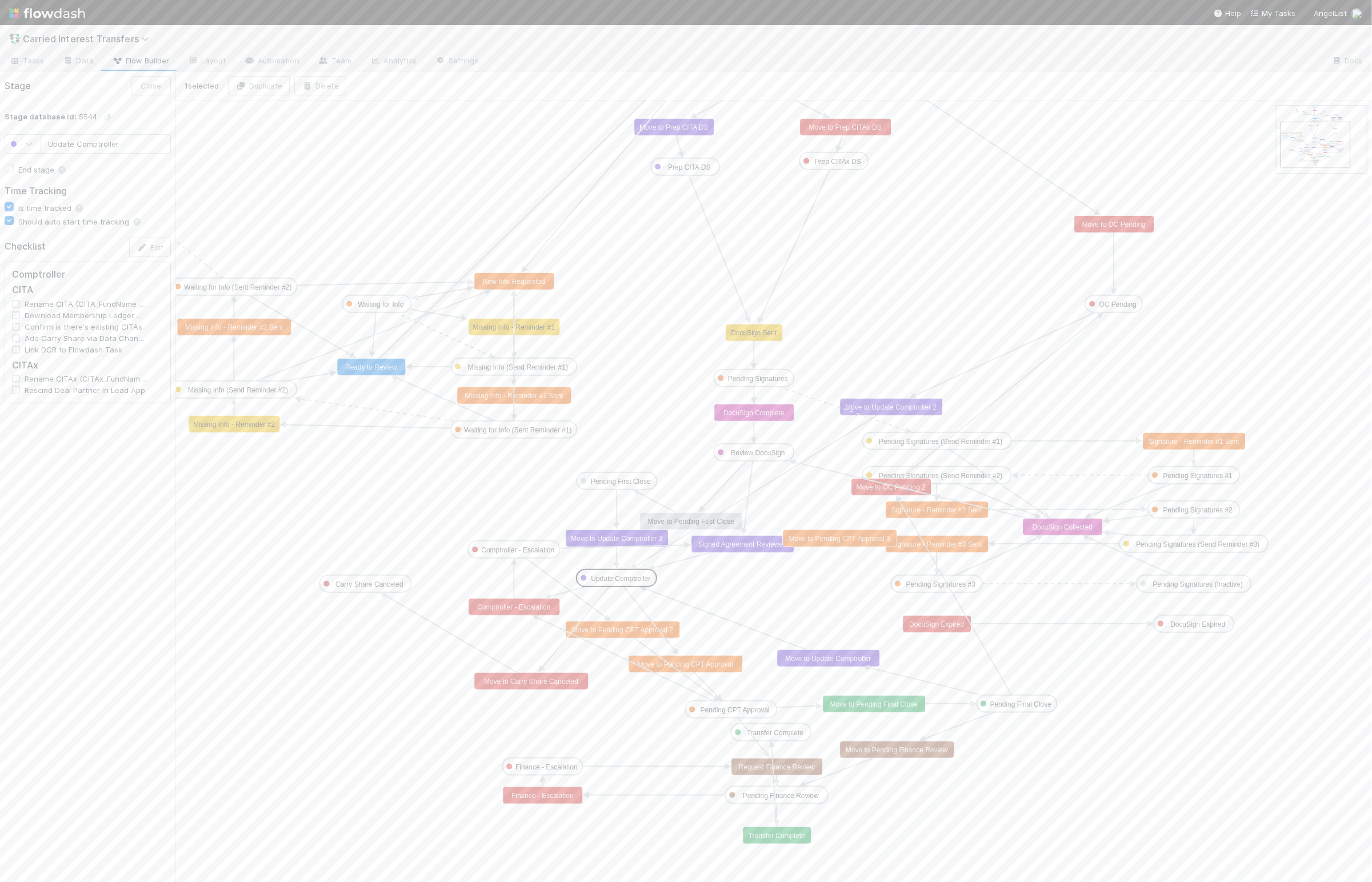
drag, startPoint x: 617, startPoint y: 604, endPoint x: 608, endPoint y: 577, distance: 28.5
type input "Comptroller - Escalation"
drag, startPoint x: 526, startPoint y: 554, endPoint x: 502, endPoint y: 541, distance: 27.3
drag, startPoint x: 529, startPoint y: 612, endPoint x: 494, endPoint y: 598, distance: 37.7
drag, startPoint x: 859, startPoint y: 542, endPoint x: 846, endPoint y: 601, distance: 60.4
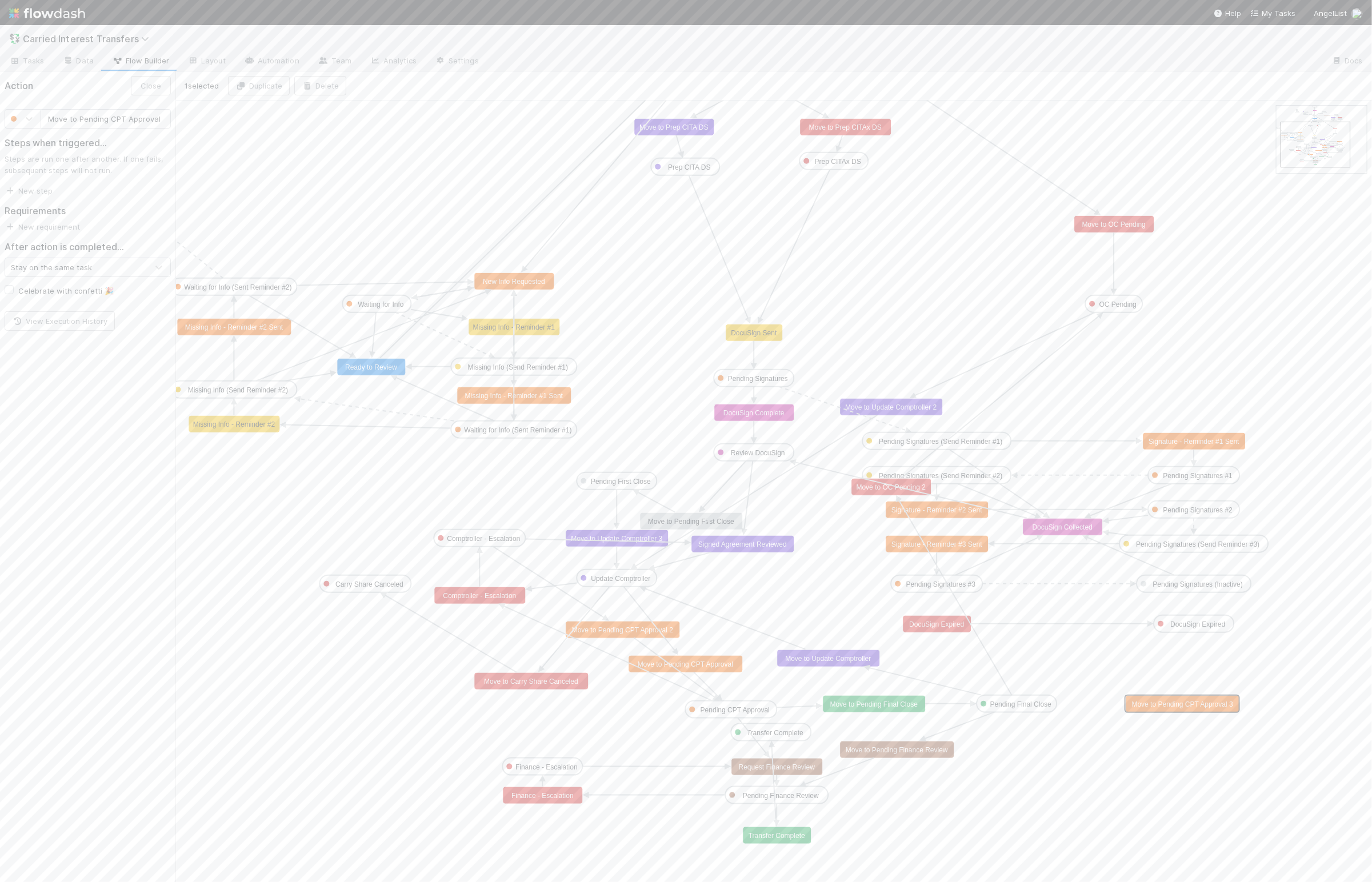
drag, startPoint x: 845, startPoint y: 600, endPoint x: 1198, endPoint y: 706, distance: 368.6
type input "Signed Agreement Reviewed"
drag, startPoint x: 766, startPoint y: 545, endPoint x: 774, endPoint y: 547, distance: 8.2
drag, startPoint x: 473, startPoint y: 541, endPoint x: 472, endPoint y: 559, distance: 18.0
click at [1128, 304] on text "OC Pending" at bounding box center [1117, 304] width 37 height 8
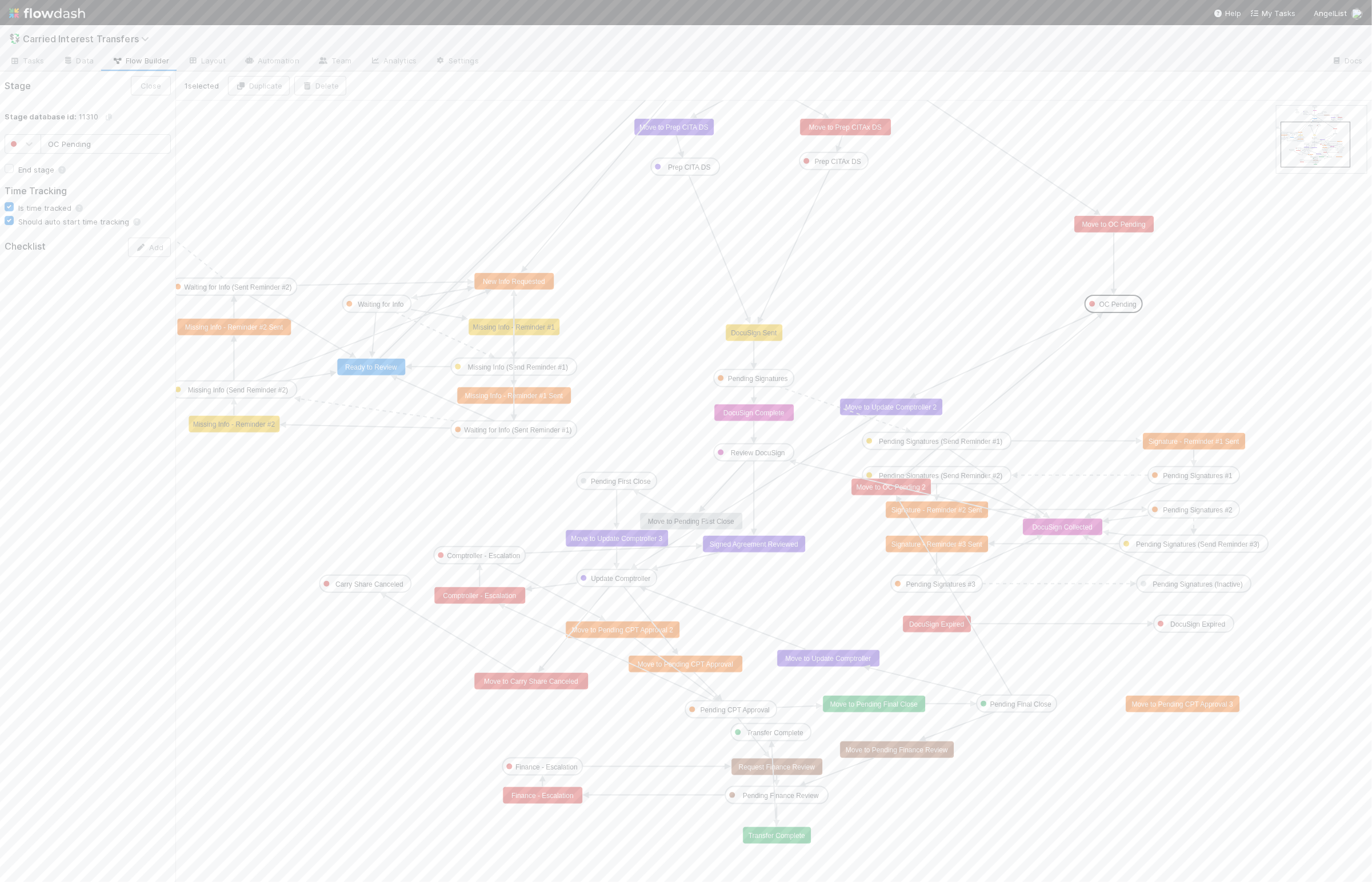
drag, startPoint x: 110, startPoint y: 146, endPoint x: 59, endPoint y: 145, distance: 51.0
click at [59, 145] on input "OC Pending" at bounding box center [105, 144] width 130 height 20
click at [101, 151] on input "OC Pending" at bounding box center [105, 144] width 130 height 20
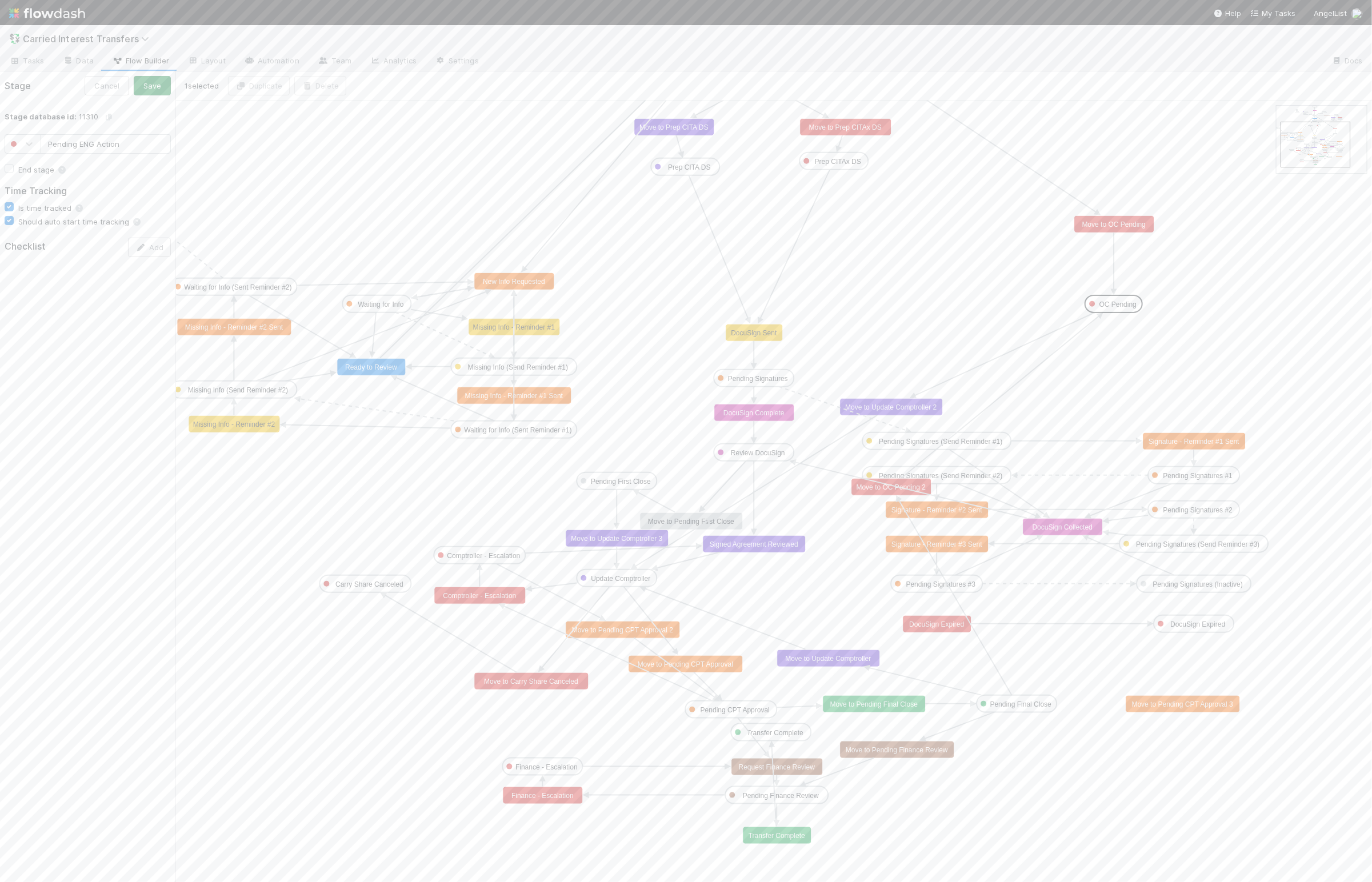
type input "Pending ENG Action"
click at [160, 79] on button "Save" at bounding box center [152, 86] width 37 height 20
click at [1106, 231] on rect at bounding box center [1113, 224] width 80 height 17
drag, startPoint x: 79, startPoint y: 120, endPoint x: 161, endPoint y: 122, distance: 82.0
click at [161, 122] on input "Move to OC Pending" at bounding box center [105, 119] width 130 height 20
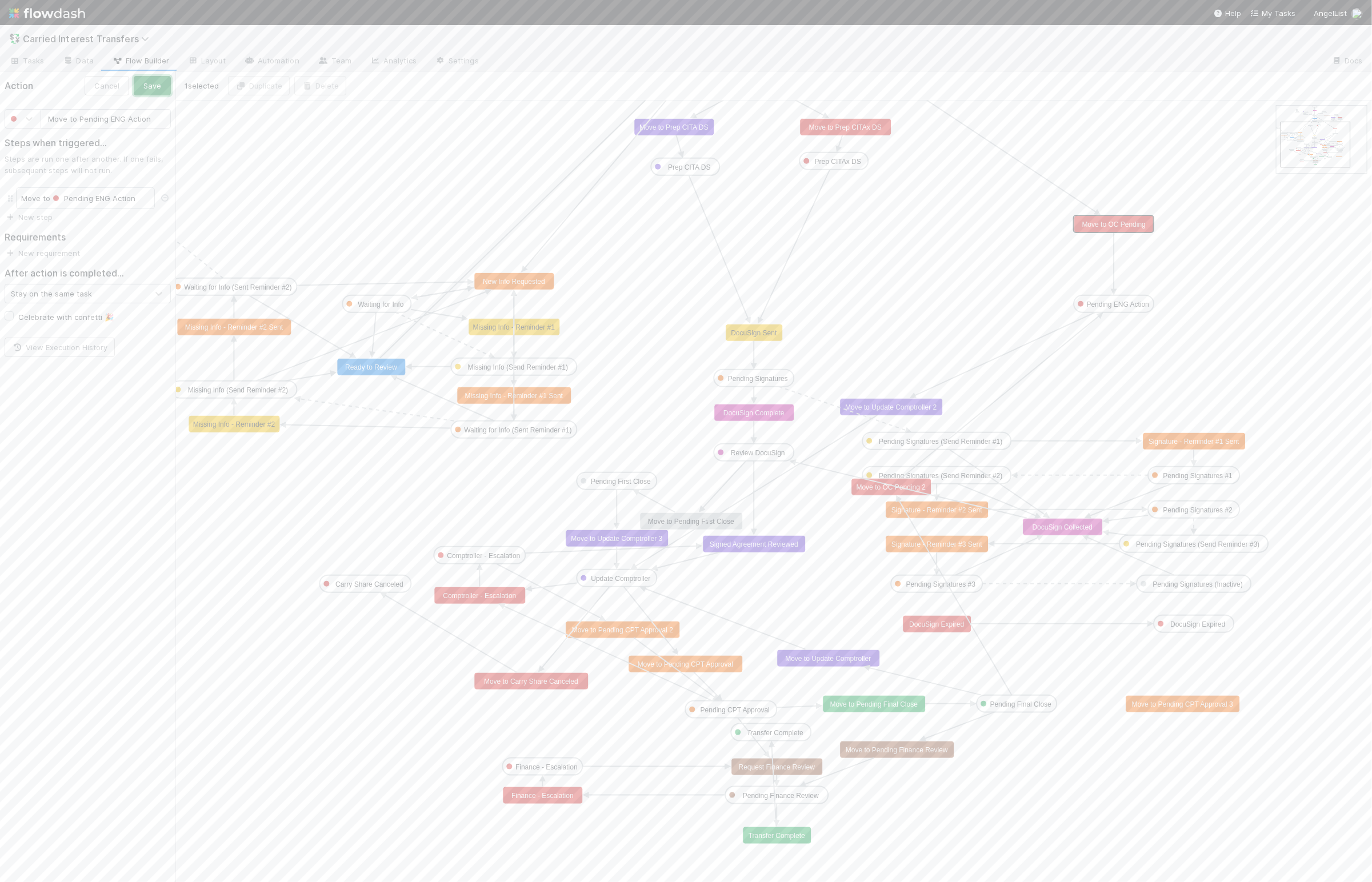
click at [155, 88] on button "Save" at bounding box center [152, 86] width 37 height 20
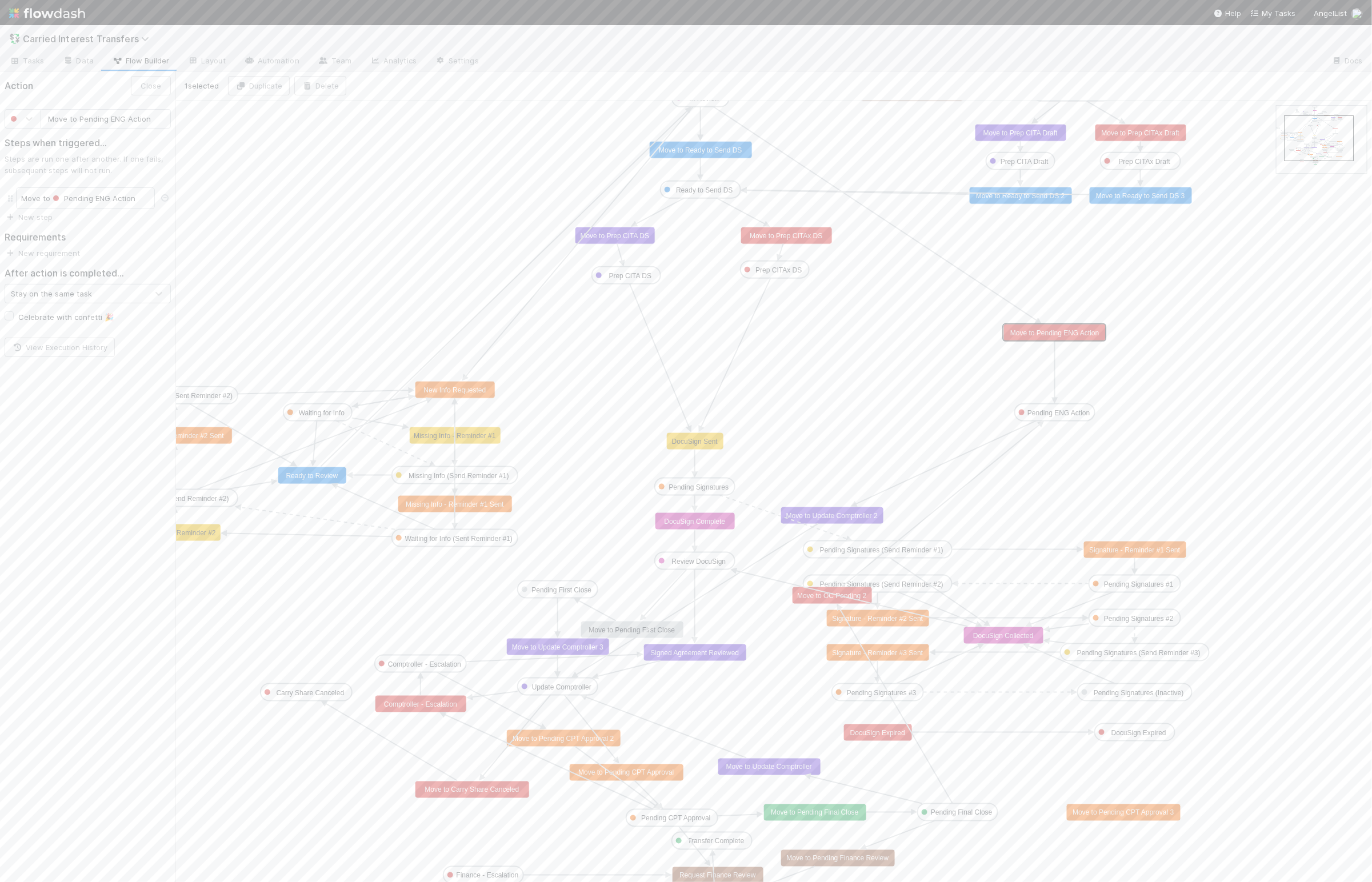
drag, startPoint x: 1309, startPoint y: 157, endPoint x: 1313, endPoint y: 151, distance: 7.2
drag, startPoint x: 851, startPoint y: 593, endPoint x: 1067, endPoint y: 468, distance: 249.6
drag, startPoint x: 78, startPoint y: 116, endPoint x: 141, endPoint y: 117, distance: 63.0
click at [141, 117] on input "Move to OC Pending 2" at bounding box center [105, 119] width 130 height 20
paste input "Pending ENG Action"
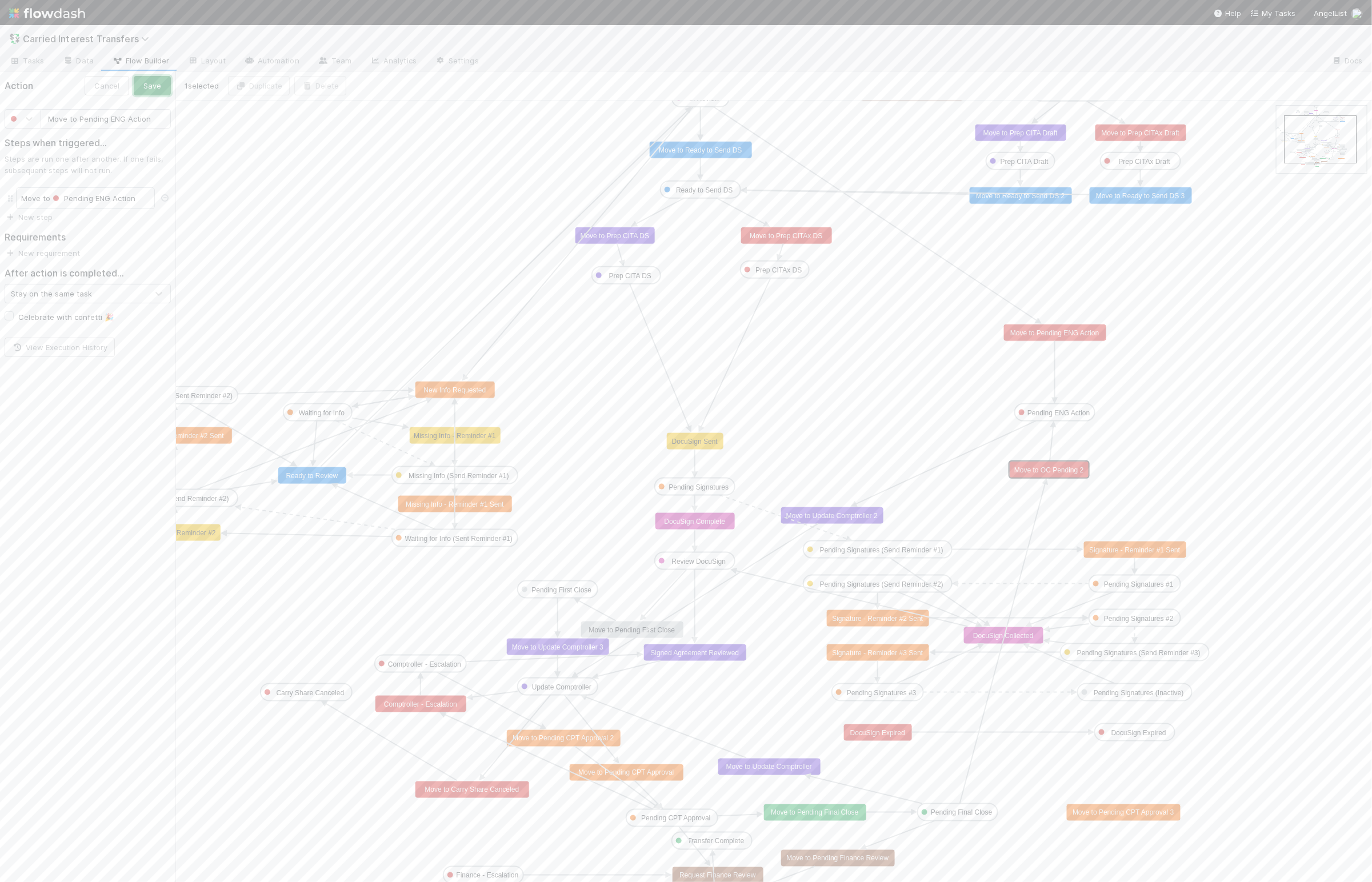
click at [155, 90] on button "Save" at bounding box center [152, 86] width 37 height 20
click at [153, 182] on input "Move to Pending ENG Action" at bounding box center [105, 182] width 130 height 20
click at [152, 84] on button "Save" at bounding box center [152, 86] width 37 height 20
type input "Move to Update Comptroller 2"
click at [868, 516] on text "Move to Update Comptroller 2" at bounding box center [832, 516] width 91 height 8
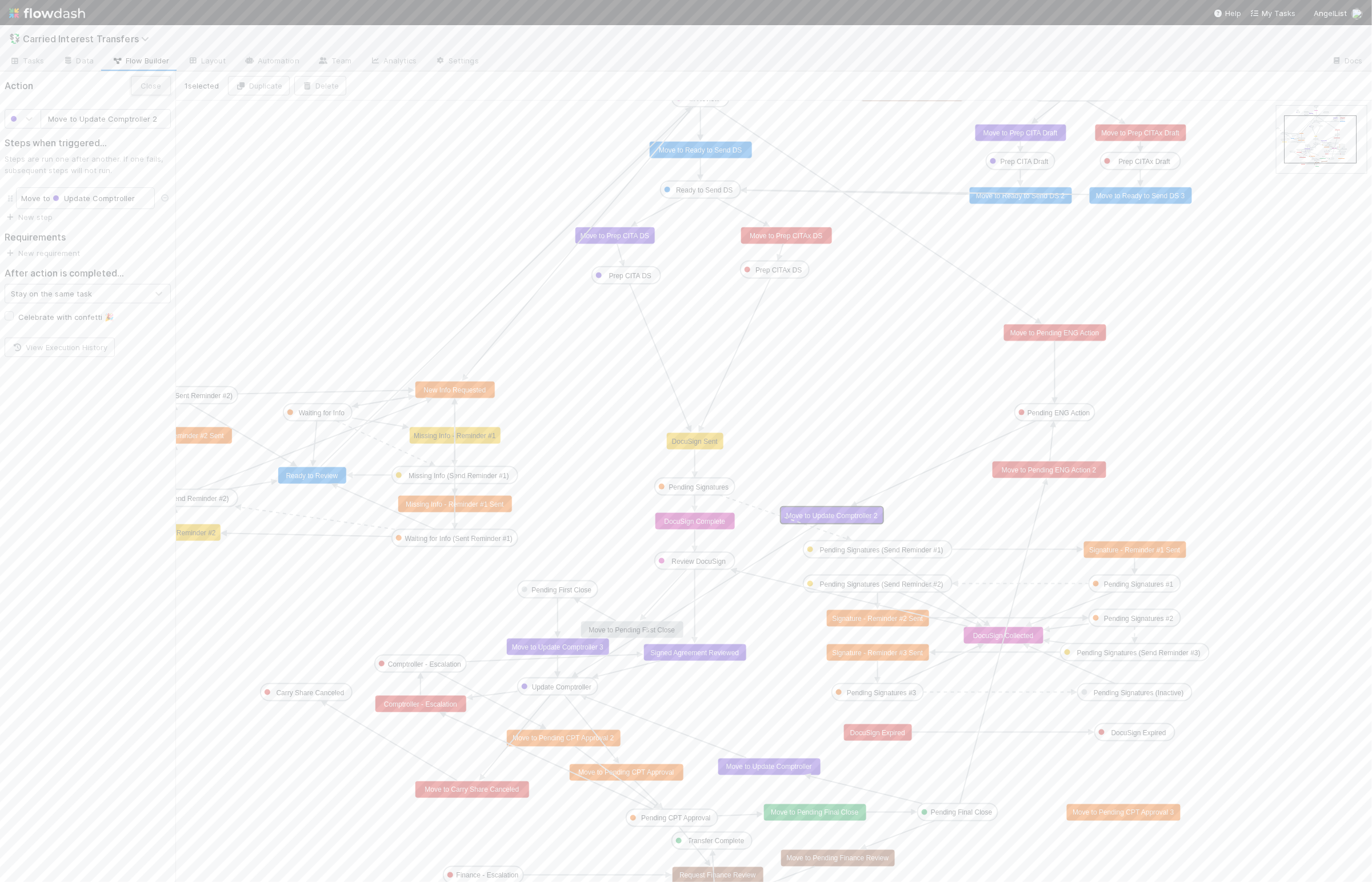
click at [151, 82] on button "Close" at bounding box center [151, 86] width 40 height 20
click at [78, 59] on link "Data" at bounding box center [78, 62] width 49 height 18
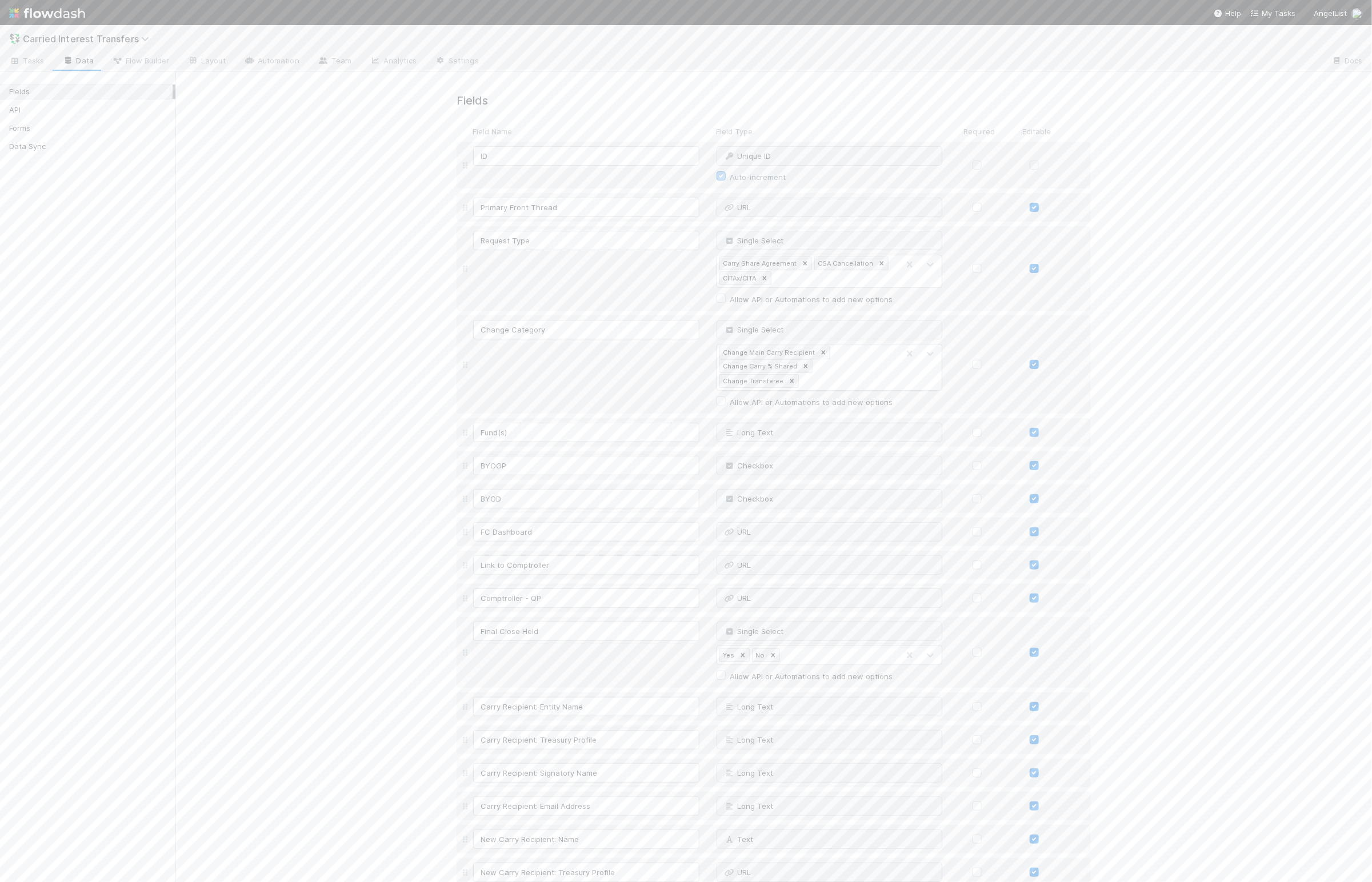
click at [480, 745] on input "OC Ticket" at bounding box center [586, 738] width 227 height 20
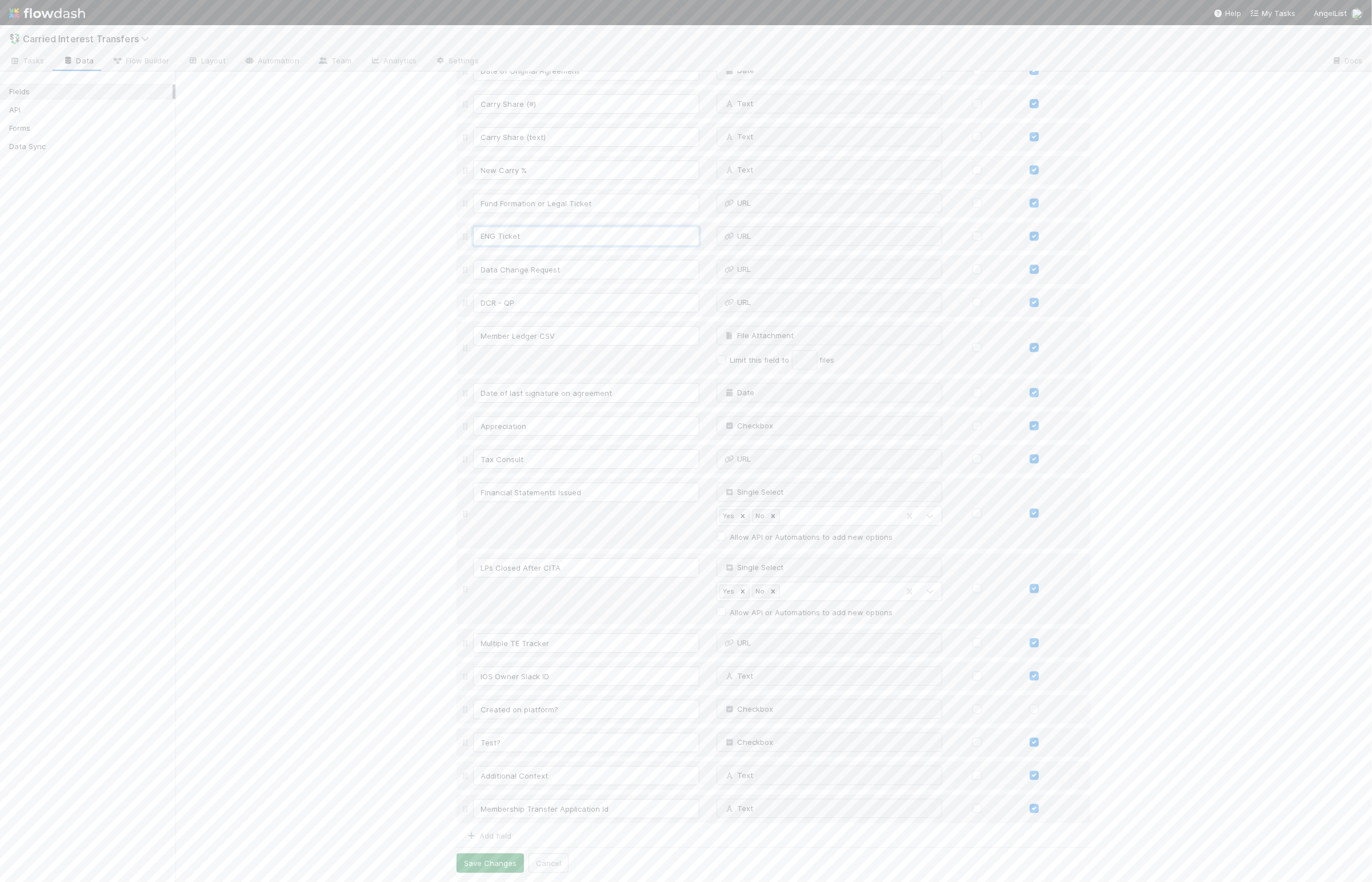
type input "ENG Ticket"
click at [489, 872] on button "Save Changes" at bounding box center [490, 863] width 68 height 20
drag, startPoint x: 258, startPoint y: 791, endPoint x: 13, endPoint y: 751, distance: 248.2
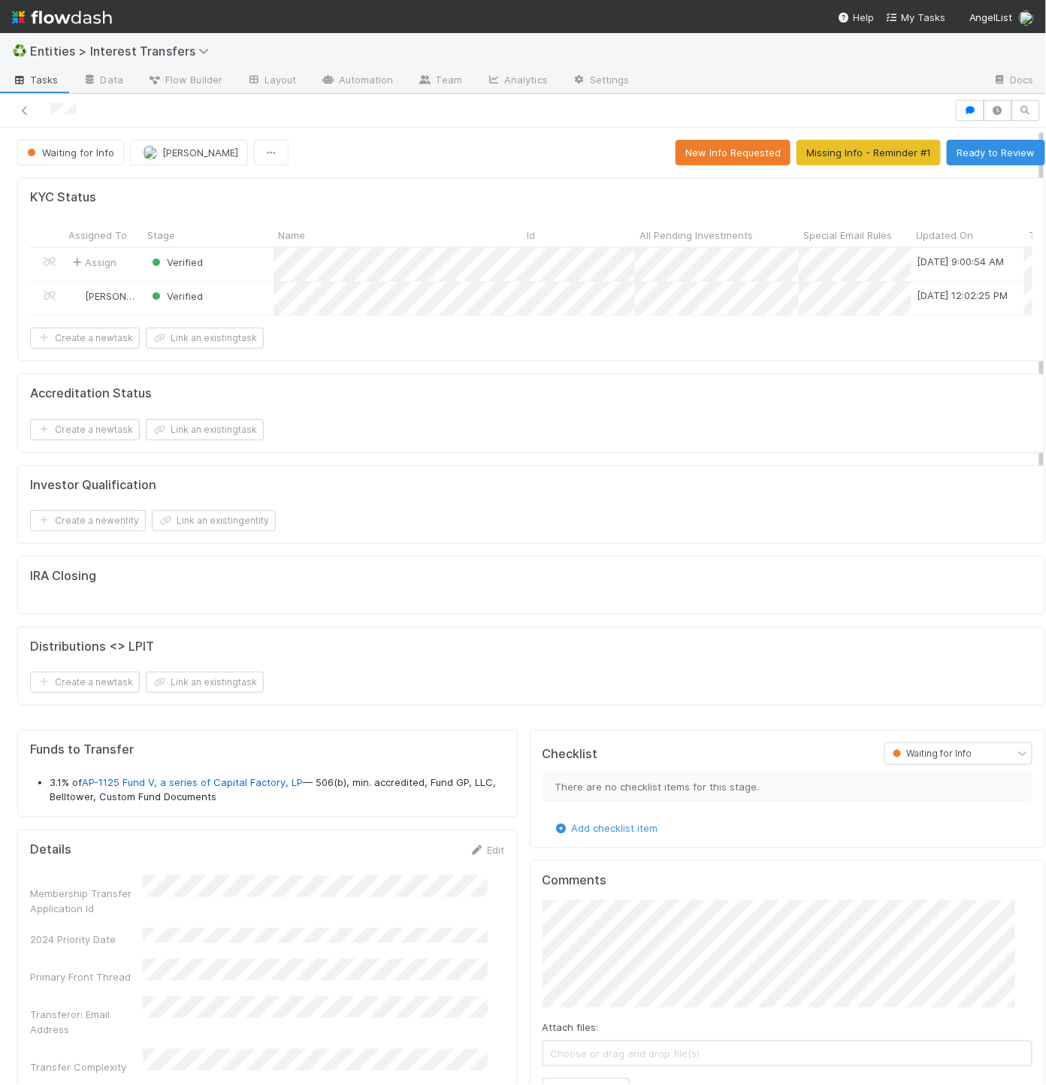
scroll to position [289, 456]
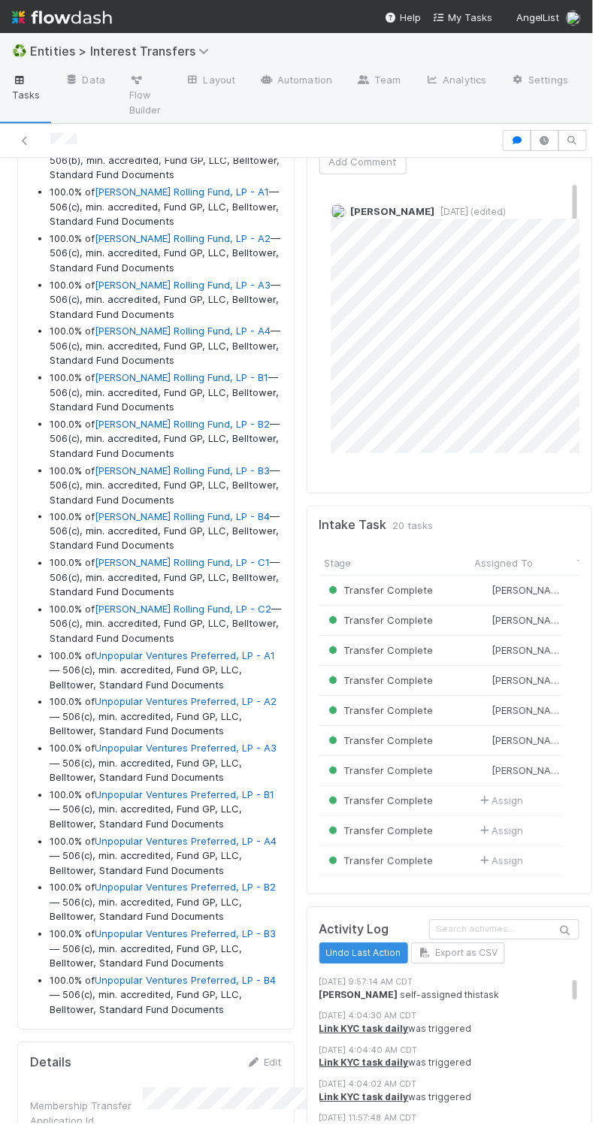
scroll to position [1394, 0]
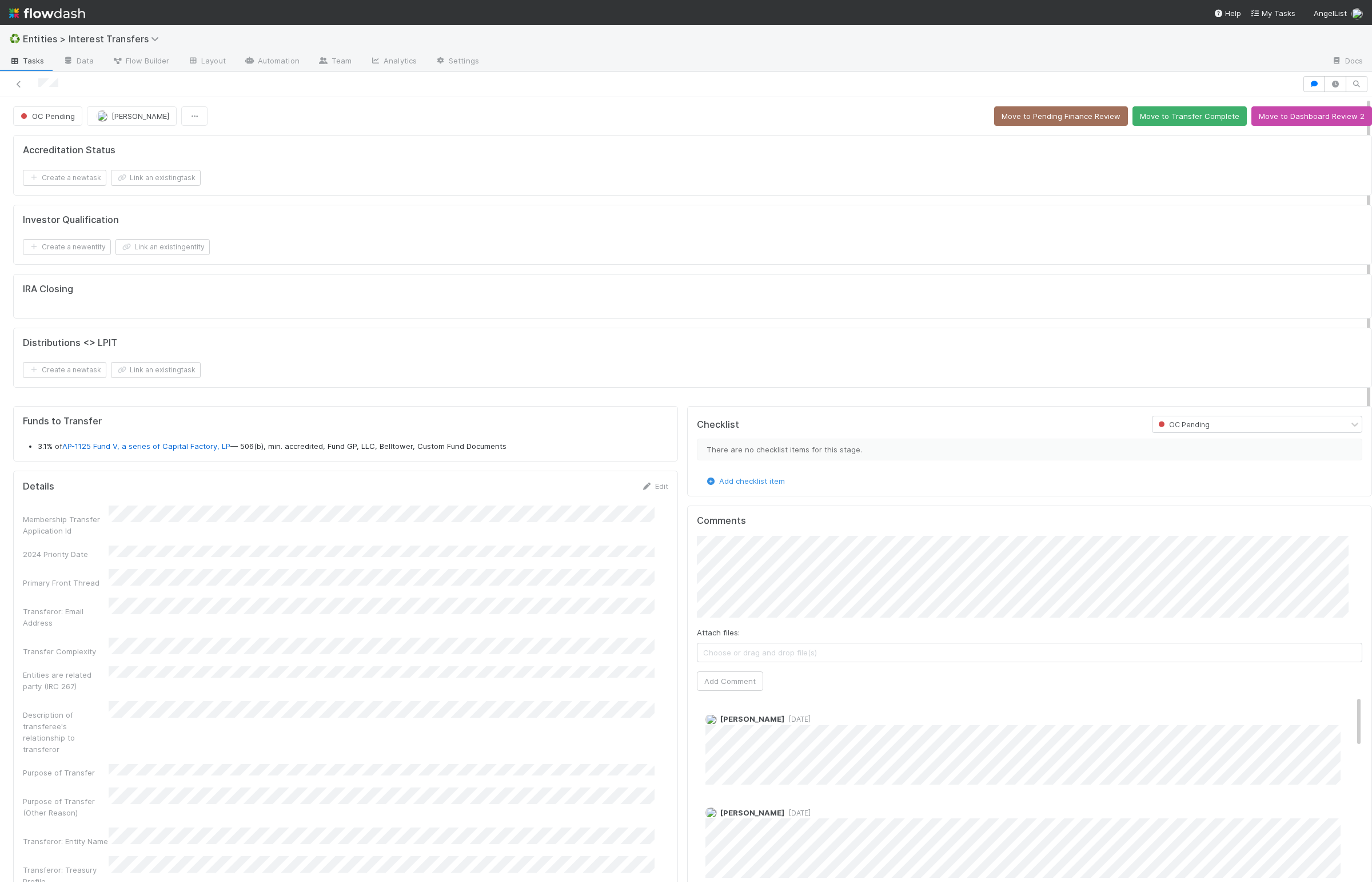
scroll to position [220, 640]
click at [116, 113] on span "[PERSON_NAME]" at bounding box center [140, 116] width 58 height 9
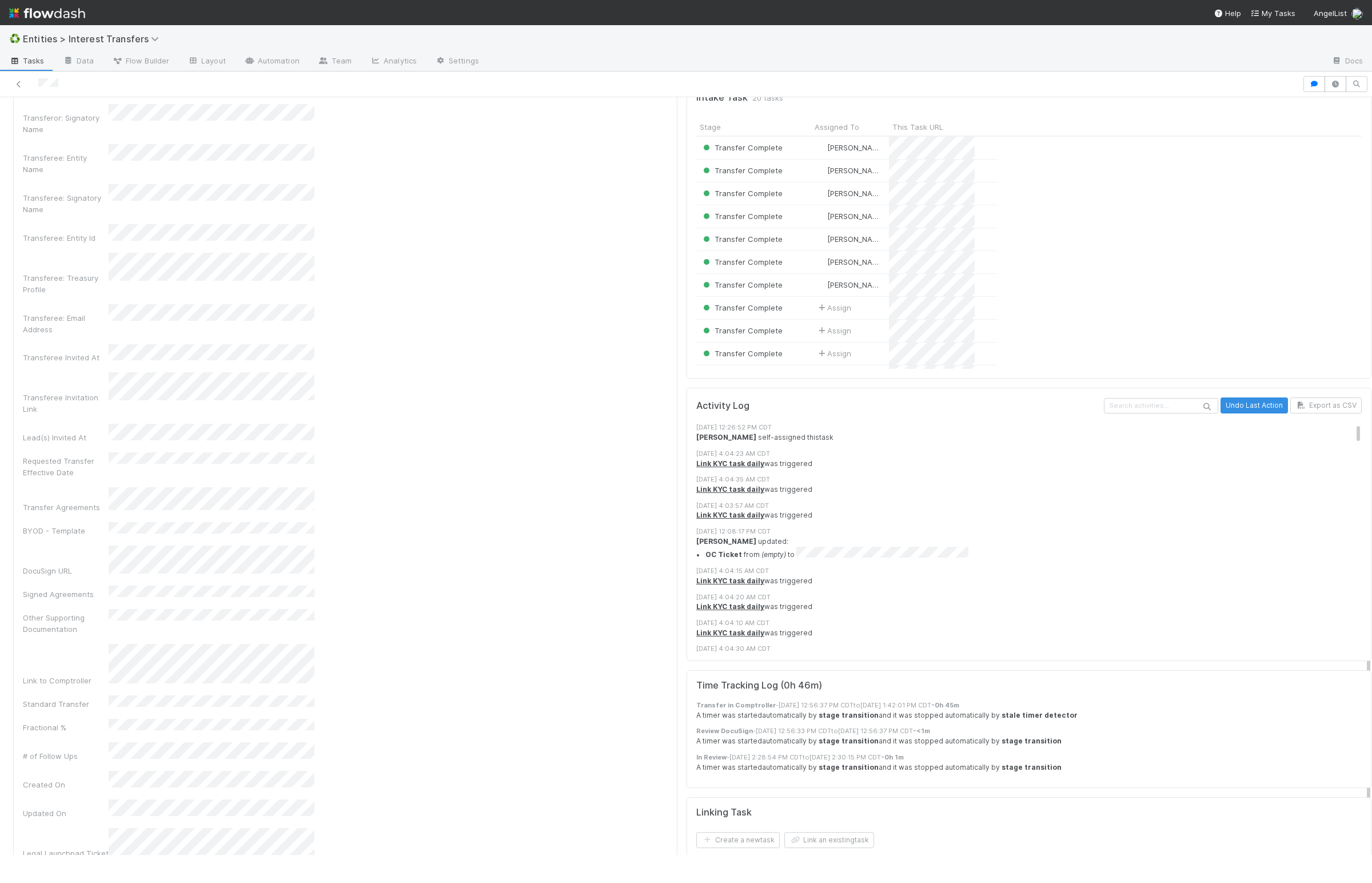
scroll to position [875, 0]
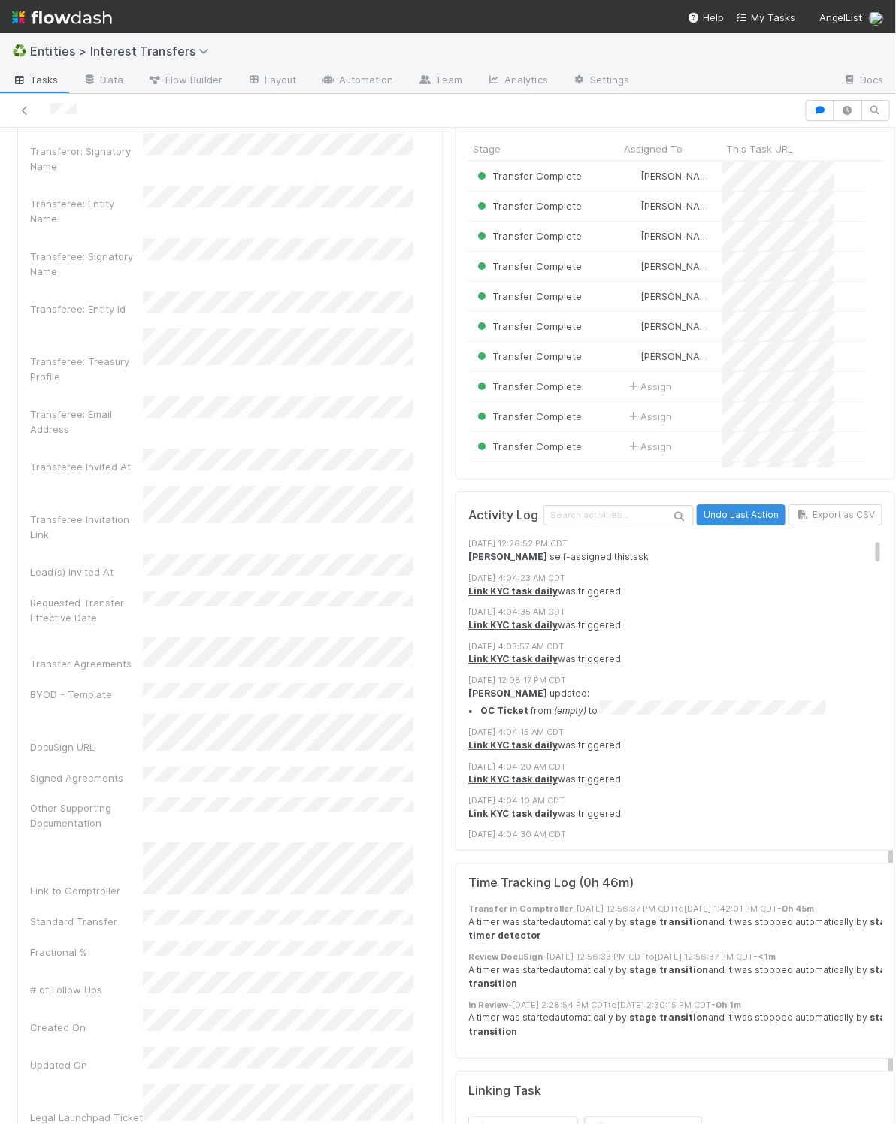
click at [449, 813] on div "Checklist OC Pending There are no checklist items for this stage. Add checklist…" at bounding box center [675, 430] width 452 height 2102
click at [455, 817] on div "Activity Log Undo Last Action Export as CSV 8/25/25, 12:26:52 PM CDT Linda Orti…" at bounding box center [674, 670] width 439 height 359
click at [449, 814] on div "Checklist OC Pending There are no checklist items for this stage. Add checklist…" at bounding box center [675, 430] width 452 height 2102
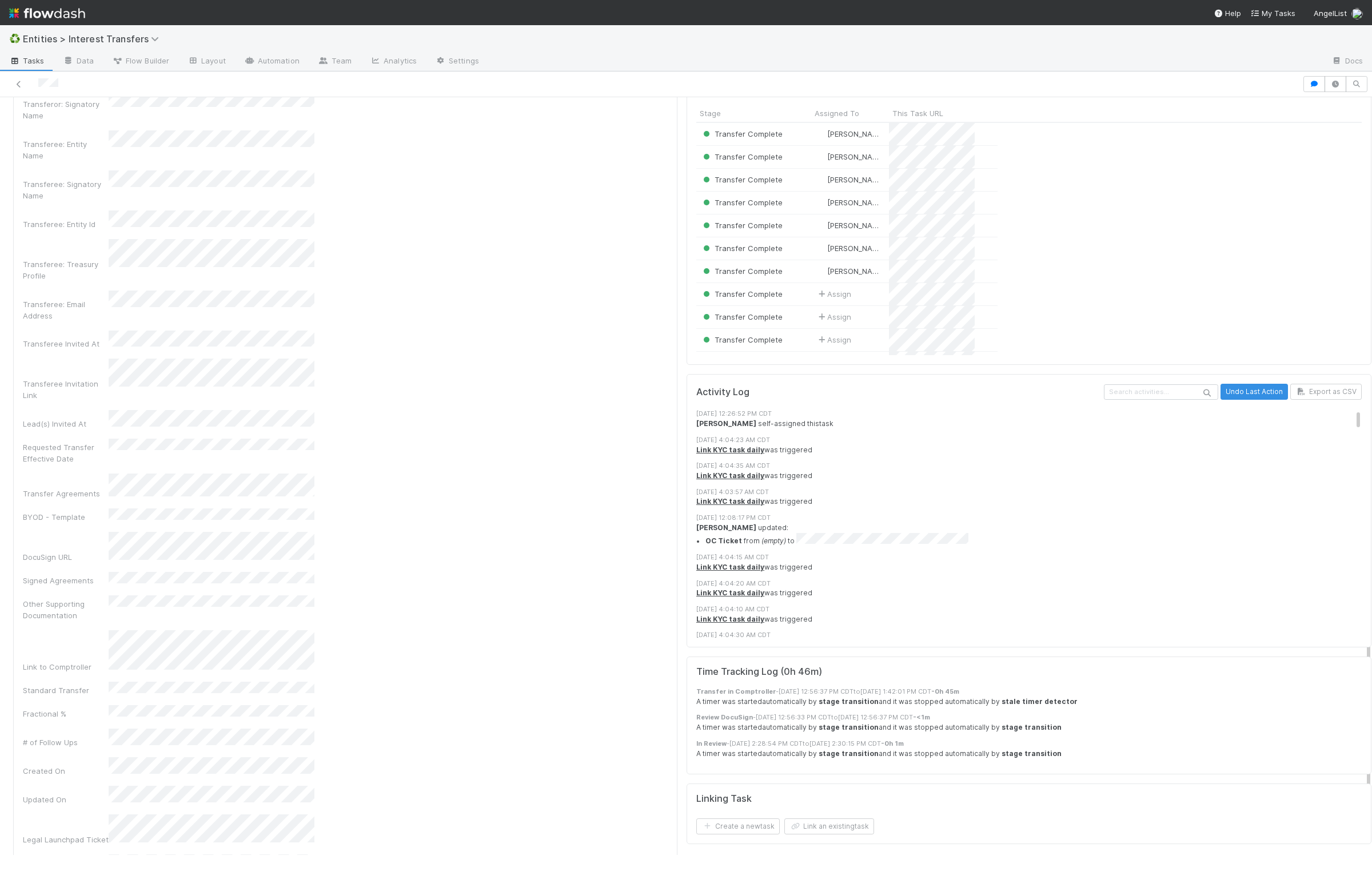
scroll to position [220, 640]
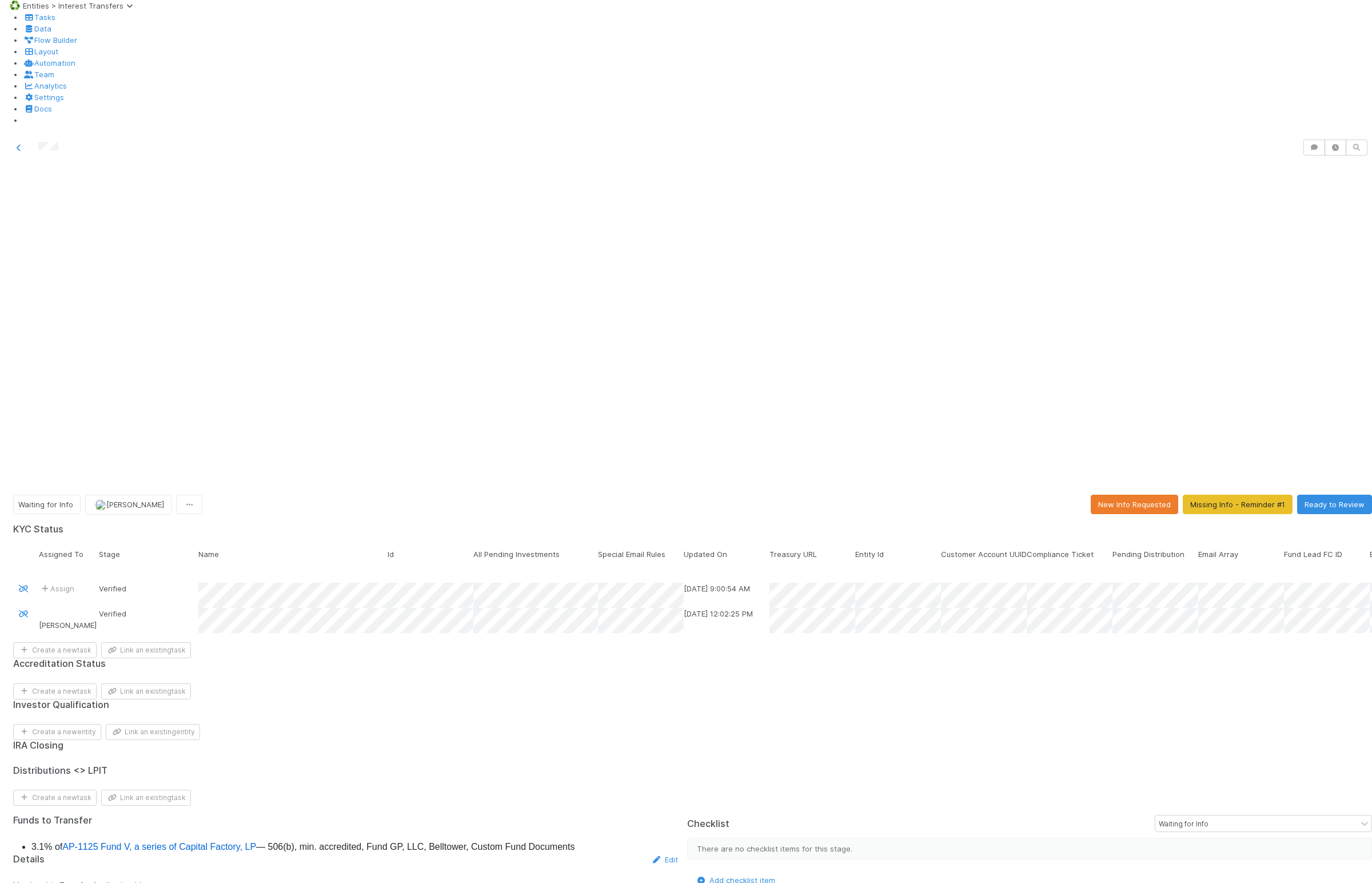
scroll to position [220, 640]
click at [129, 500] on span "[PERSON_NAME]" at bounding box center [135, 505] width 58 height 9
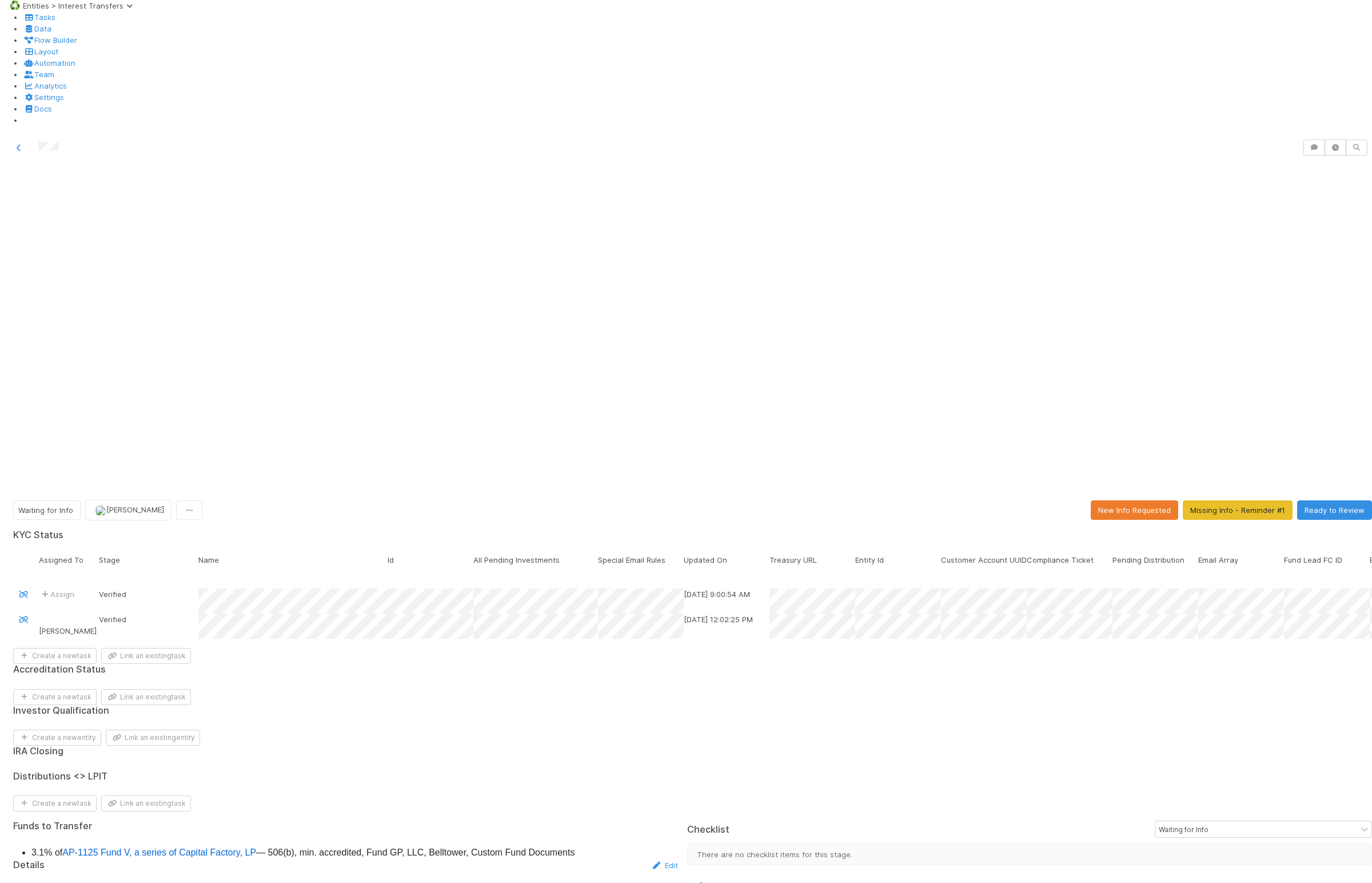
scroll to position [307, 0]
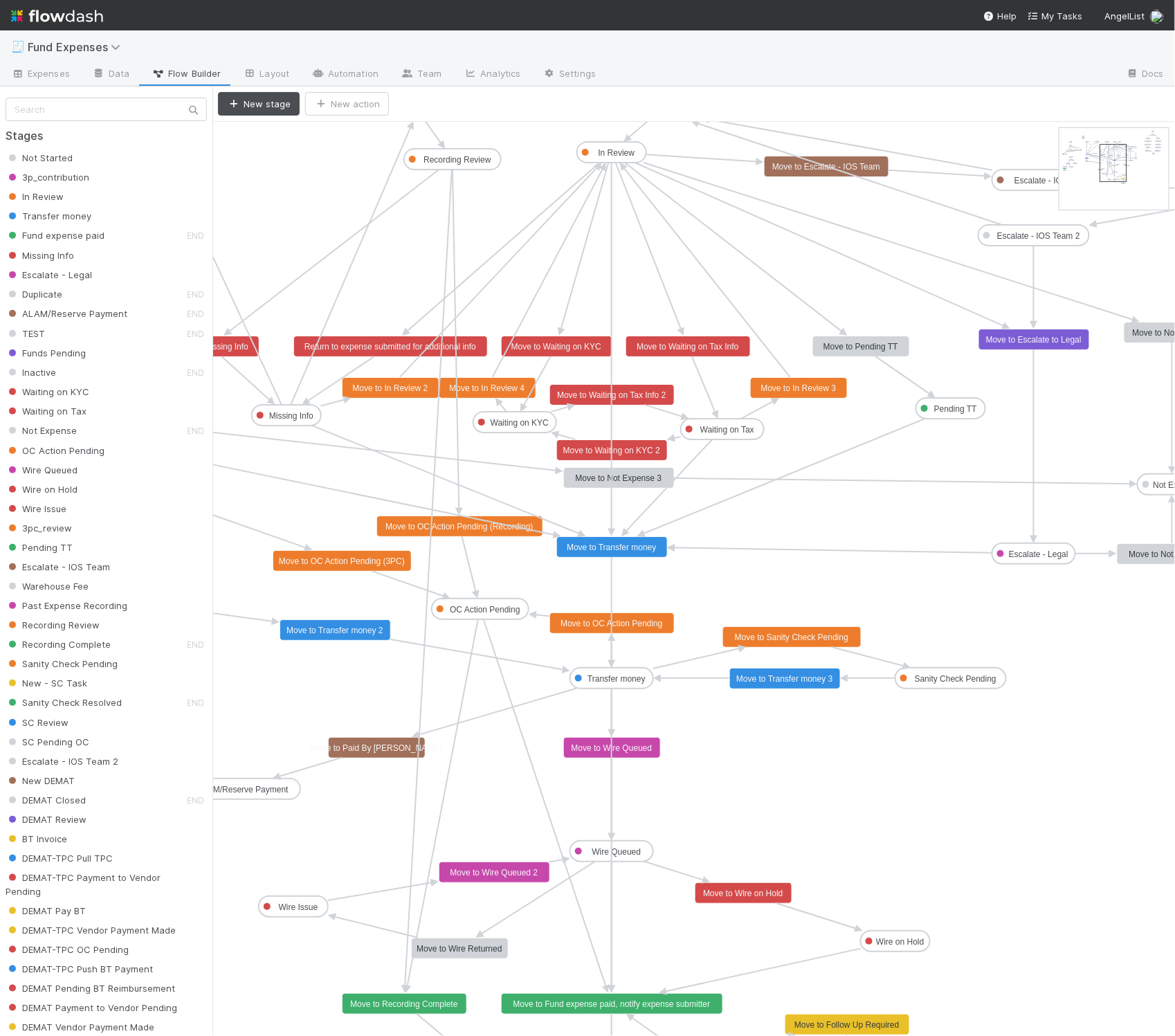
drag, startPoint x: 1078, startPoint y: 157, endPoint x: 1121, endPoint y: 172, distance: 45.5
click at [485, 611] on text "OC Action Pending" at bounding box center [484, 610] width 70 height 10
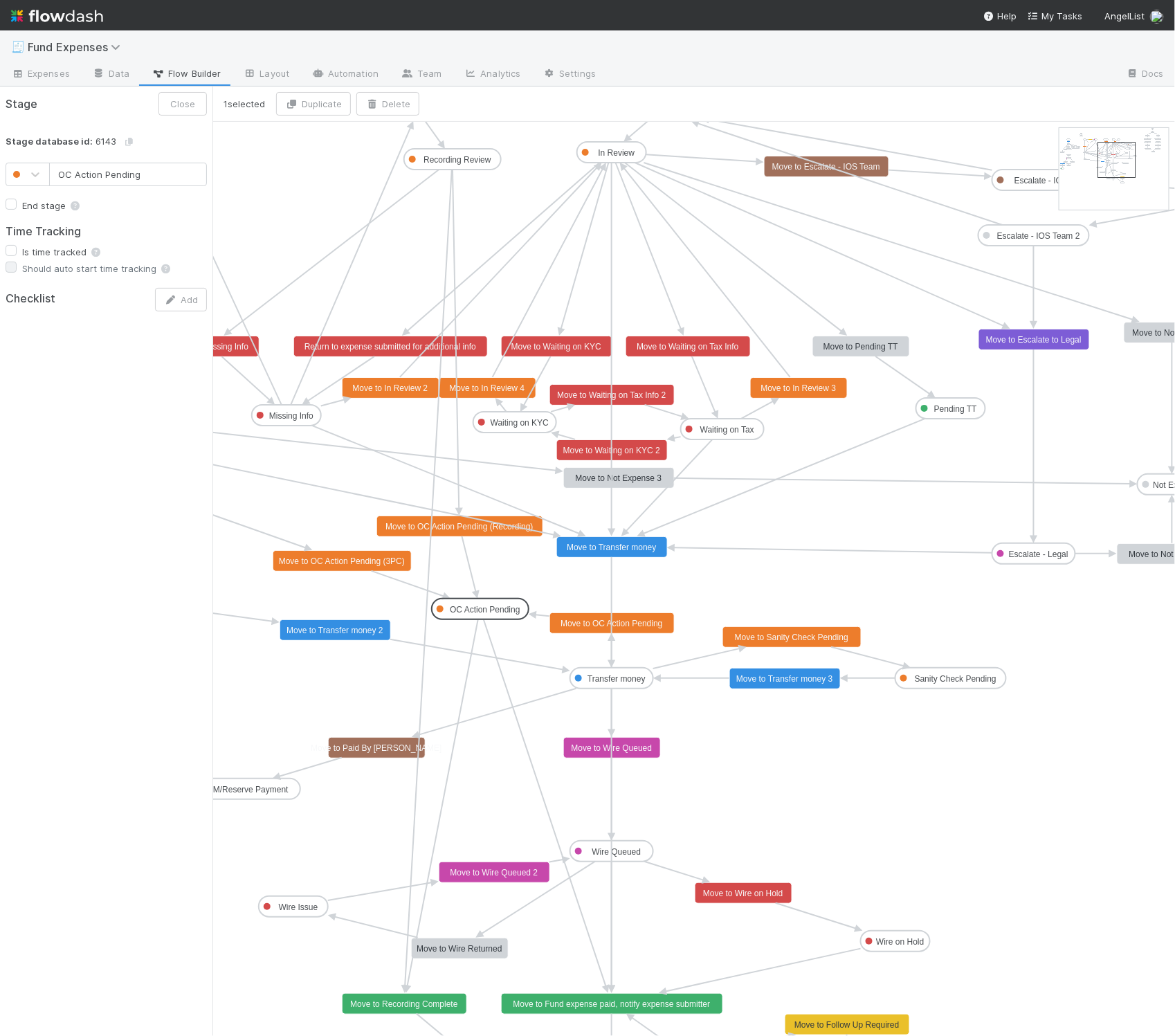
click at [64, 174] on input "OC Action Pending" at bounding box center [127, 175] width 157 height 24
type input "ENG Action Pending"
click at [88, 410] on div "Stage Cancel Save Stage database id: 6143 ENG Action Pending End stage Time Tra…" at bounding box center [106, 561] width 213 height 949
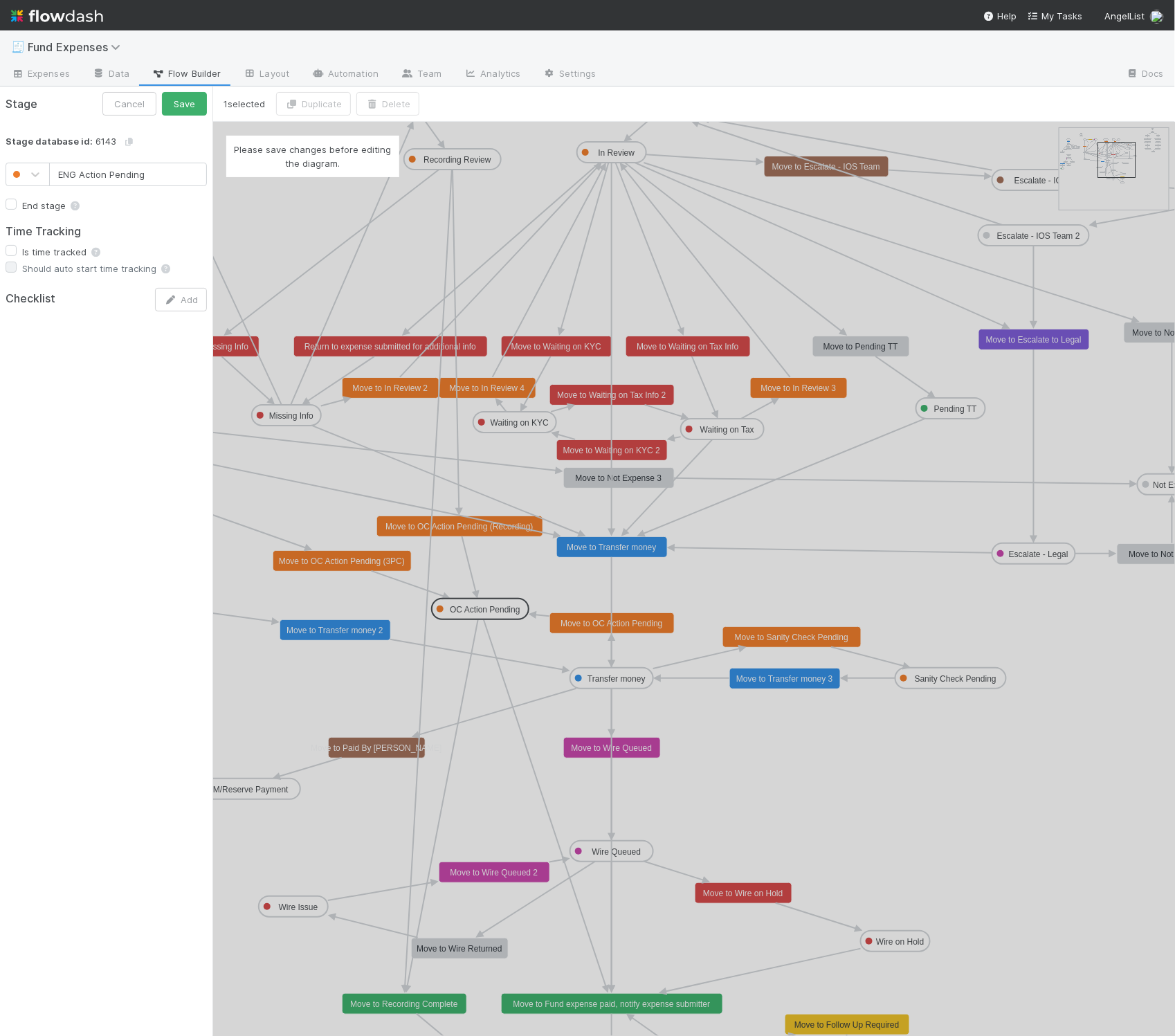
drag, startPoint x: 401, startPoint y: 518, endPoint x: 409, endPoint y: 525, distance: 10.6
click at [401, 518] on div "Please save changes before editing the diagram." at bounding box center [693, 578] width 962 height 914
click at [412, 530] on div "Please save changes before editing the diagram." at bounding box center [693, 578] width 962 height 914
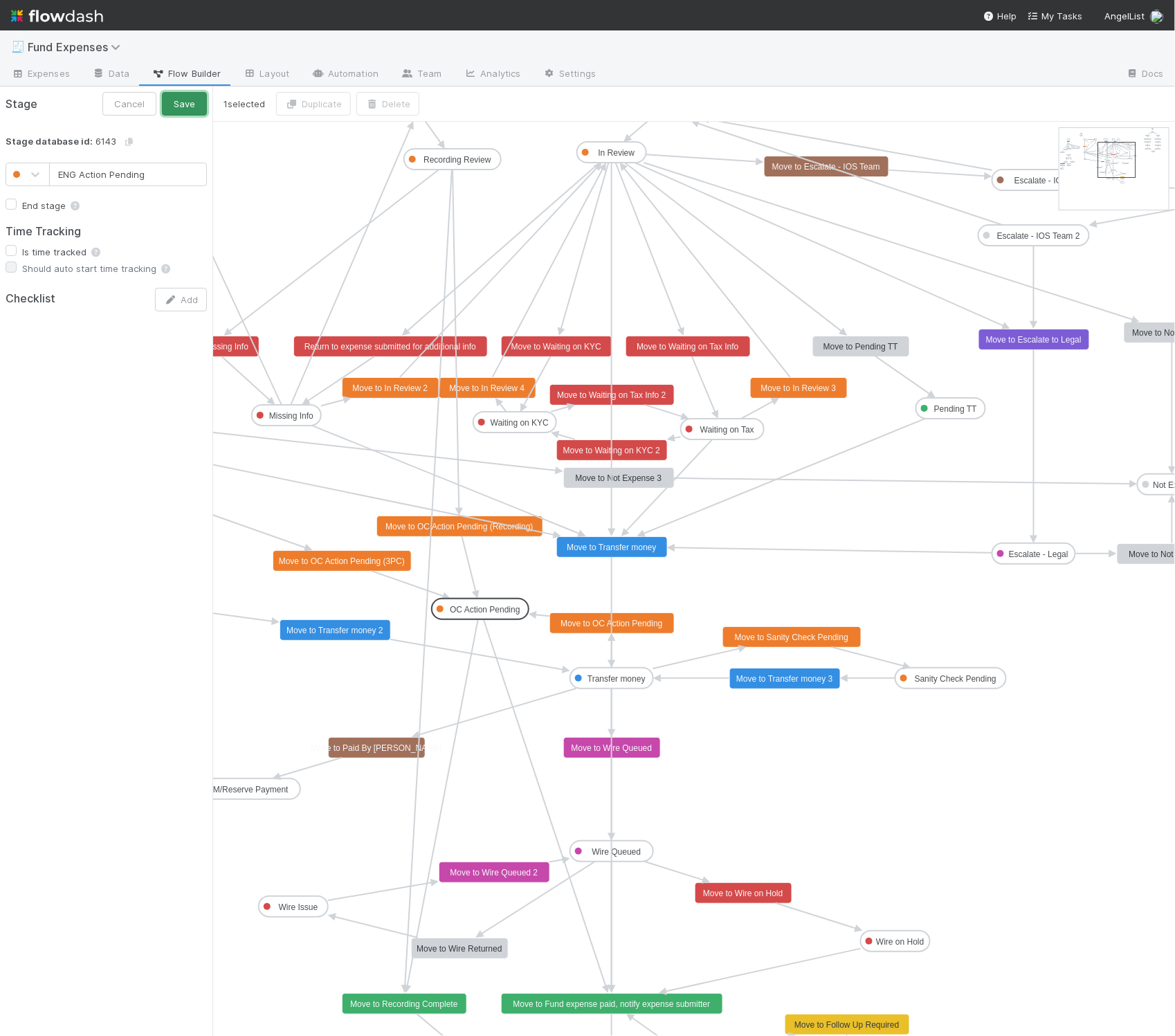
click at [188, 104] on button "Save" at bounding box center [184, 104] width 45 height 24
click at [458, 529] on text "Move to OC Action Pending (Recording)" at bounding box center [459, 526] width 147 height 10
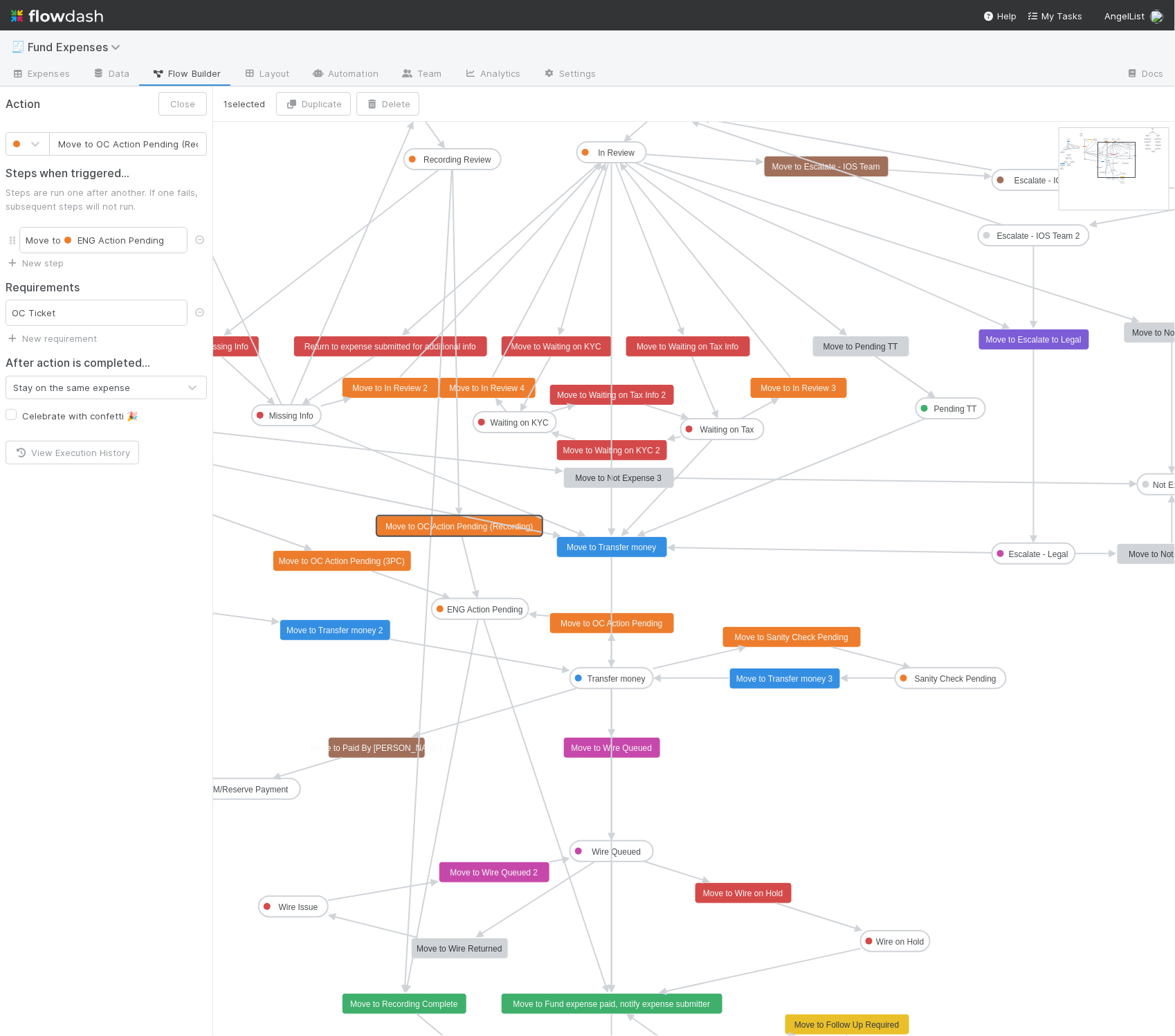
scroll to position [0, 29]
click at [73, 146] on input "Move to OC Action Pending (Recording)" at bounding box center [127, 144] width 157 height 24
click at [175, 104] on button "Save" at bounding box center [184, 104] width 45 height 24
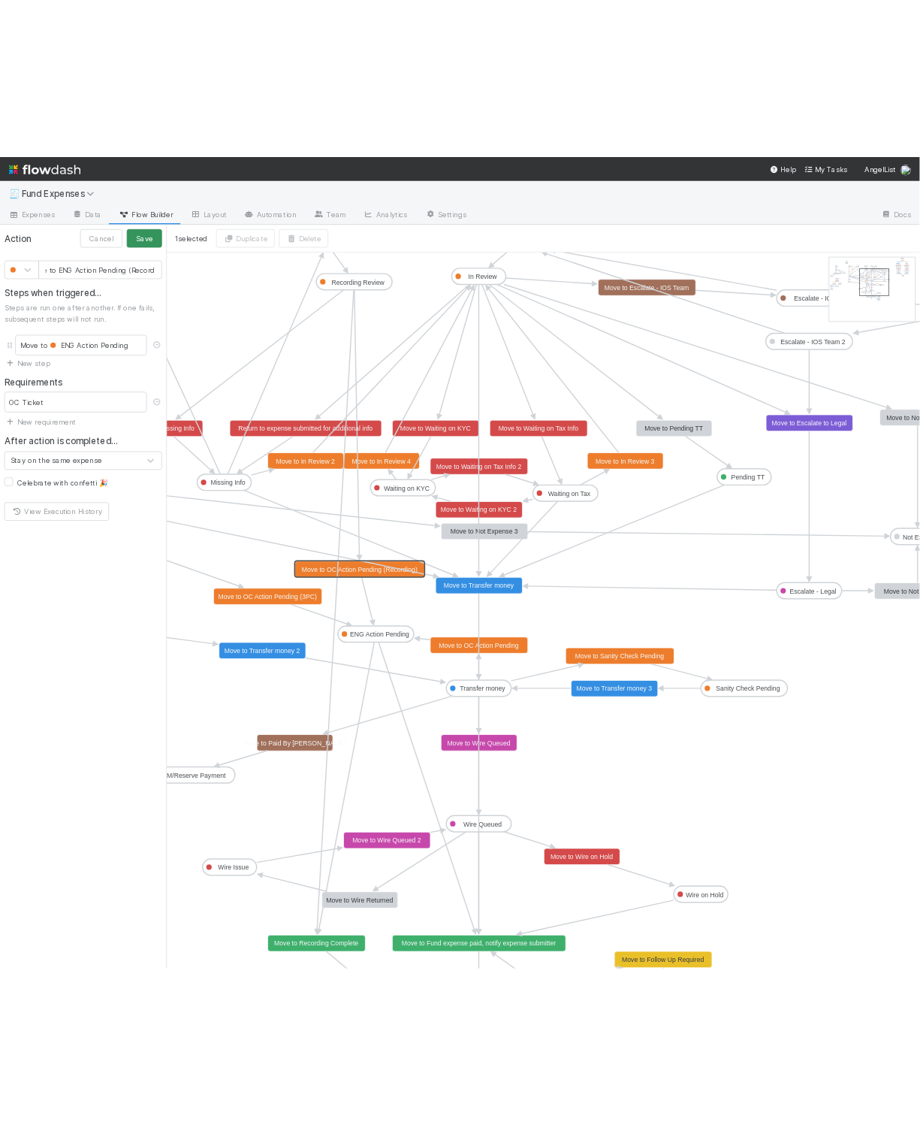
scroll to position [0, 0]
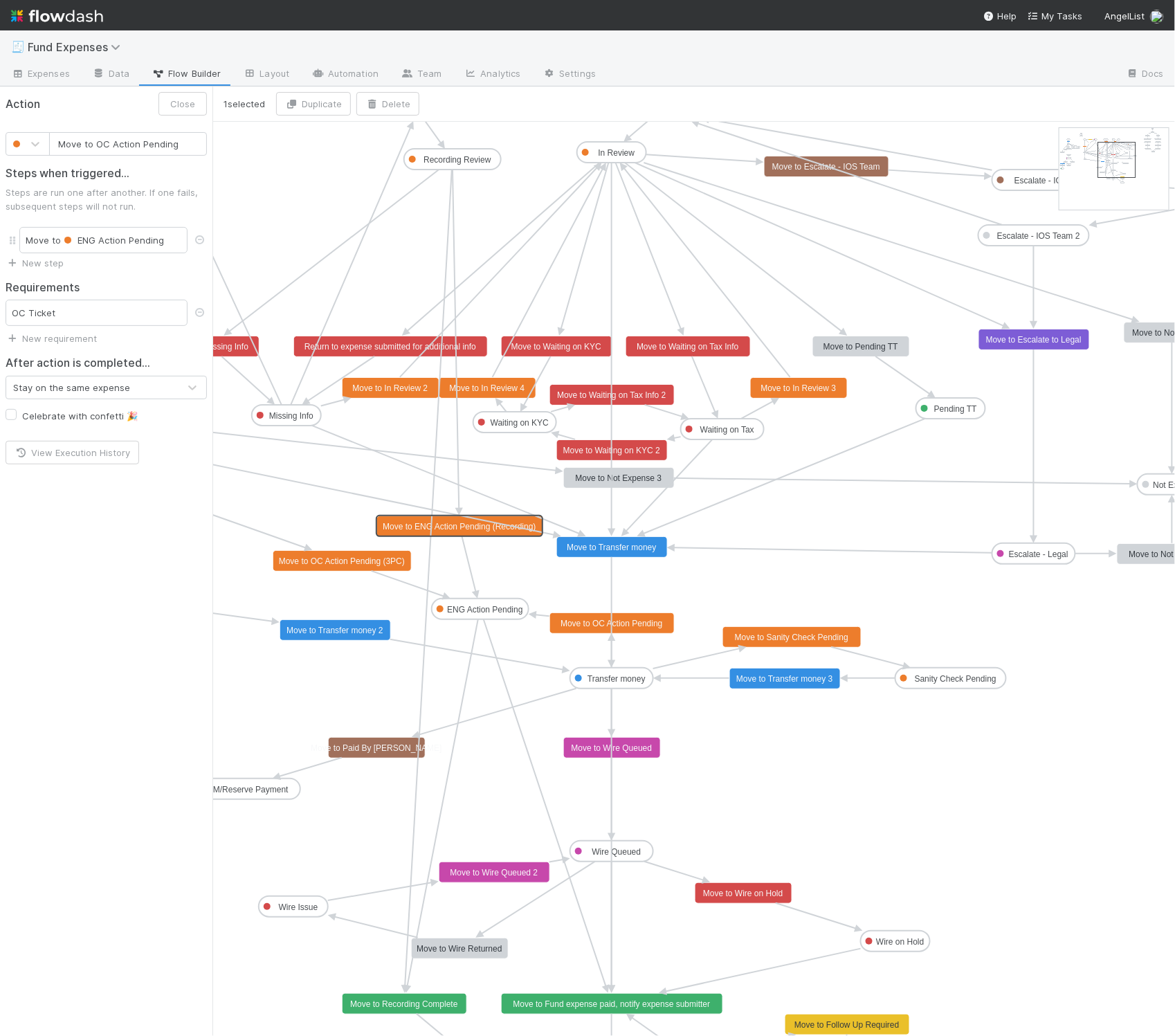
click at [588, 629] on rect at bounding box center [611, 623] width 124 height 21
click at [99, 144] on input "Move to OC Action Pending" at bounding box center [127, 144] width 157 height 24
click at [178, 101] on button "Save" at bounding box center [184, 104] width 45 height 24
click at [355, 566] on text "Move to OC Action Pending (3PC)" at bounding box center [342, 561] width 126 height 10
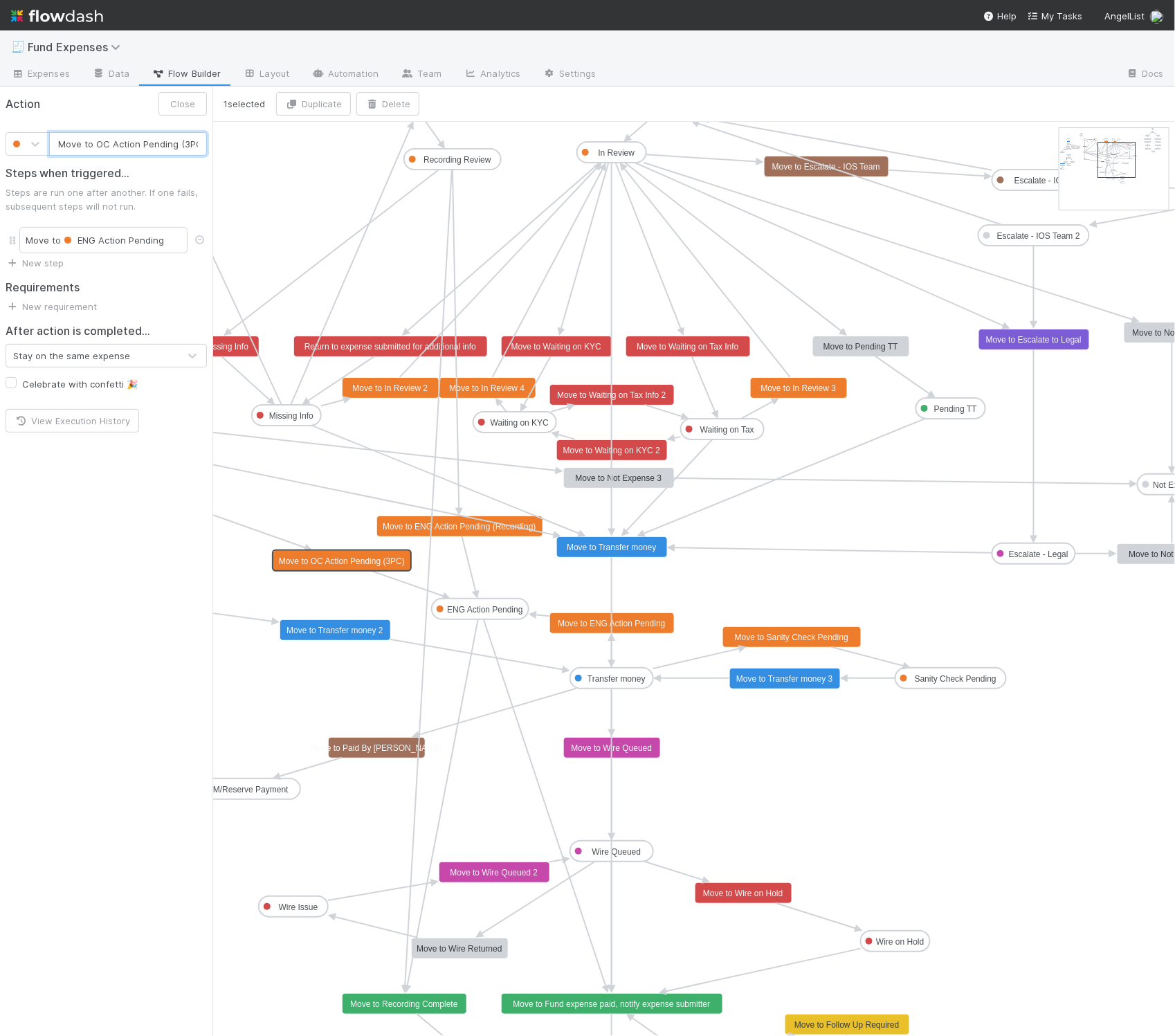
click at [101, 144] on input "Move to OC Action Pending (3PC)" at bounding box center [127, 144] width 157 height 24
click at [177, 93] on button "Save" at bounding box center [184, 104] width 45 height 24
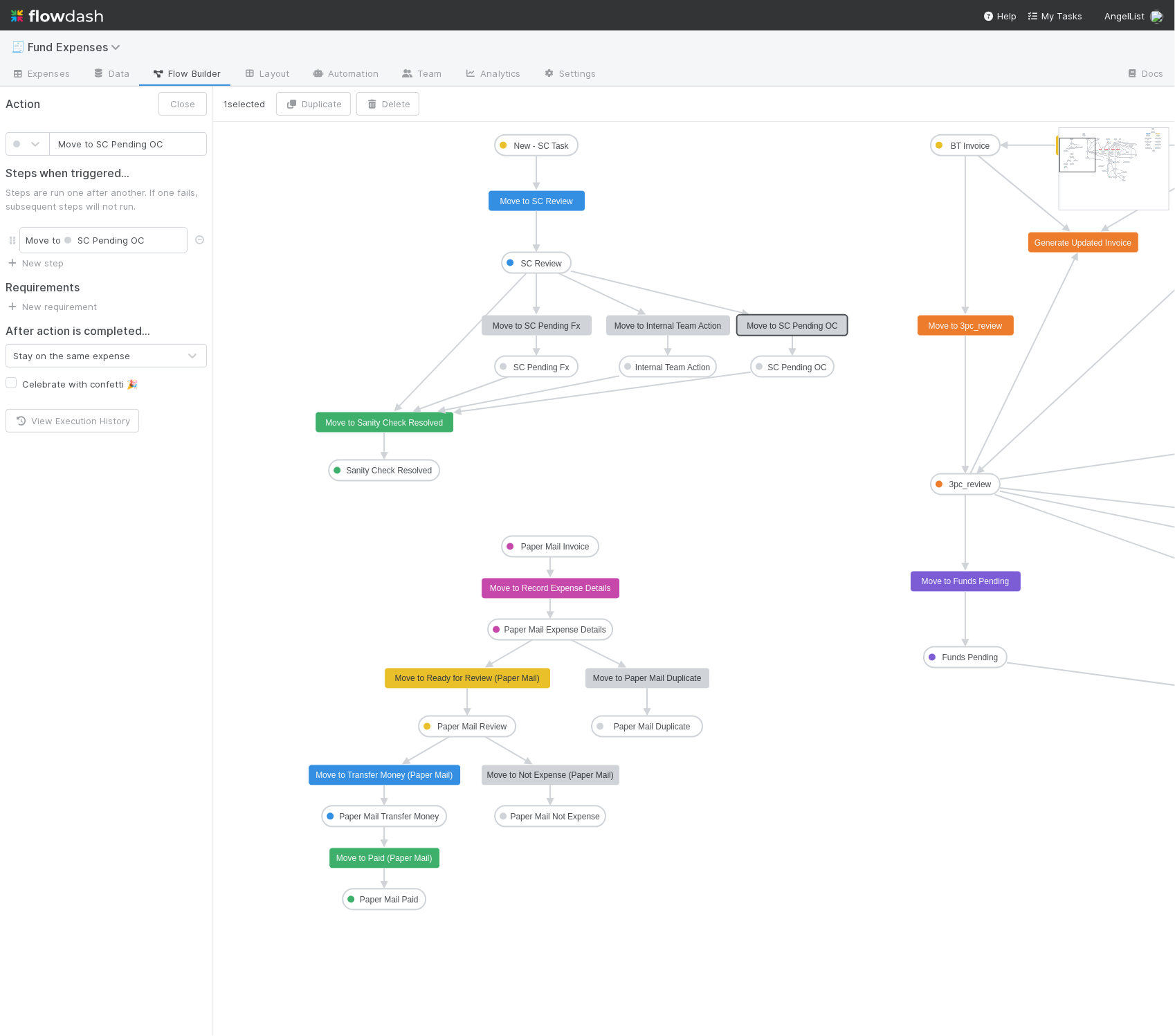
click at [799, 330] on text "Move to SC Pending OC" at bounding box center [792, 326] width 91 height 10
click at [153, 146] on input "Move to SC Pending OC" at bounding box center [127, 144] width 157 height 24
type input "Move to SC Pending ENG Action"
click at [168, 104] on button "Save" at bounding box center [184, 104] width 45 height 24
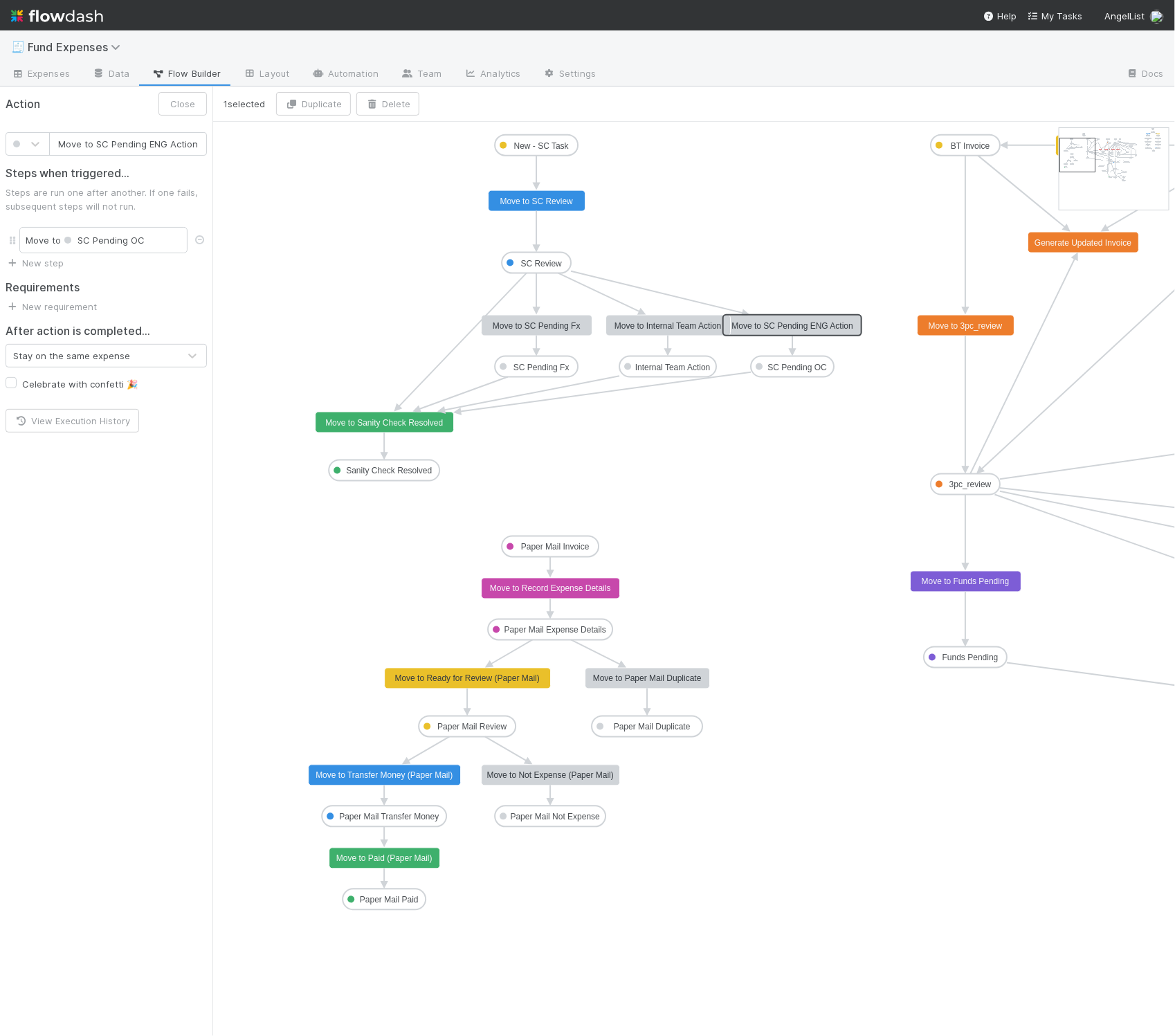
click at [784, 369] on text "SC Pending OC" at bounding box center [797, 367] width 60 height 10
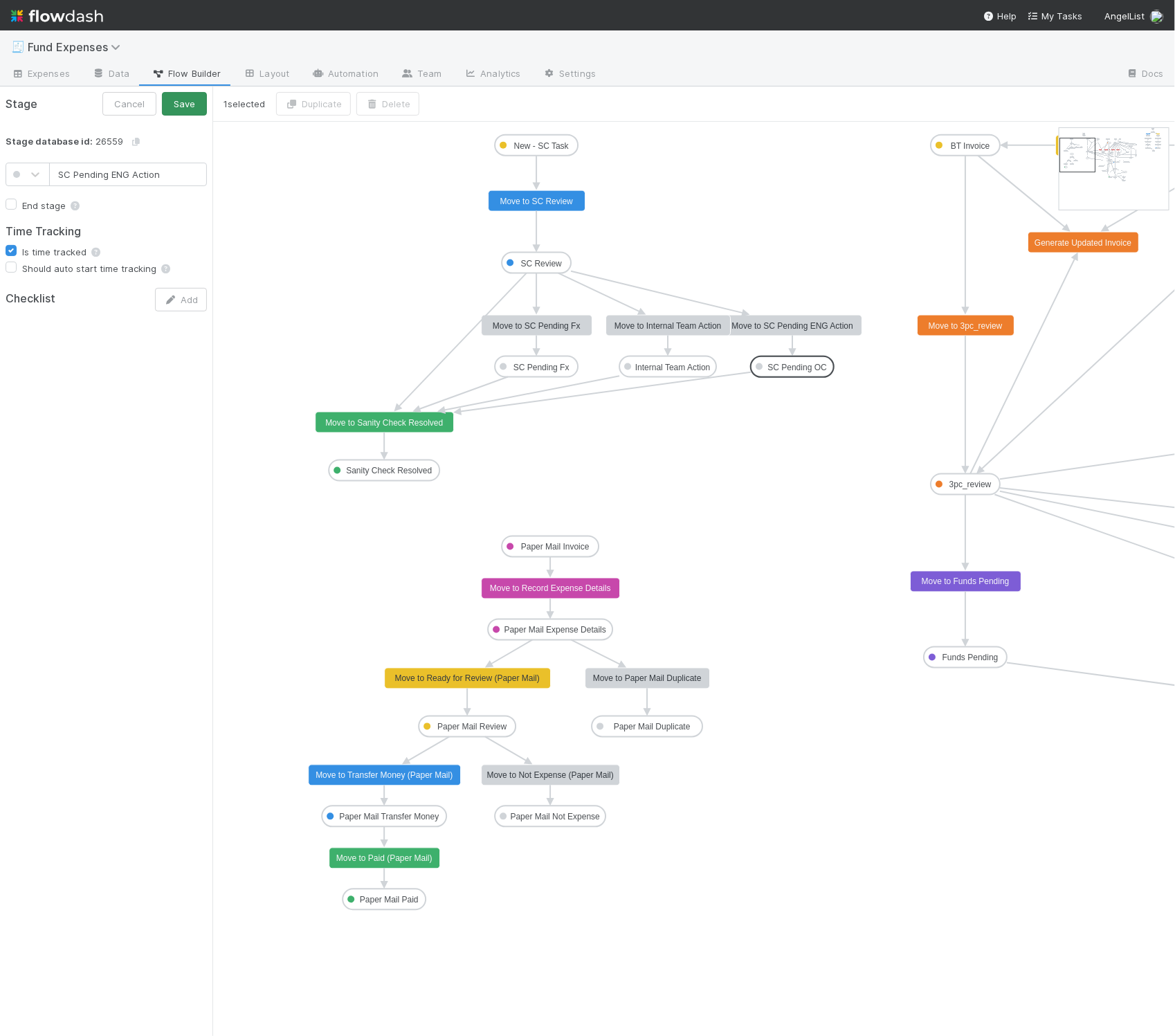
type input "SC Pending ENG Action"
click at [184, 107] on button "Save" at bounding box center [184, 104] width 45 height 24
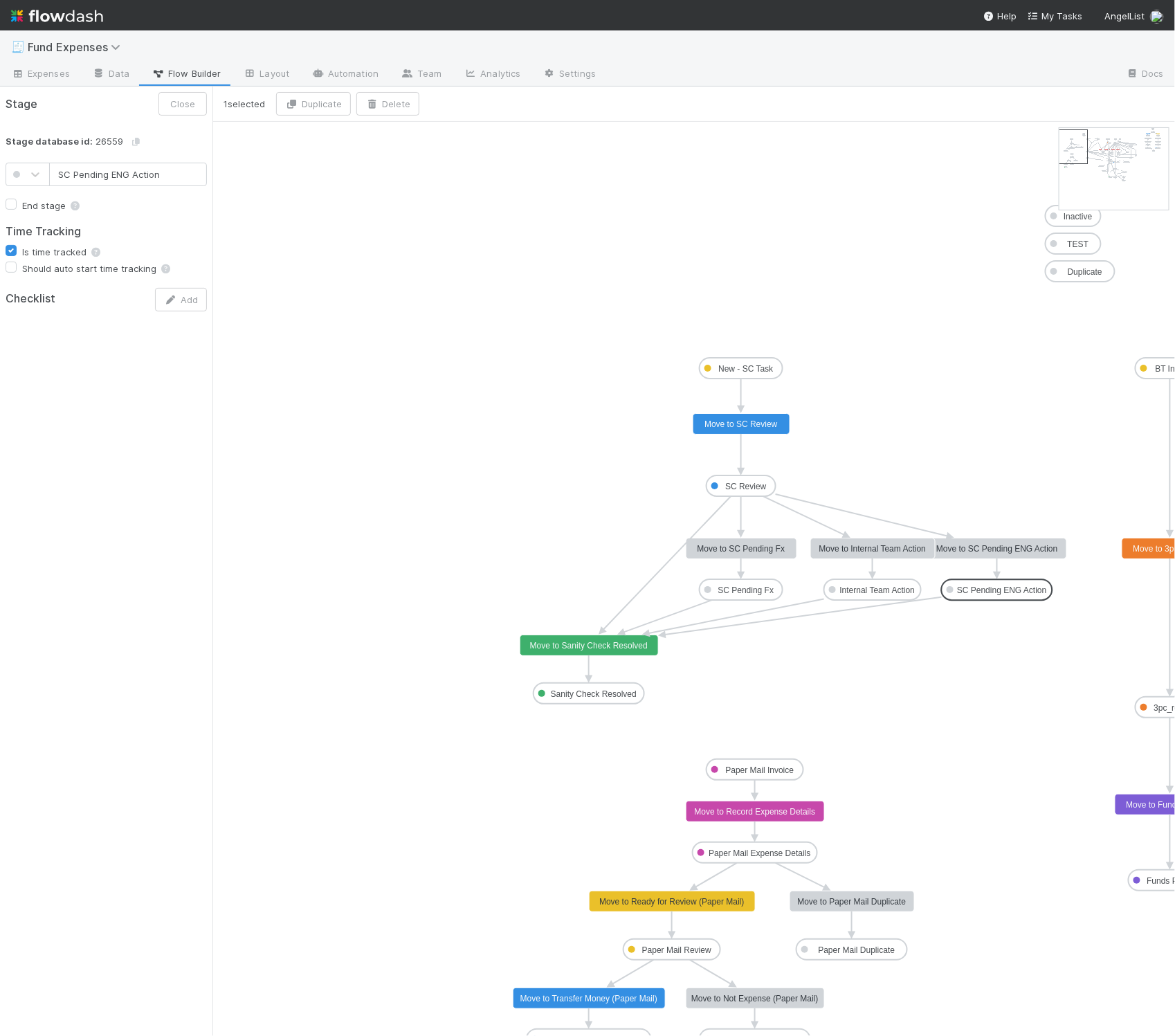
drag, startPoint x: 1079, startPoint y: 163, endPoint x: 766, endPoint y: 162, distance: 313.0
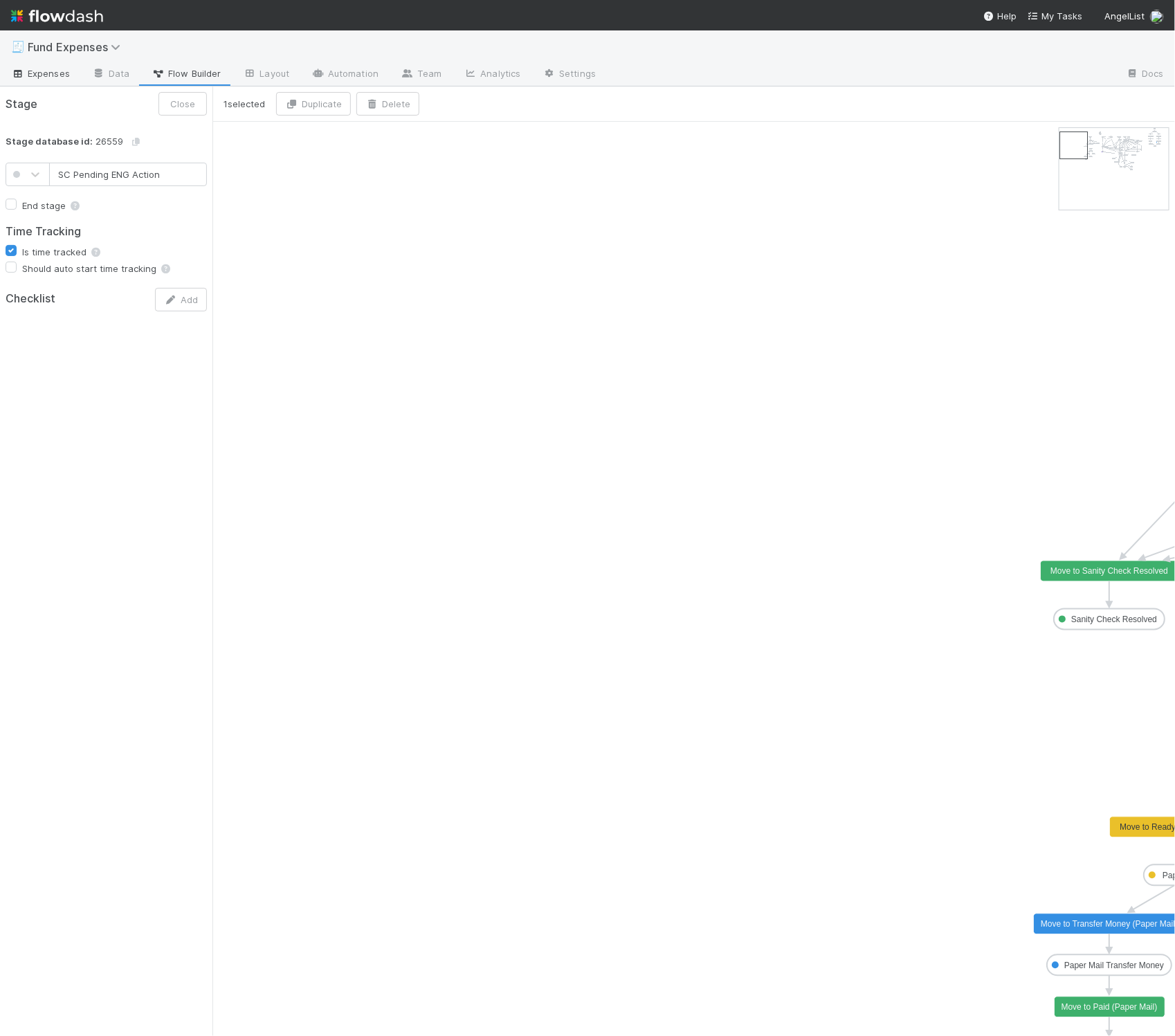
click at [43, 76] on span "Expenses" at bounding box center [41, 73] width 59 height 14
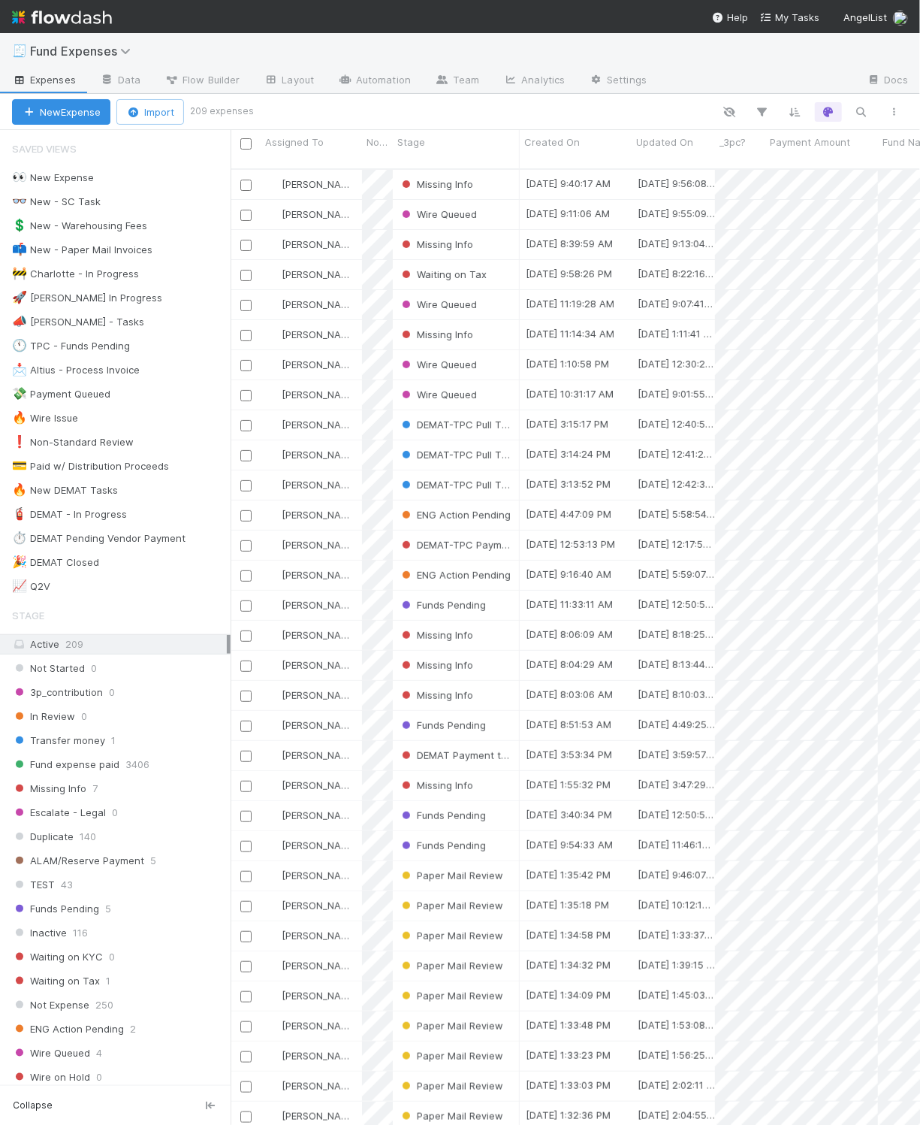
scroll to position [17, 17]
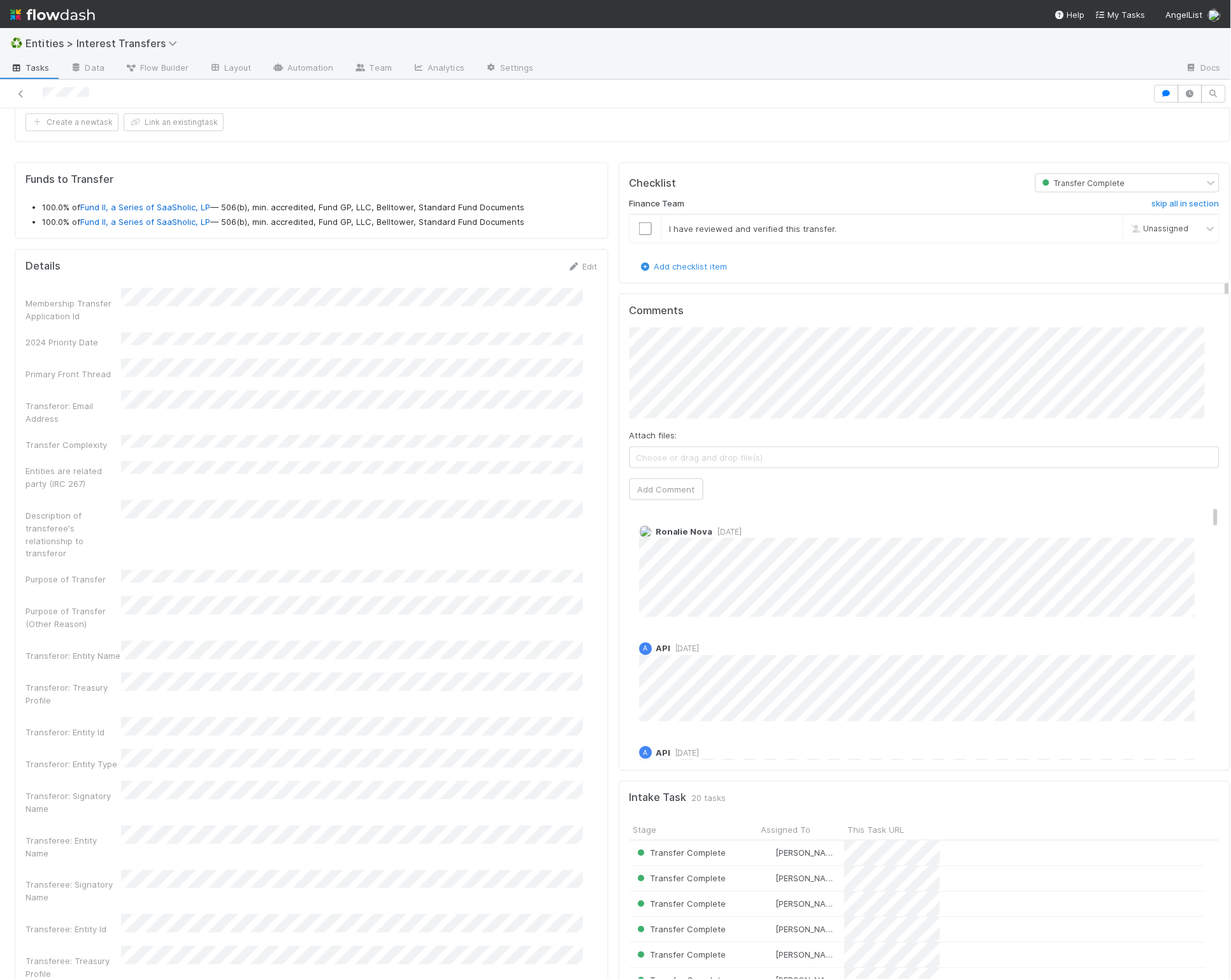
scroll to position [291, 0]
click at [598, 525] on div "Funds to Transfer 100.0% of Fund II, a Series of SaaSholic, LP — 506(b), min. a…" at bounding box center [311, 992] width 604 height 1670
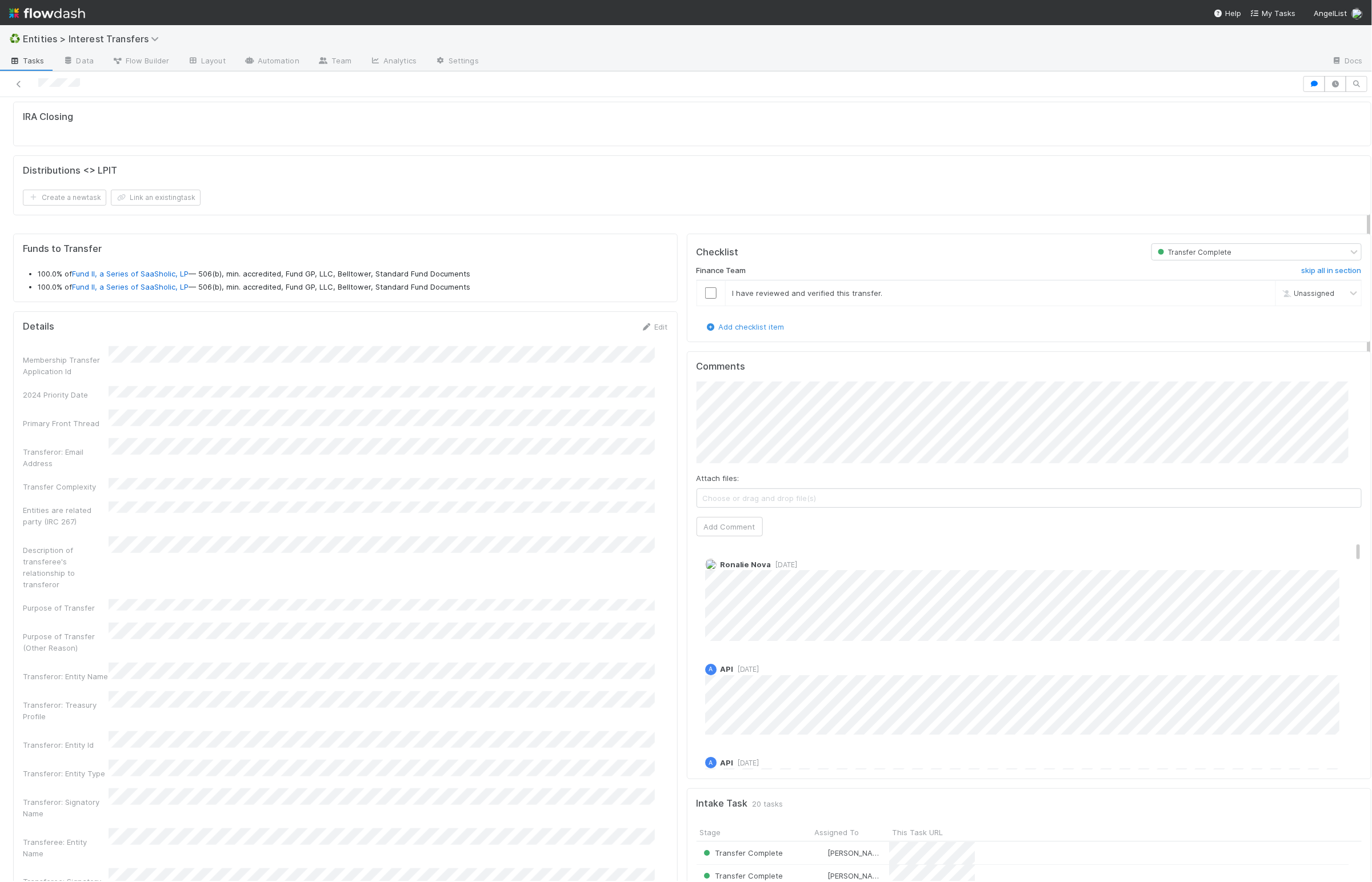
scroll to position [306, 0]
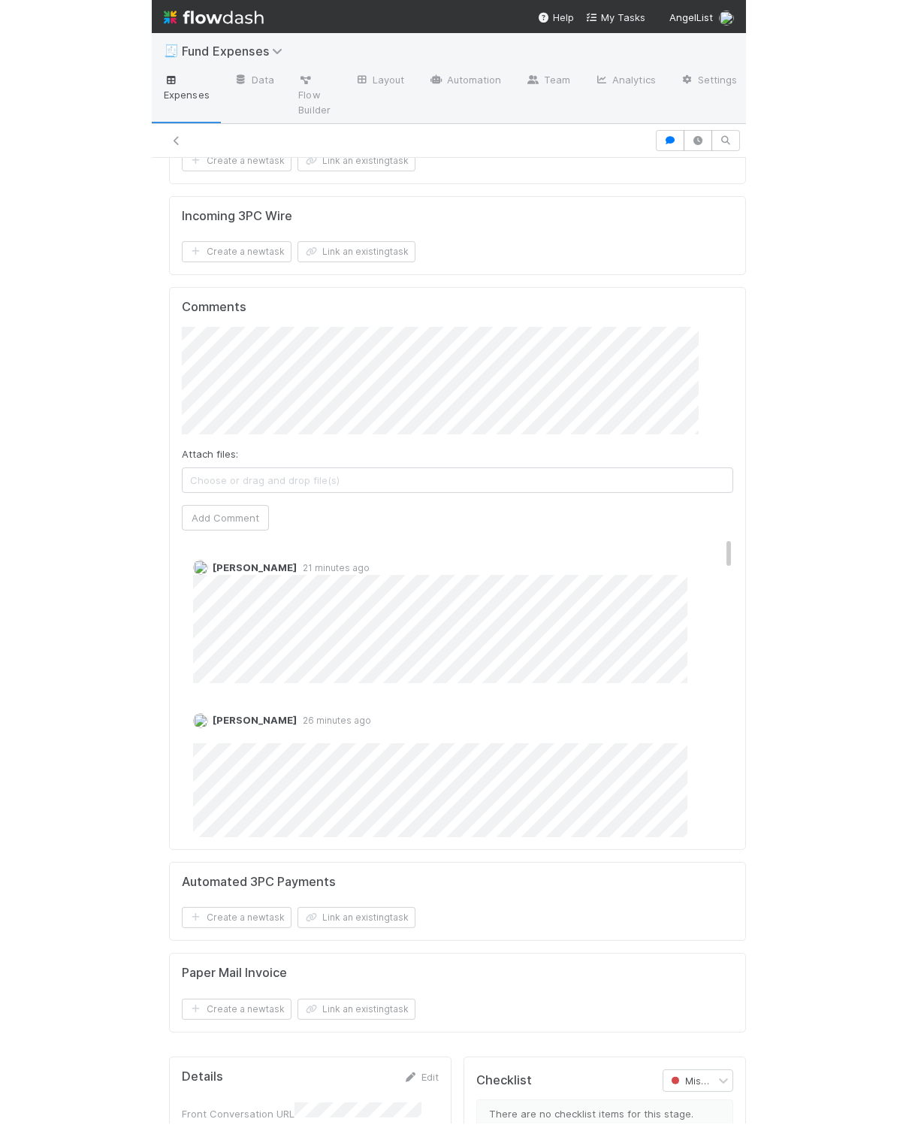
scroll to position [658, 0]
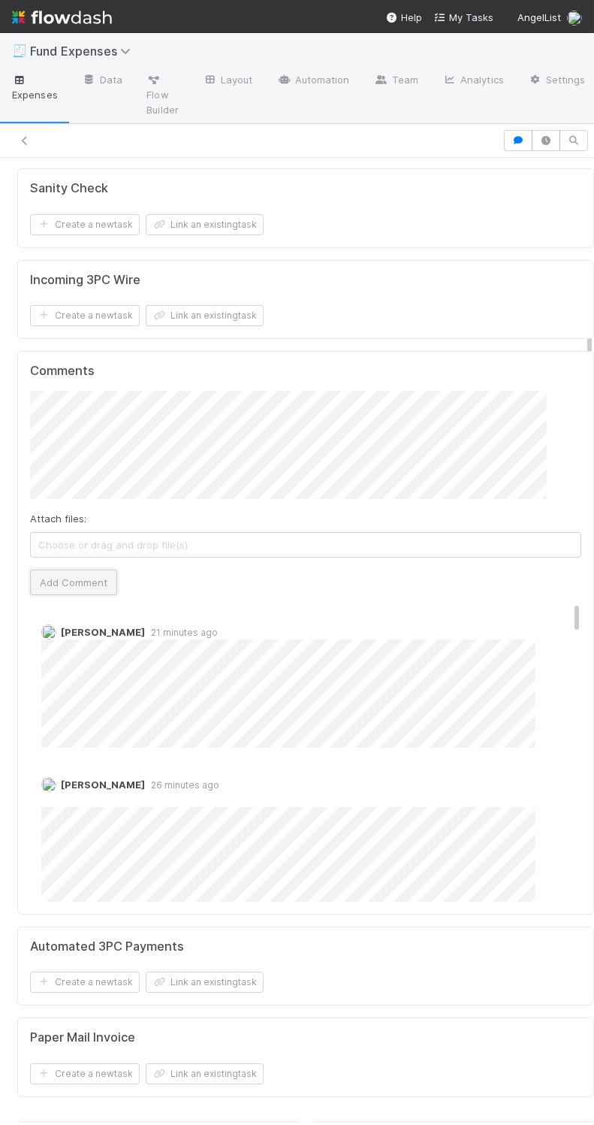
drag, startPoint x: 92, startPoint y: 590, endPoint x: 80, endPoint y: 589, distance: 12.0
click at [92, 590] on button "Add Comment" at bounding box center [73, 582] width 87 height 26
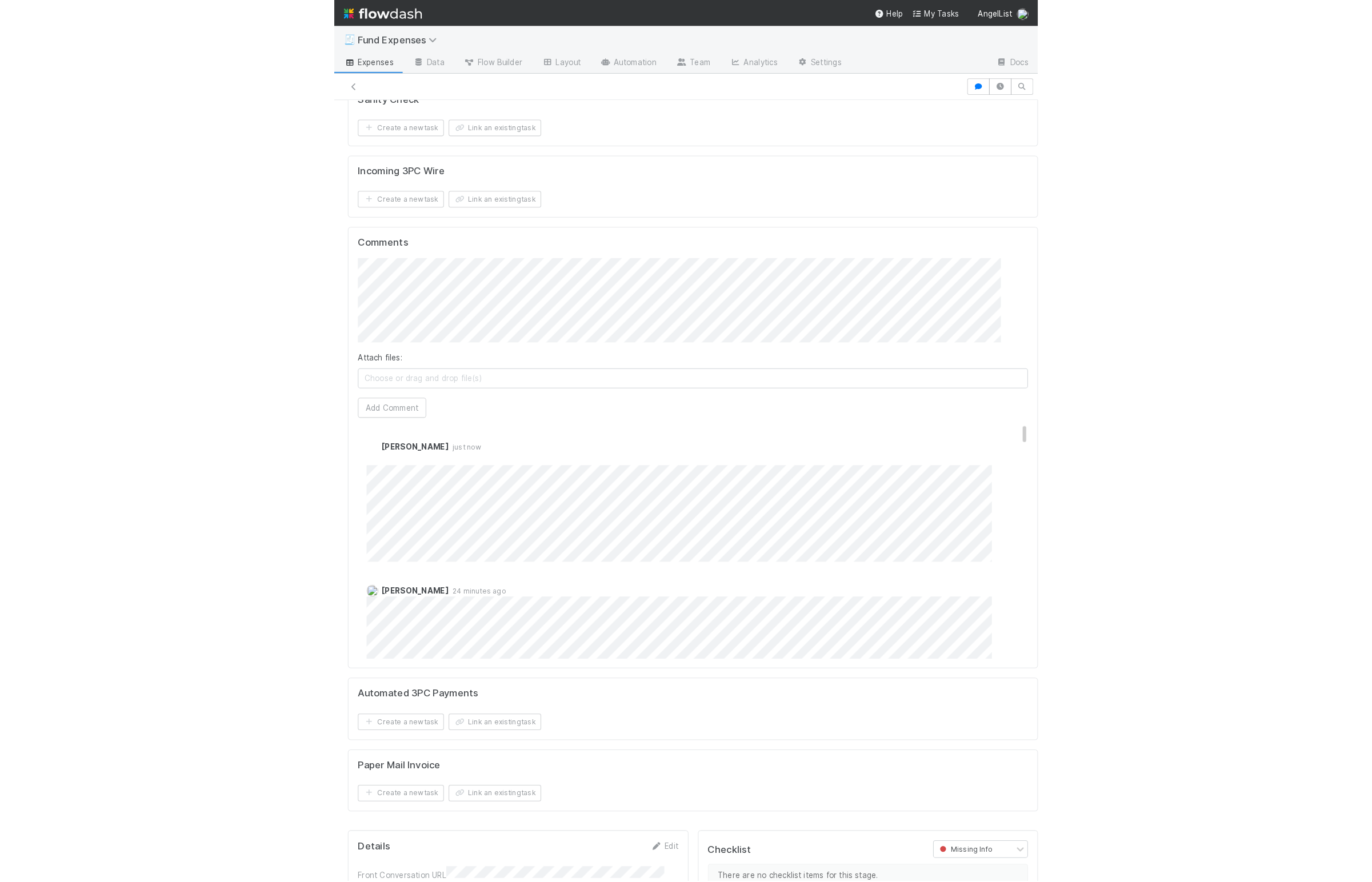
scroll to position [475, 0]
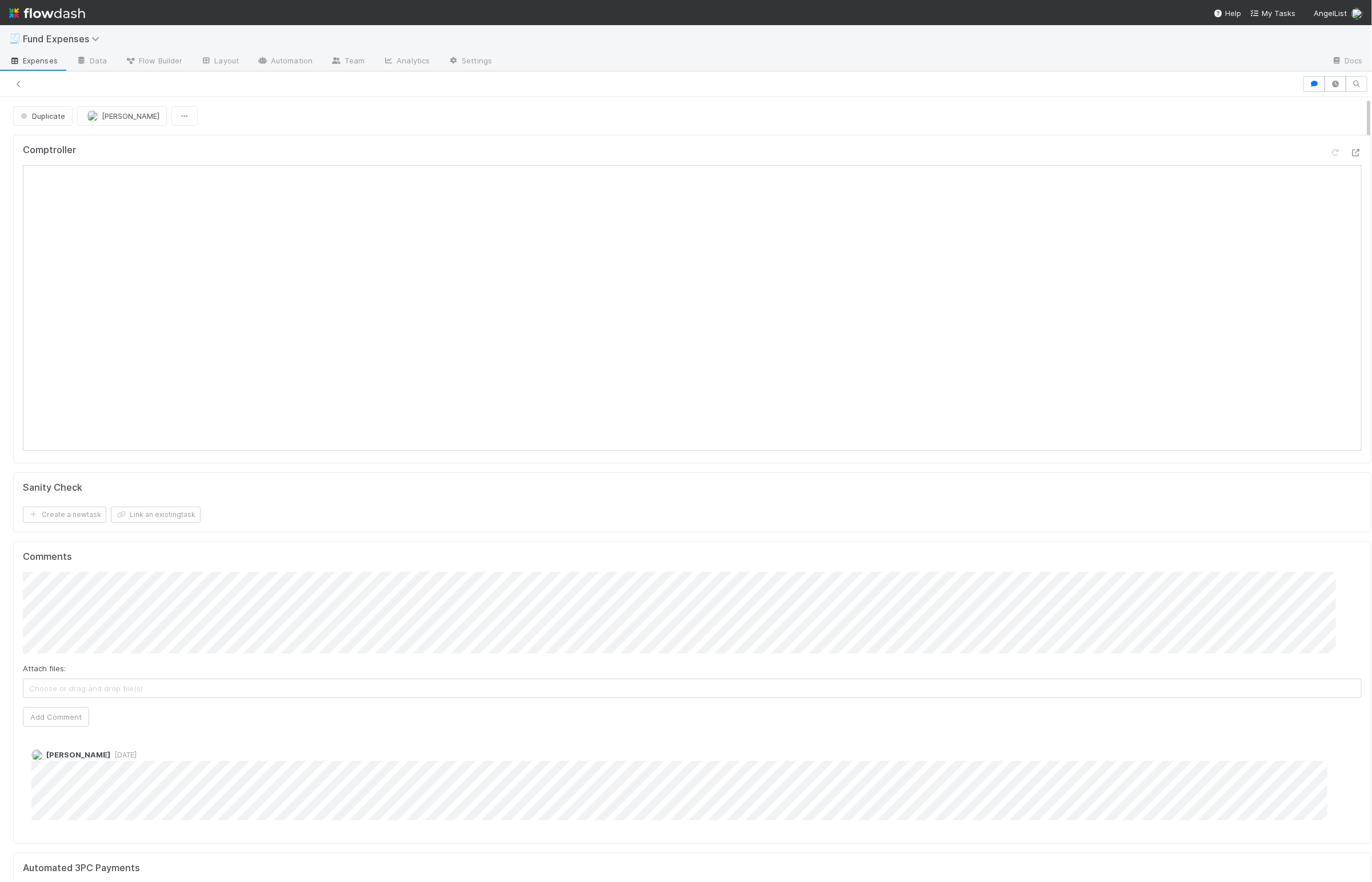
drag, startPoint x: 341, startPoint y: 85, endPoint x: 341, endPoint y: 94, distance: 9.0
click at [341, 85] on div at bounding box center [651, 84] width 1293 height 16
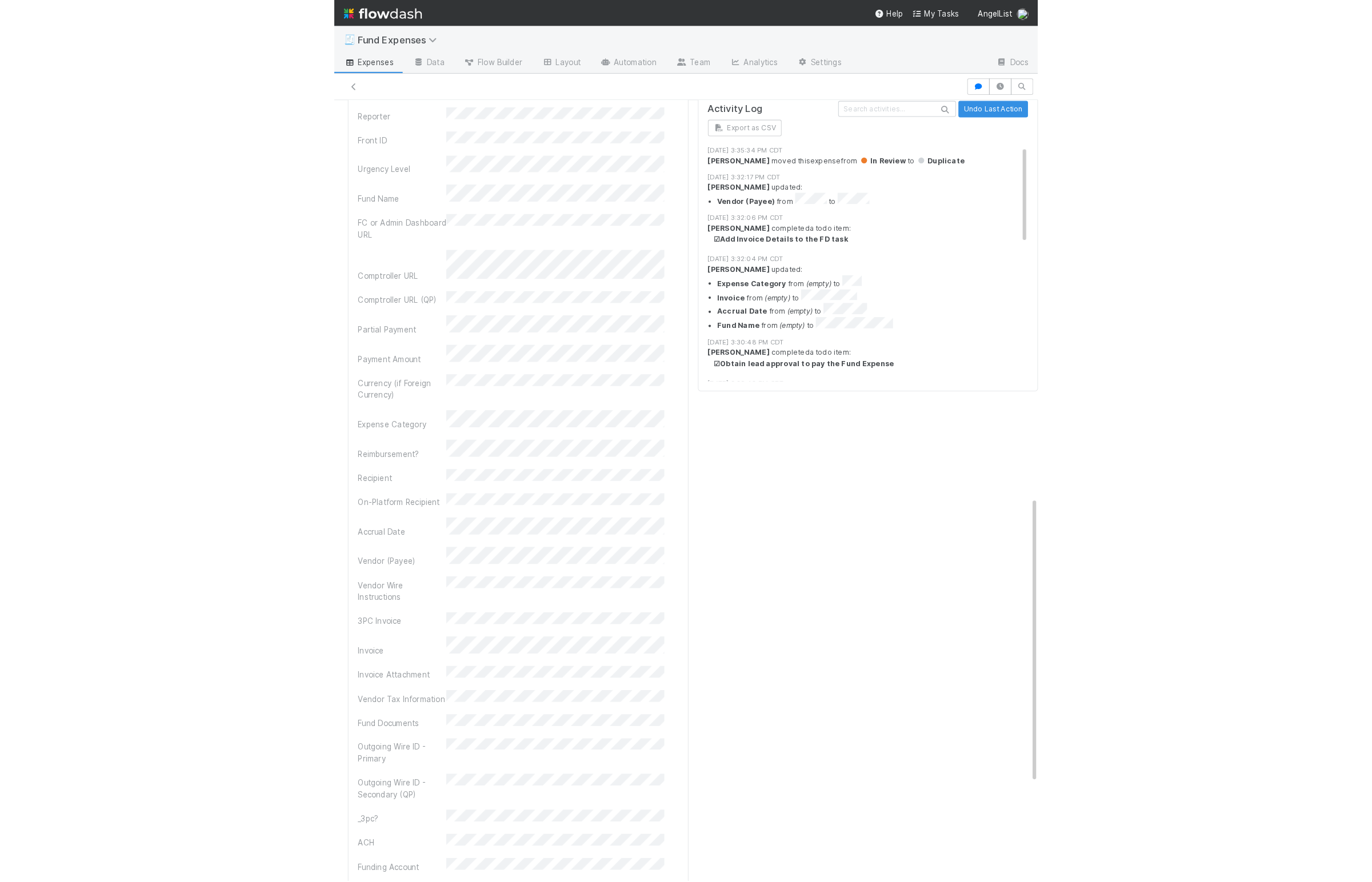
scroll to position [1051, 0]
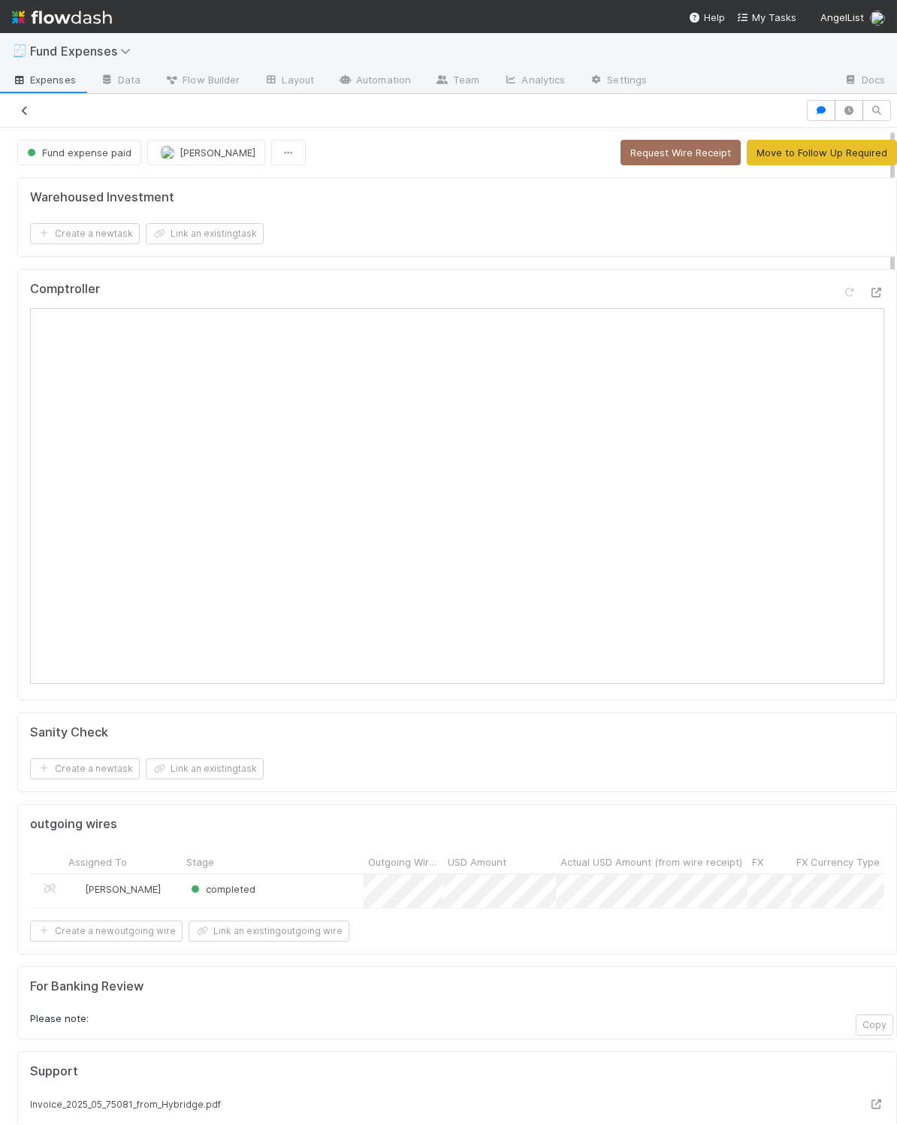
click at [26, 111] on icon at bounding box center [24, 111] width 15 height 10
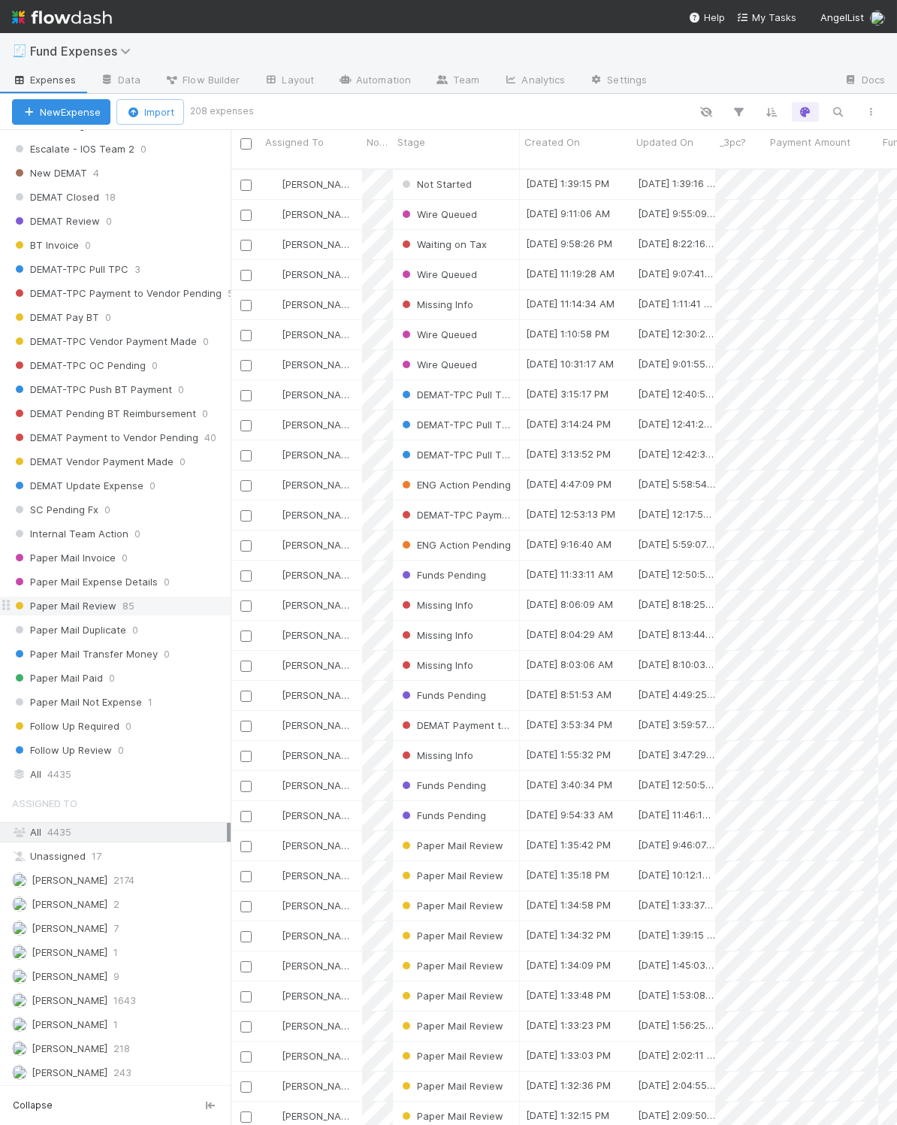
scroll to position [1331, 0]
click at [153, 763] on div "All 4435" at bounding box center [119, 772] width 215 height 19
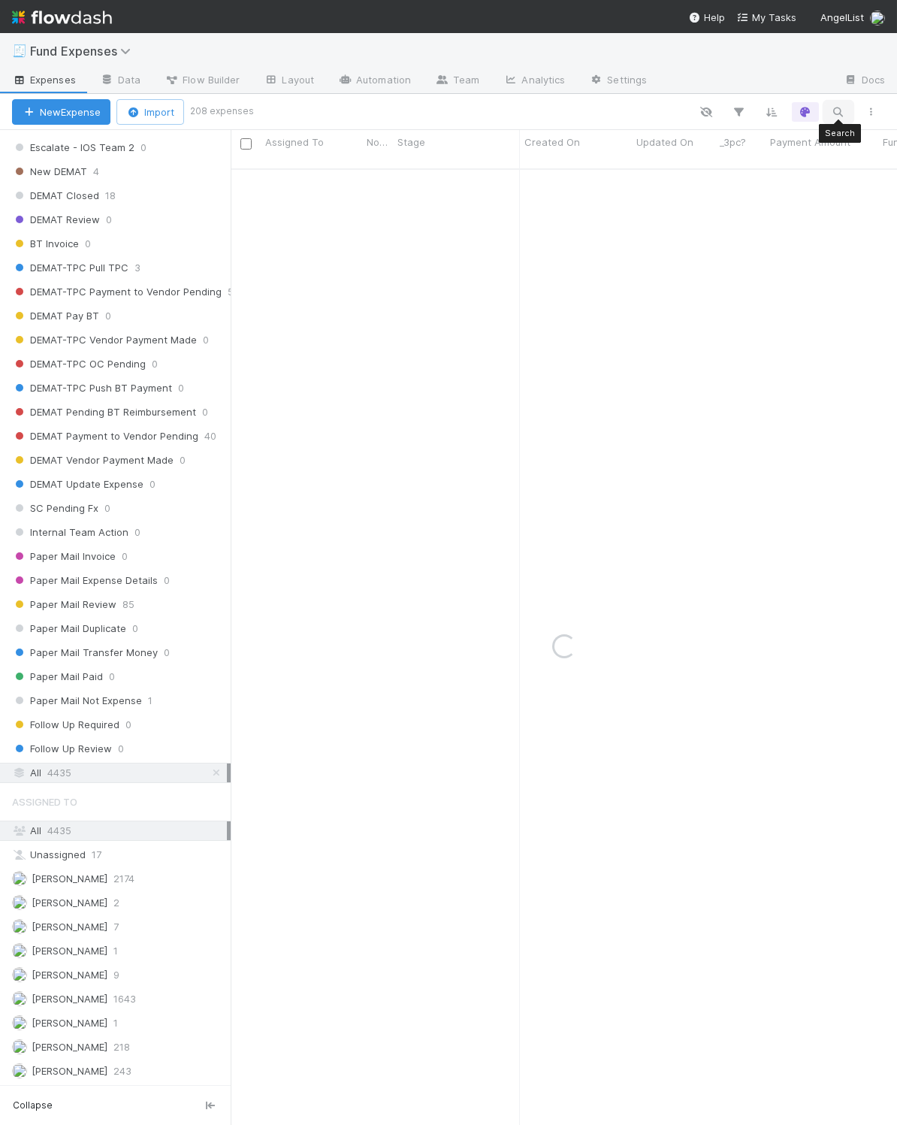
click at [835, 108] on icon "button" at bounding box center [838, 112] width 15 height 14
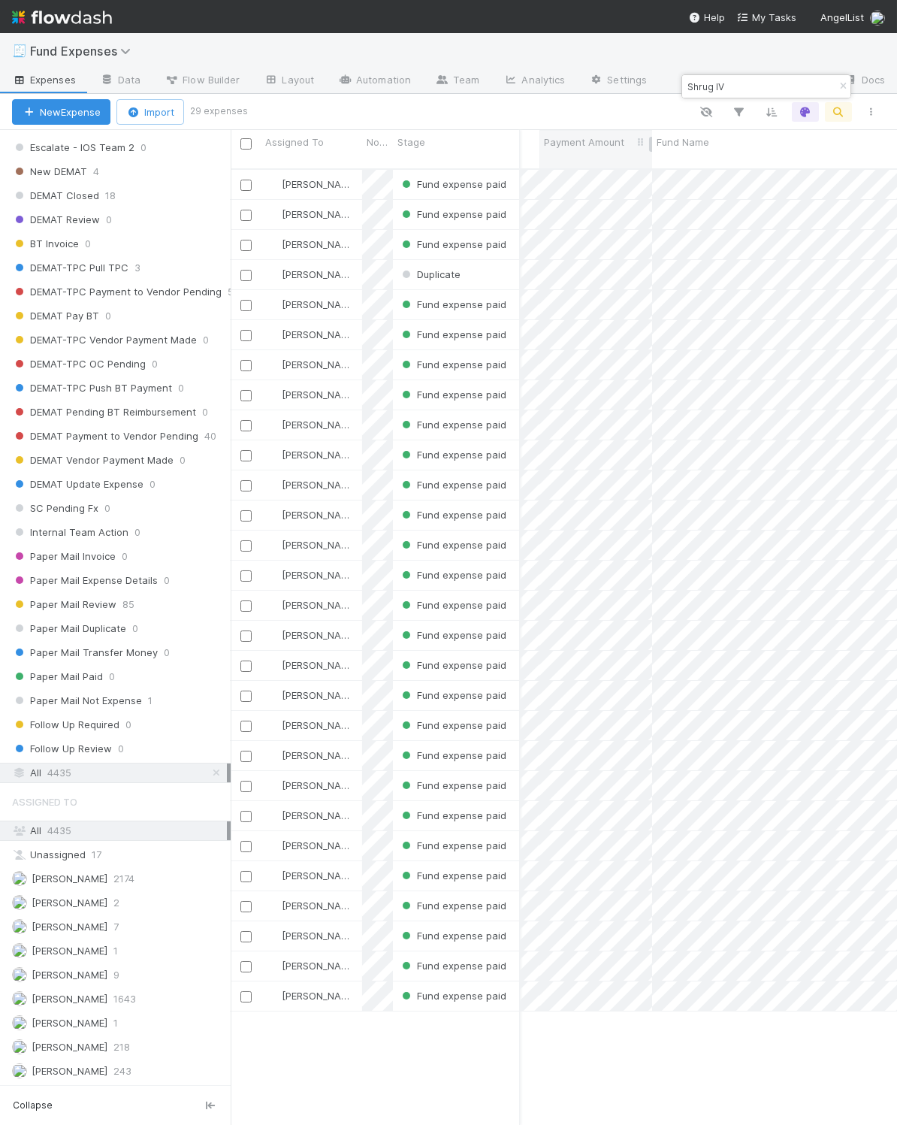
scroll to position [0, 228]
type input "Shrug IV"
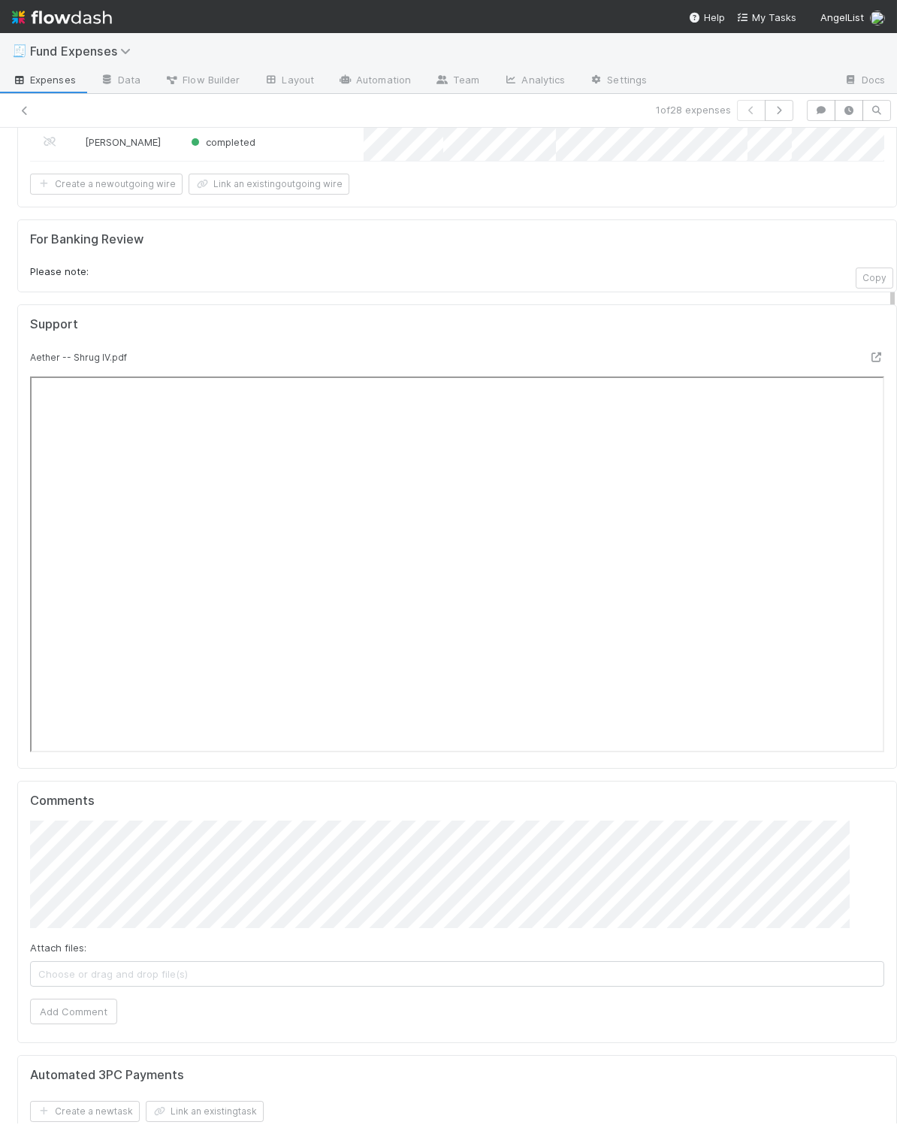
scroll to position [890, 0]
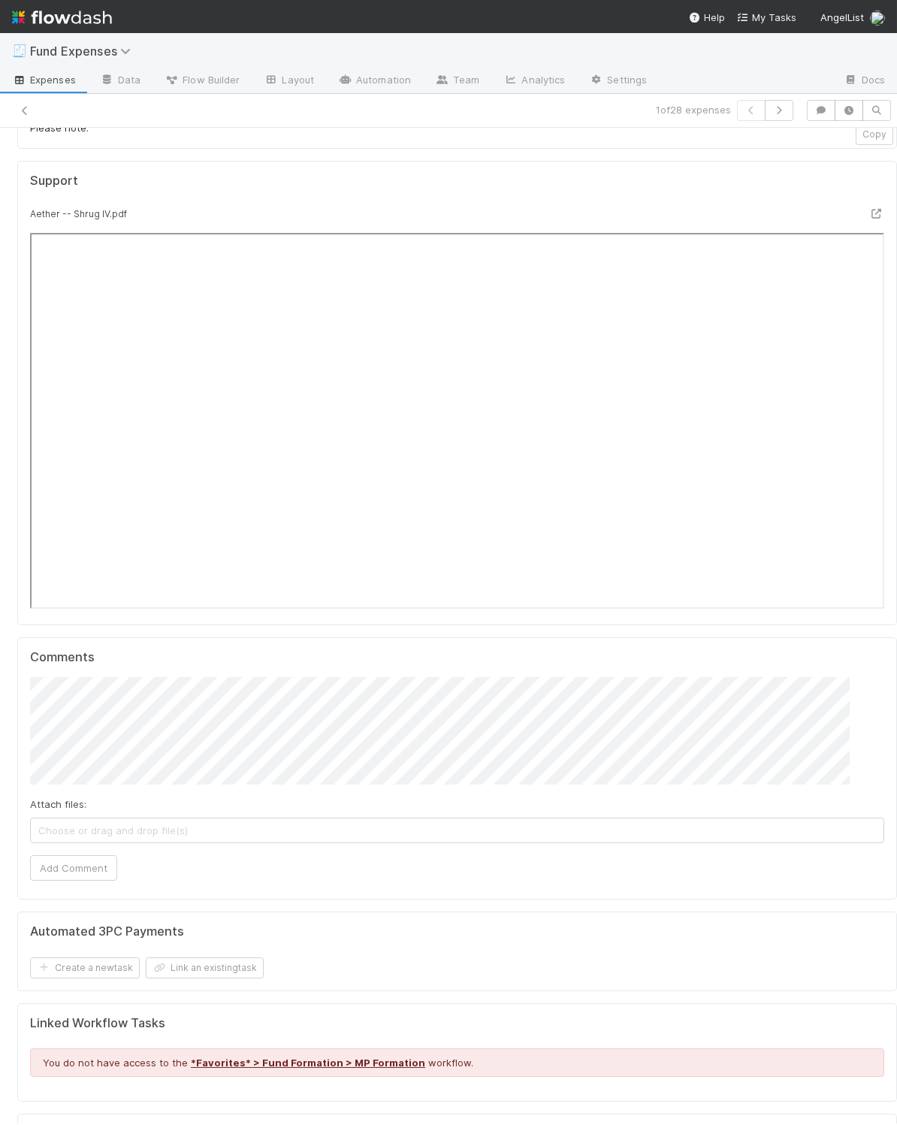
click at [436, 189] on div "Support Aether -- Shrug IV.pdf" at bounding box center [457, 393] width 880 height 465
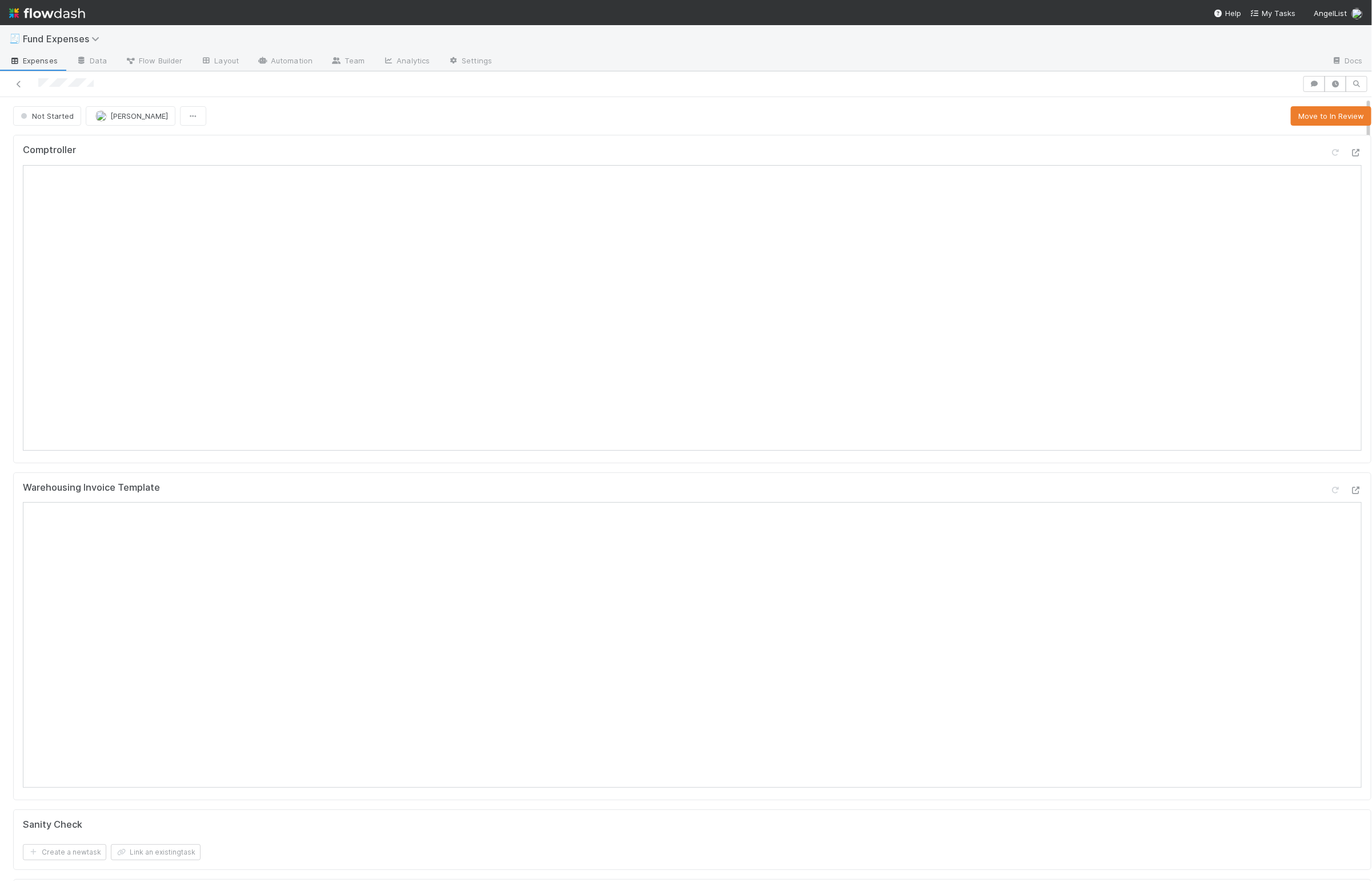
click at [414, 133] on div "Comptroller Warehousing Invoice Template Sanity Check Create a new task Link an…" at bounding box center [692, 824] width 1367 height 1389
click at [1291, 123] on button "Move to In Review" at bounding box center [1331, 116] width 81 height 20
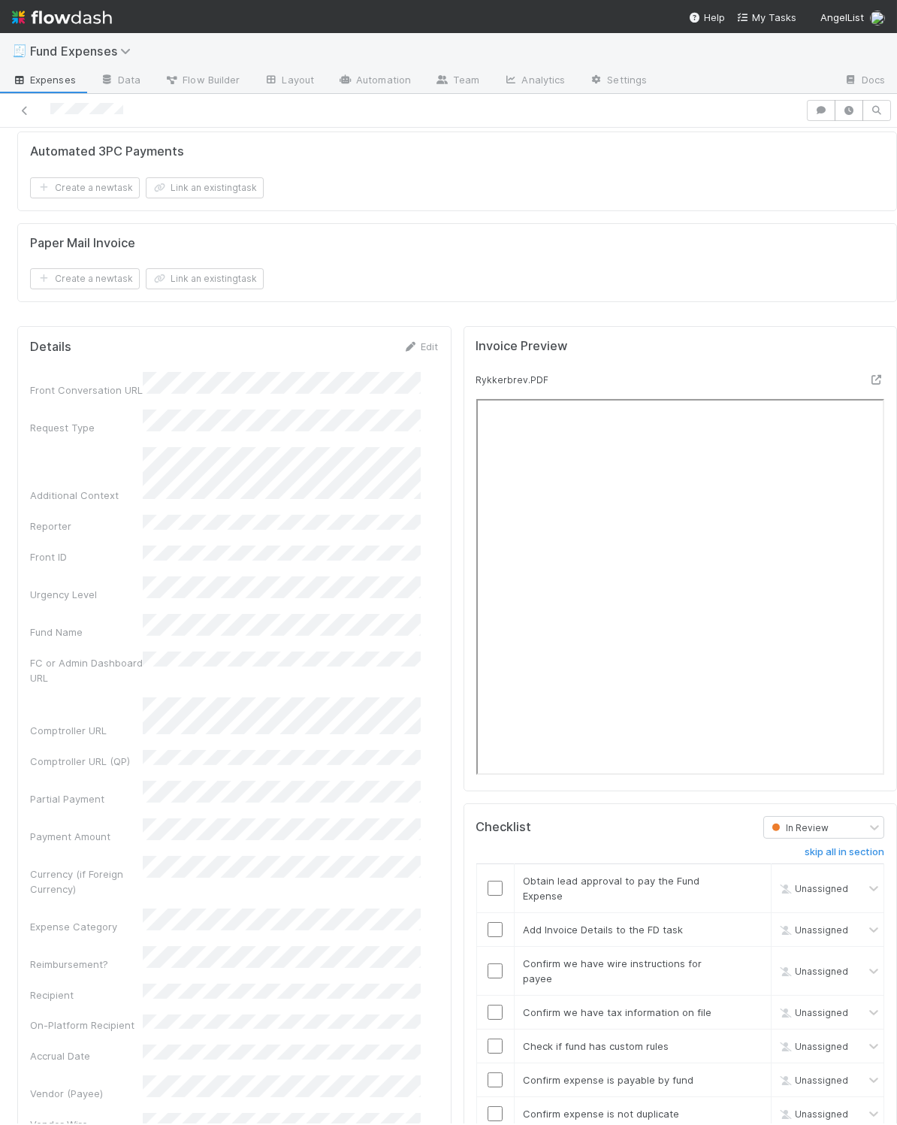
scroll to position [1273, 0]
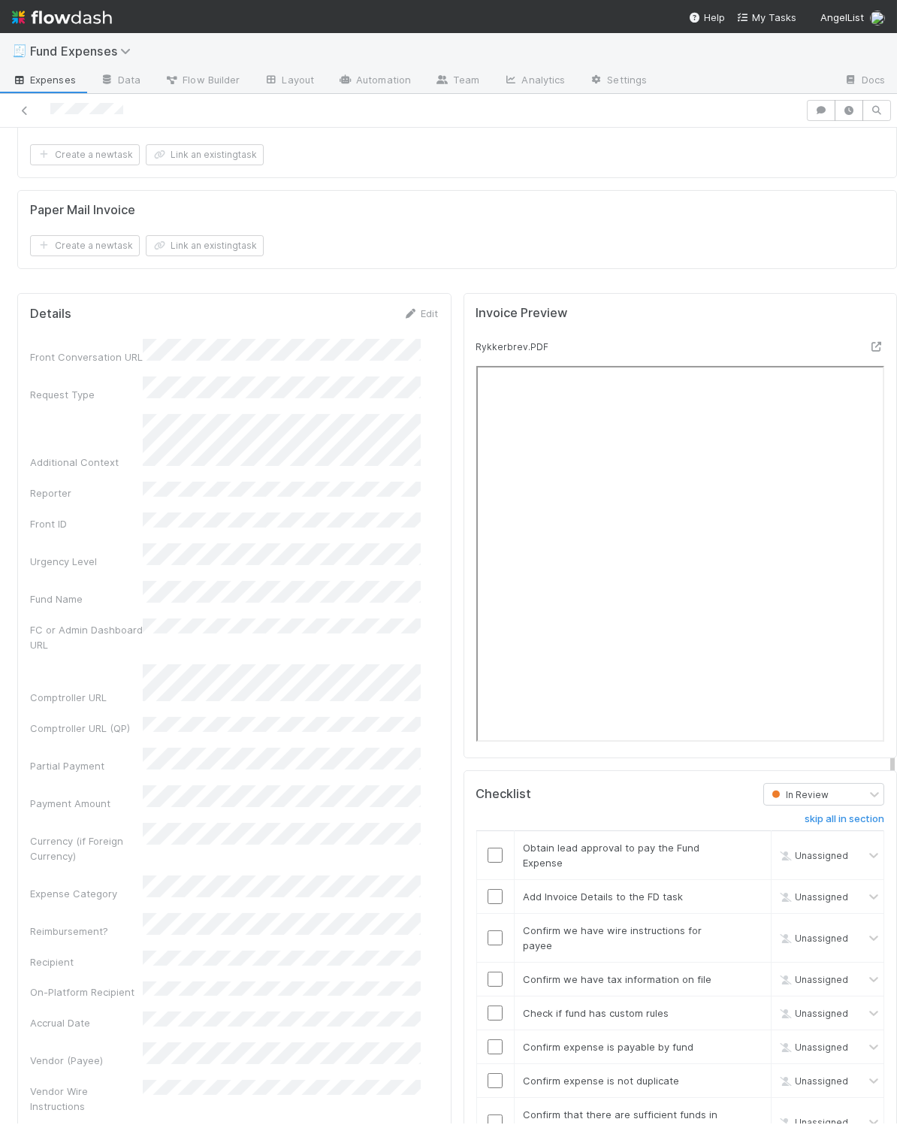
click at [464, 836] on div "Checklist In Review skip all in section Obtain lead approval to pay the Fund Ex…" at bounding box center [681, 1021] width 434 height 503
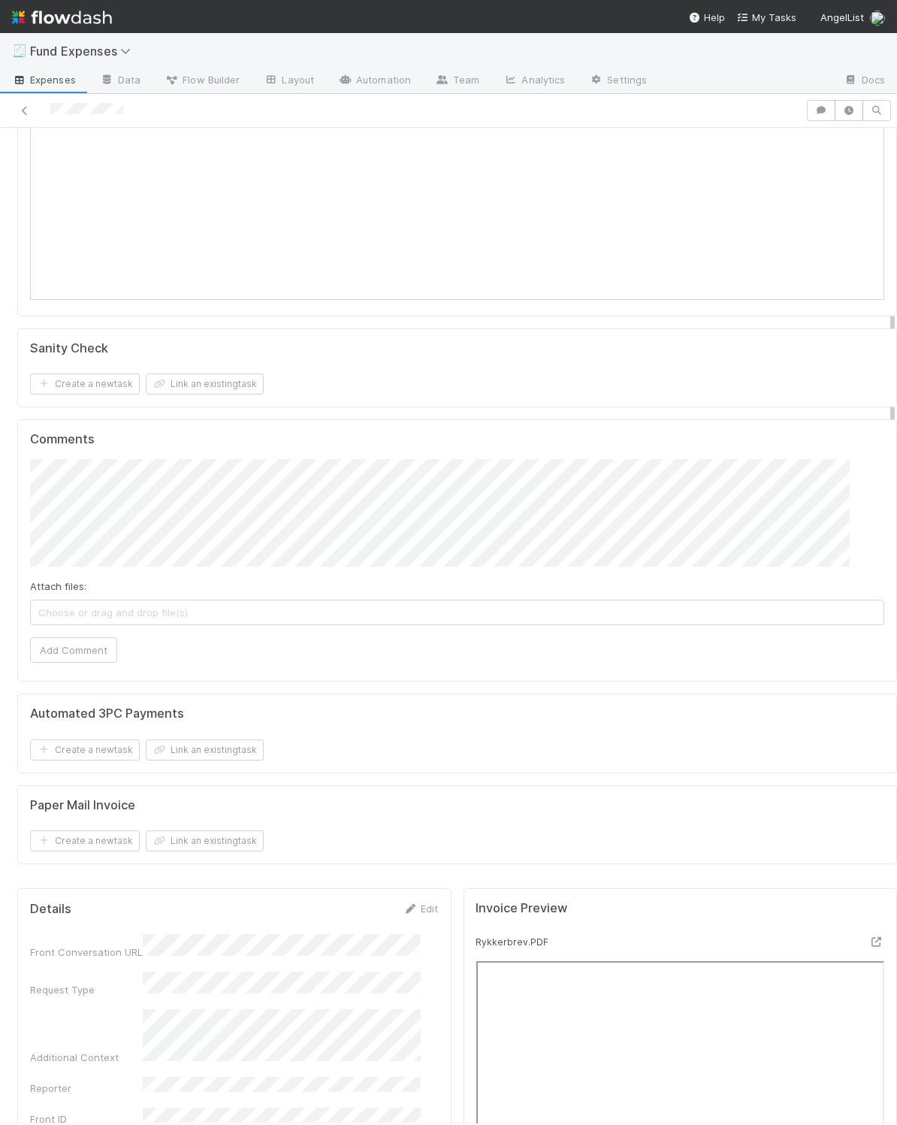
scroll to position [599, 0]
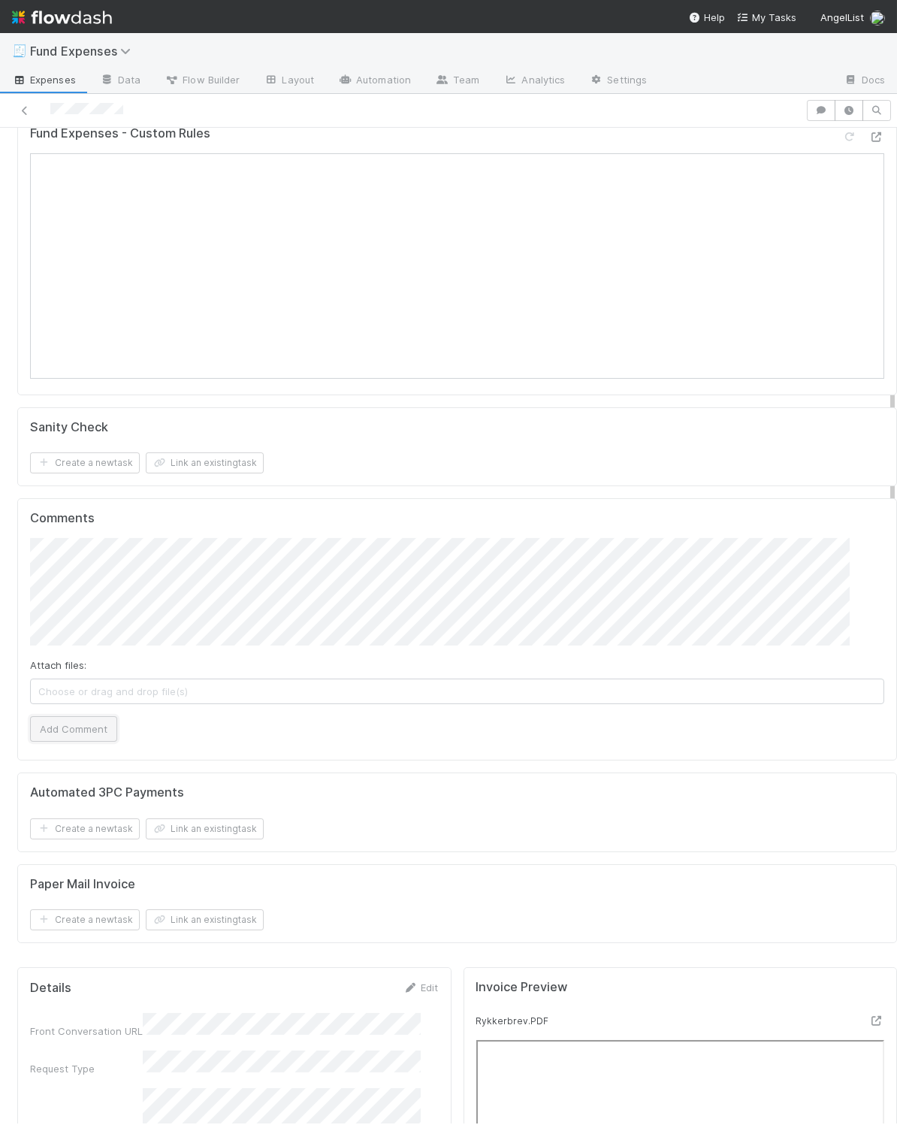
click at [75, 738] on button "Add Comment" at bounding box center [73, 729] width 87 height 26
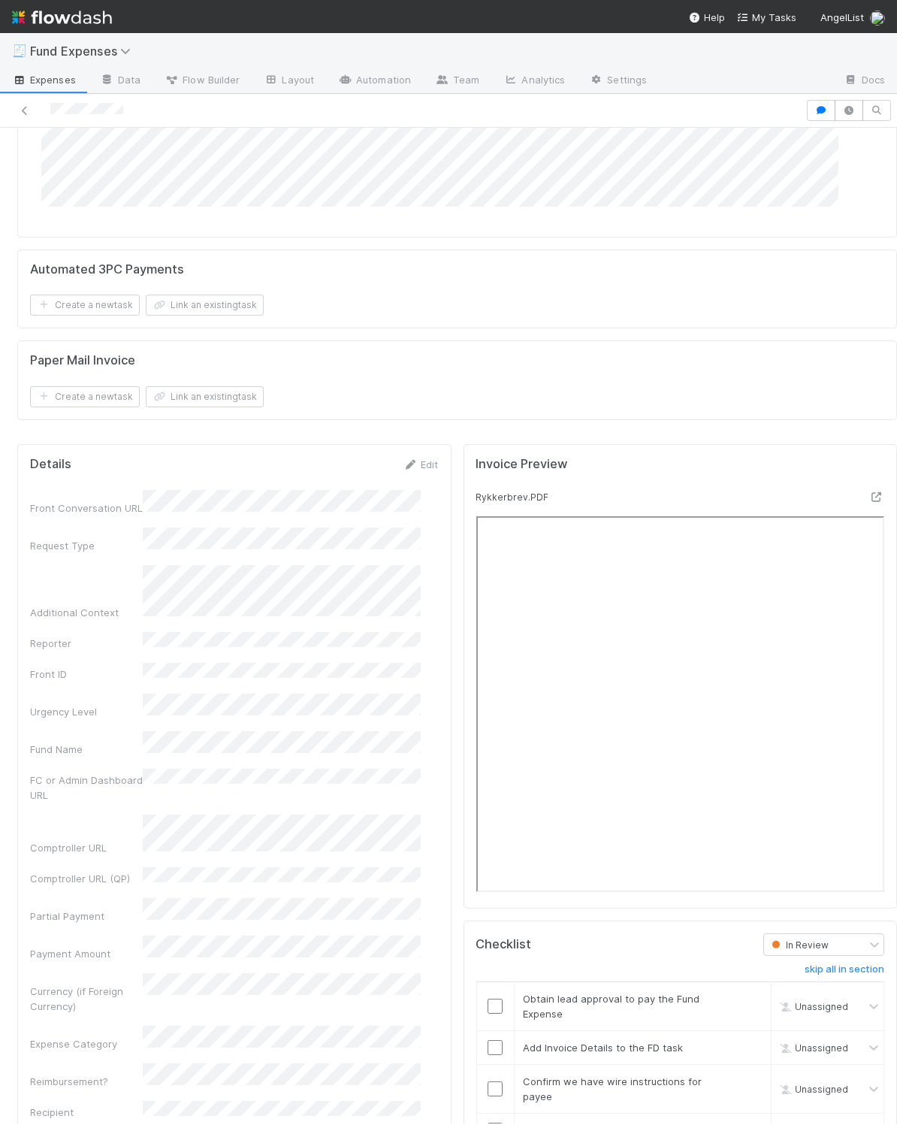
scroll to position [1253, 0]
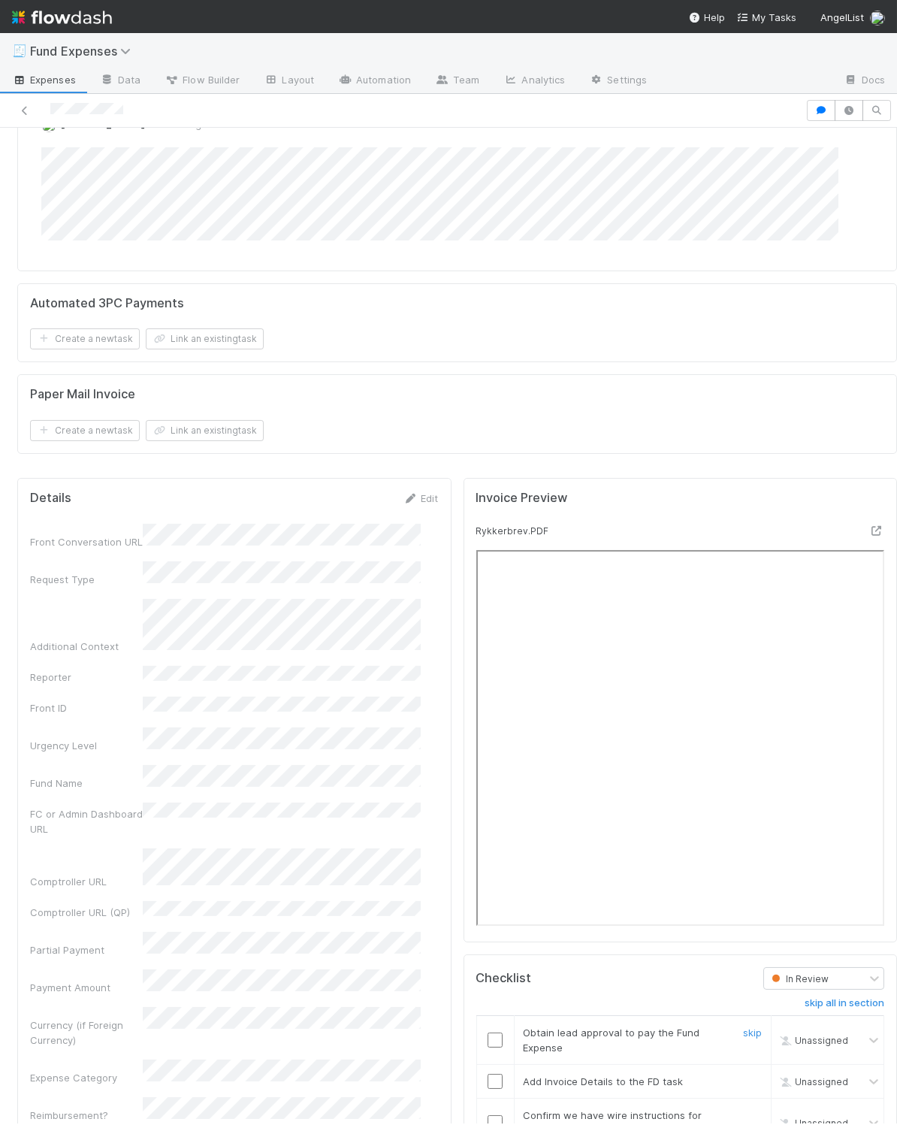
click at [488, 1047] on input "checkbox" at bounding box center [495, 1039] width 15 height 15
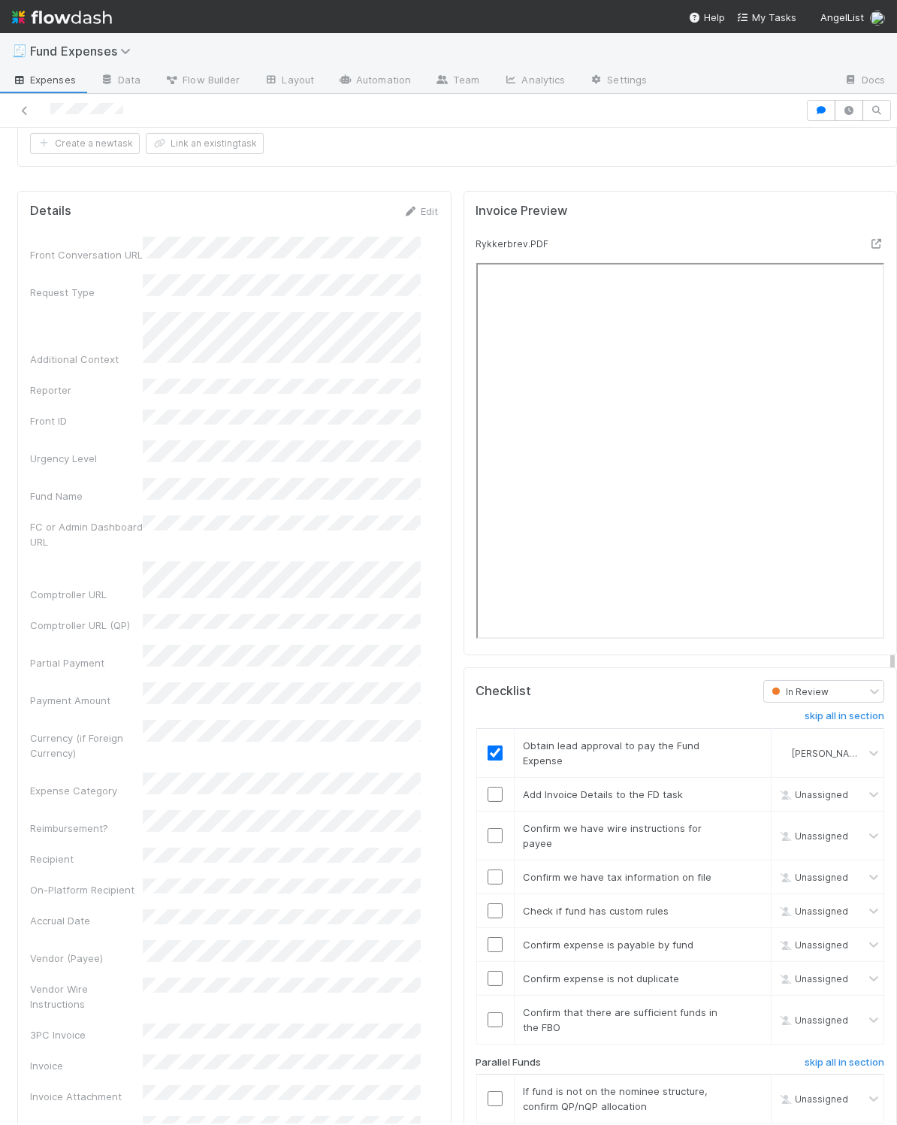
scroll to position [1481, 0]
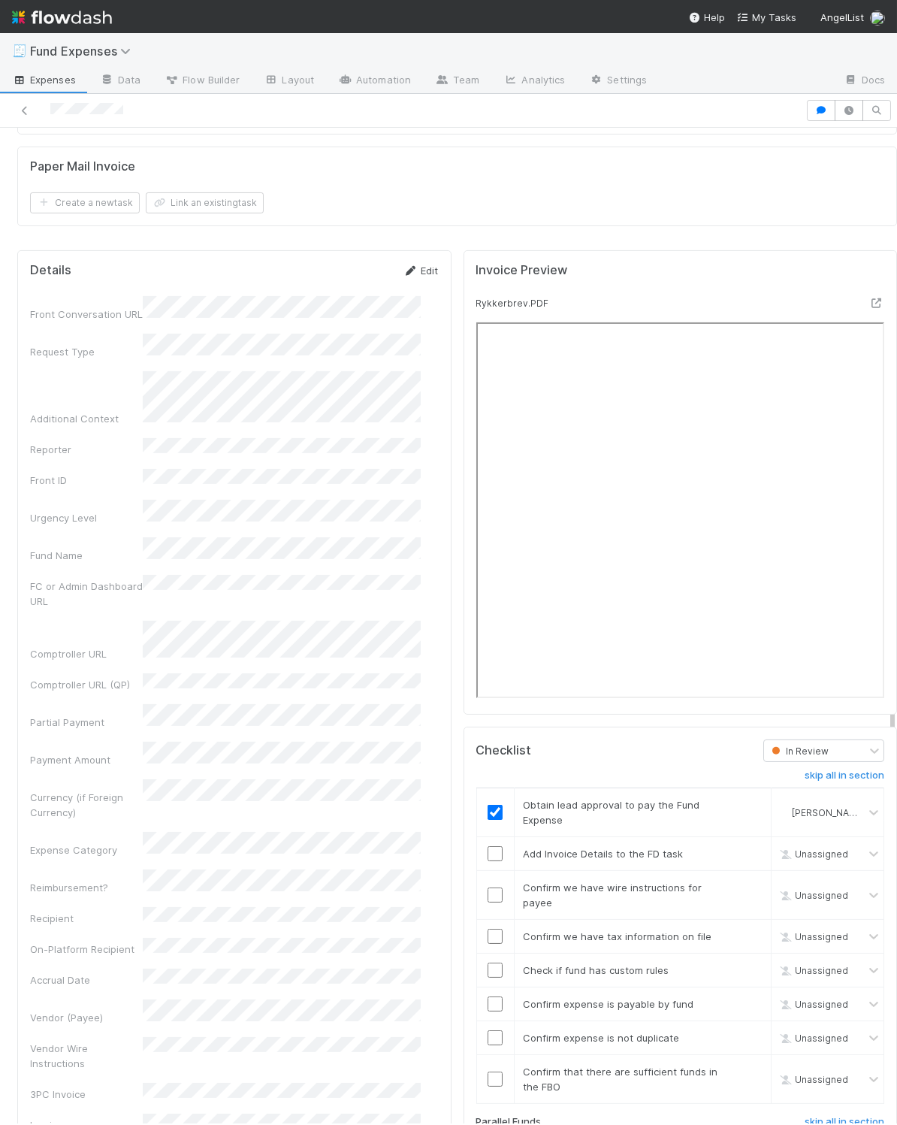
click at [409, 276] on link "Edit" at bounding box center [420, 270] width 35 height 12
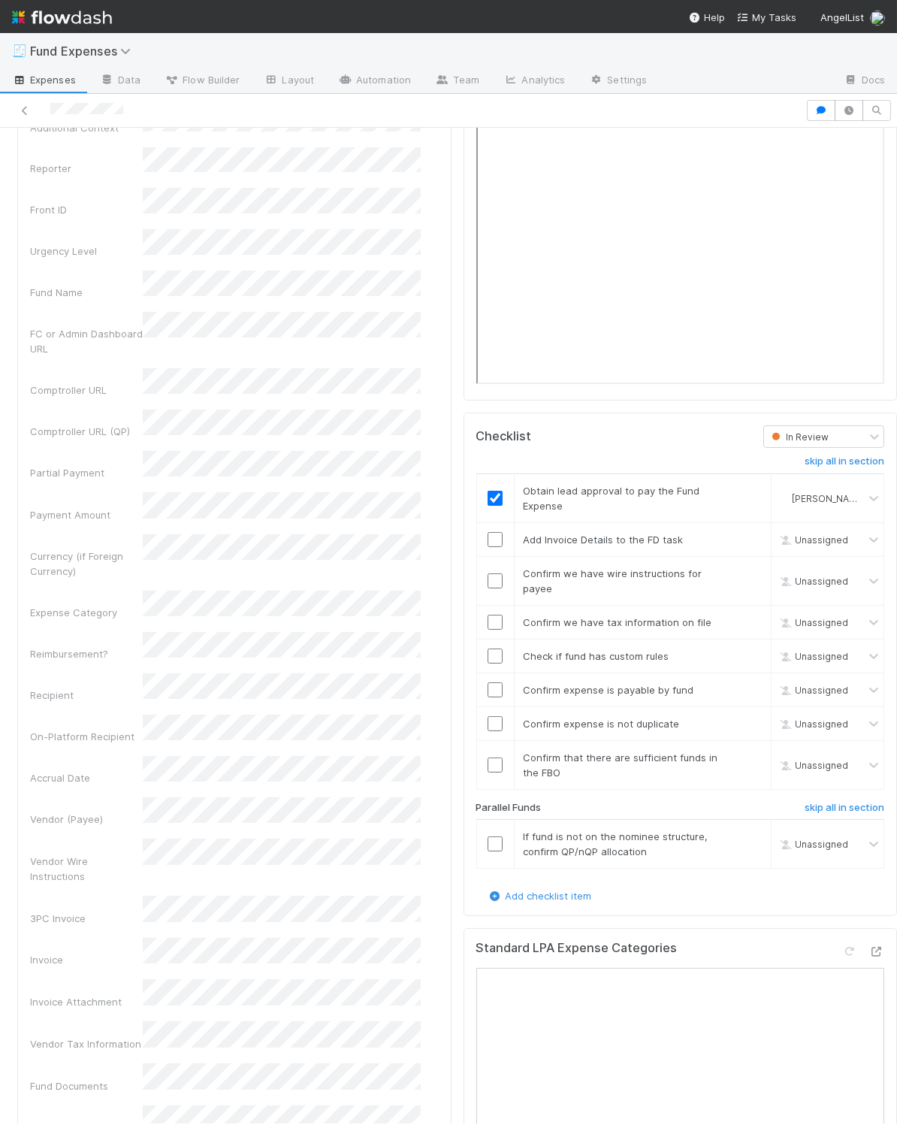
scroll to position [1799, 0]
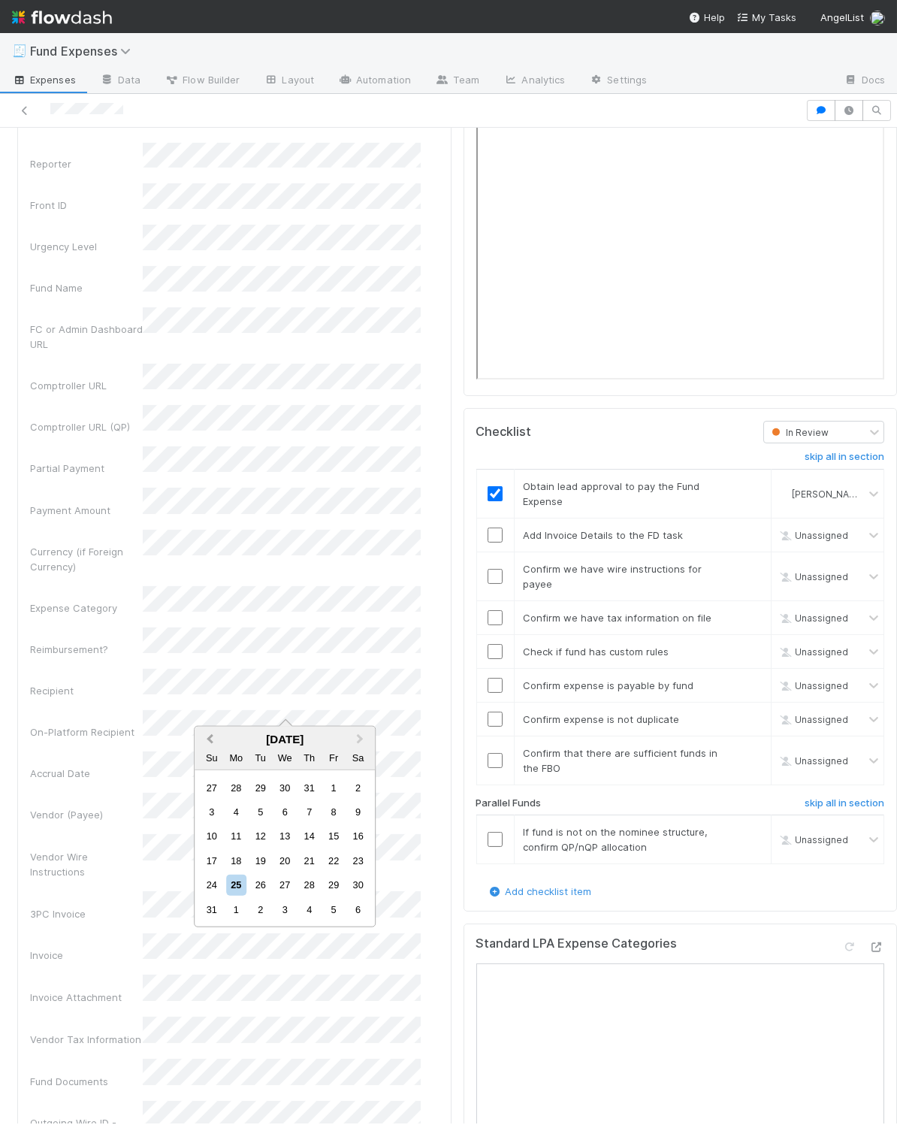
click at [210, 736] on span "Previous Month" at bounding box center [210, 738] width 0 height 17
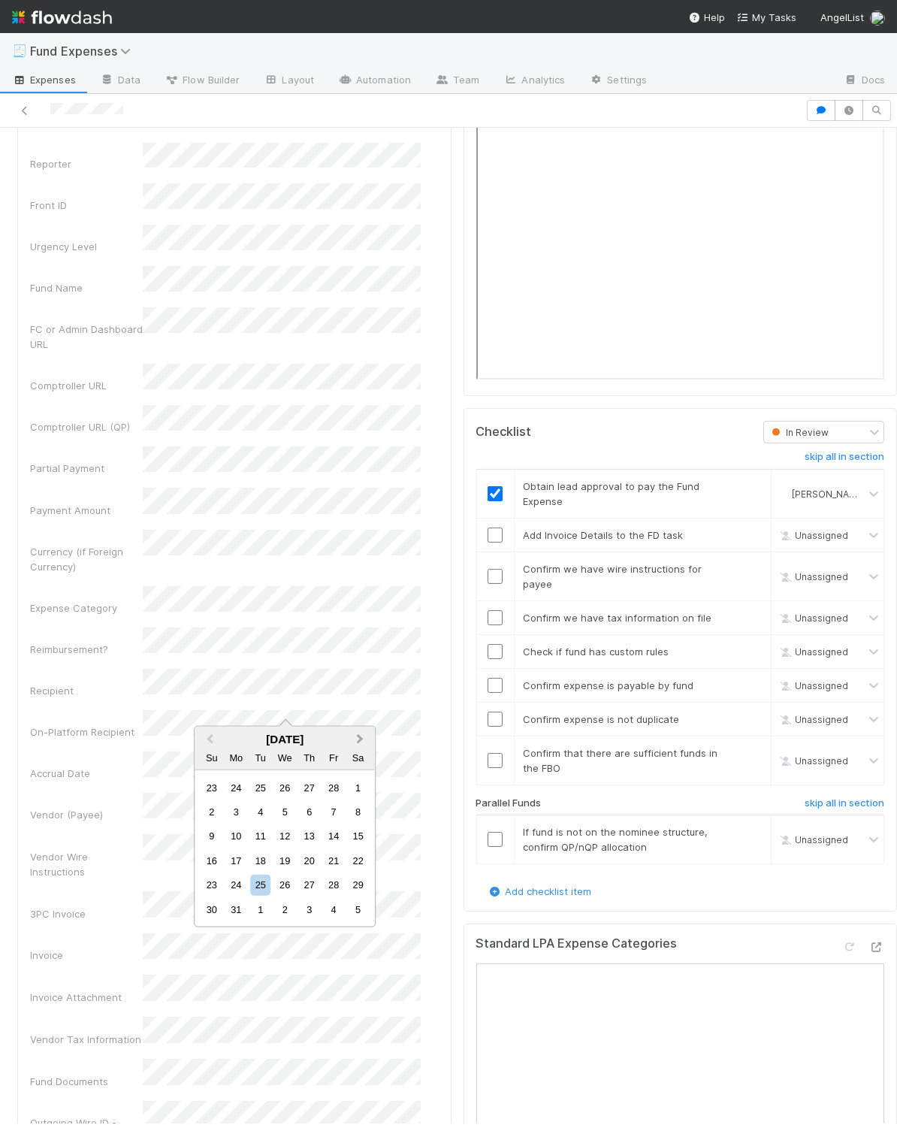
click at [365, 739] on button "Next Month" at bounding box center [361, 740] width 24 height 24
click at [217, 837] on div "13" at bounding box center [211, 836] width 20 height 20
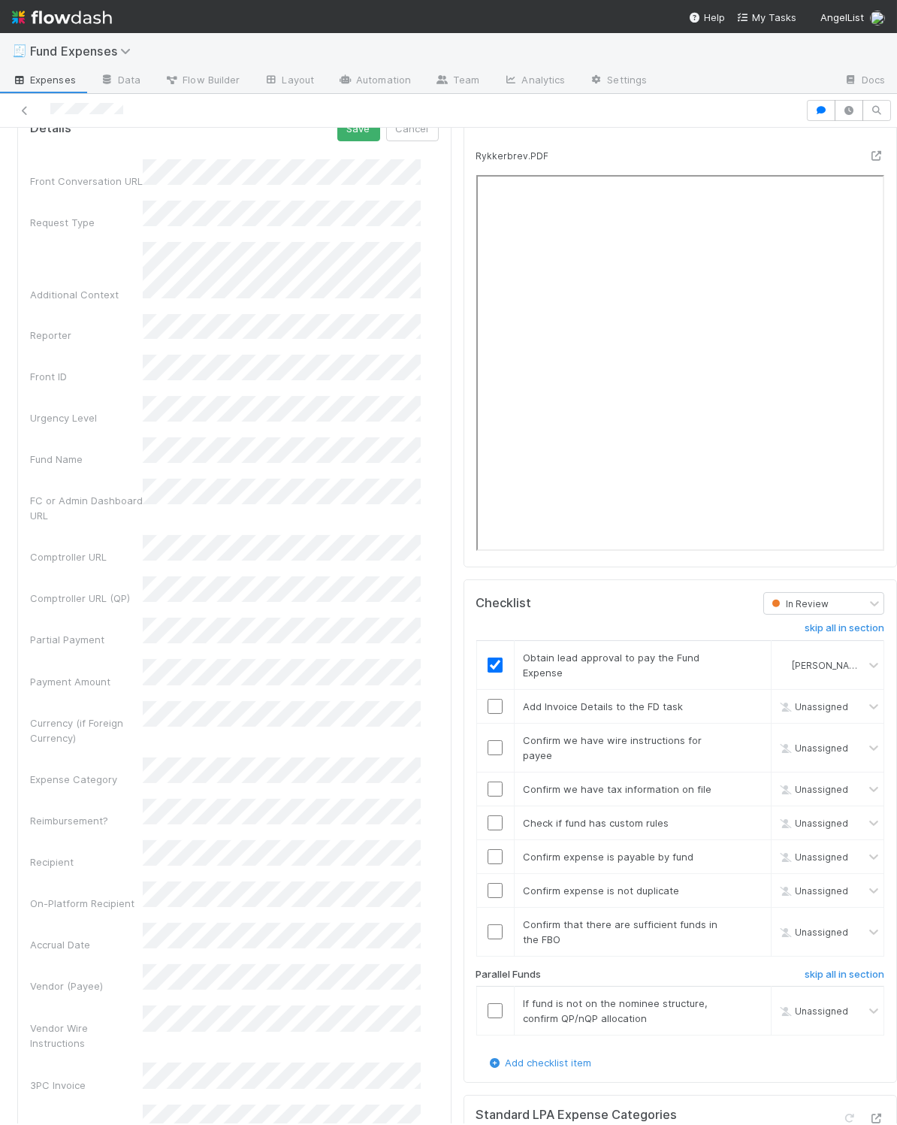
scroll to position [1630, 0]
click at [805, 978] on h6 "skip all in section" at bounding box center [845, 972] width 80 height 12
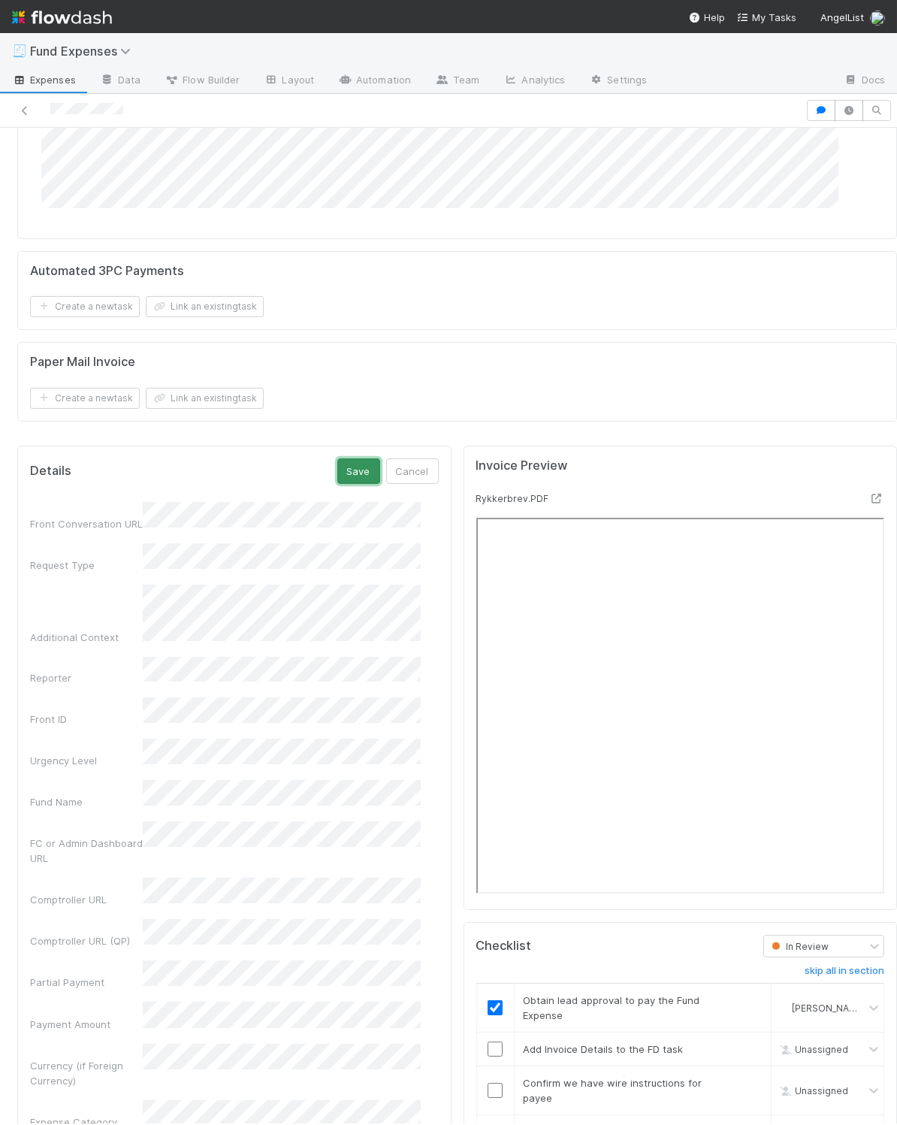
click at [340, 482] on button "Save" at bounding box center [358, 471] width 43 height 26
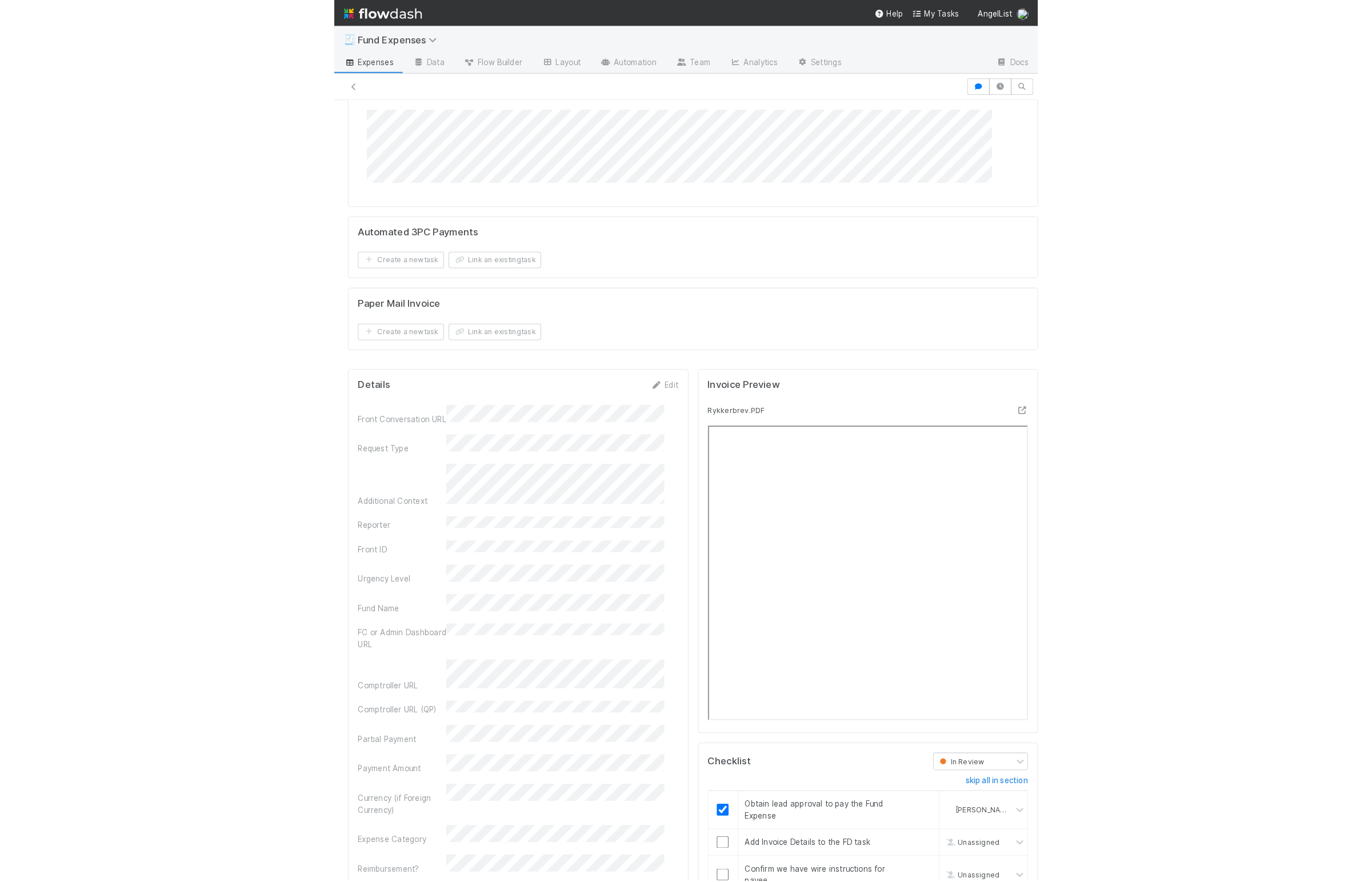
scroll to position [774, 0]
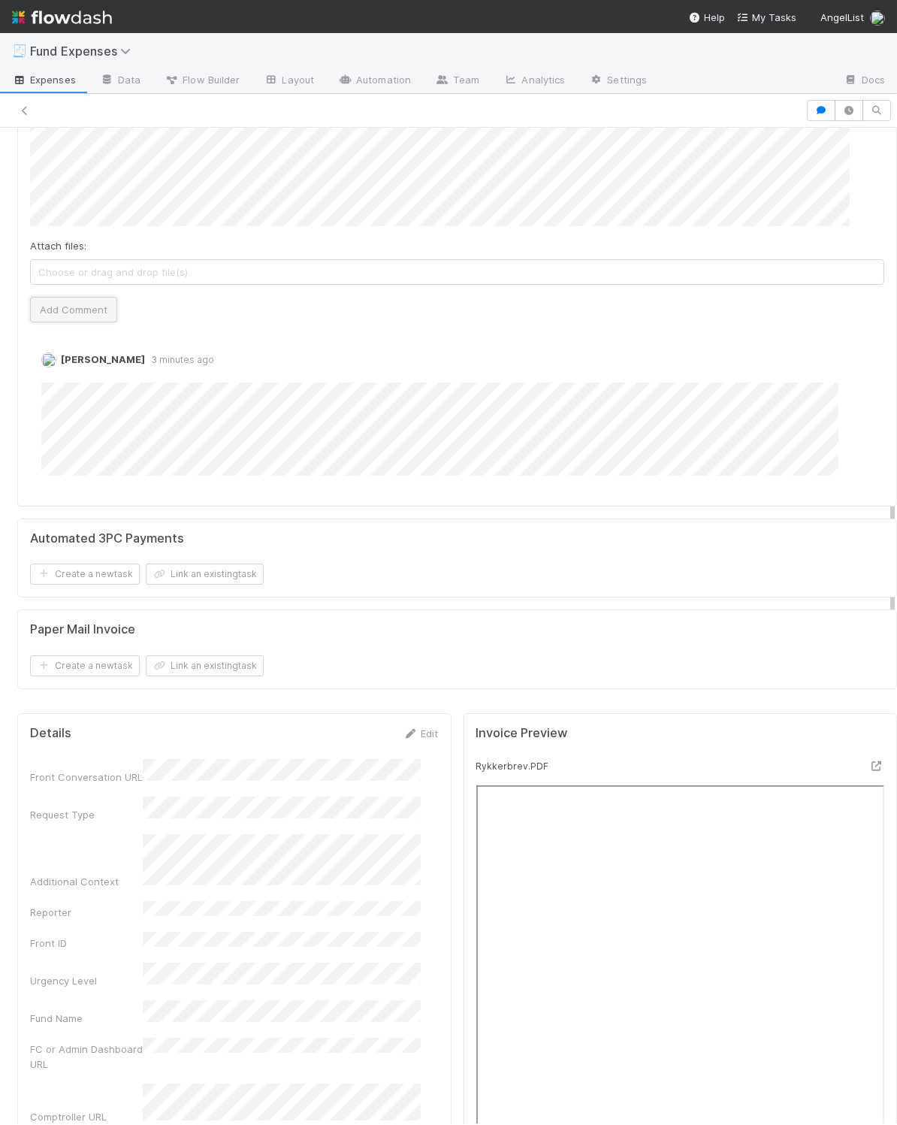
click at [77, 316] on button "Add Comment" at bounding box center [73, 310] width 87 height 26
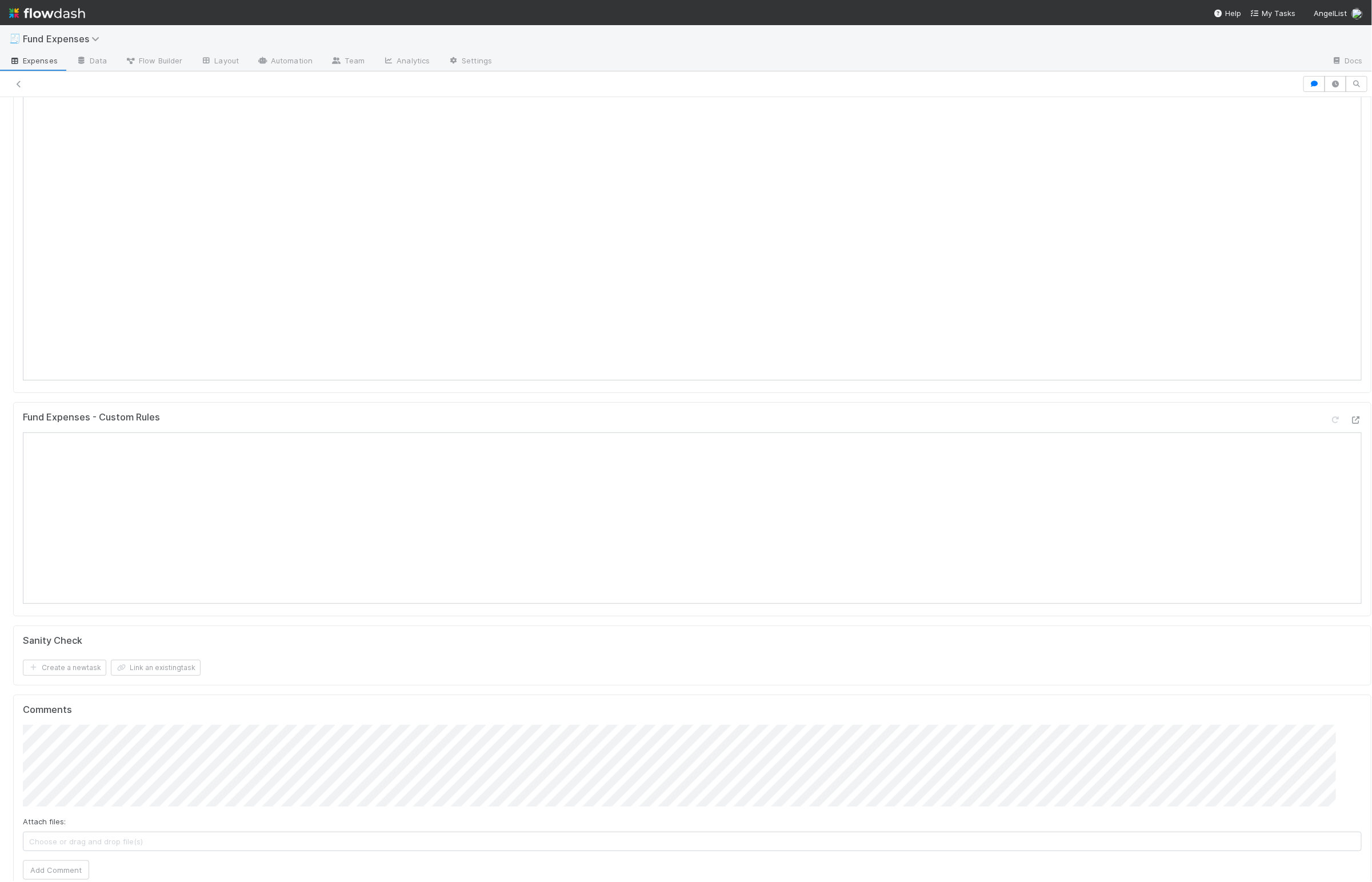
scroll to position [0, 0]
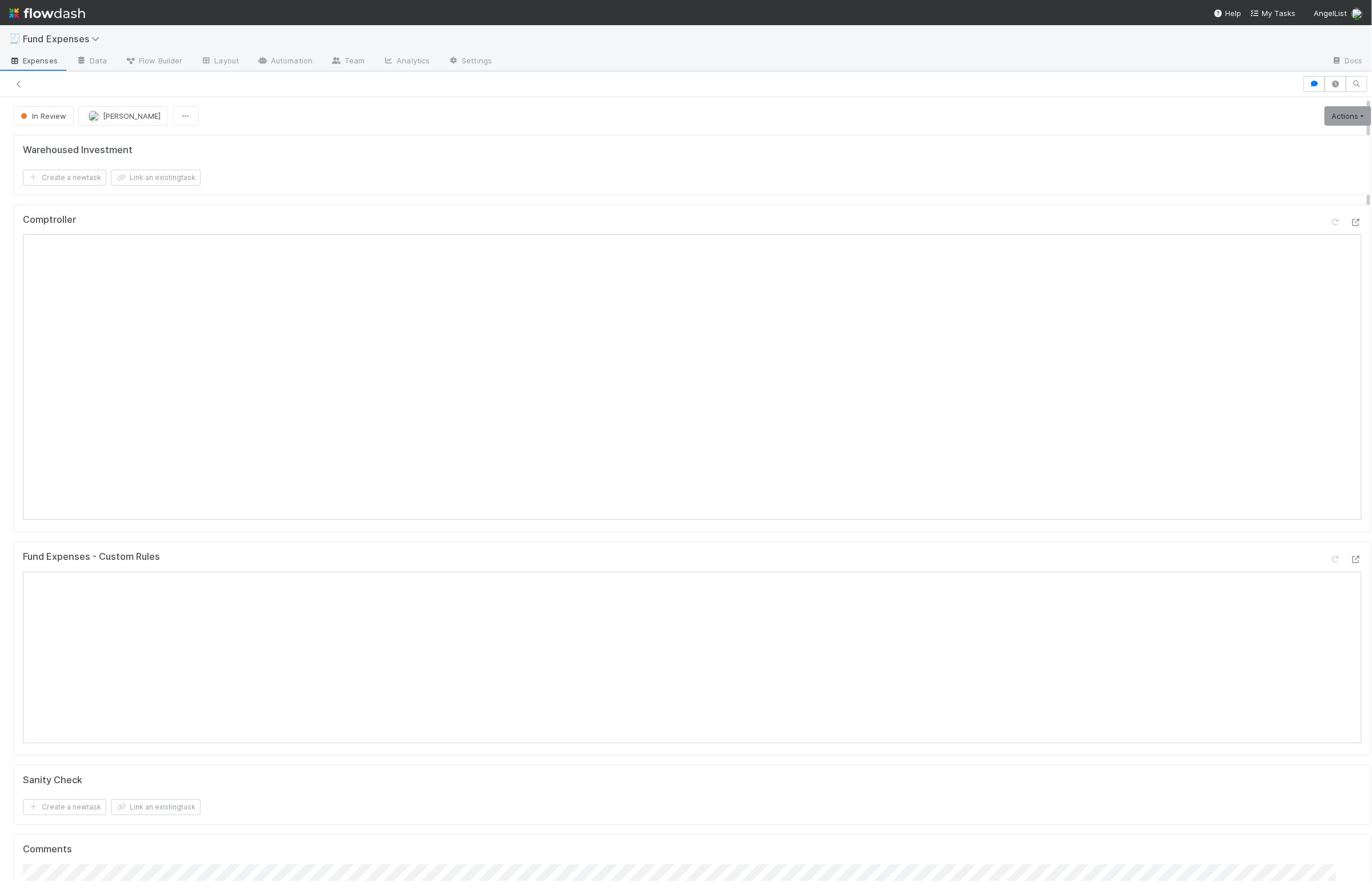
click at [708, 543] on div "Warehoused Investment Create a new task Link an existing task Comptroller Fund …" at bounding box center [692, 772] width 1367 height 1284
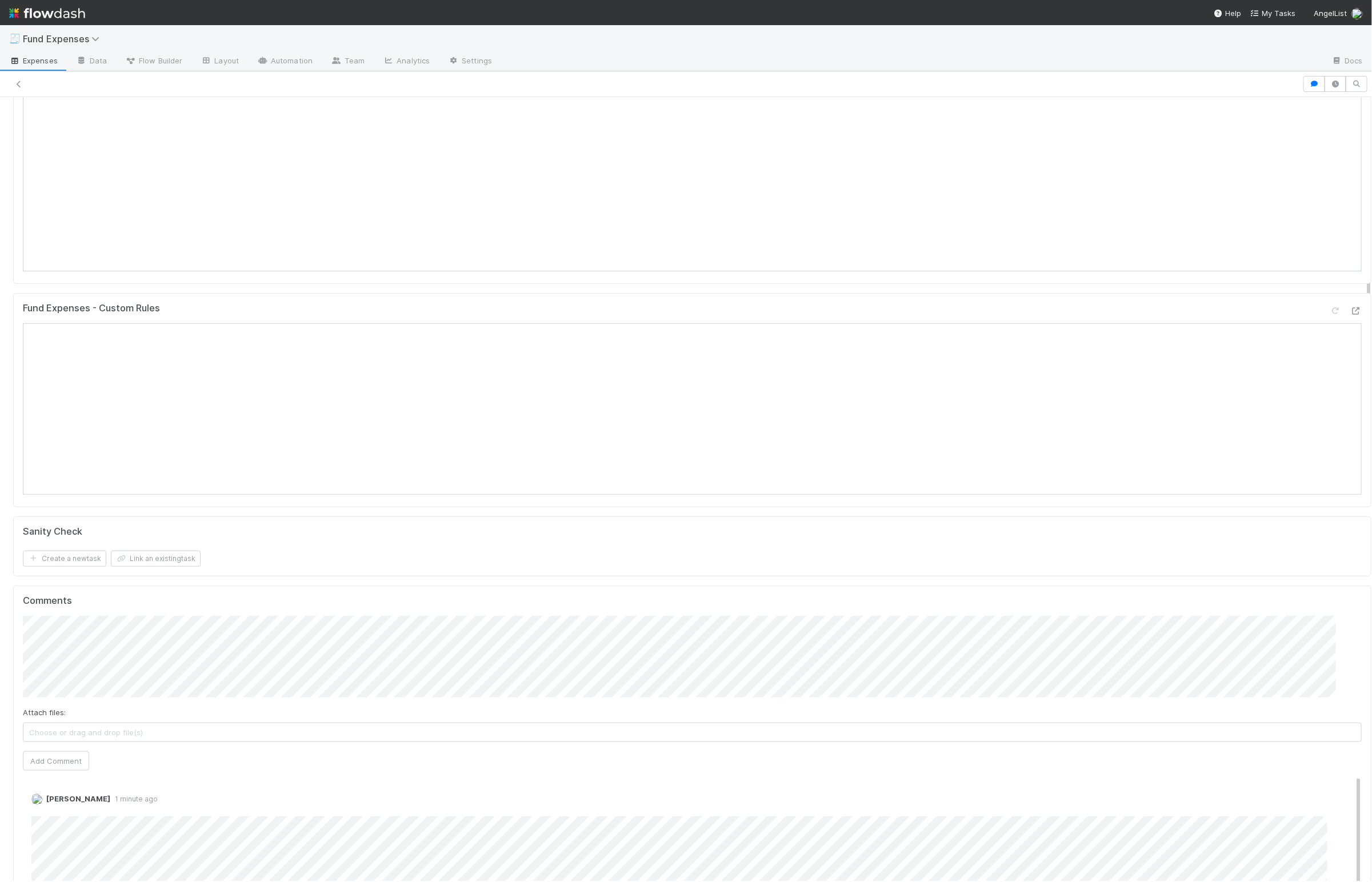
scroll to position [245, 0]
click at [347, 556] on form "Sanity Check Create a new task Link an existing task" at bounding box center [692, 550] width 1339 height 41
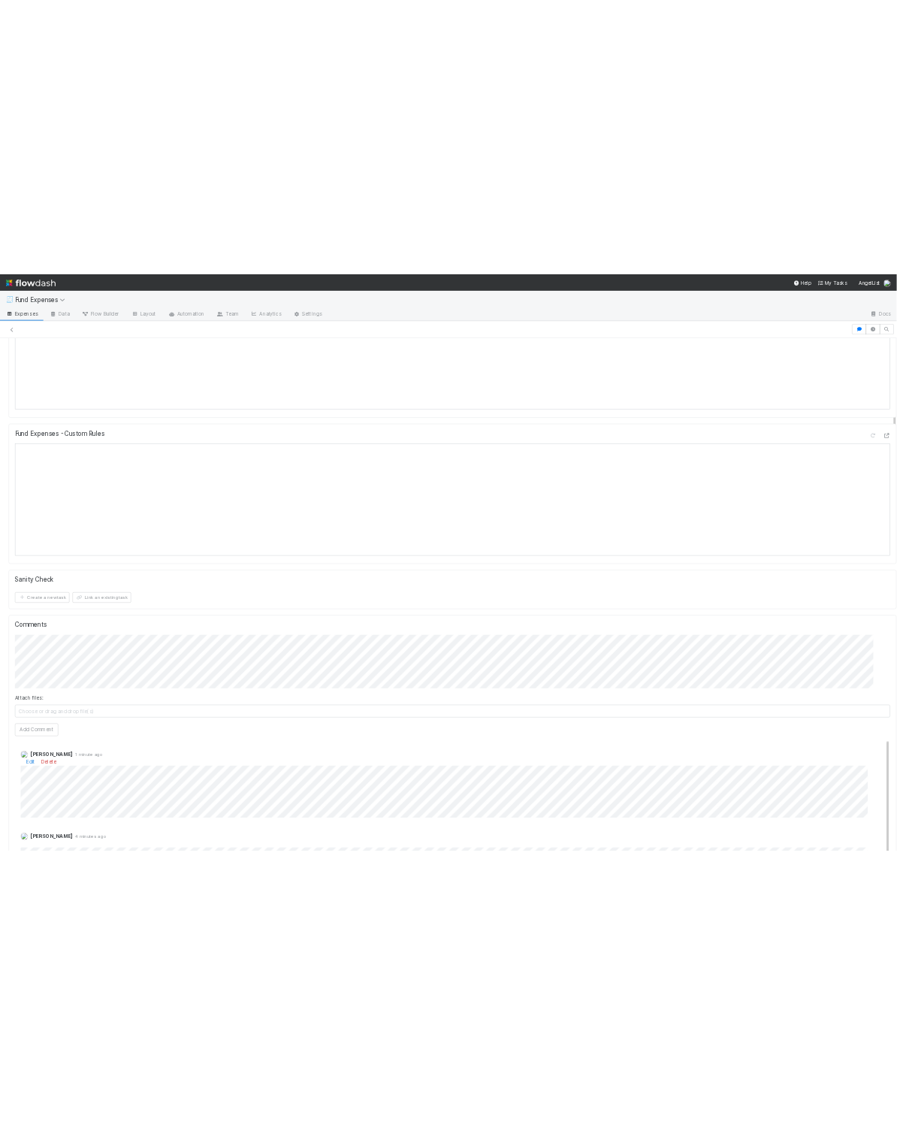
scroll to position [411, 0]
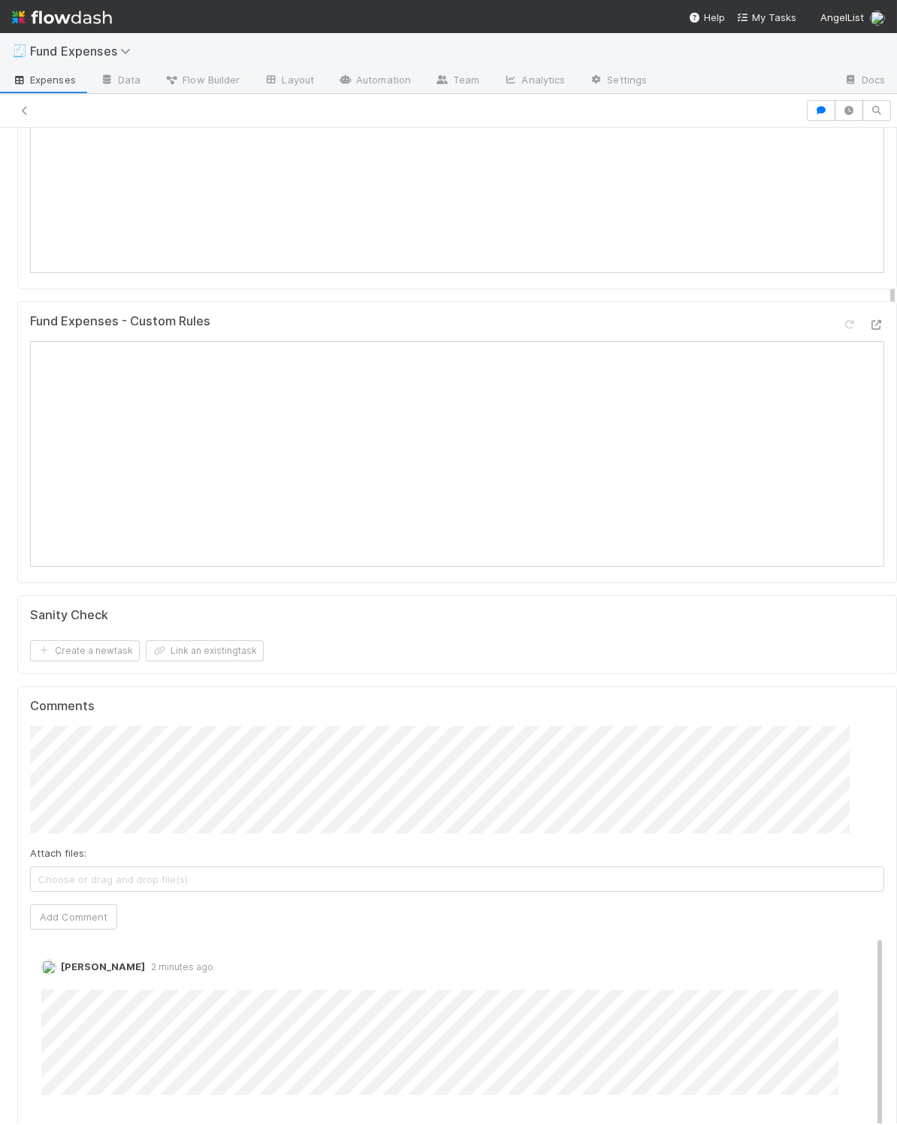
drag, startPoint x: 551, startPoint y: 326, endPoint x: 880, endPoint y: 442, distance: 348.8
click at [551, 326] on div "Fund Expenses - Custom Rules" at bounding box center [457, 327] width 854 height 27
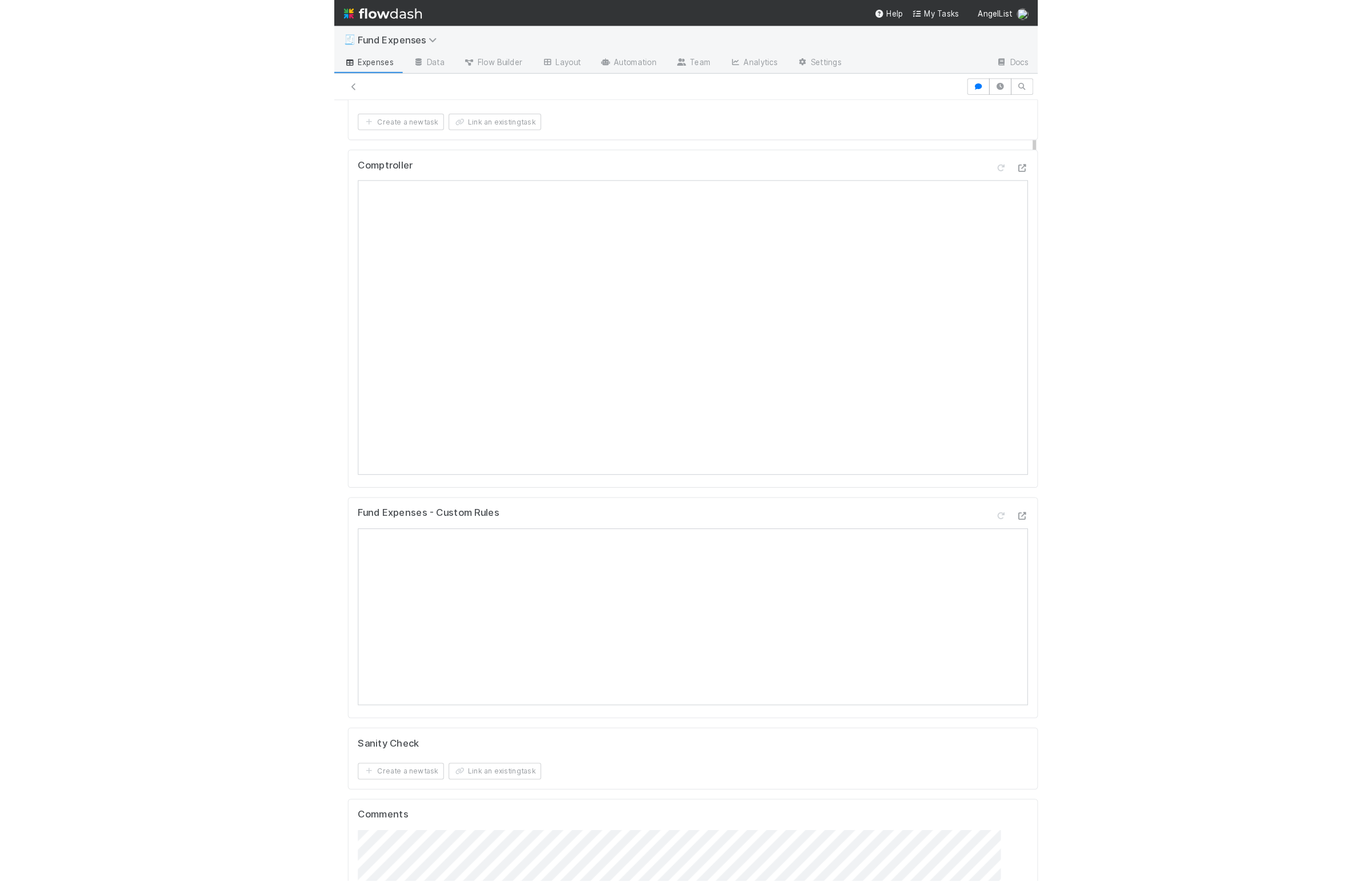
scroll to position [56, 0]
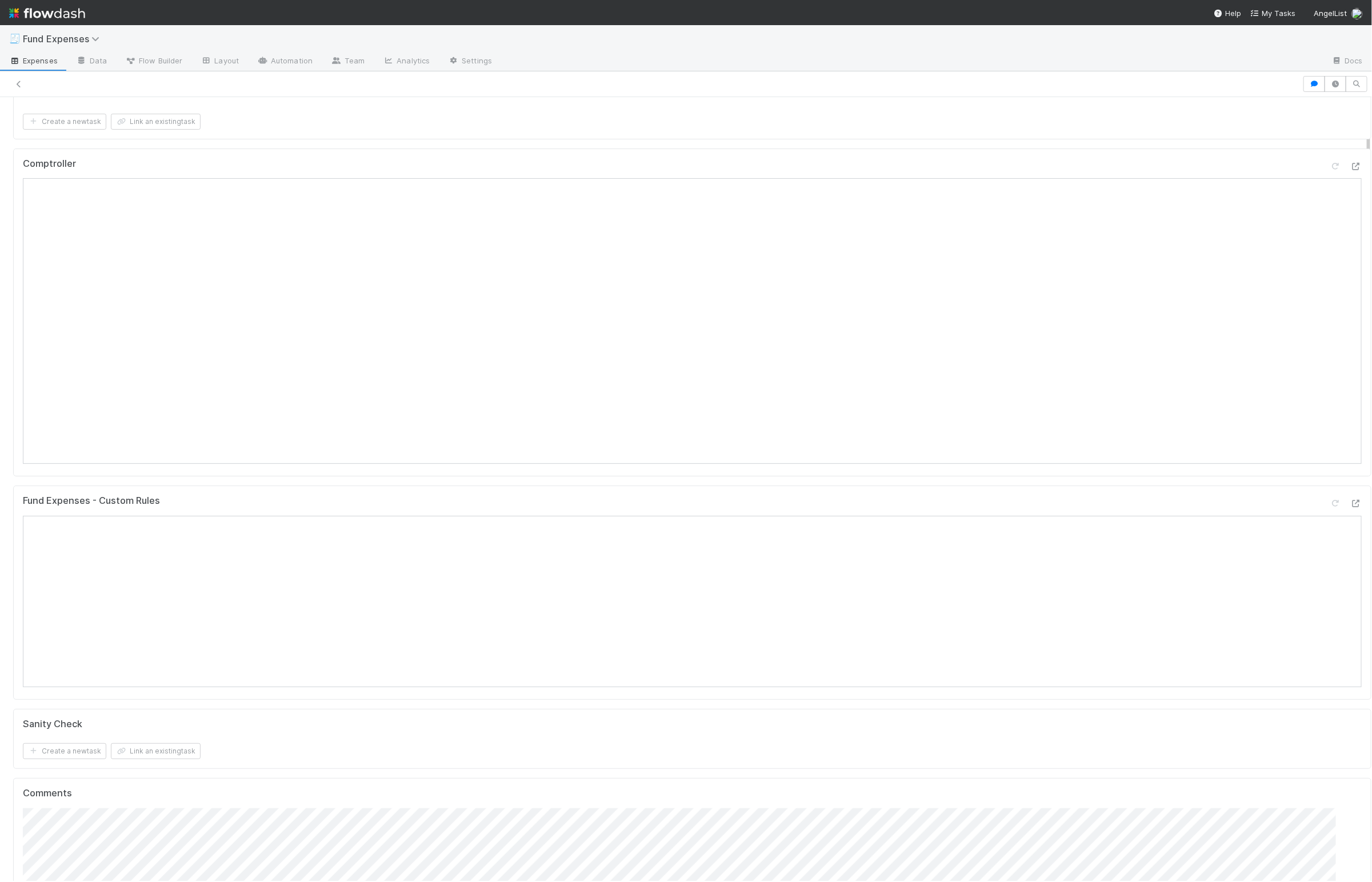
click at [660, 497] on div "Fund Expenses - Custom Rules" at bounding box center [692, 593] width 1358 height 214
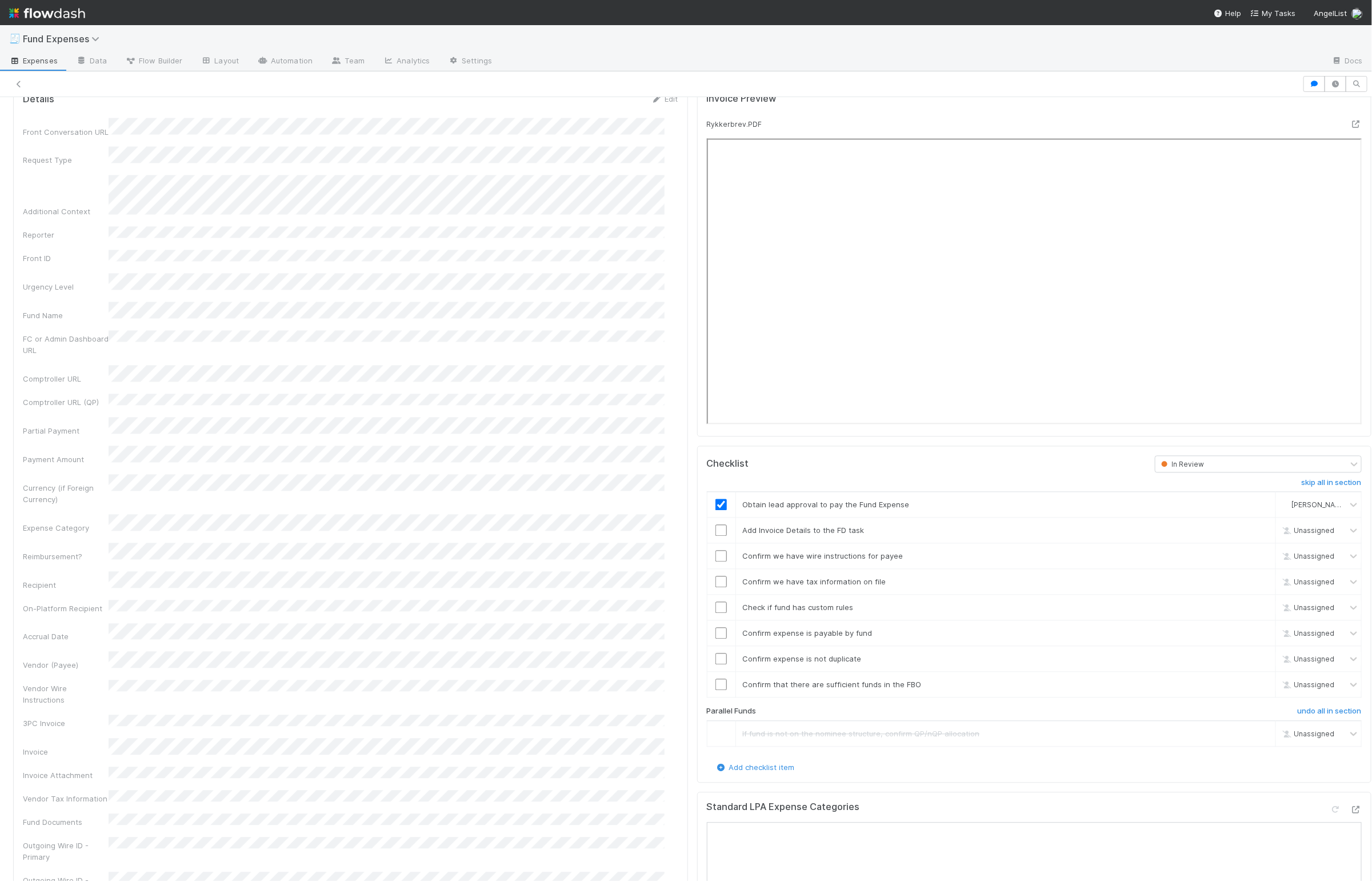
scroll to position [1337, 0]
click at [716, 535] on input "checkbox" at bounding box center [721, 529] width 11 height 11
click at [716, 612] on input "checkbox" at bounding box center [721, 606] width 11 height 11
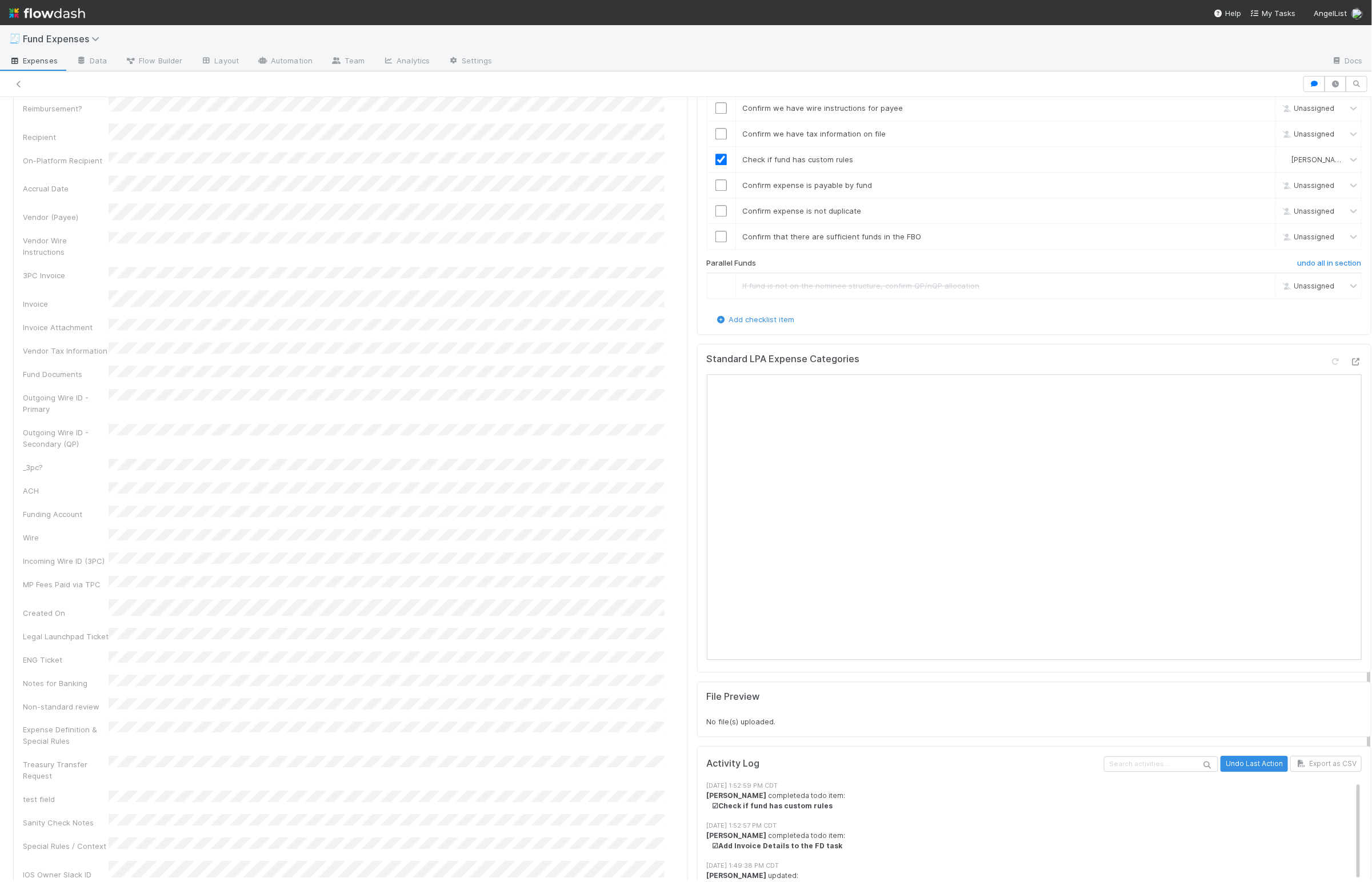
scroll to position [1625, 0]
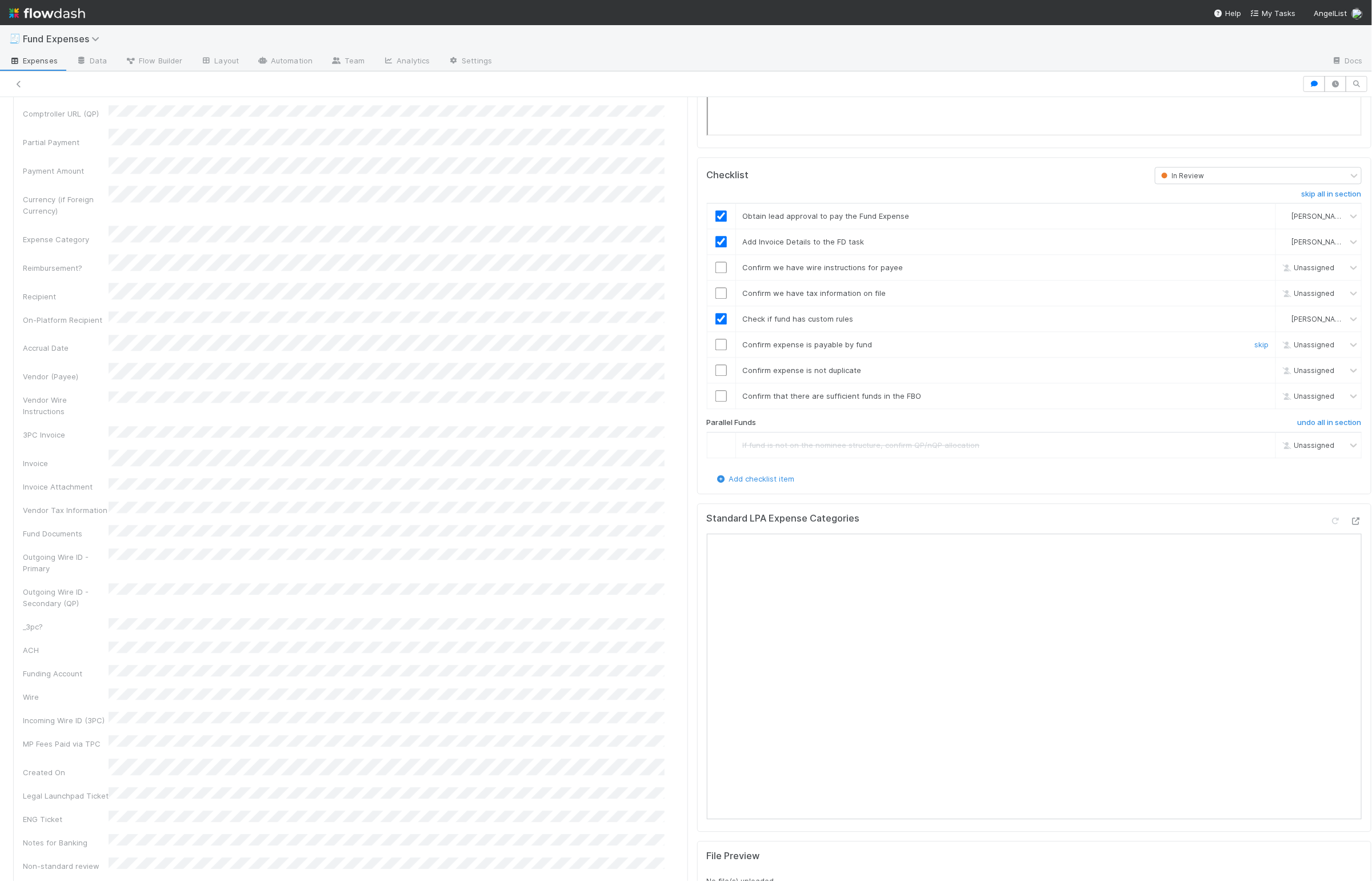
click at [716, 351] on input "checkbox" at bounding box center [721, 344] width 11 height 11
click at [716, 376] on input "checkbox" at bounding box center [721, 370] width 11 height 11
checkbox input "true"
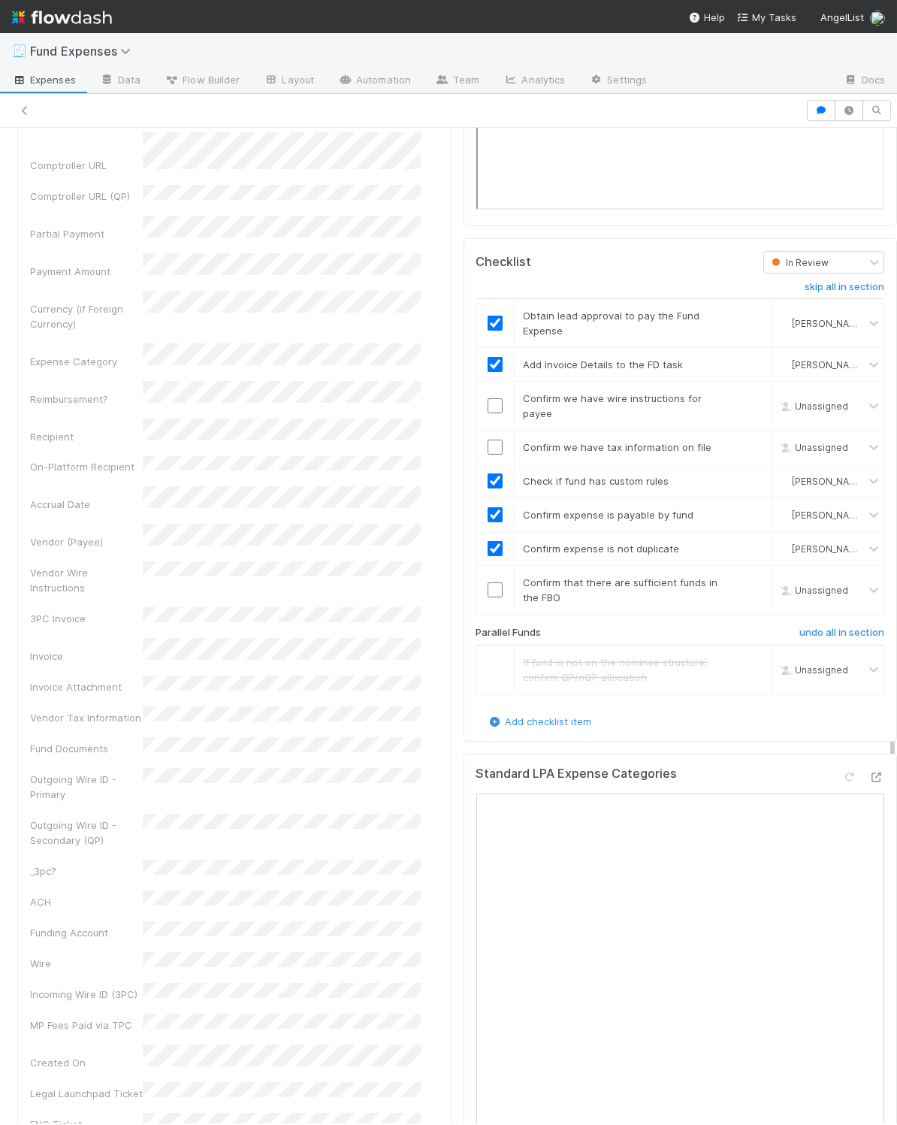
scroll to position [2104, 0]
click at [488, 414] on input "checkbox" at bounding box center [495, 406] width 15 height 15
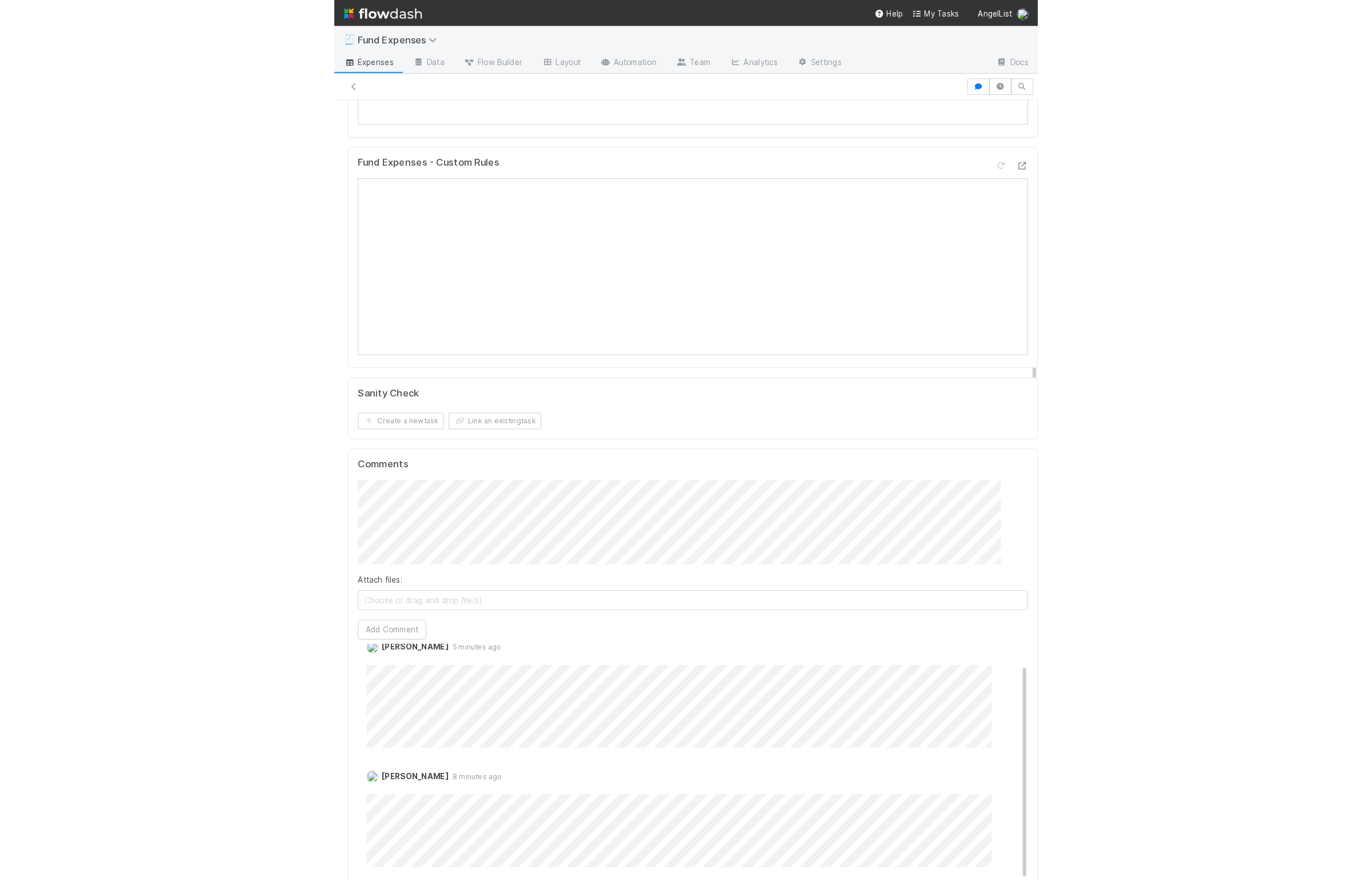
scroll to position [154, 0]
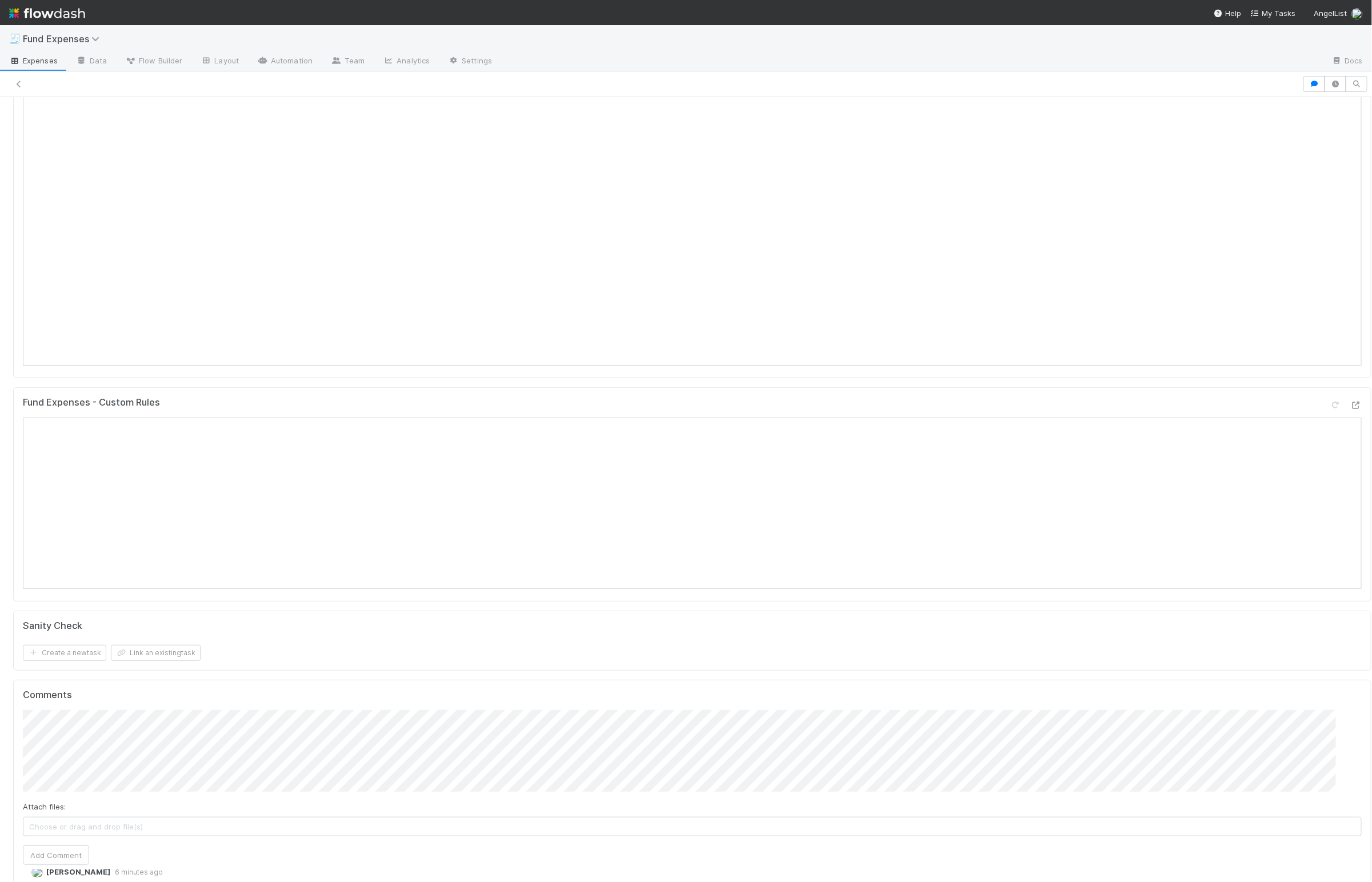
click at [511, 410] on div "Fund Expenses - Custom Rules" at bounding box center [692, 407] width 1339 height 21
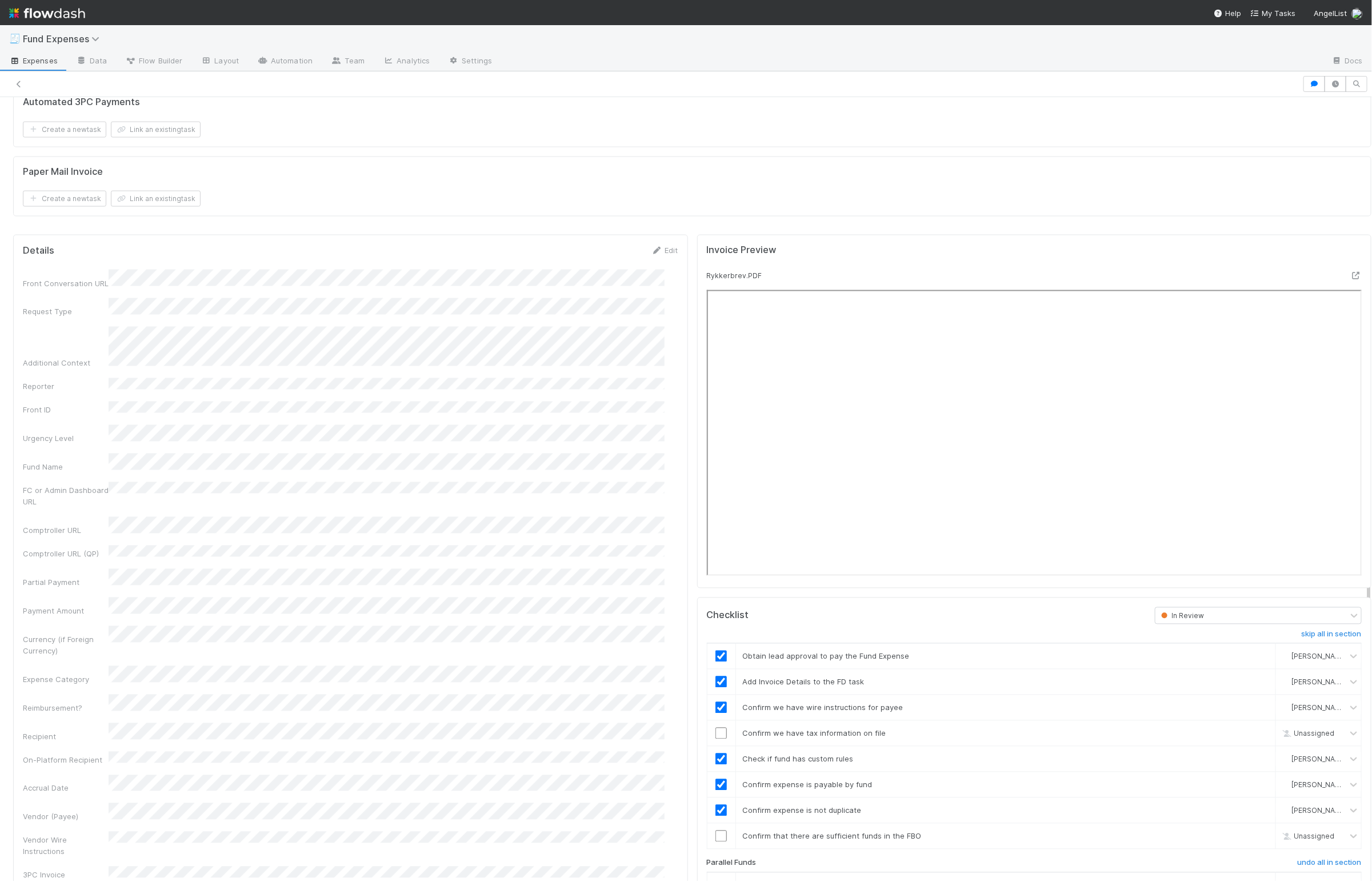
scroll to position [1147, 0]
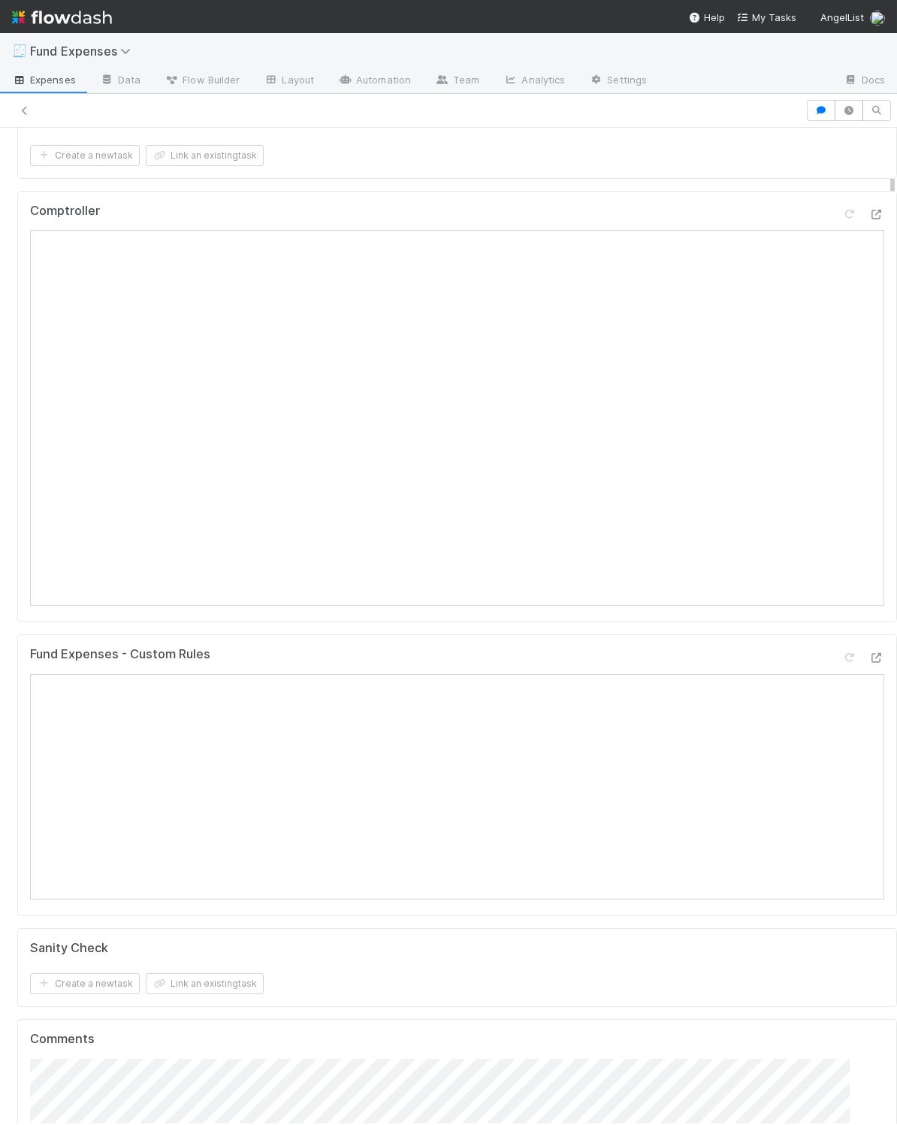
scroll to position [214, 0]
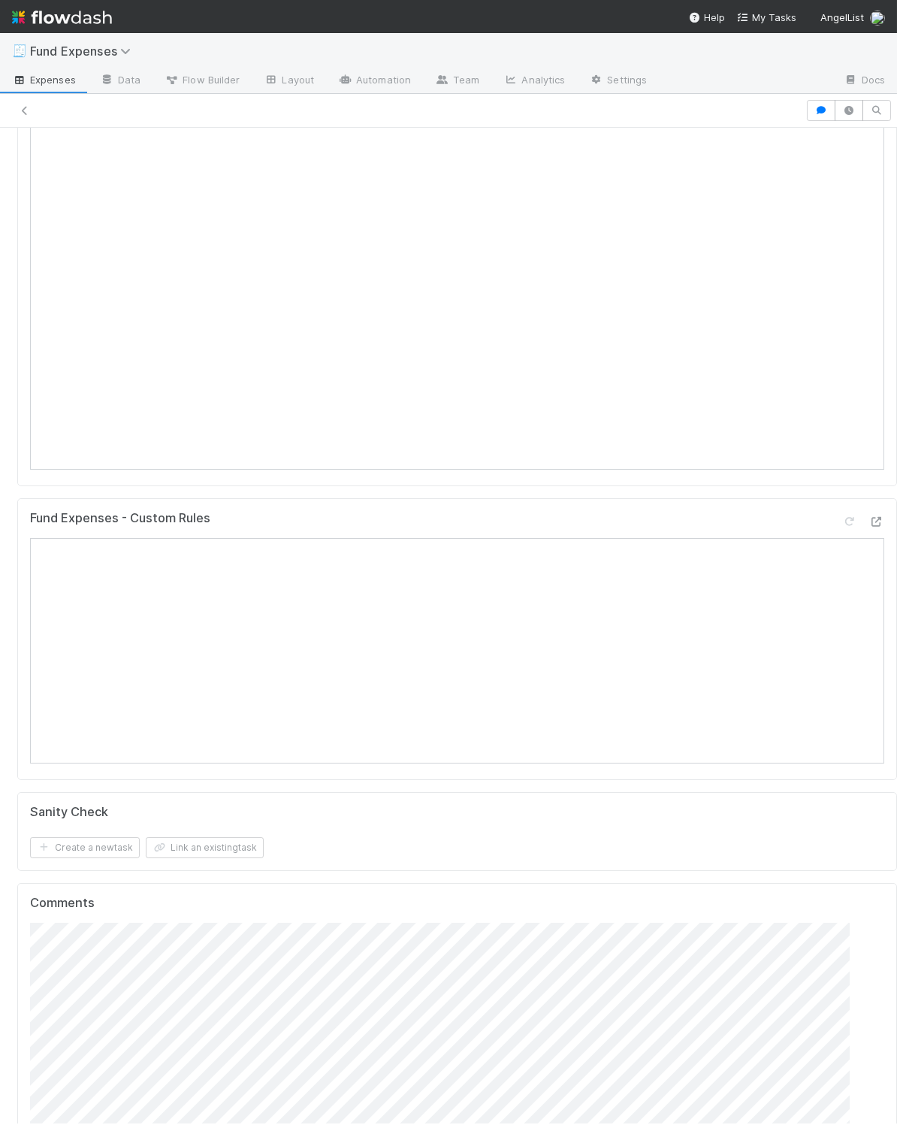
click at [451, 883] on div "Warehoused Investment Create a new task Link an existing task Comptroller Fund …" at bounding box center [457, 876] width 892 height 1839
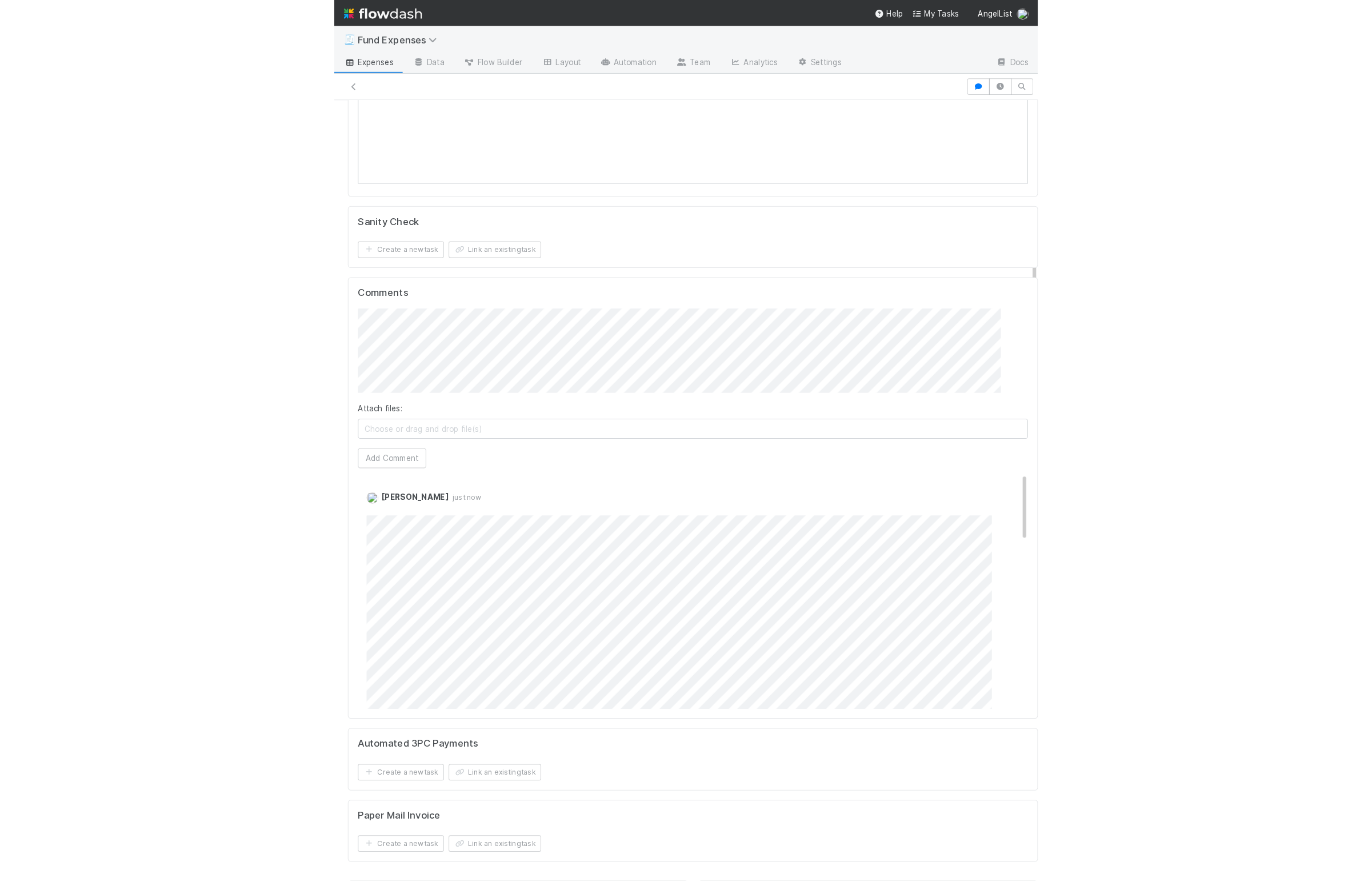
scroll to position [0, 0]
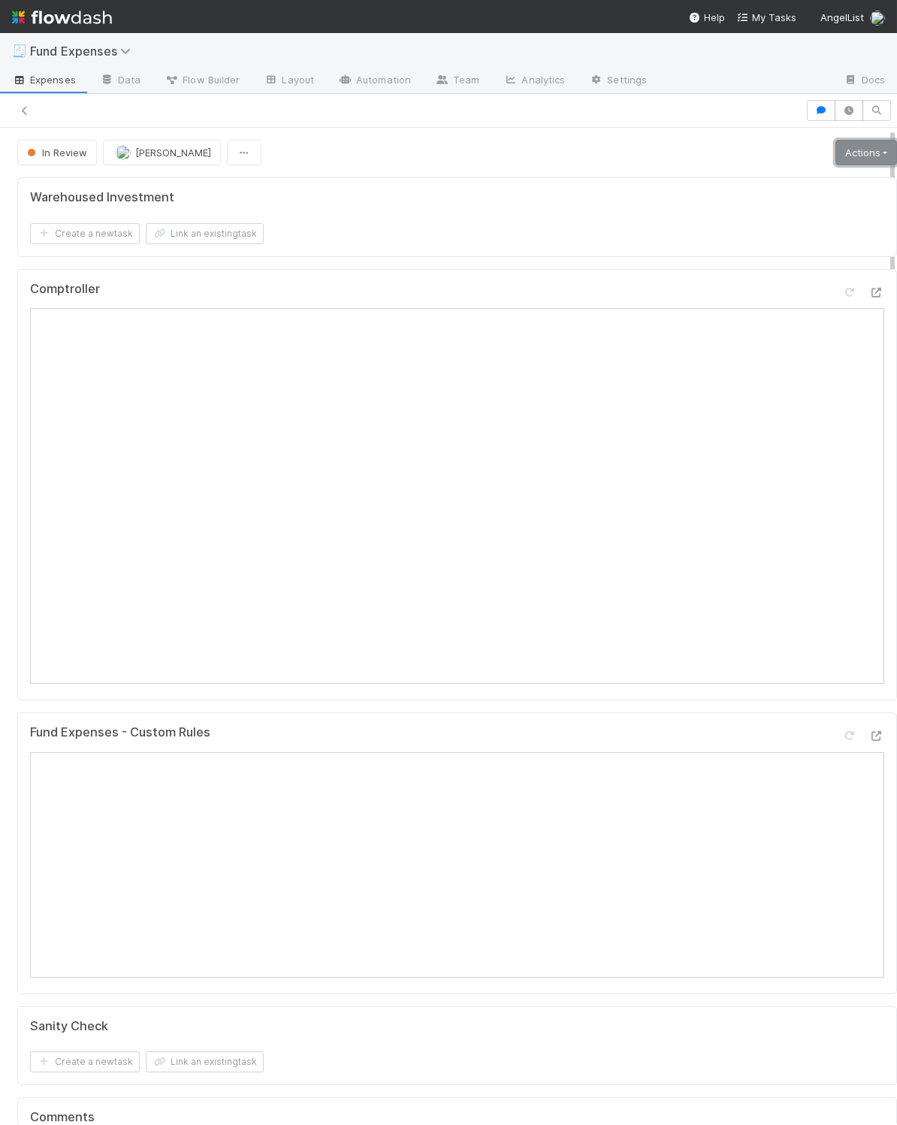
click at [838, 158] on link "Actions" at bounding box center [866, 153] width 62 height 26
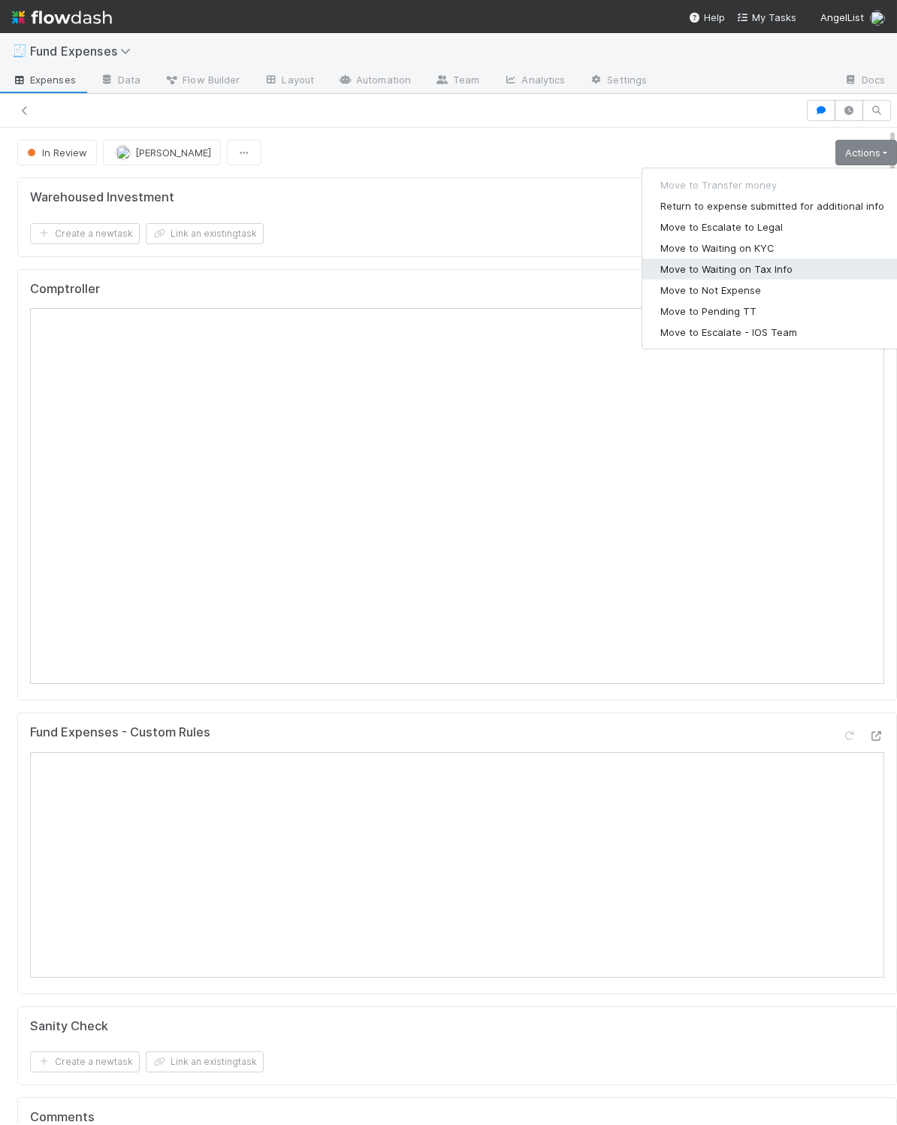
click at [794, 269] on button "Move to Waiting on Tax Info" at bounding box center [772, 268] width 260 height 21
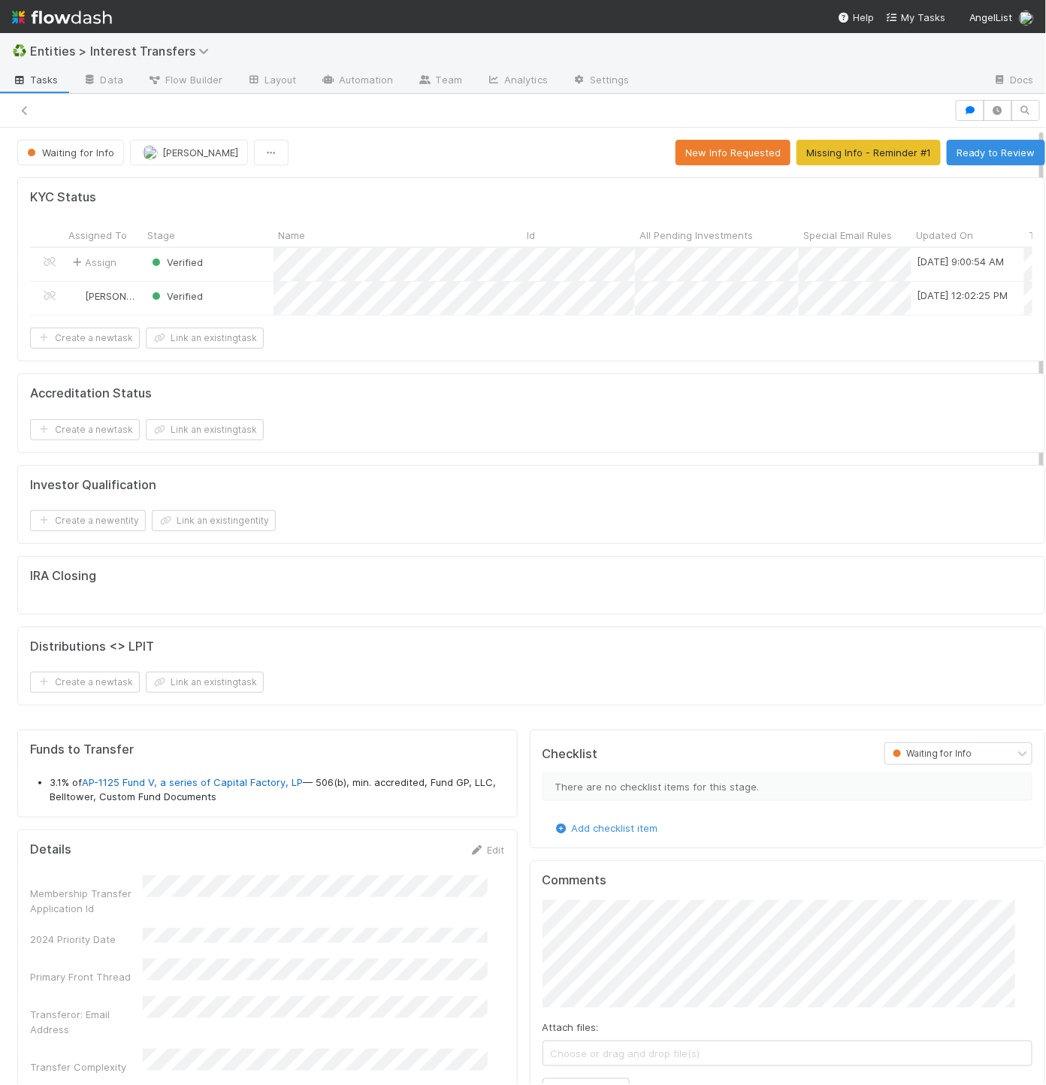
scroll to position [289, 456]
